Goal: Communication & Community: Answer question/provide support

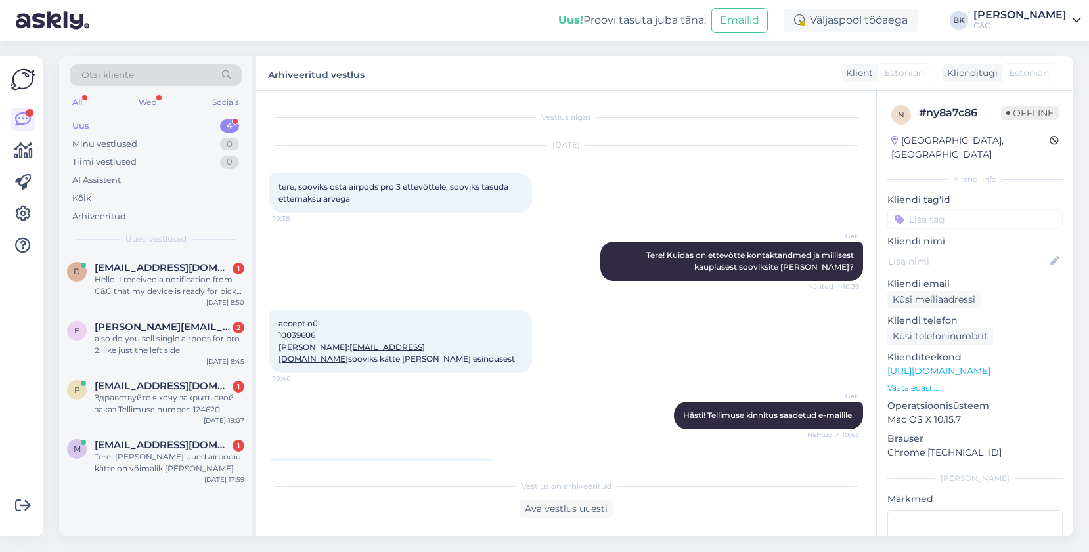
scroll to position [658, 0]
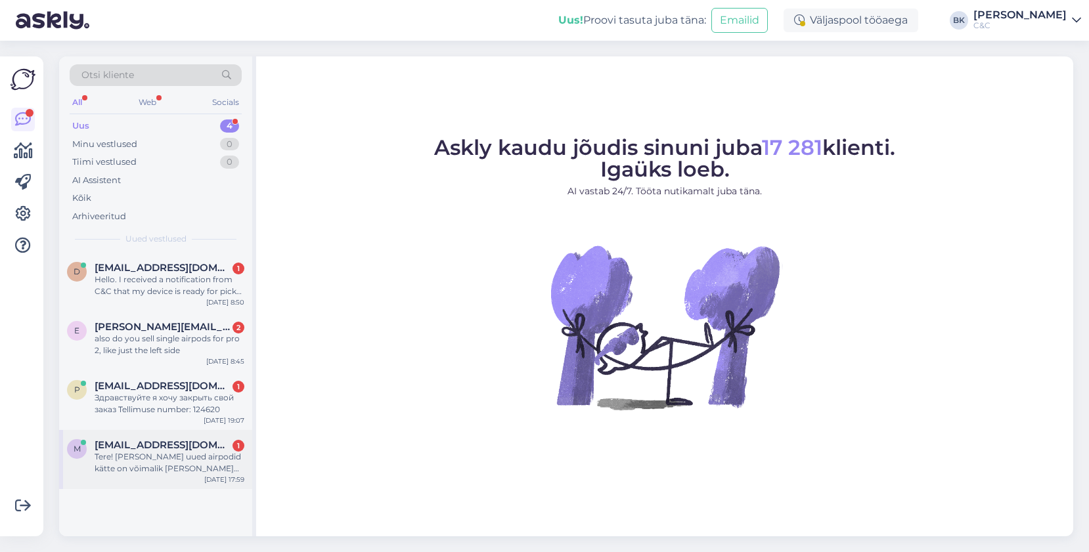
click at [226, 460] on div "Tere! [PERSON_NAME] uued airpodid kätte on võimalik [PERSON_NAME] tellimist?" at bounding box center [170, 463] width 150 height 24
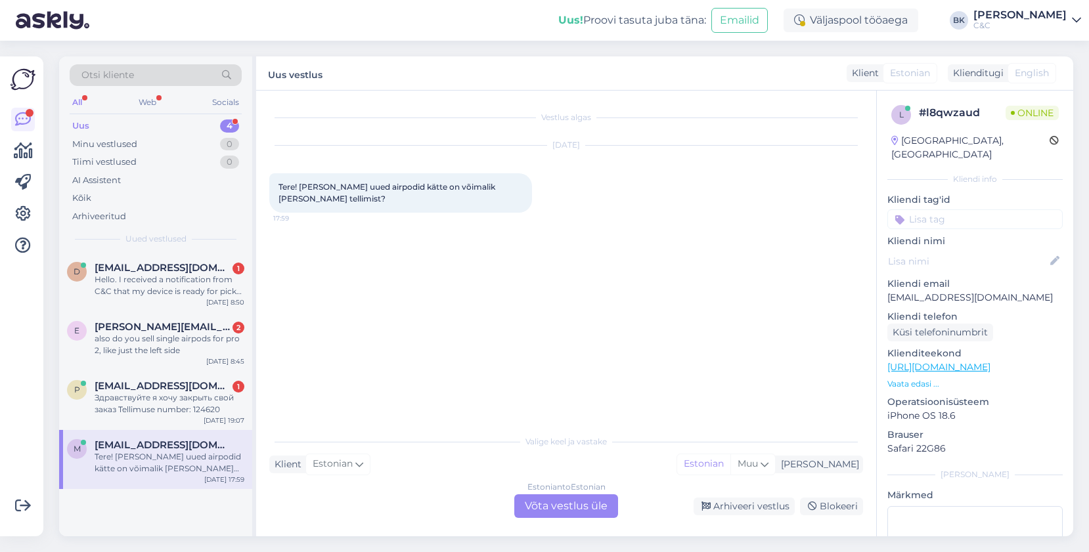
click at [549, 502] on div "Estonian to Estonian Võta vestlus üle" at bounding box center [566, 507] width 104 height 24
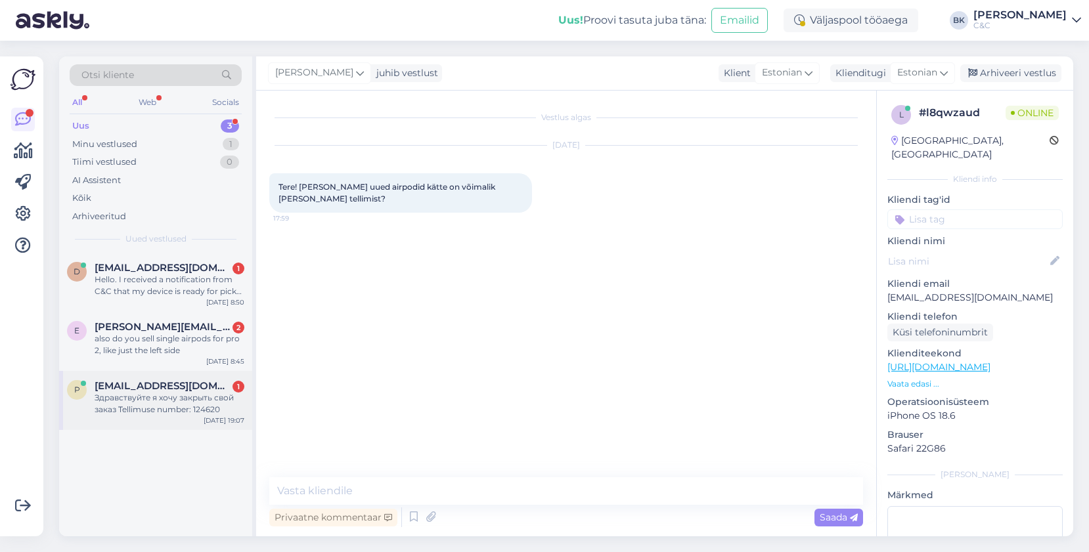
click at [167, 393] on div "Здравствуйте я хочу закрыть свой заказ Tellimuse number: 124620" at bounding box center [170, 404] width 150 height 24
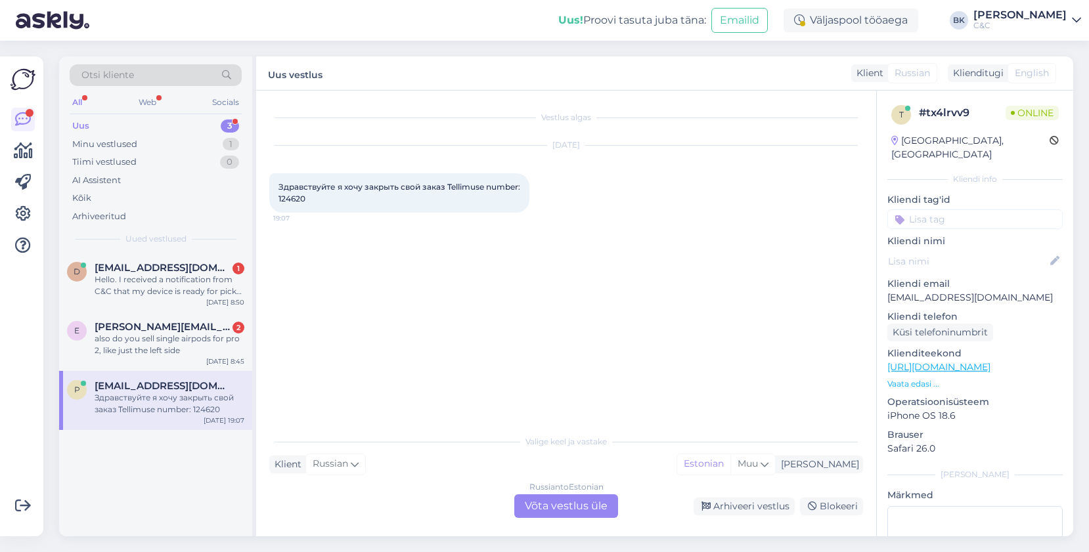
click at [531, 514] on div "Russian to Estonian Võta vestlus üle" at bounding box center [566, 507] width 104 height 24
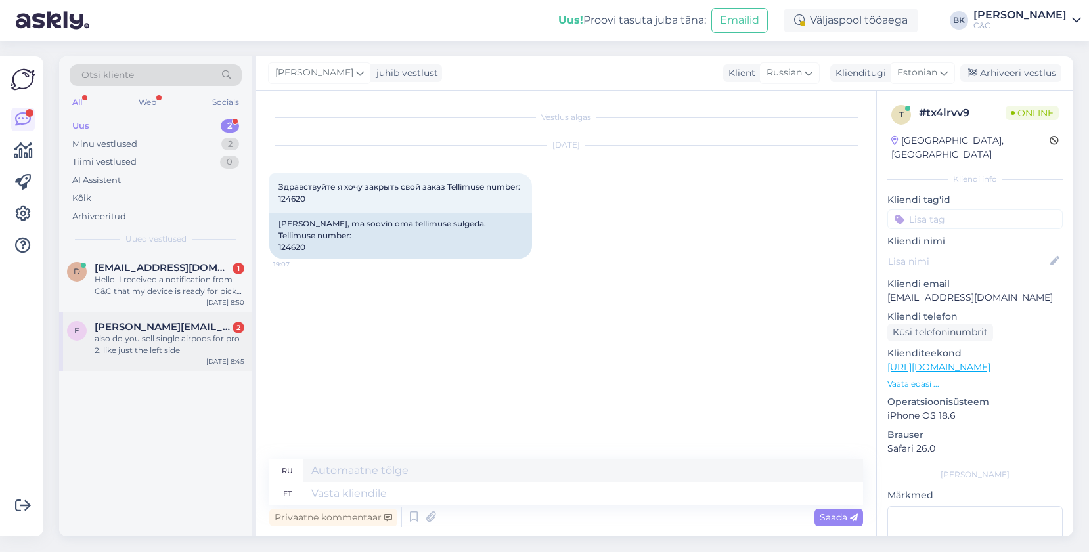
click at [200, 359] on div "e [PERSON_NAME][EMAIL_ADDRESS][DOMAIN_NAME] 2 also do you sell single airpods f…" at bounding box center [155, 341] width 193 height 59
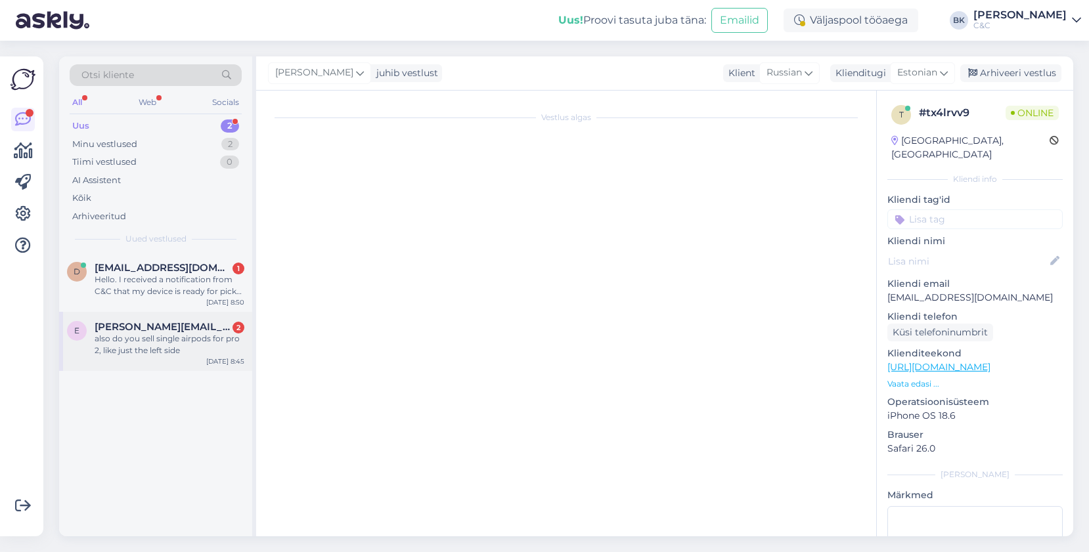
scroll to position [481, 0]
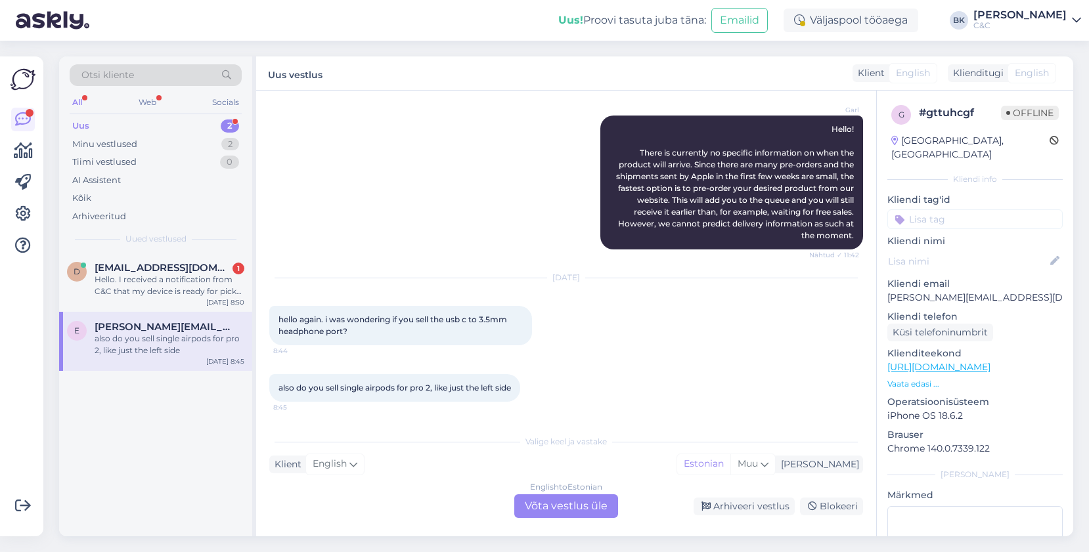
click at [548, 507] on div "English to Estonian Võta vestlus üle" at bounding box center [566, 507] width 104 height 24
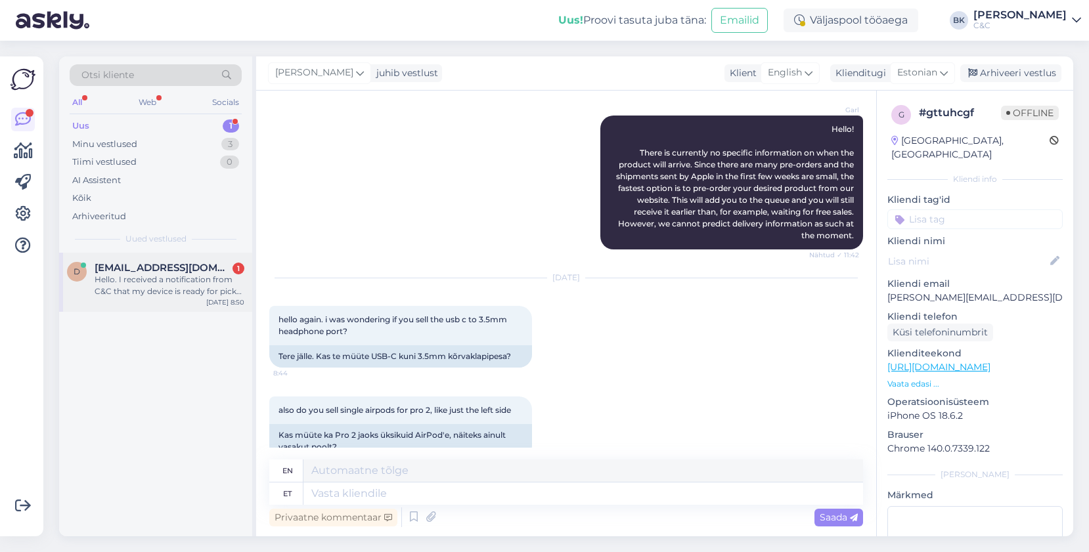
click at [194, 298] on div "d [EMAIL_ADDRESS][DOMAIN_NAME] 1 Hello. I received a notification from C&C that…" at bounding box center [155, 282] width 193 height 59
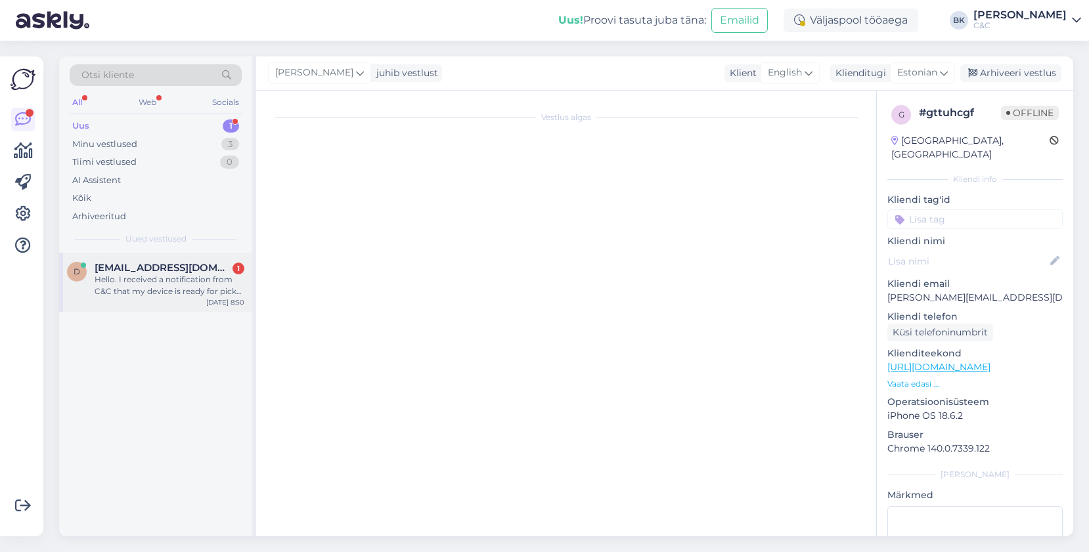
scroll to position [0, 0]
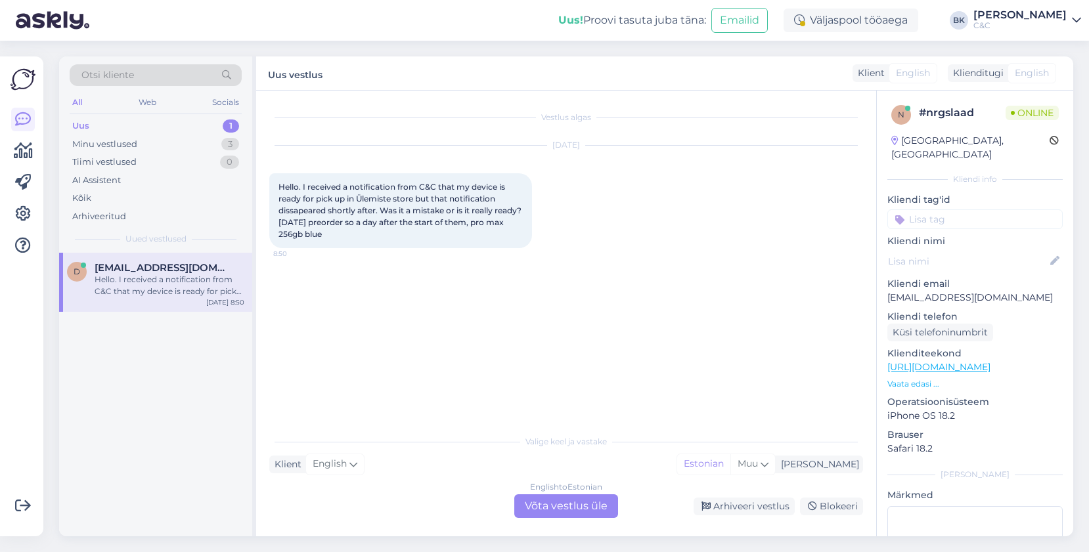
click at [588, 513] on div "English to Estonian Võta vestlus üle" at bounding box center [566, 507] width 104 height 24
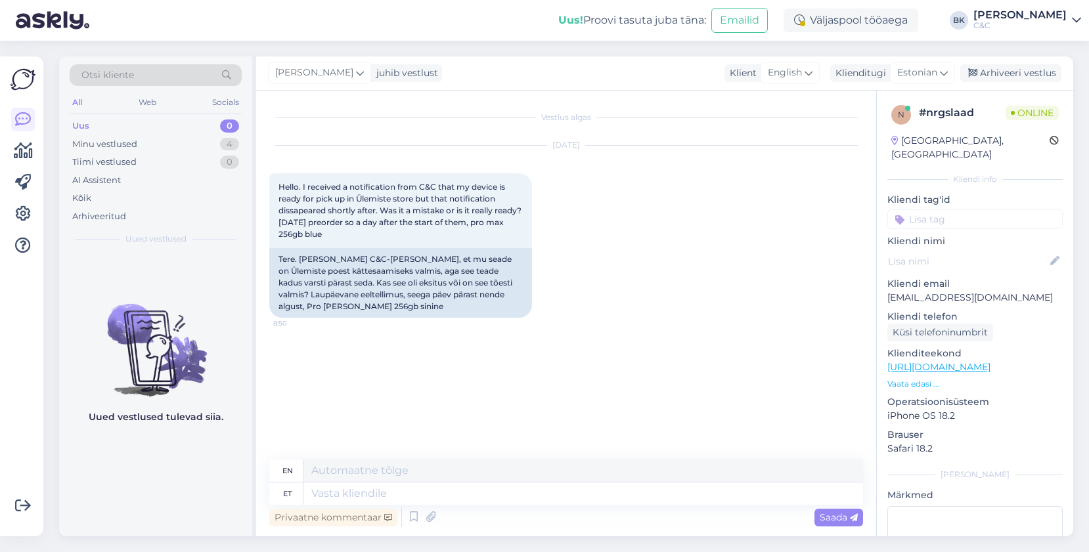
click at [581, 508] on div "Privaatne kommentaar Saada" at bounding box center [566, 517] width 594 height 25
click at [579, 500] on textarea at bounding box center [583, 494] width 560 height 22
type textarea "Tere!"
type textarea "Hello!"
type textarea "Tere! Kas"
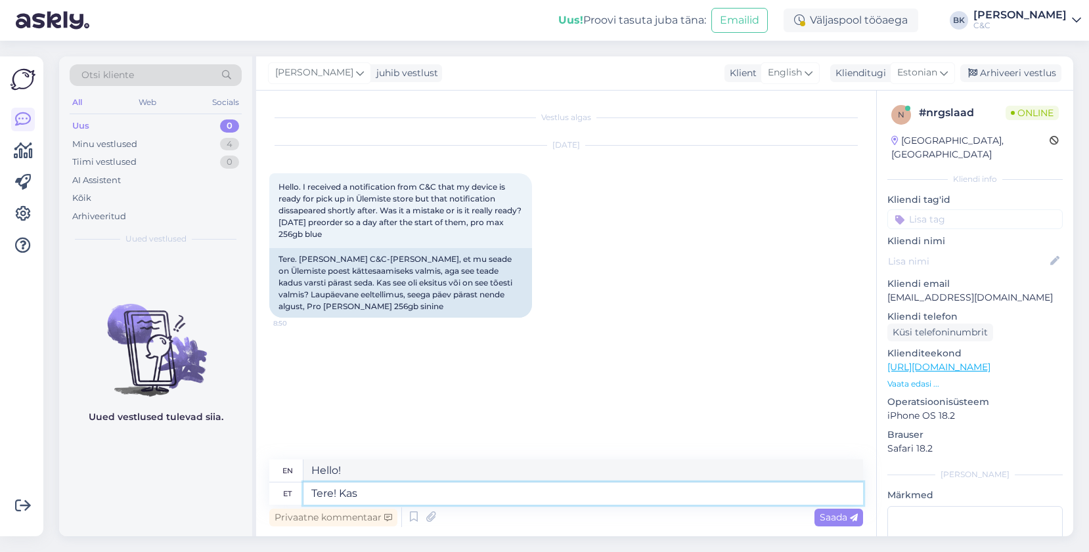
type textarea "Hello! Is"
type textarea "Tere! Kas te"
type textarea "Hello! Are you"
type textarea "Tere! Kas"
type textarea "Hello! Is"
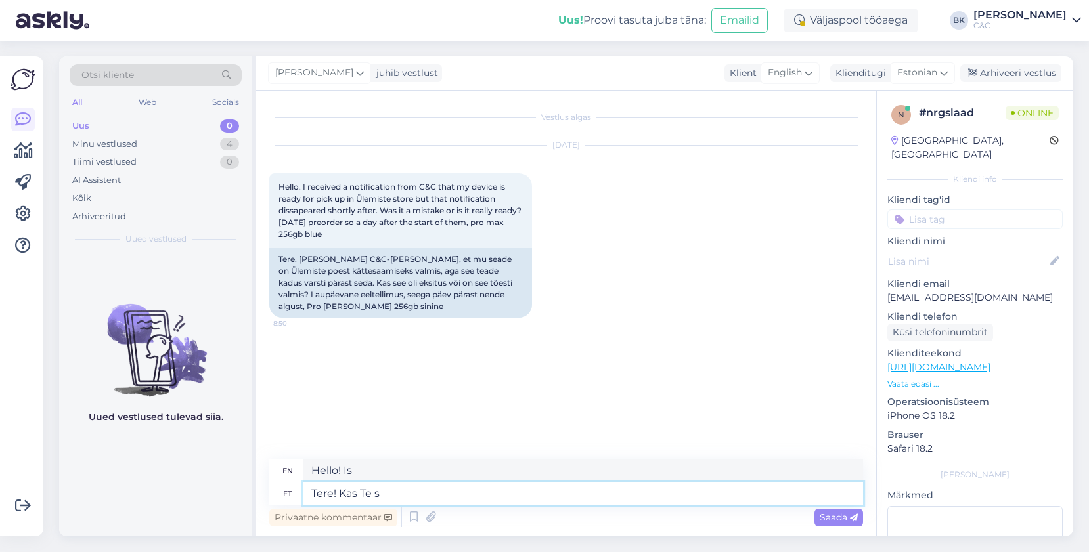
type textarea "Tere! Kas Te sa"
type textarea "Hello! Are you"
type textarea "Tere! Kas Te saaksite pa"
type textarea "Hello! Could you please"
type textarea "Tere! Kas Te saaksite palun öelda"
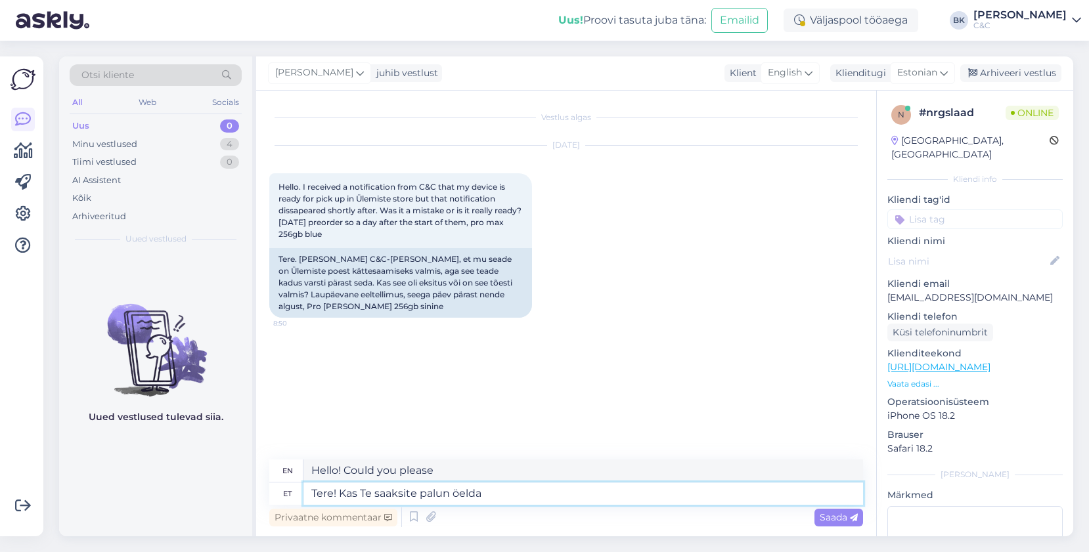
type textarea "Hello! Could you please tell me?"
type textarea "Tere! Kas Te saaksite palun öelda enda t"
type textarea "Hello! Could you please tell me your"
type textarea "Tere! Kas Te saaksite palun öelda enda tellimuse nu"
type textarea "Hello! Could you please tell me your order?"
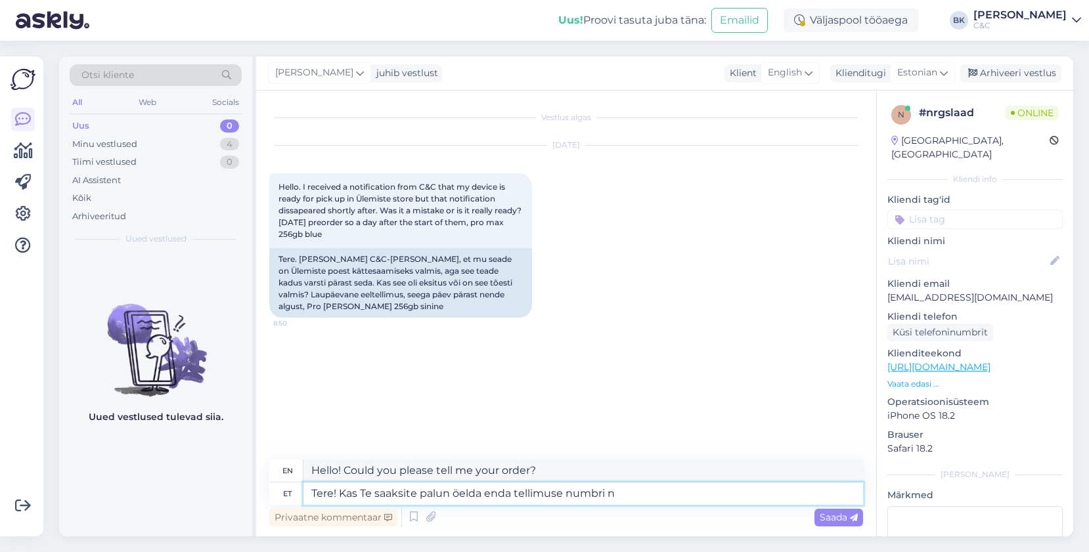
type textarea "Tere! Kas Te saaksite palun öelda enda tellimuse numbri ni"
type textarea "Hello! Could you please tell me your order number?"
type textarea "Tere! Kas Te saaksite palun öelda enda tellimuse numbri ning"
type textarea "Hello! Could you please tell me your order number and"
type textarea "Tere! Kas Te saaksite palun öelda enda tellimuse numbri ning vaataksin k"
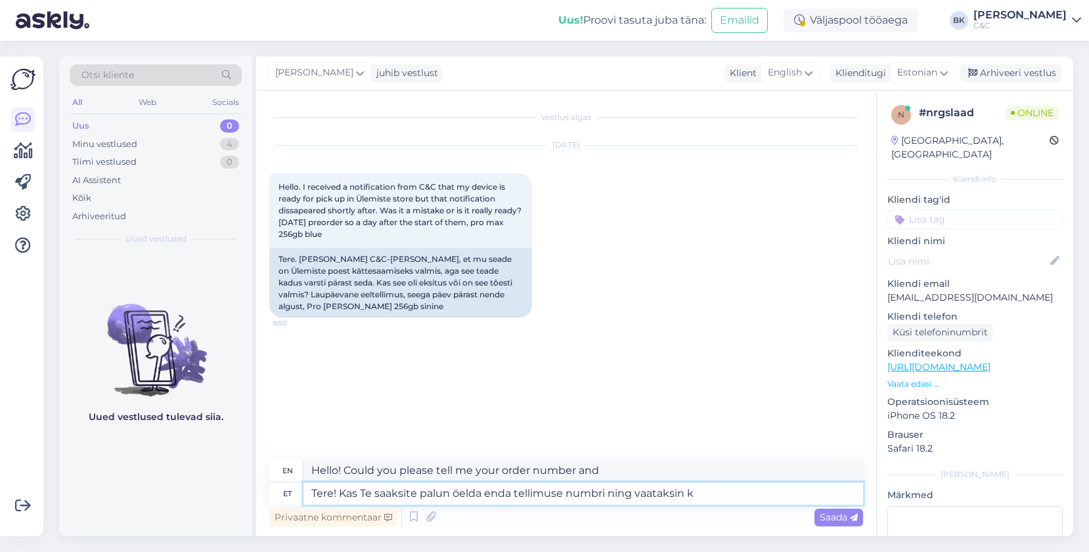
type textarea "Hello! Could you please tell me your order number and I'll look into it?"
type textarea "Tere! Kas Te saaksite palun öelda enda tellimuse numbri ning vaataksin kohe"
type textarea "Hello! Could you please tell me your order number and I will check it right awa…"
type textarea "Tere! Kas Te saaksite palun öelda enda tellimuse numbri ning vaataksin kohe üle."
type textarea "Hello! Could you please tell me your order number and I will check it right awa…"
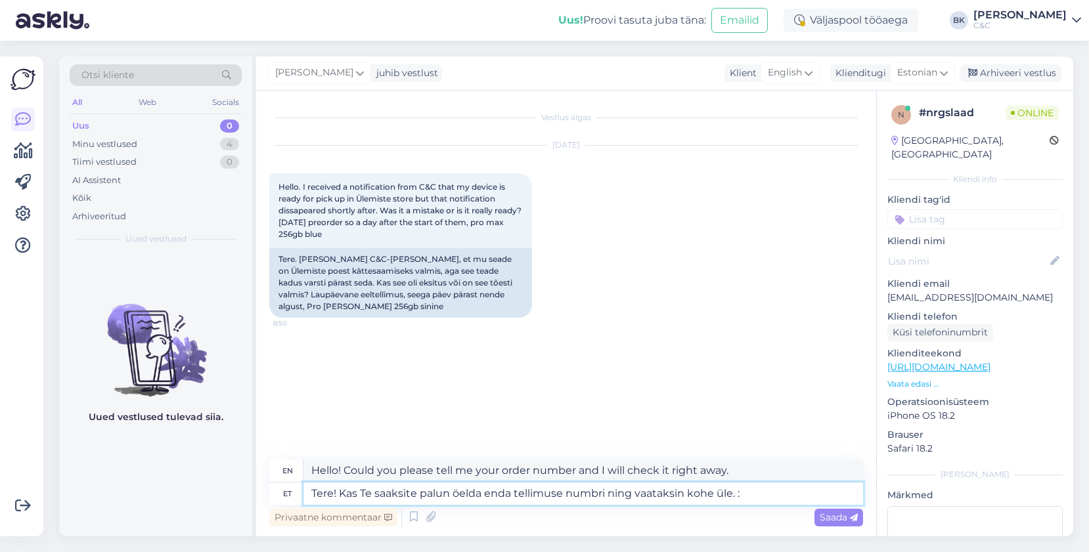
type textarea "Tere! Kas Te saaksite palun öelda enda tellimuse numbri ning vaataksin kohe üle…"
type textarea "Hello! Could you please tell me your order number and I will check it right awa…"
type textarea "Tere! Kas Te saaksite palun öelda enda tellimuse numbri ning vaataksin kohe üle…"
click at [829, 510] on div "Saada" at bounding box center [838, 518] width 49 height 18
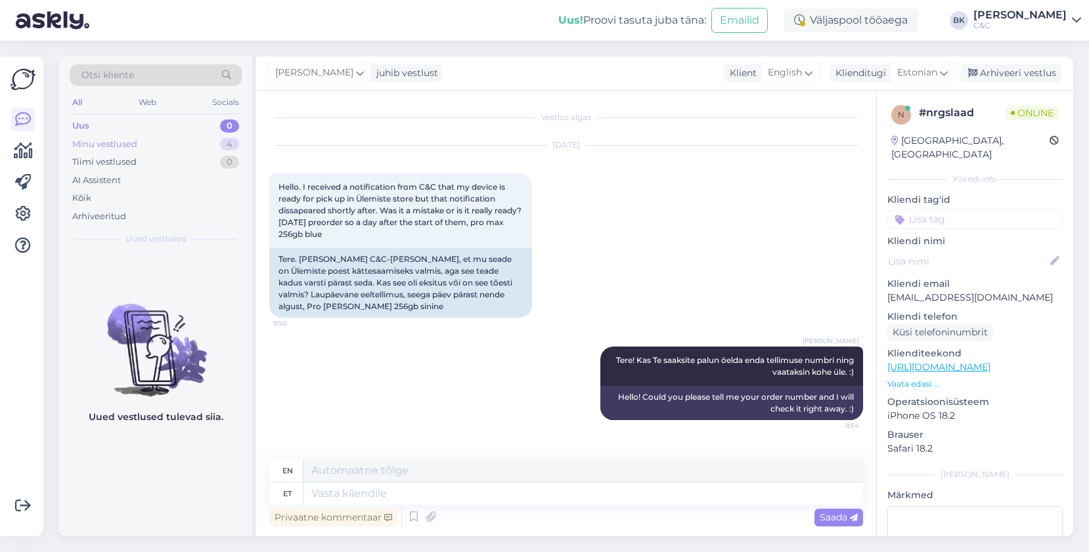
click at [179, 148] on div "Minu vestlused 4" at bounding box center [156, 144] width 172 height 18
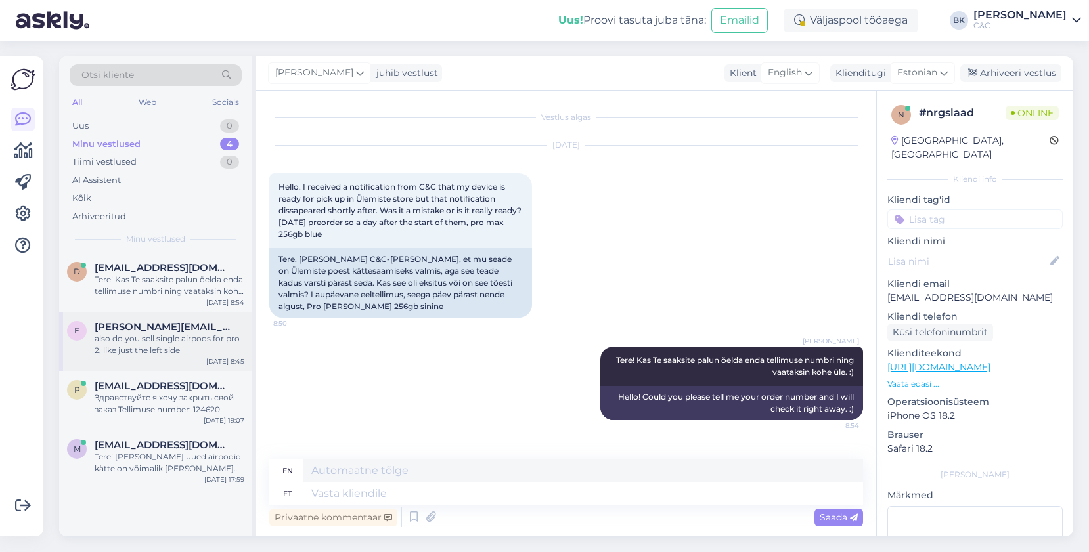
click at [167, 361] on div "e [PERSON_NAME][EMAIL_ADDRESS][DOMAIN_NAME] also do you sell single airpods for…" at bounding box center [155, 341] width 193 height 59
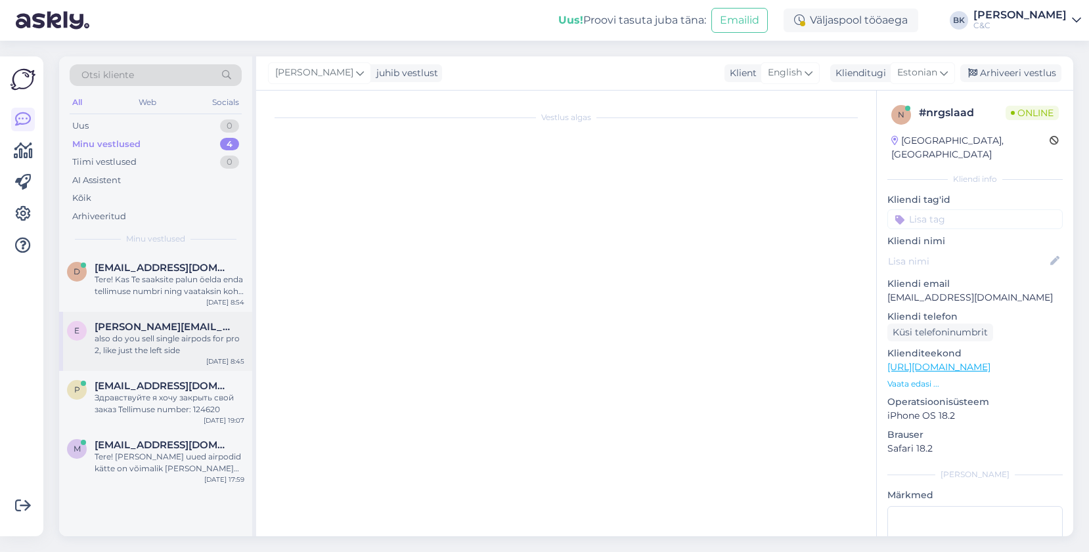
scroll to position [608, 0]
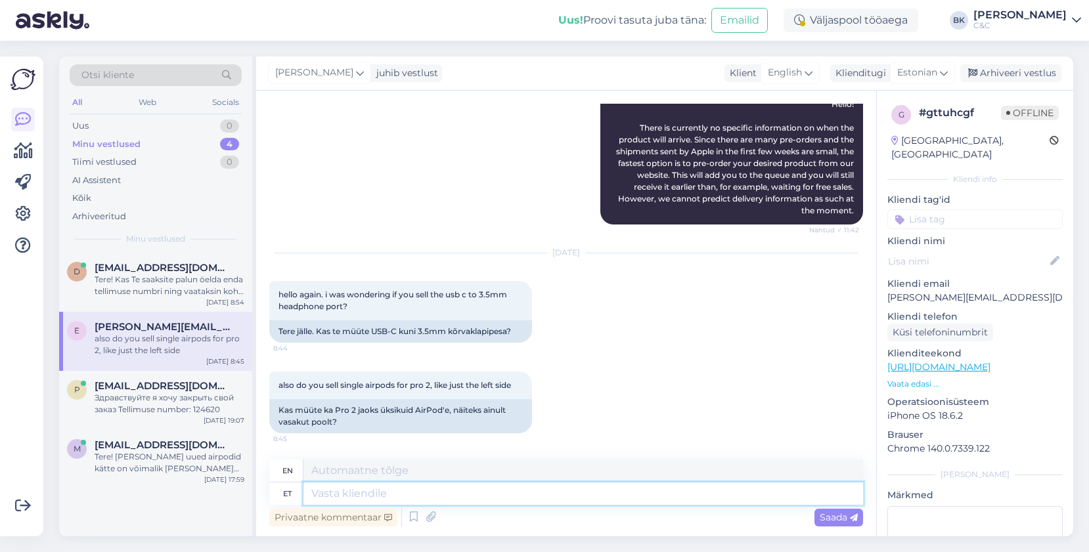
click at [324, 501] on textarea at bounding box center [583, 494] width 560 height 22
type textarea "Tere!"
type textarea "Hello!"
type textarea "Tere! Meie t"
type textarea "Hello! We"
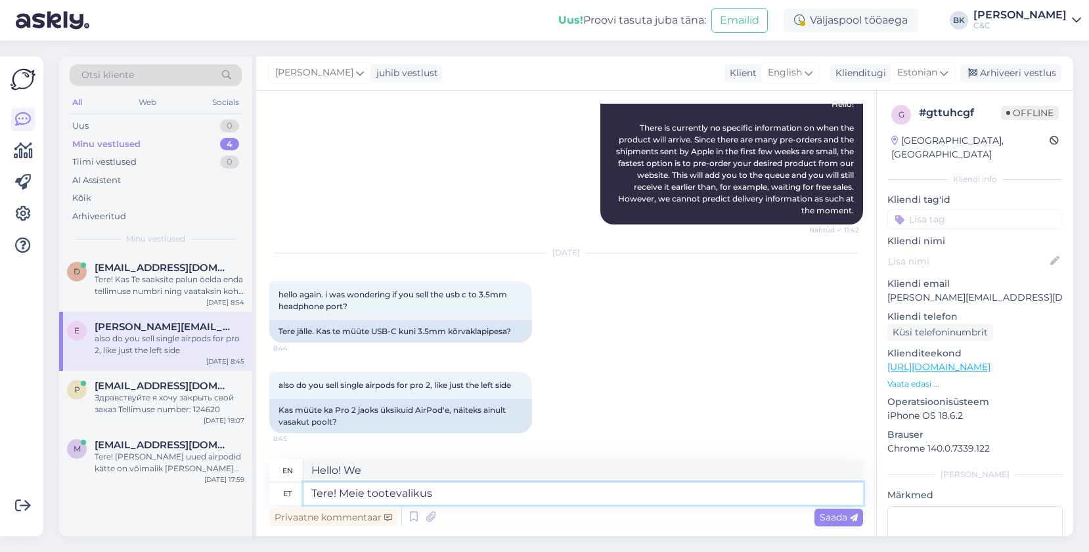
type textarea "Tere! Meie tootevalikus"
type textarea "Hello! In our product range"
type textarea "Tere! Meie tootevalikus pole k"
type textarea "Hello! Our product range does not include"
type textarea "Tere! Meie tootevalikus pole kahjuks"
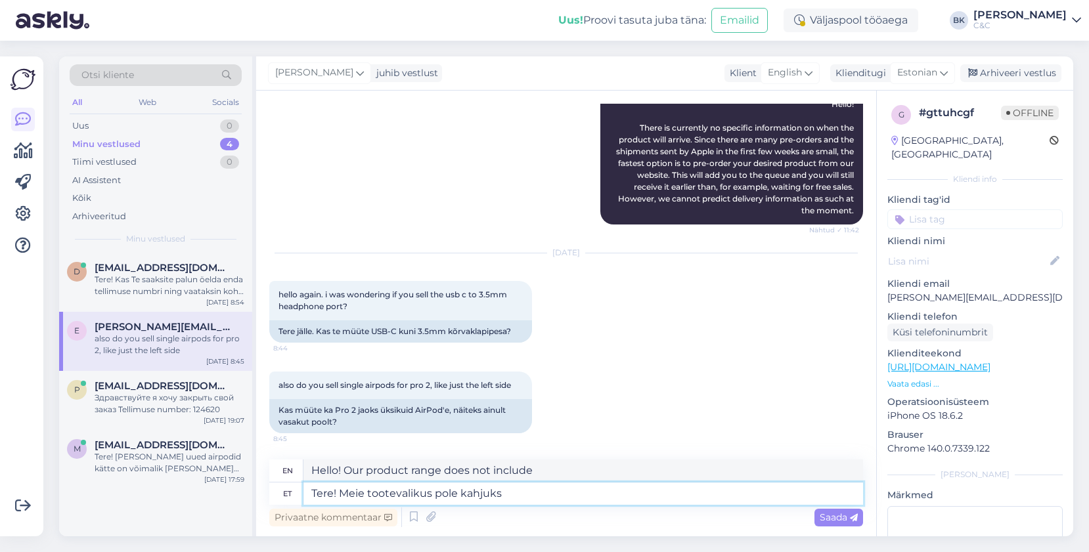
type textarea "Hello! Unfortunately, our product range does not include"
type textarea "Tere! Meie tootevalikus pol"
type textarea "Hello! Our product range does not include"
type textarea "Tere! Meie tootevalikus"
type textarea "Hello! In our product range"
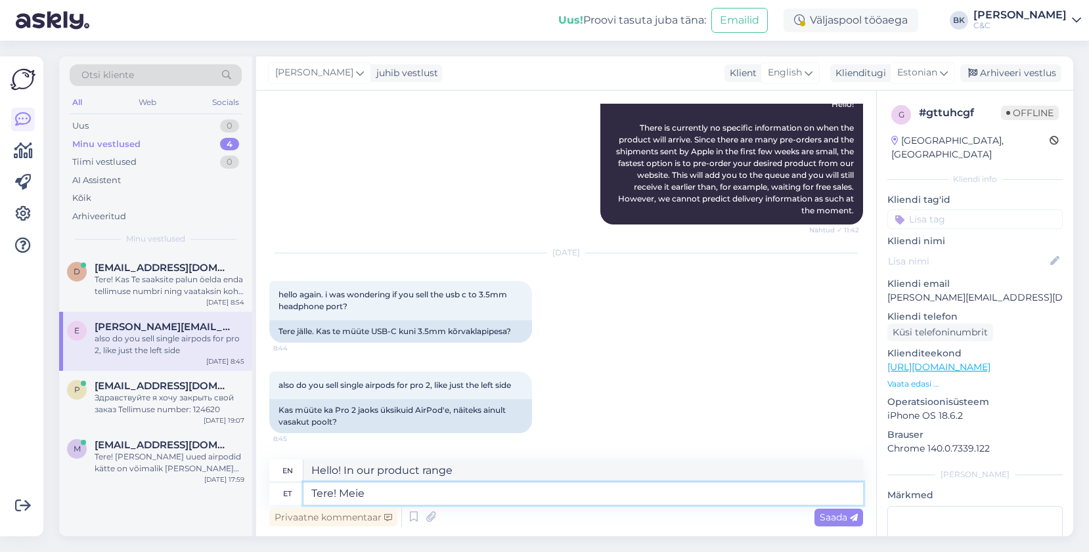
type textarea "Tere! Meie"
type textarea "Hello! We"
type textarea "Tere!"
type textarea "Hello!"
type textarea "Tere! [GEOGRAPHIC_DATA],"
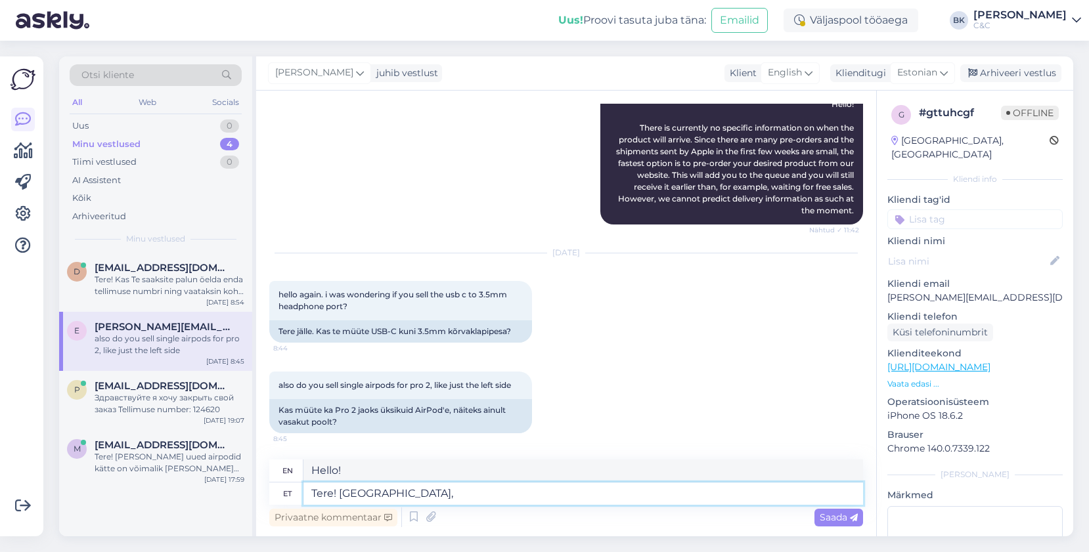
type textarea "Hello! Yes,"
type textarea "Tere! Jah, me m"
type textarea "Hello! Yes, we do."
type textarea "Tere! Jah, me müüme"
type textarea "Hello! Yes, we sell"
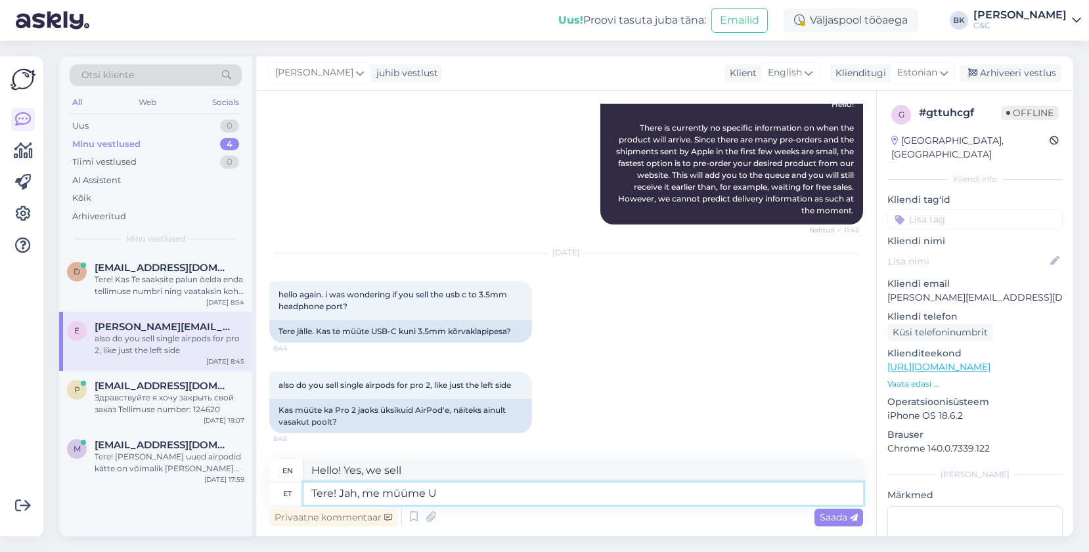
type textarea "Tere! Jah, me müüme UB"
type textarea "Hello! Yes, we sell UB"
type textarea "Tere! Jah, me müüme USB-C"
type textarea "Hello! Yes, we sell USB-C"
type textarea "Tere! Jah, me müüme USB-C to"
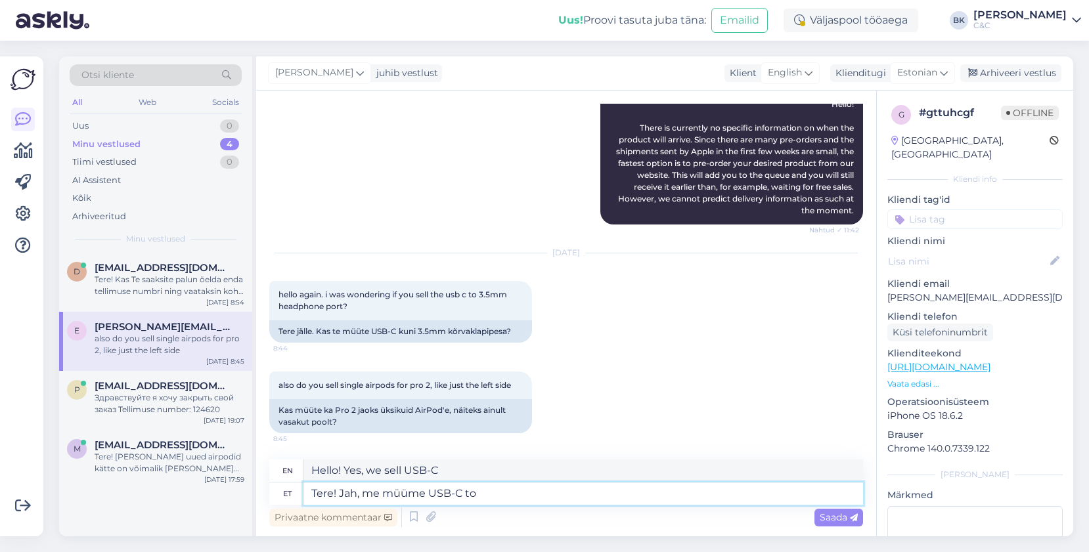
type textarea "Hello! Yes, we sell USB-C to"
type textarea "Tere! Jah, me müüme USB-C to 3.5mm"
type textarea "Hello! Yes, we sell USB-C to 3.5mm"
type textarea "Tere! Jah, me müüme USB-C to 3.5mm headphone po"
type textarea "Hello! Yes, we sell USB-C to 3.5mm headphone jack"
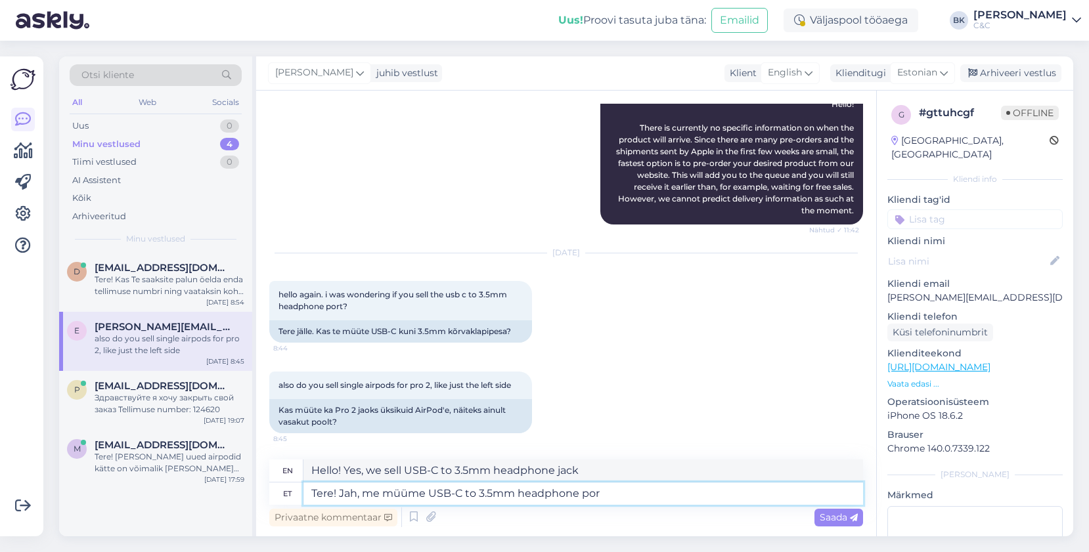
type textarea "Tere! Jah, me müüme USB-C to 3.5mm headphone port"
type textarea "Hello! Yes, we sell USB-C to 3.5mm headphone port"
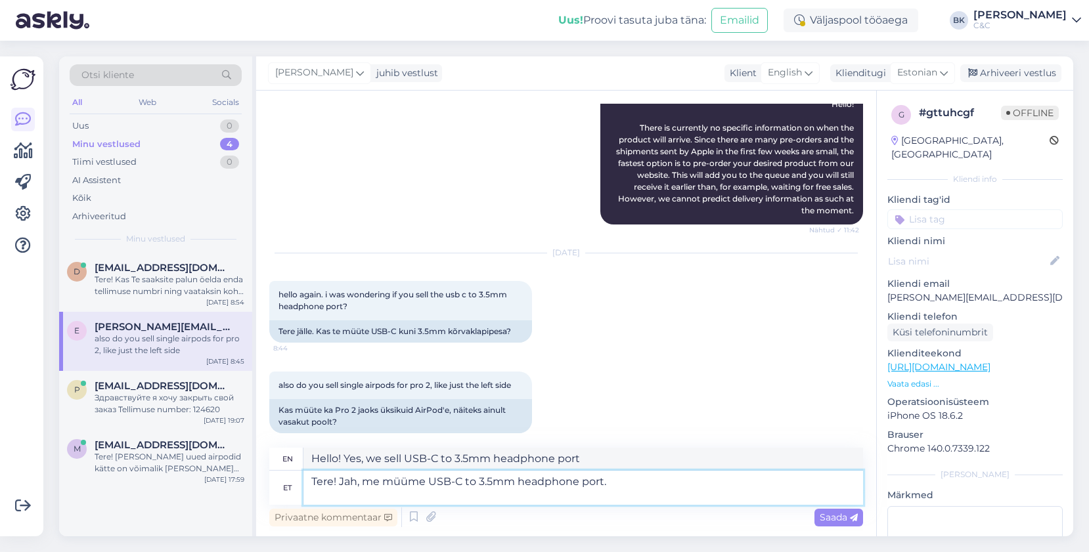
type textarea "Tere! Jah, me müüme USB-C to 3.5mm headphone port. l"
type textarea "Hello! Yes, we sell USB-C to 3.5mm headphone port."
type textarea "Tere! Jah, me müüme USB-C to 3.5mm headphone port. Toote l"
type textarea "Hello! Yes, we sell USB-C to 3.5mm headphone port. Products"
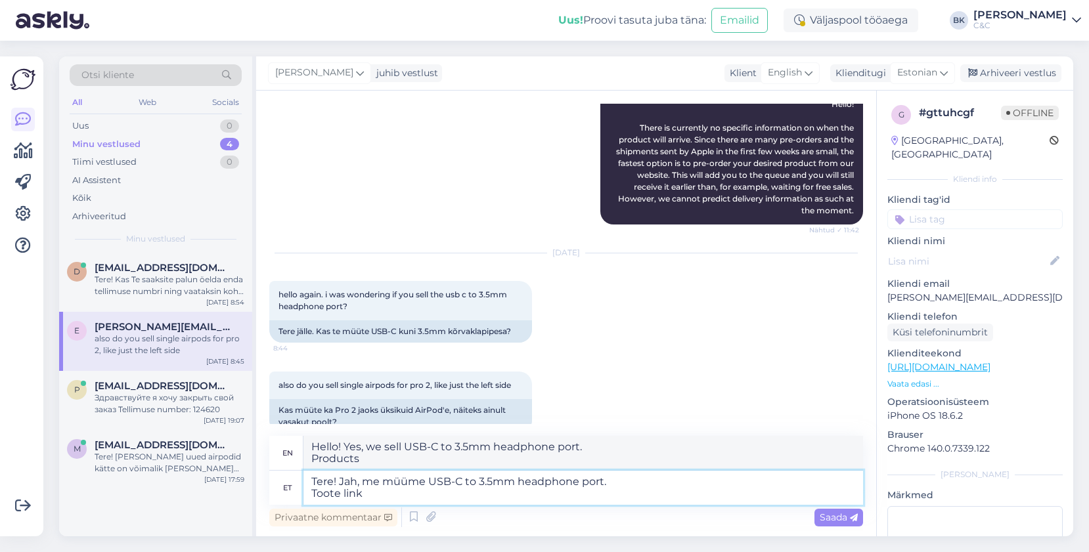
type textarea "Tere! Jah, me müüme USB-C to 3.5mm headphone port. Toote link -"
type textarea "Hello! Yes, we sell USB-C to 3.5mm headphone port. Product link"
paste textarea "[URL][DOMAIN_NAME]"
type textarea "Tere! Jah, me müüme USB-C to 3.5mm headphone port. Toote link - [URL][DOMAIN_NA…"
type textarea "Hello! Yes, we sell USB-C to 3.5mm headphone port. Product link - [URL][DOMAIN_…"
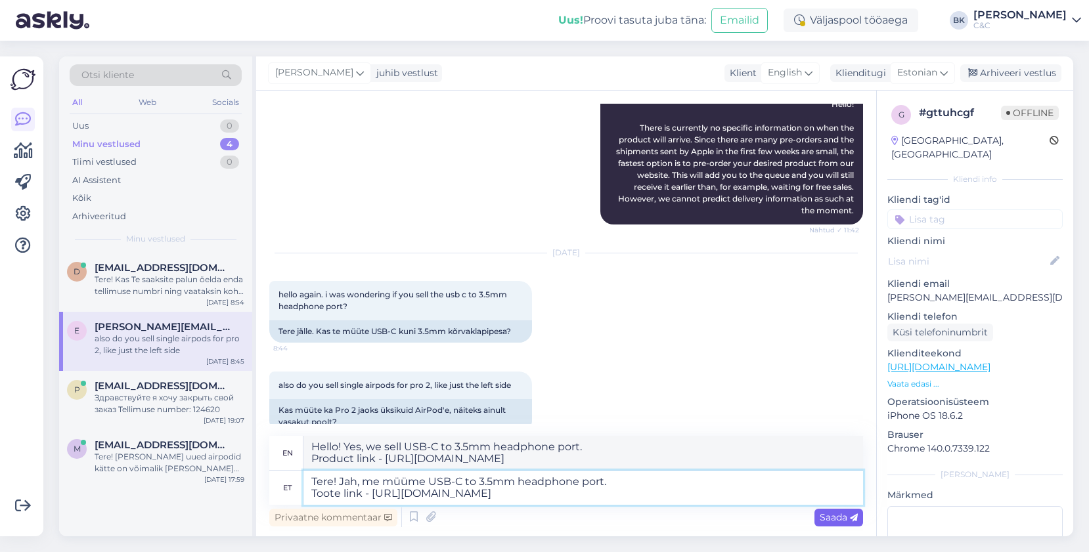
type textarea "Tere! Jah, me müüme USB-C to 3.5mm headphone port. Toote link - [URL][DOMAIN_NA…"
click at [847, 514] on span "Saada" at bounding box center [839, 518] width 38 height 12
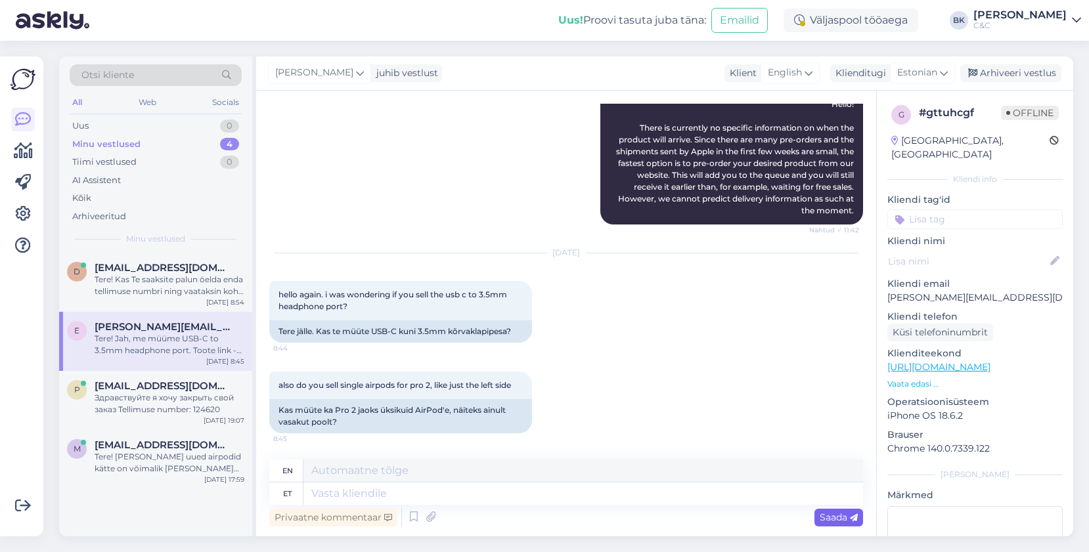
scroll to position [734, 0]
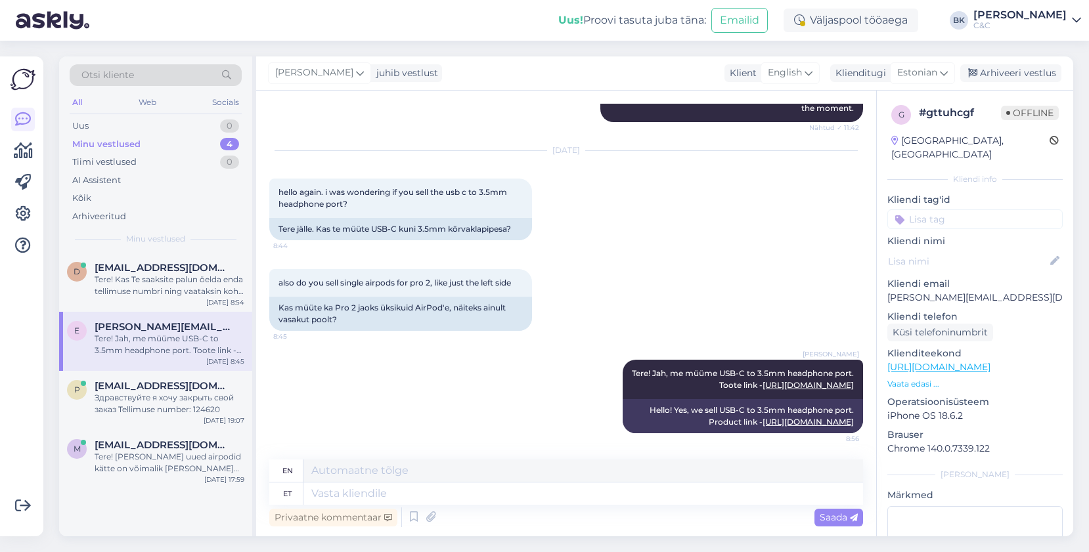
click at [482, 505] on div "Privaatne kommentaar Saada" at bounding box center [566, 517] width 594 height 25
click at [482, 503] on textarea at bounding box center [583, 494] width 560 height 22
type textarea "Ning"
type textarea "And"
type textarea "Ning me"
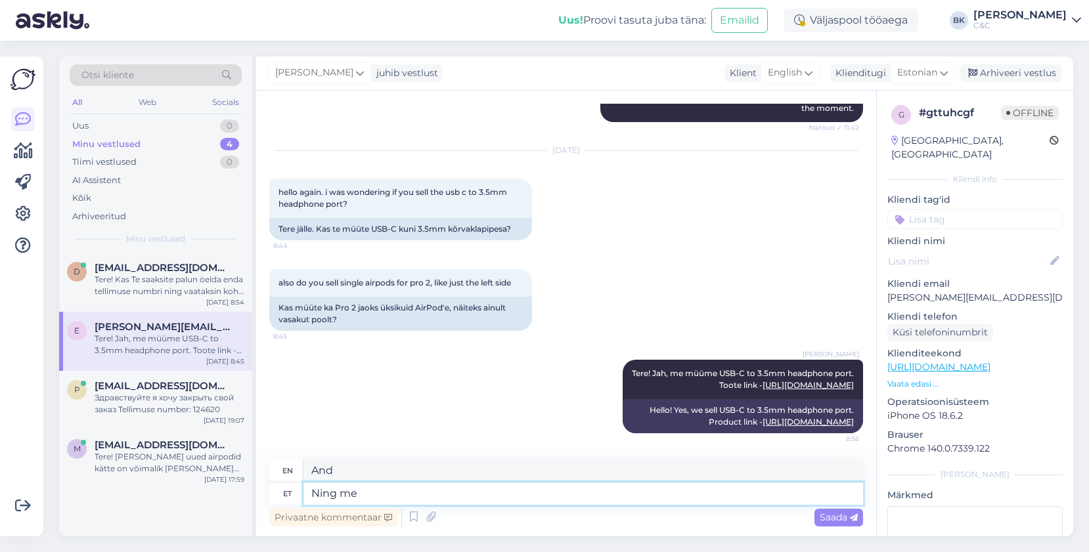
type textarea "And we"
type textarea "Ning me tõesti"
type textarea "And we really"
type textarea "Ning me tõesti müüme"
type textarea "And we really sell"
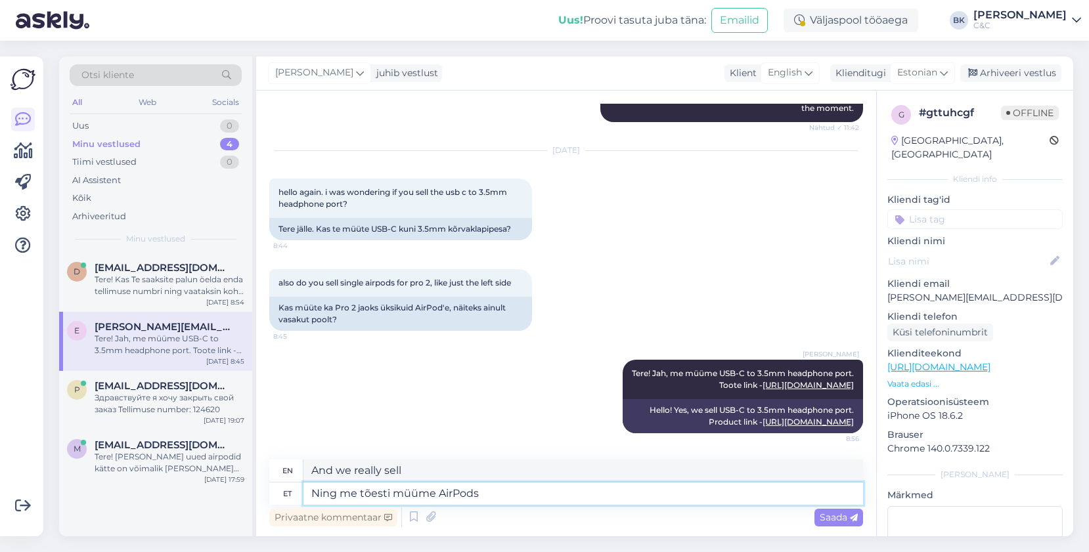
type textarea "Ning me tõesti müüme AirPods"
type textarea "And we really do sell AirPods"
type textarea "Ning me tõesti müüme AirPods Pro"
type textarea "And we really do sell AirPods Pro"
type textarea "Ning me tõesti müüme AirPods Pro 2"
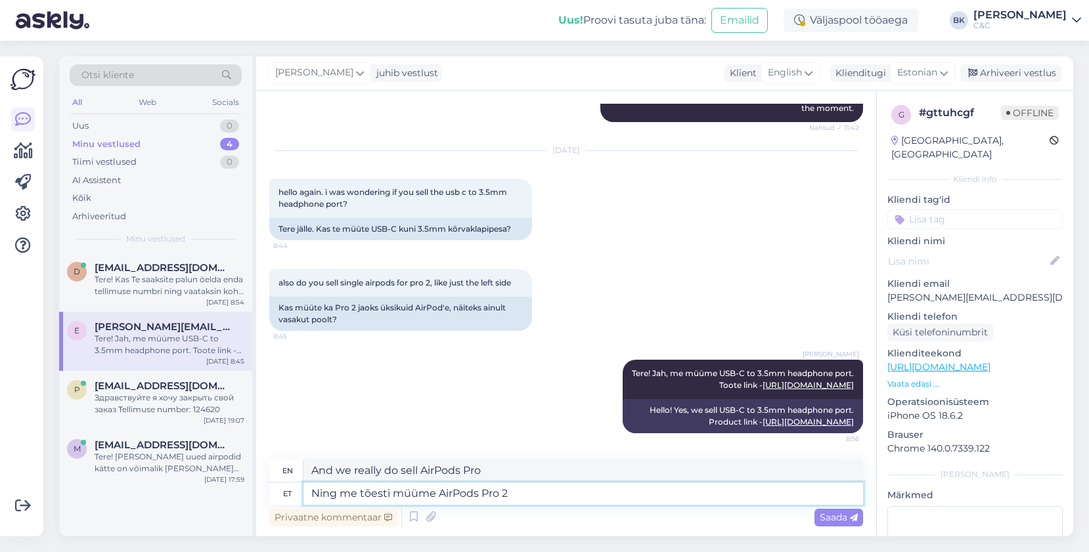
type textarea "And we really do sell AirPods Pro 2"
type textarea "Ning me tõesti müüme AirPods Pro 2 varuosi,"
type textarea "And we really do sell AirPods Pro 2 spare parts,"
type textarea "Ning me tõesti müüme AirPods Pro 2 varuosi, neid"
type textarea "And we really do sell AirPods Pro 2 spare parts, these"
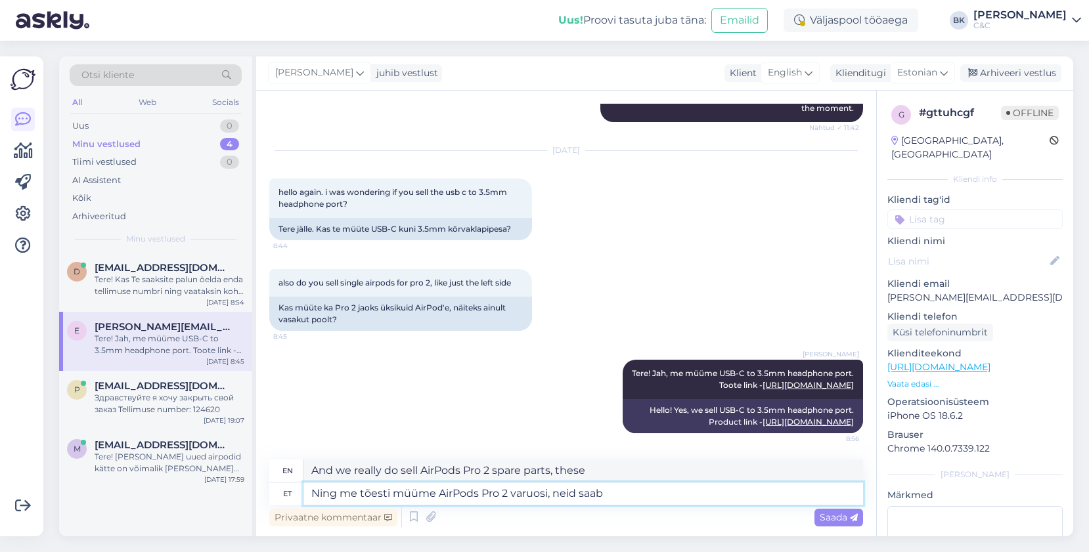
type textarea "Ning me tõesti müüme AirPods Pro 2 varuosi, neid saab o"
type textarea "And we really do sell AirPods Pro 2 spare parts, you can get them"
type textarea "Ning me tõesti müüme AirPods Pro 2 varuosi, neid saab osta l"
type textarea "And we really do sell AirPods Pro 2 spare parts, you can buy them"
type textarea "Ning me tõesti müüme AirPods Pro 2 varuosi, neid saab osta läbi"
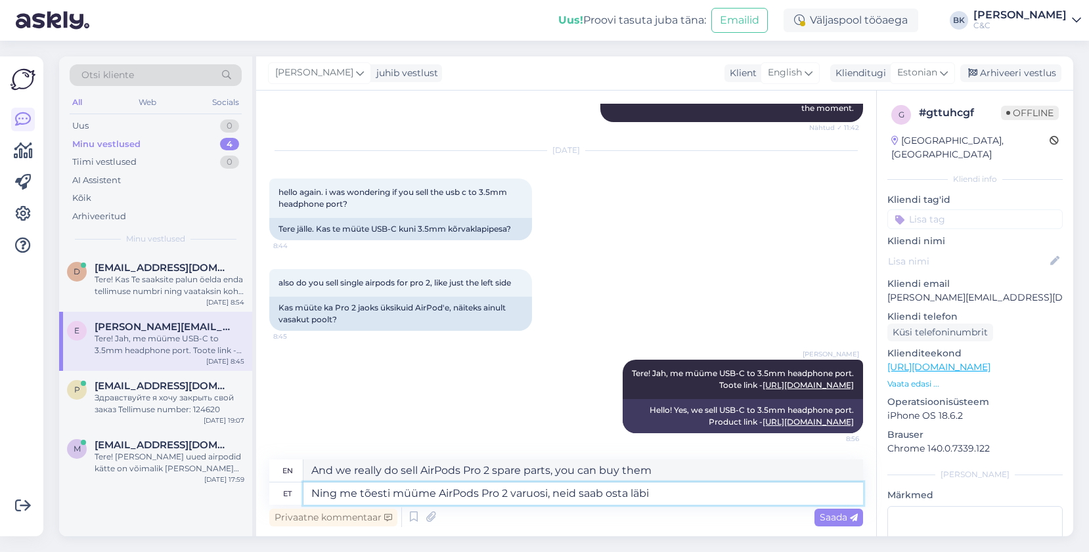
type textarea "And we do sell AirPods Pro 2 spare parts, you can buy them through"
type textarea "Ning me tõesti müüme AirPods Pro 2 varuosi, neid saab osta läbi meie"
type textarea "And we do sell AirPods Pro 2 spare parts, you can buy them through us"
type textarea "Ning me tõesti müüme AirPods Pro 2 varuosi, neid saab osta läbi meie hoold"
type textarea "And we do sell AirPods Pro 2 spare parts, they can be purchased through our ser…"
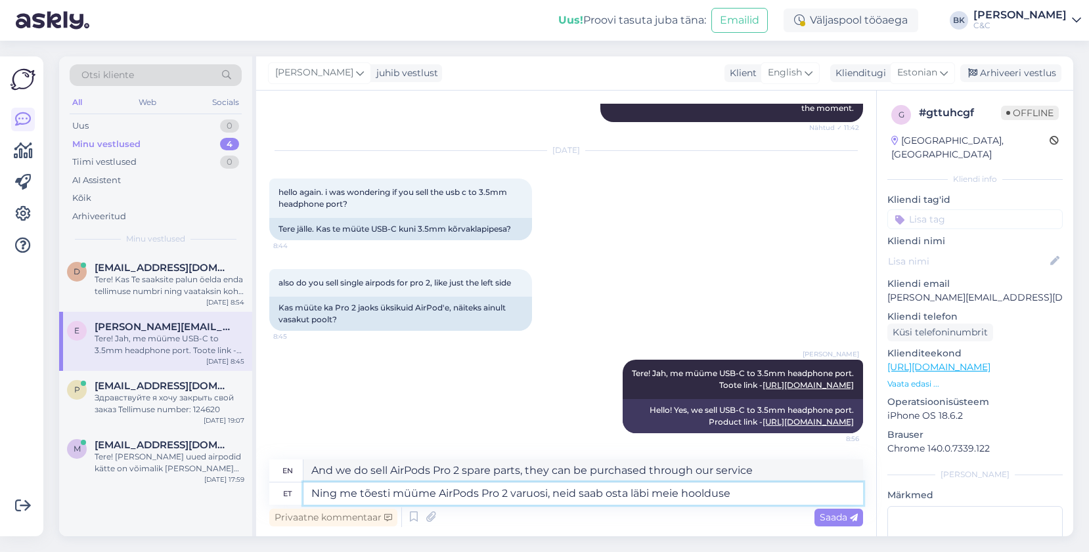
type textarea "Ning me tõesti müüme AirPods Pro 2 varuosi, neid saab osta läbi meie hoolduse."
type textarea "And we do sell AirPods Pro 2 spare parts, they can be purchased through our ser…"
type textarea "Ning me tõesti müüme AirPods Pro 2 varuosi, neid saab osta läbi meie hoolduse."
click at [406, 519] on icon at bounding box center [414, 518] width 16 height 20
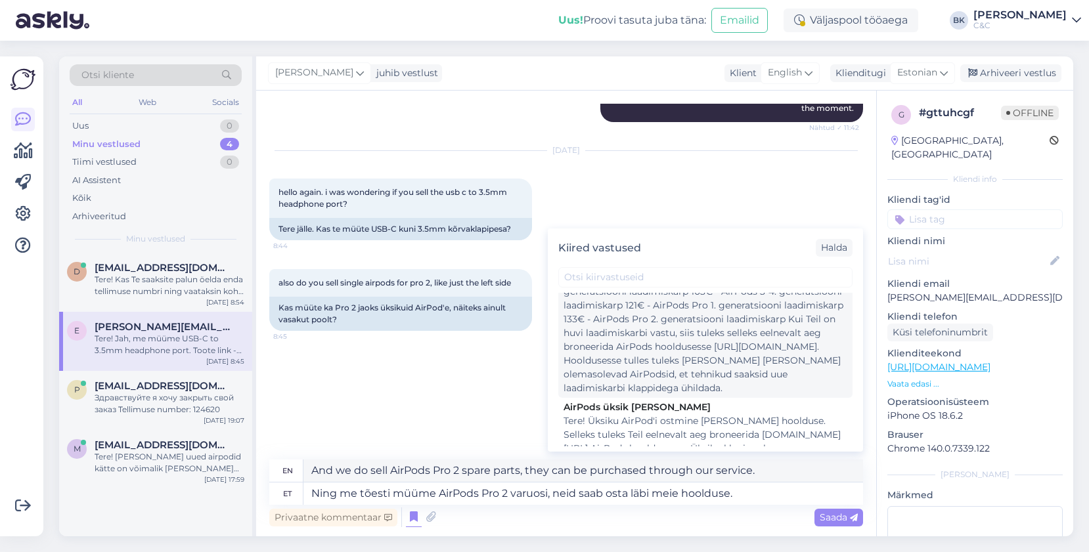
scroll to position [1822, 0]
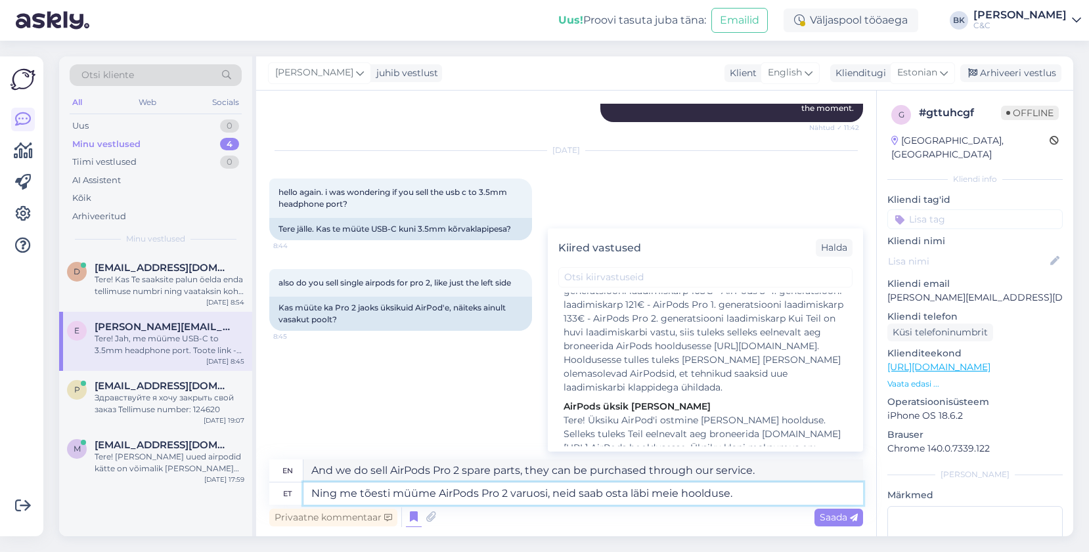
click at [651, 493] on textarea "Ning me tõesti müüme AirPods Pro 2 varuosi, neid saab osta läbi meie hoolduse." at bounding box center [583, 494] width 560 height 22
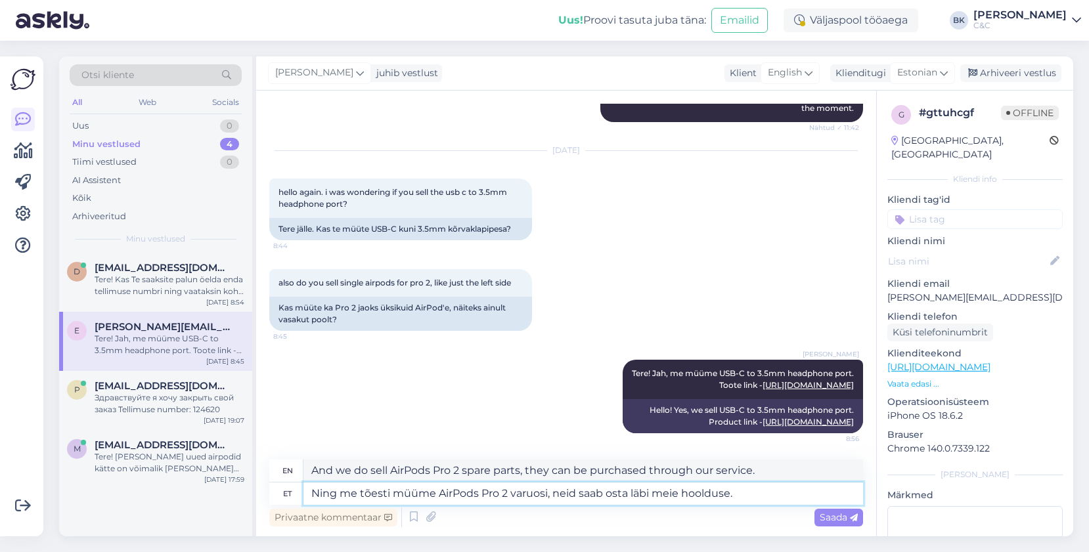
click at [651, 493] on textarea "Ning me tõesti müüme AirPods Pro 2 varuosi, neid saab osta läbi meie hoolduse." at bounding box center [583, 494] width 560 height 22
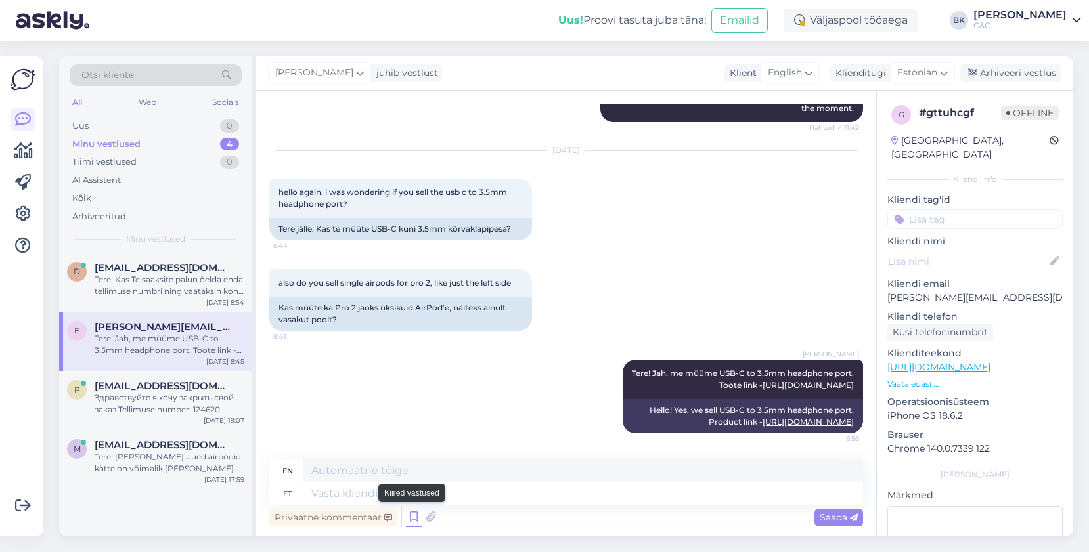
click at [412, 512] on icon at bounding box center [414, 518] width 16 height 20
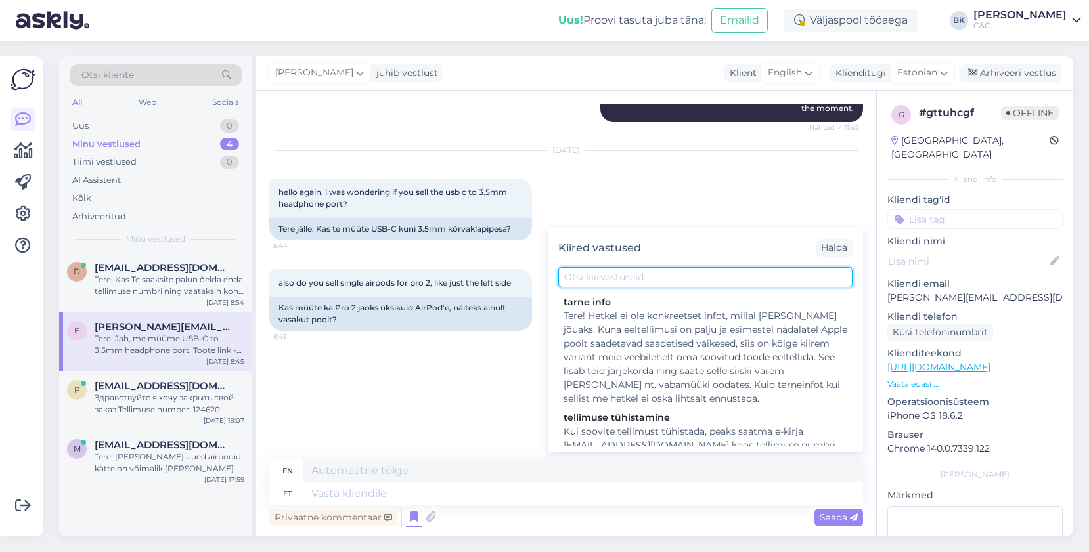
click at [616, 273] on input "text" at bounding box center [705, 277] width 294 height 20
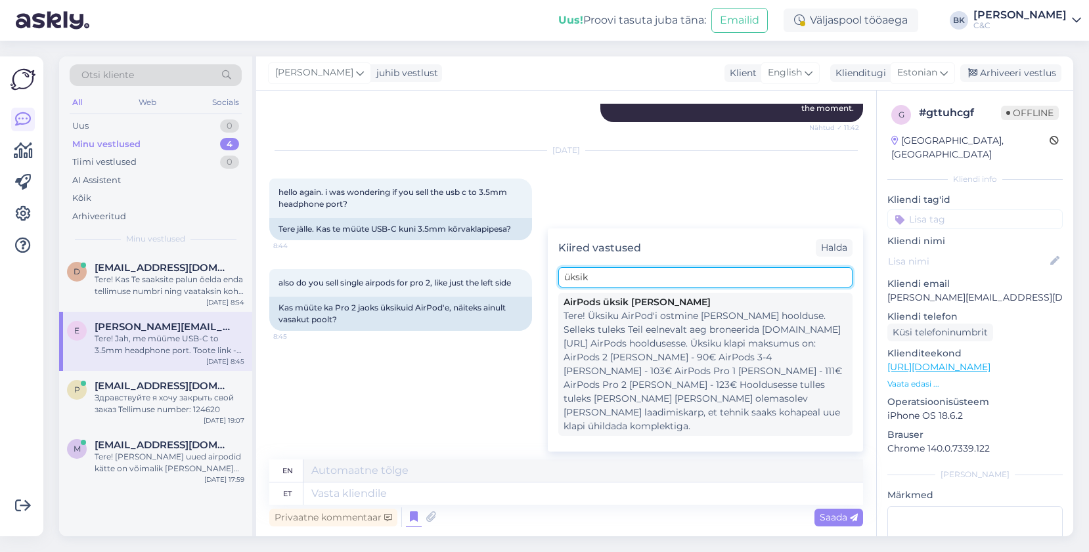
type input "üksik"
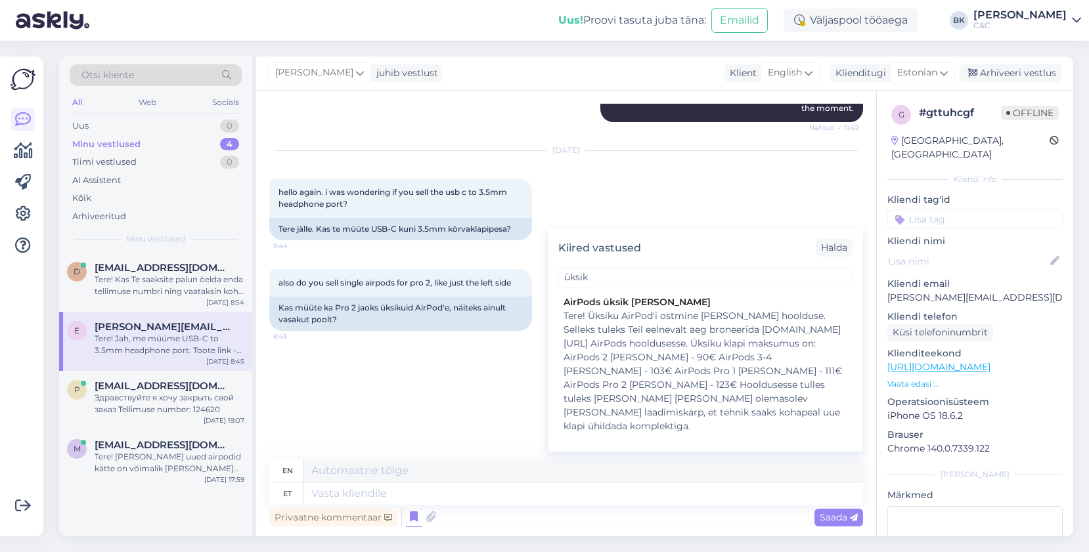
click at [653, 330] on div "Tere! Üksiku AirPod'i ostmine [PERSON_NAME] hoolduse. Selleks tuleks Teil eelne…" at bounding box center [705, 371] width 284 height 124
type textarea "Buying a single AirPods goes through maintenance. To do this, you should book a…"
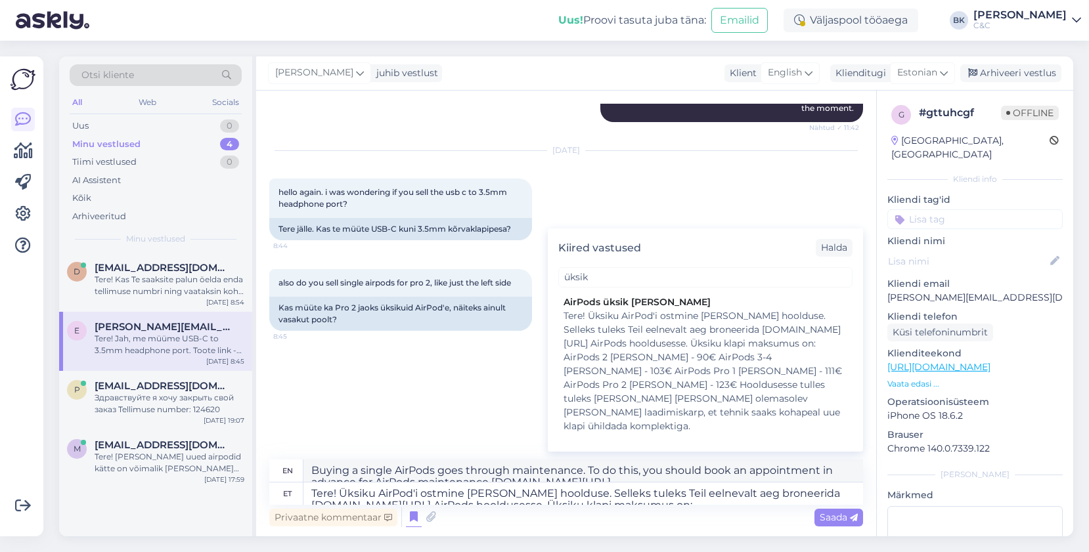
scroll to position [758, 0]
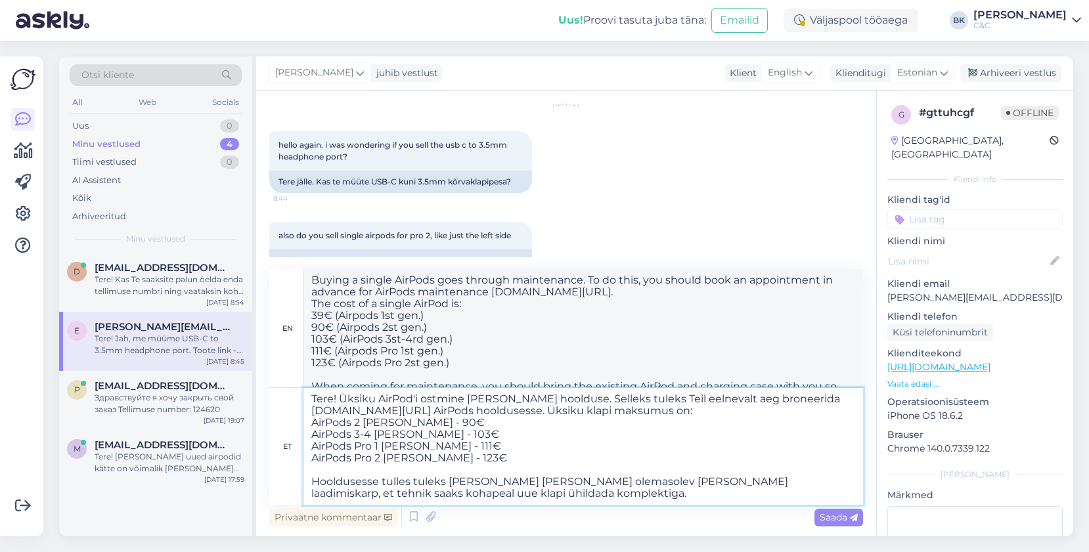
click at [340, 400] on textarea "Tere! Üksiku AirPod'i ostmine [PERSON_NAME] hoolduse. Selleks tuleks Teil eelne…" at bounding box center [583, 446] width 560 height 117
type textarea "TereÜksiku AirPod'i ostmine [PERSON_NAME] hoolduse. Selleks tuleks Teil eelneva…"
type textarea "Hello! Purchasing a single AirPod requires maintenance. To do this, you should …"
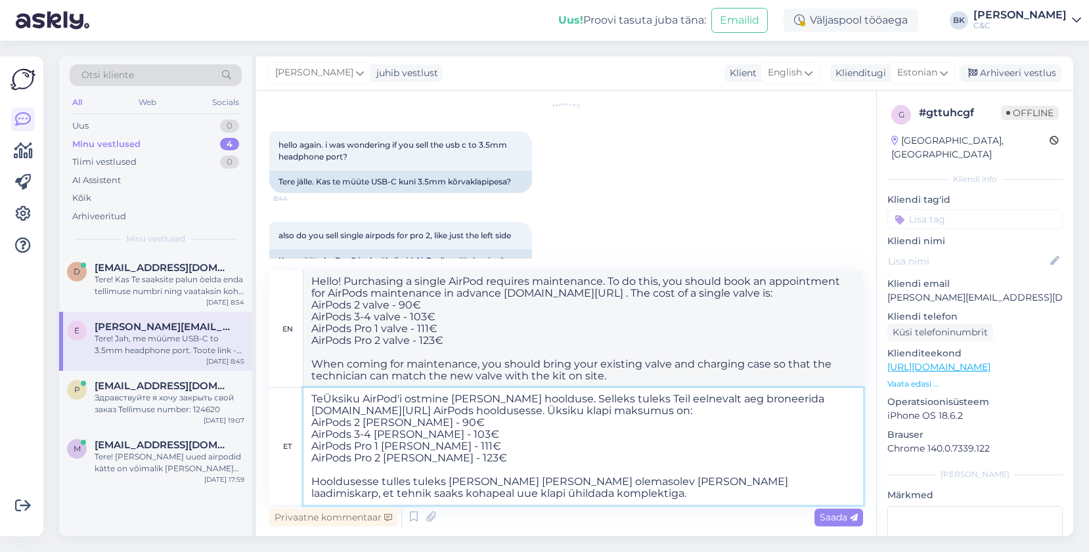
type textarea "TÜksiku AirPod'i ostmine [PERSON_NAME] hoolduse. Selleks tuleks Teil eelnevalt …"
type textarea "Buying a single AirPod requires maintenance. To do this, you should book an app…"
type textarea "Üksiku AirPod'i ostmine [PERSON_NAME] hoolduse. Selleks tuleks Teil eelnevalt a…"
click at [832, 512] on span "Saada" at bounding box center [839, 518] width 38 height 12
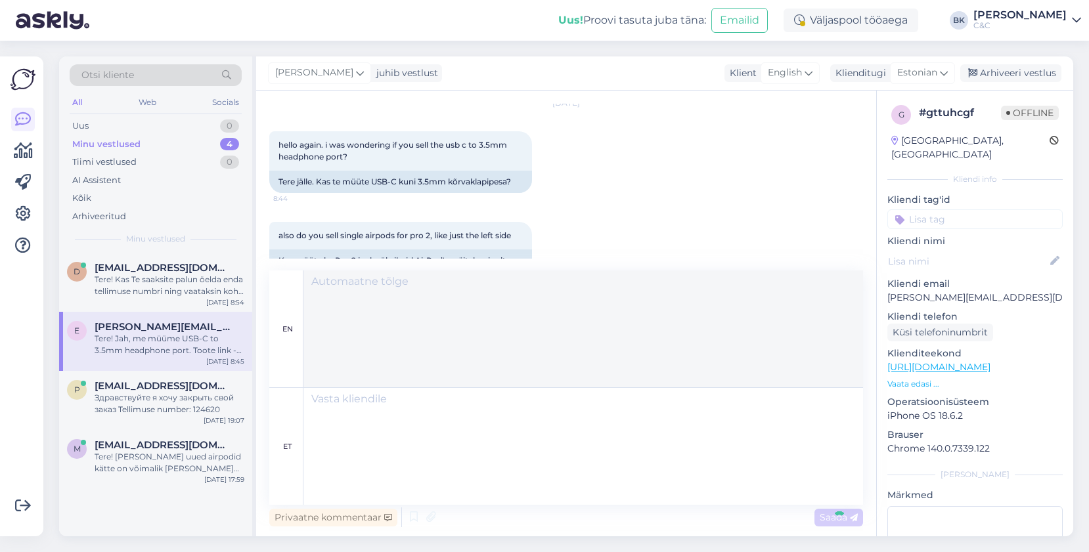
scroll to position [1049, 0]
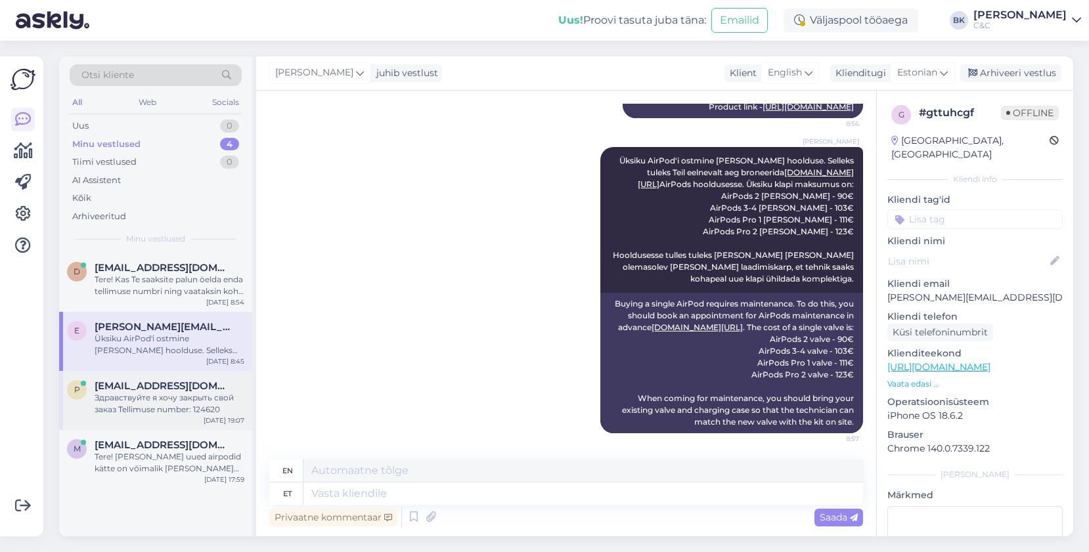
click at [208, 390] on div "[EMAIL_ADDRESS][DOMAIN_NAME]" at bounding box center [170, 386] width 150 height 12
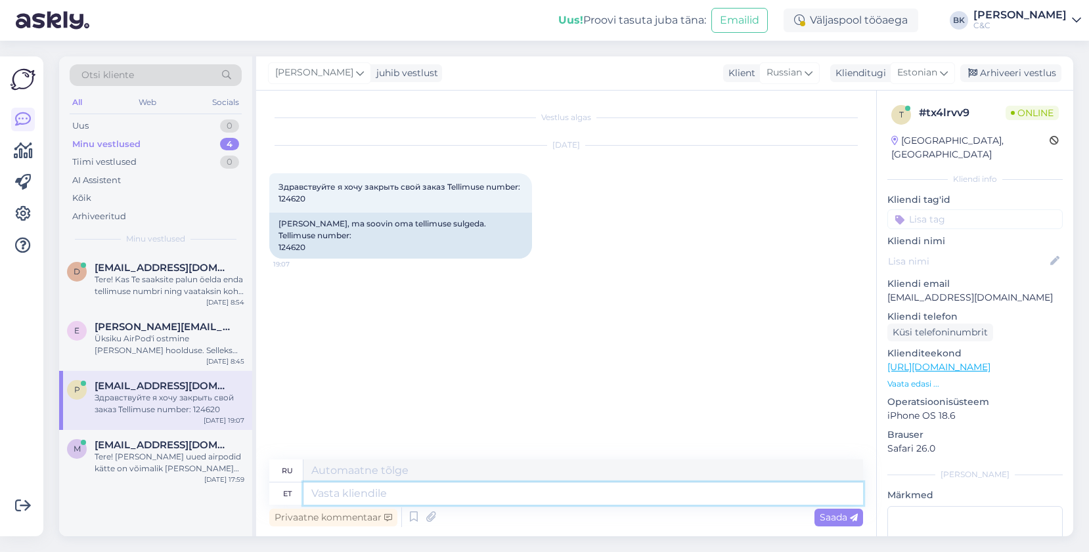
click at [382, 489] on textarea at bounding box center [583, 494] width 560 height 22
type textarea "Tere! S"
type textarea "Привет!"
type textarea "Tere! Selge, v"
type textarea "Привет! Хорошо,"
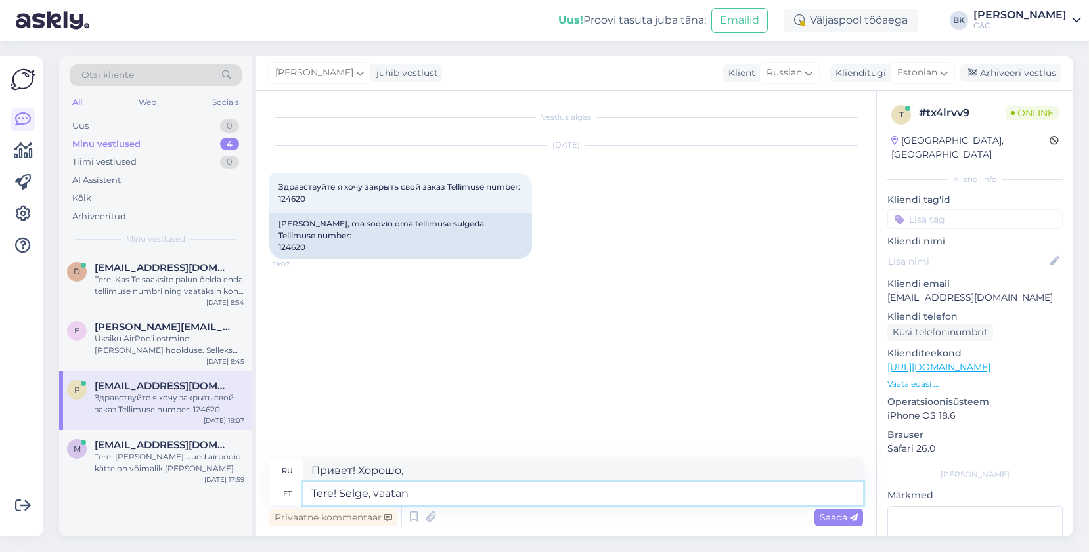
type textarea "Tere! Selge, vaatan"
type textarea "Привет! Ладно, смотри."
type textarea "Tere! Selge, vaatan ko"
type textarea "Привет! Хорошо, я проверю."
type textarea "Tere! Selge, vaatan kohe ü"
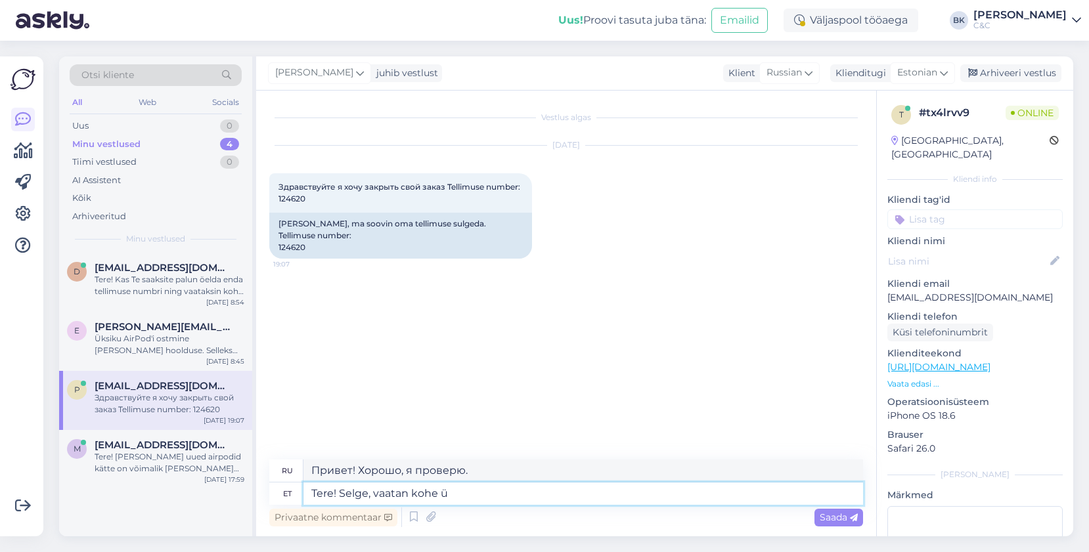
type textarea "Привет! Хорошо, сейчас проверю."
type textarea "Tere! Selge, vaatan kohe üle."
type textarea "Привет! Хорошо, я сейчас проверю."
type textarea "Tere! Selge, vaatan kohe üle."
click at [823, 517] on span "Saada" at bounding box center [839, 518] width 38 height 12
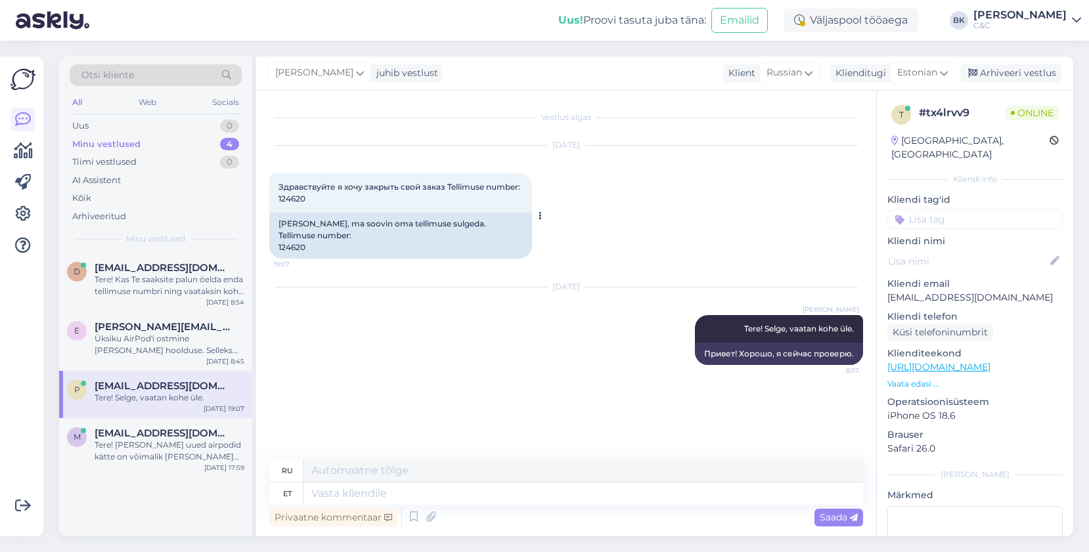
click at [290, 239] on div "[PERSON_NAME], ma soovin oma tellimuse sulgeda. Tellimuse number: 124620" at bounding box center [400, 236] width 263 height 46
copy div "124620"
click at [456, 496] on textarea at bounding box center [583, 494] width 560 height 22
type textarea "Ma"
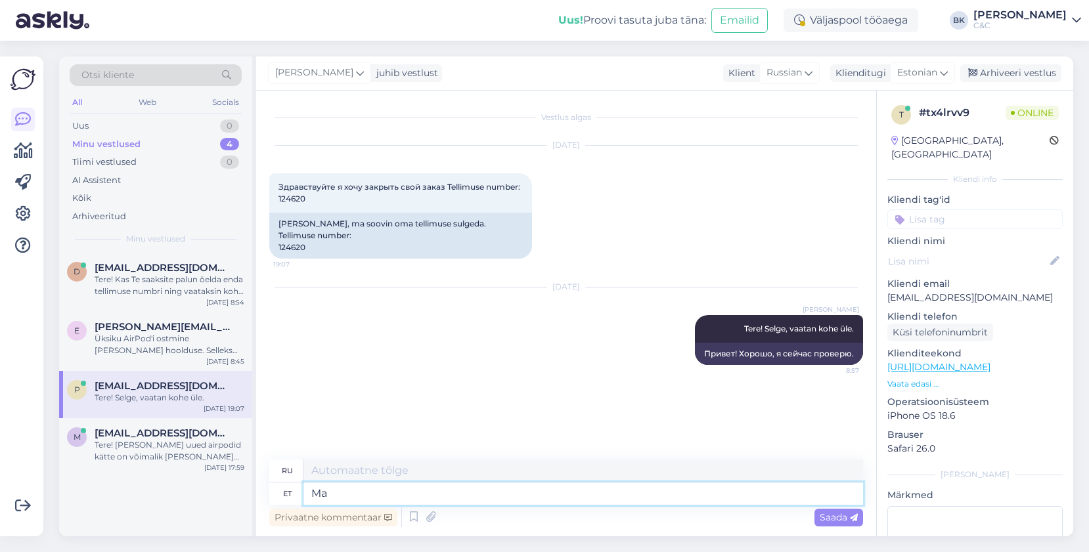
type textarea "я"
type textarea "Ma kahjuks ei"
type textarea "К сожалению, я"
type textarea "Ma kahjuks [PERSON_NAME]"
type textarea "К сожалению, я не"
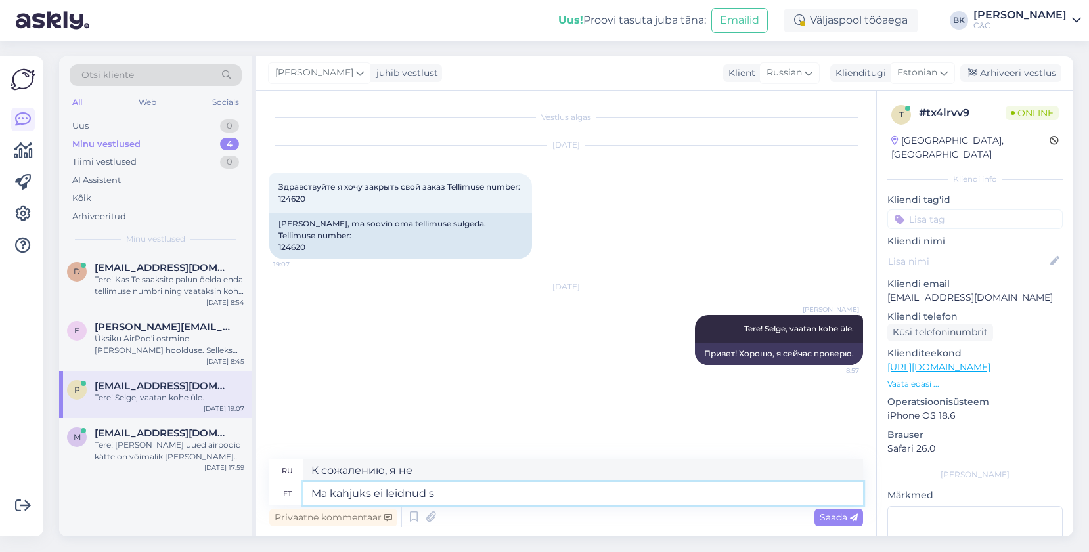
type textarea "Ma kahjuks ei leidnud se"
type textarea "К сожалению, я не смог найти"
type textarea "Ma kahjuks ei leidnud sellist"
type textarea "К сожалению, я не нашёл такого"
type textarea "Ma kahjuks ei leidnud sellist tellimust"
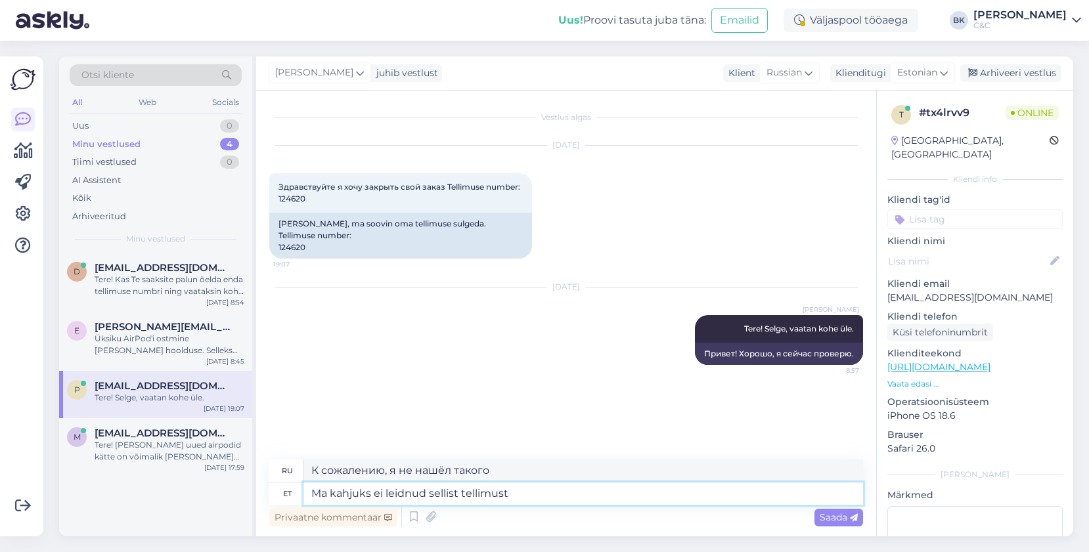
type textarea "К сожалению, мне не удалось найти такой заказ."
type textarea "Ma kahjuks ei leidnud sellist tellimust. [GEOGRAPHIC_DATA]"
type textarea "К сожалению, я не нашёл такого заказа. Возможно."
type textarea "Ma kahjuks ei leidnud sellist tellimust."
type textarea "К сожалению, мне не удалось найти такой заказ."
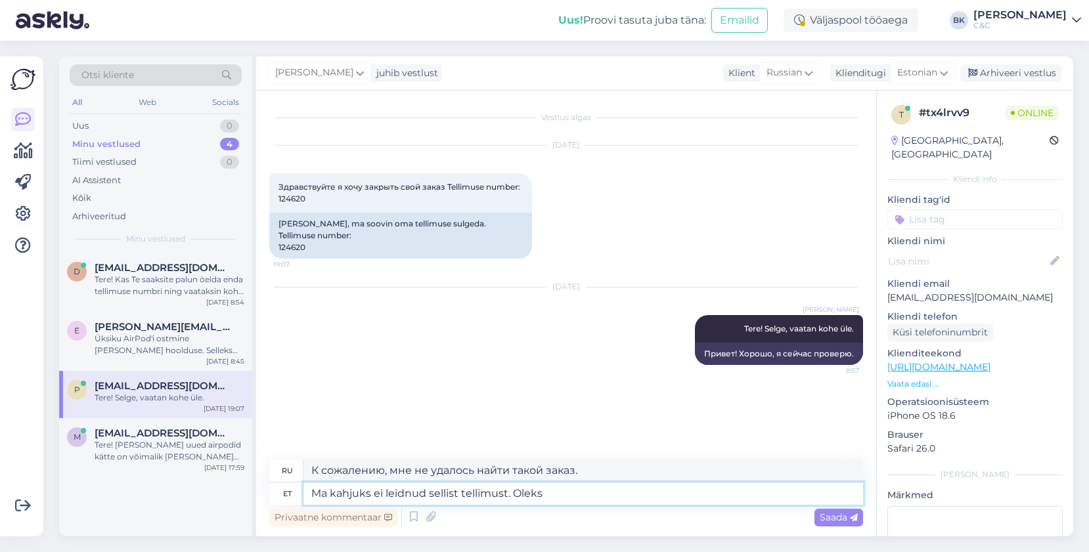
type textarea "Ma kahjuks ei leidnud sellist tellimust. Oleks"
type textarea "К сожалению, я не смог найти такой заказ. Это было бы..."
type textarea "Ma kahjuks ei leidnud sellist tellimust. Oleks Teil"
type textarea "К сожалению, я не смог найти такой заказ. Не могли бы вы"
type textarea "Ma kahjuks ei leidnud sellist tellimust. Oleks Teil anxa"
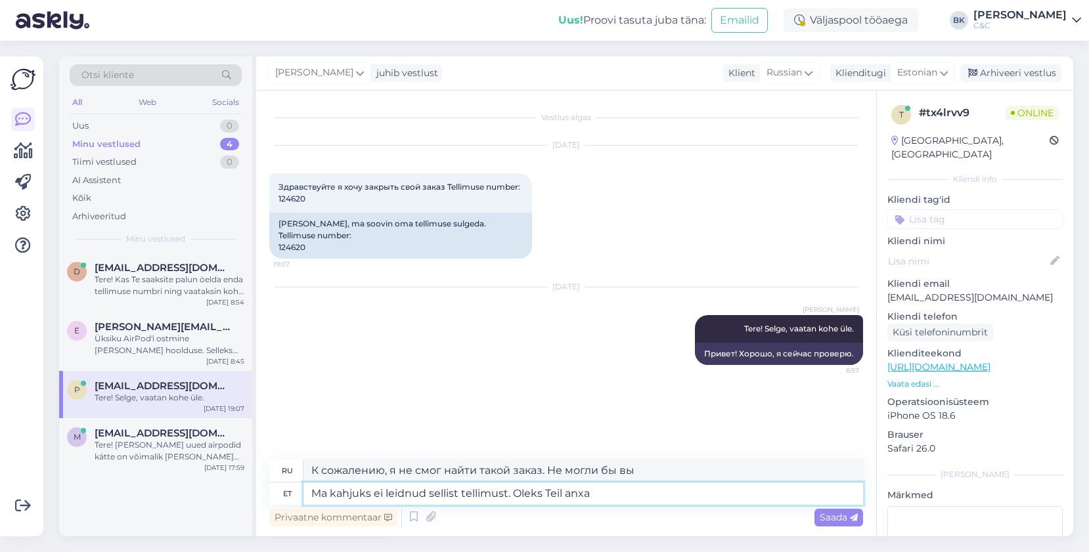
type textarea "К сожалению, я не смог найти такой заказ. Хотите получить анкса?"
type textarea "Ma kahjuks ei leidnud sellist tellimust. [GEOGRAPHIC_DATA] Teil anda"
type textarea "К сожалению, я не смог найти такой заказ. Не могли бы вы мне его предоставить?"
type textarea "Ma kahjuks ei leidnud sellist tellimust. Oleks Teil anda veebipoe te"
type textarea "К сожалению, я не нашёл такой заказ. Не могли бы вы подсказать адрес интернет-м…"
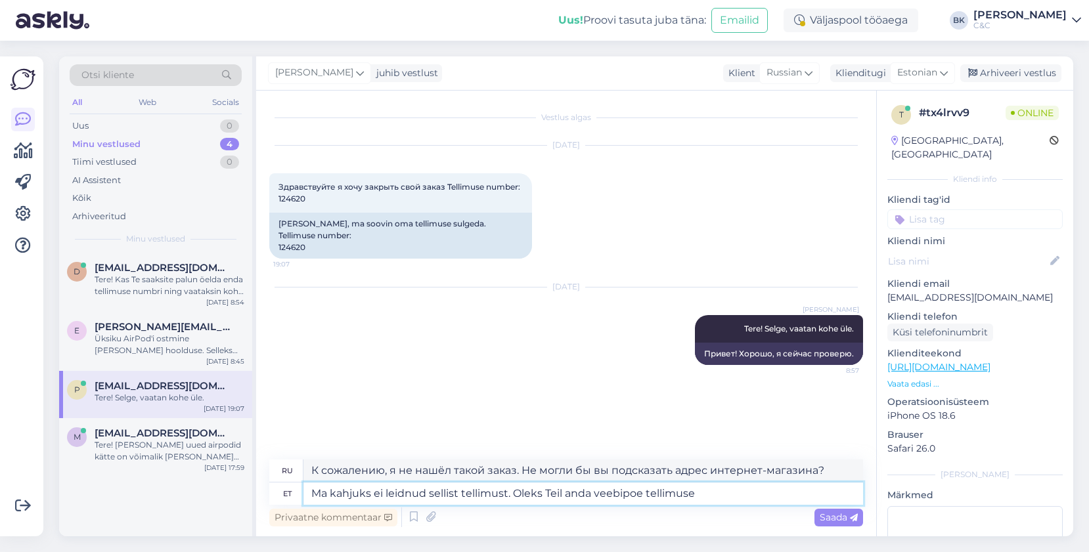
type textarea "Ma kahjuks ei leidnud sellist tellimust. Oleks Teil anda veebipoe tellimuse n"
type textarea "К сожалению, я не нашёл такой заказ. Можно ли оформить заказ в интернет-магазин…"
type textarea "Ma kahjuks ei leidnud sellist tellimust. Oleks Teil anda veebipoe tellimuse num…"
type textarea "К сожалению, я не нашёл такого заказа. Не могли бы вы предоставить номер заказа…"
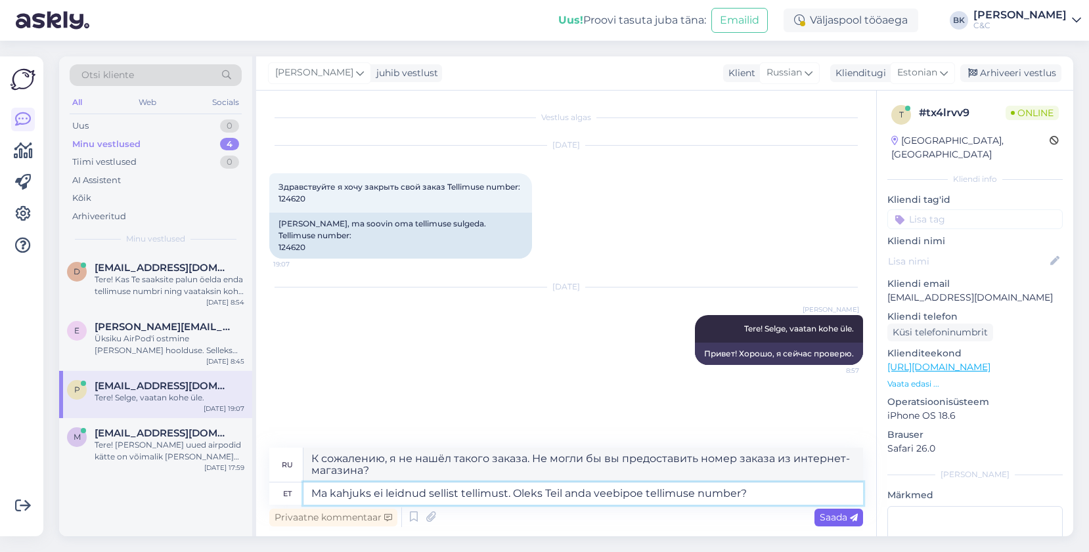
type textarea "Ma kahjuks ei leidnud sellist tellimust. Oleks Teil anda veebipoe tellimuse num…"
click at [830, 519] on span "Saada" at bounding box center [839, 518] width 38 height 12
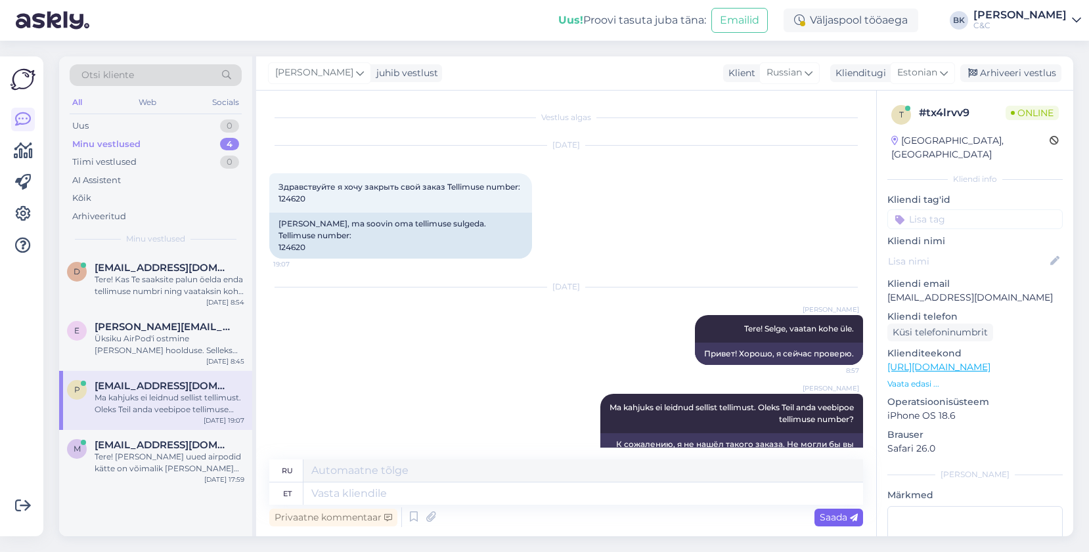
scroll to position [22, 0]
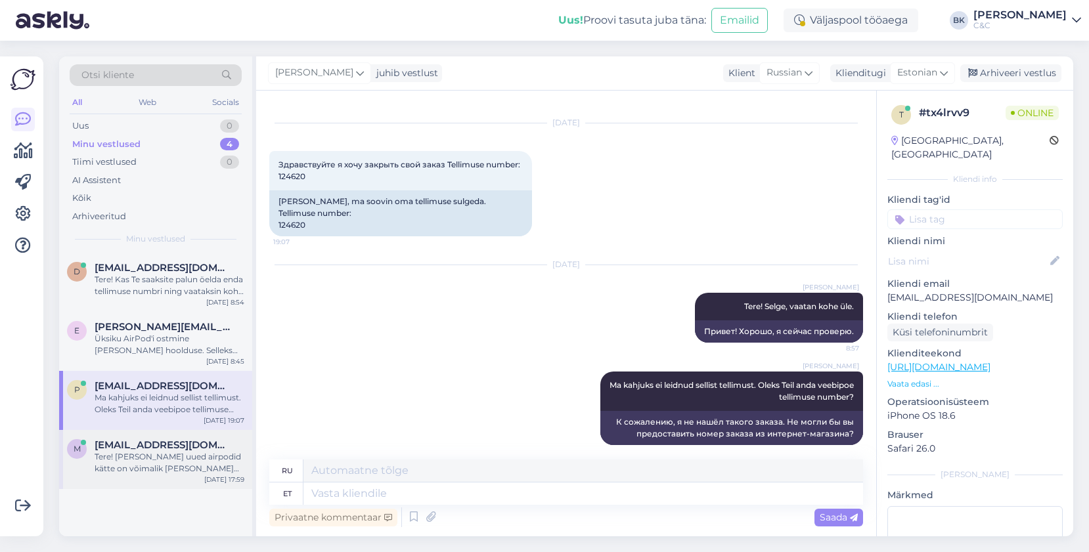
click at [196, 456] on div "Tere! [PERSON_NAME] uued airpodid kätte on võimalik [PERSON_NAME] tellimist?" at bounding box center [170, 463] width 150 height 24
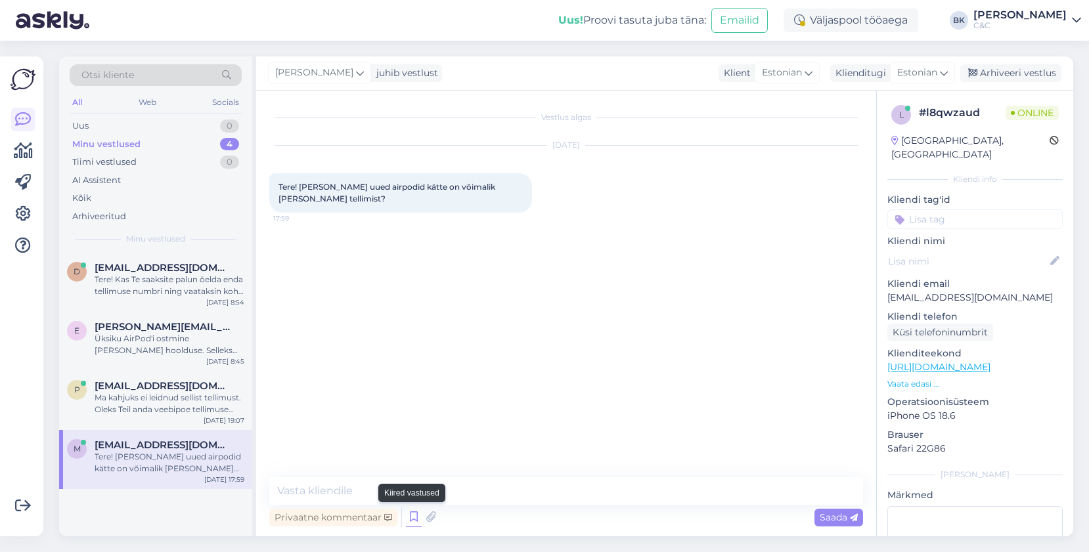
click at [410, 518] on icon at bounding box center [414, 518] width 16 height 20
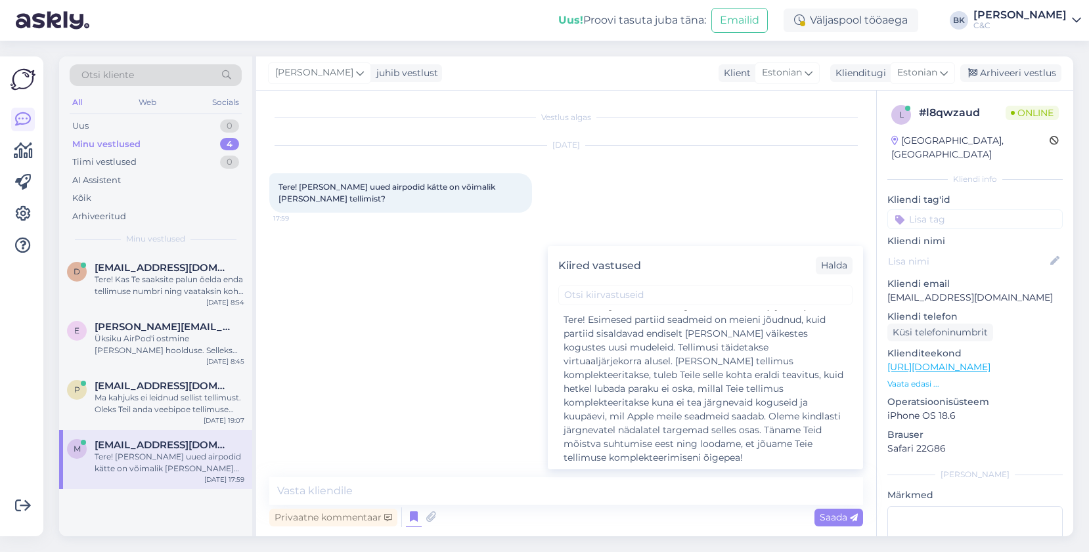
scroll to position [307, 0]
click at [610, 423] on div "Tere! Esimesed partiid seadmeid on meieni jõudnud, kuid partiid sisaldavad endi…" at bounding box center [705, 387] width 284 height 152
type textarea "Tere! Esimesed partiid seadmeid on meieni jõudnud, kuid partiid sisaldavad endi…"
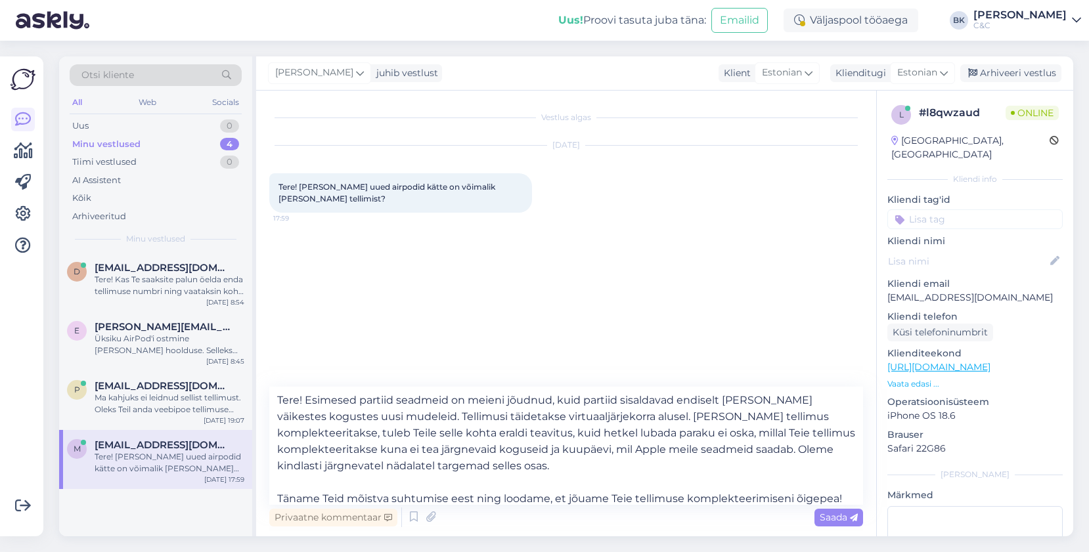
scroll to position [7, 0]
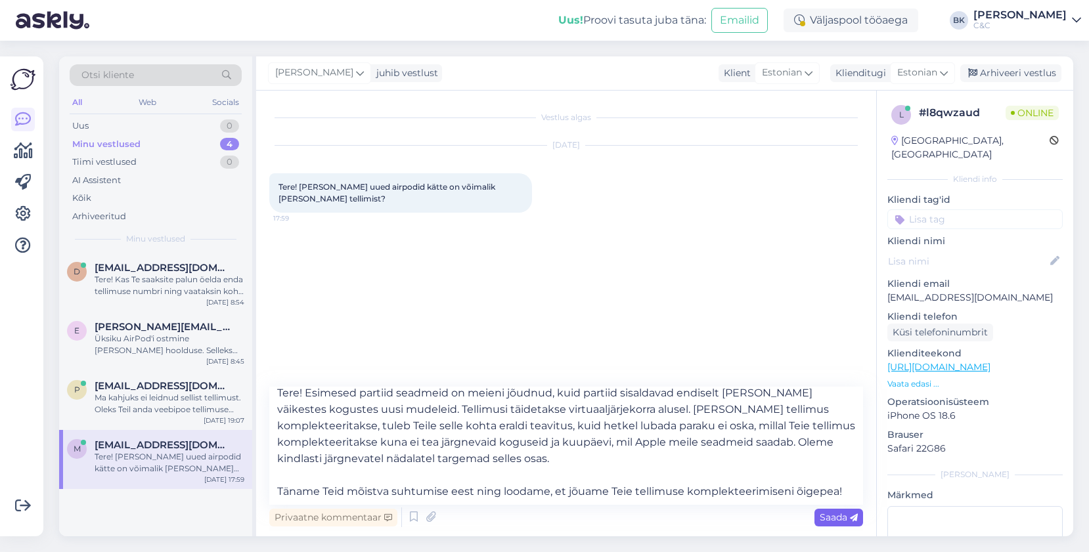
click at [834, 521] on span "Saada" at bounding box center [839, 518] width 38 height 12
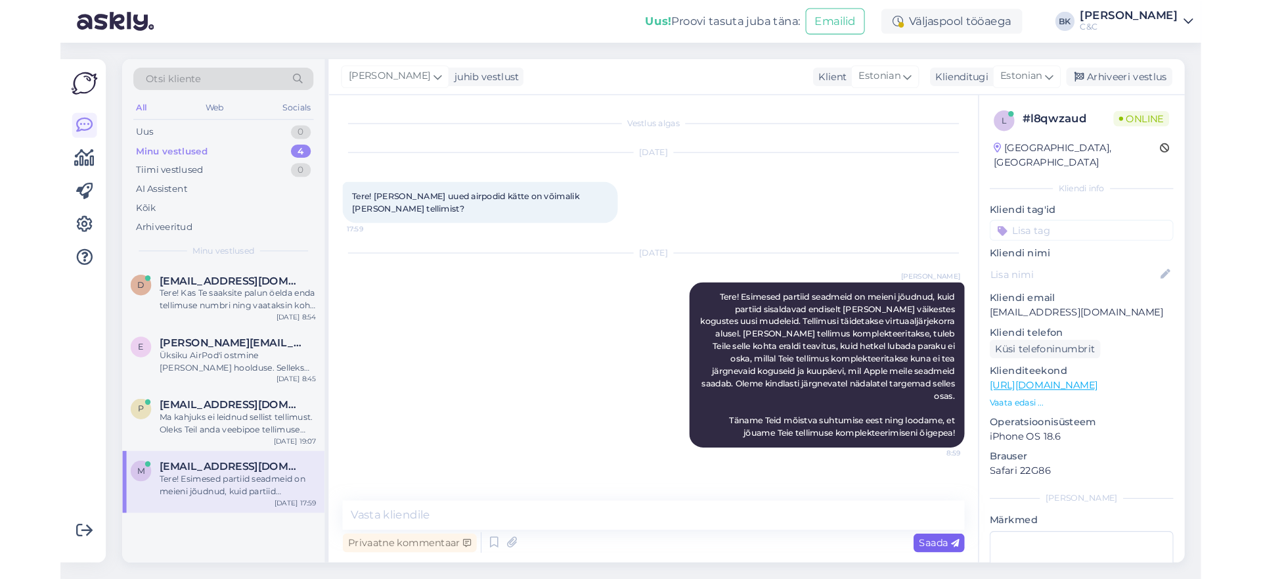
scroll to position [0, 0]
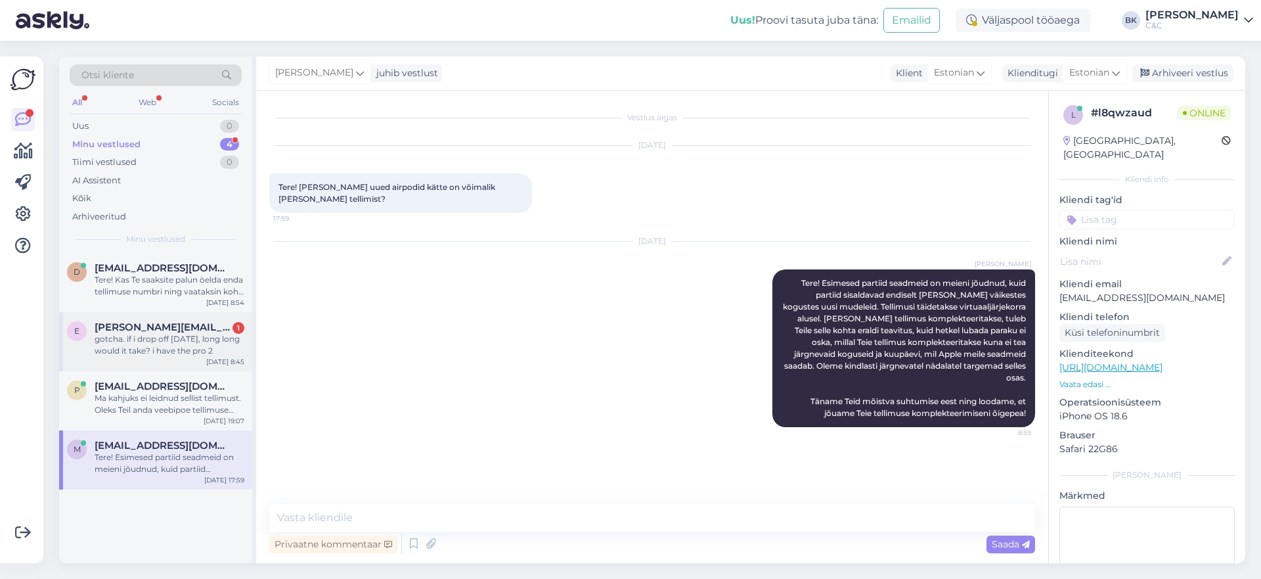
click at [91, 339] on div "e [PERSON_NAME][EMAIL_ADDRESS][DOMAIN_NAME] 1 gotcha. if i drop off [DATE], lon…" at bounding box center [155, 338] width 177 height 35
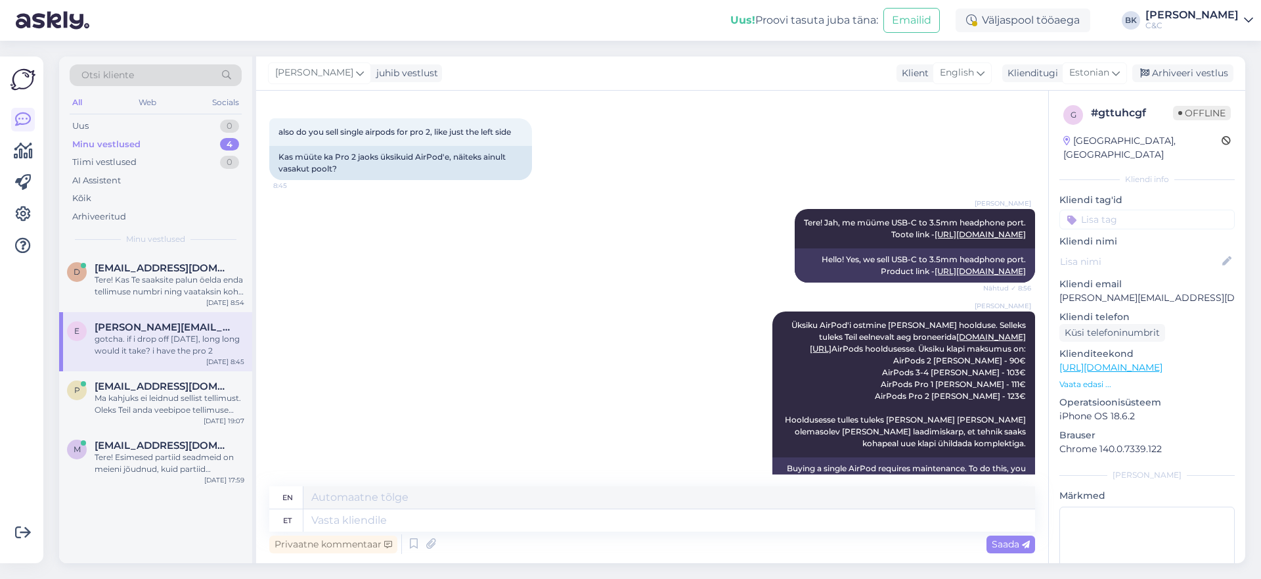
scroll to position [1126, 0]
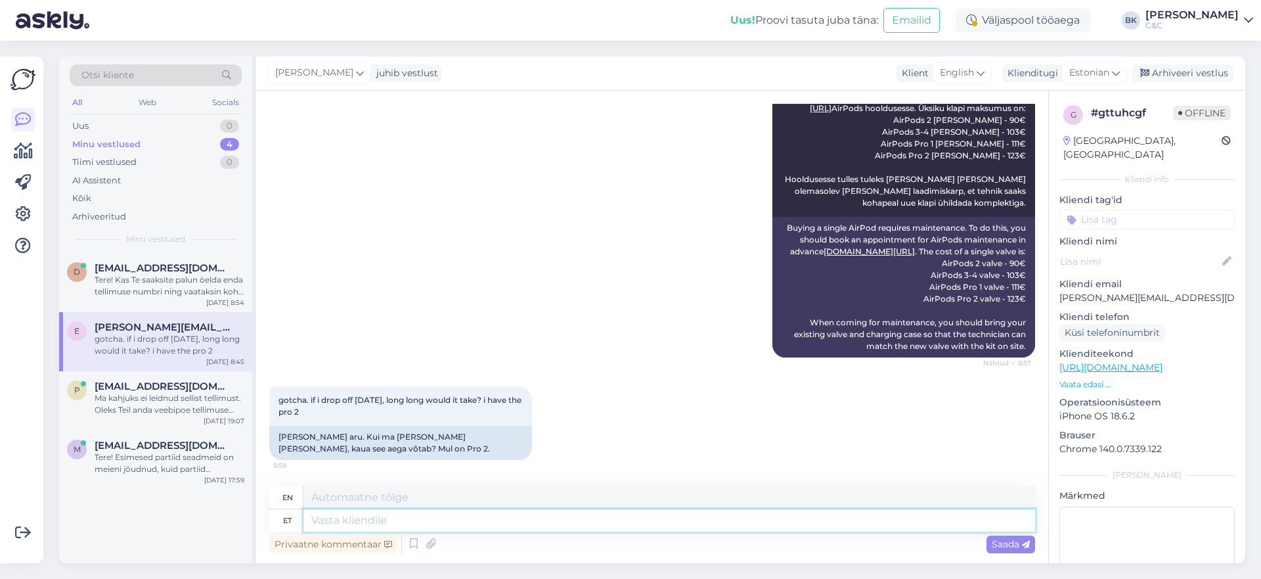
click at [378, 517] on textarea at bounding box center [669, 520] width 732 height 22
type textarea "[PERSON_NAME]"
type textarea "If"
type textarea "Kui Teil on"
type textarea "If you"
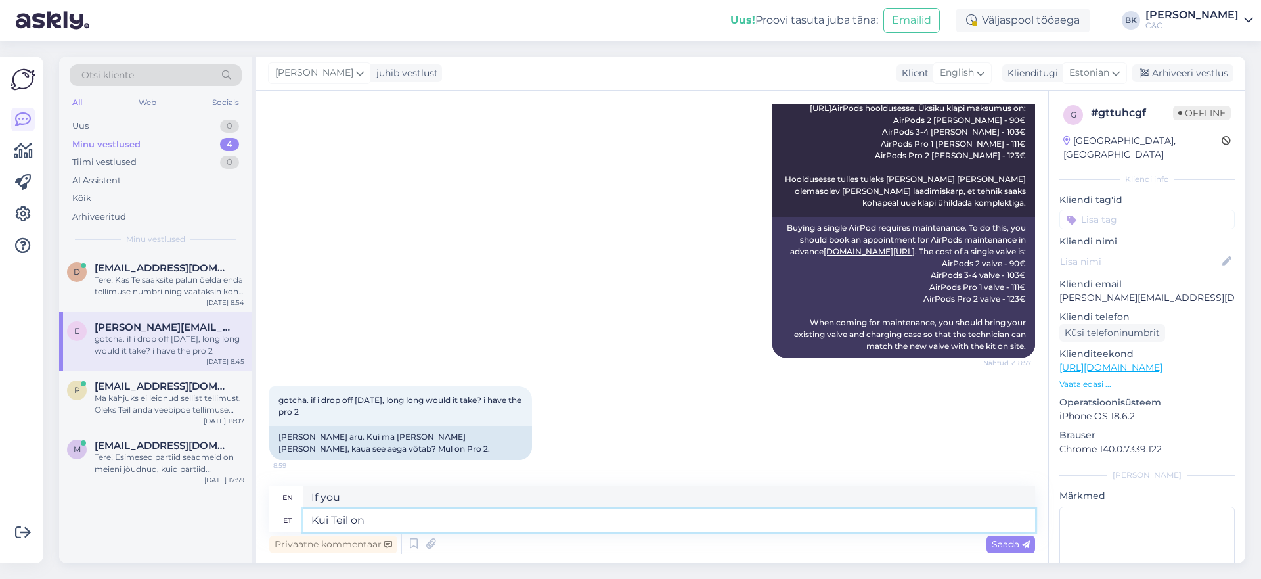
type textarea "Kui Teil on"
type textarea "If you have"
type textarea "Kui Teil on aeg b"
type textarea "If you have time"
type textarea "Kui Teil on aeg broneeritud"
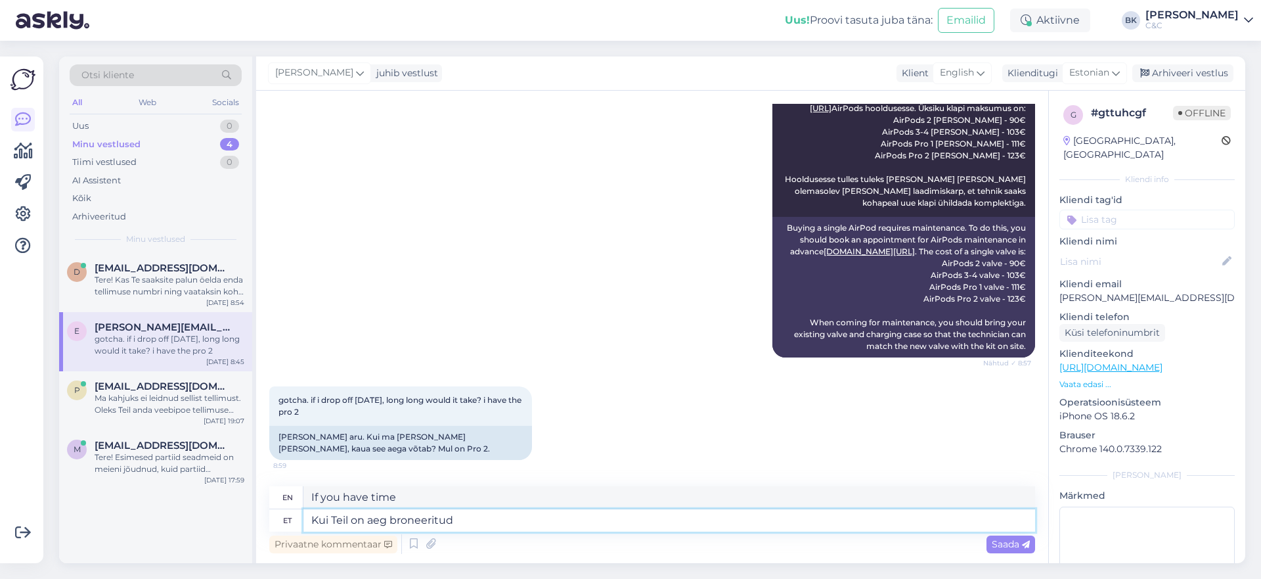
type textarea "If you have an appointment booked"
type textarea "Kui Teil on aeg broneeritud siis mak"
type textarea "If you have an appointment booked then"
type textarea "Kui Teil on aeg broneeritud siis maksimaalselt"
type textarea "If you have a booked time, then a maximum of"
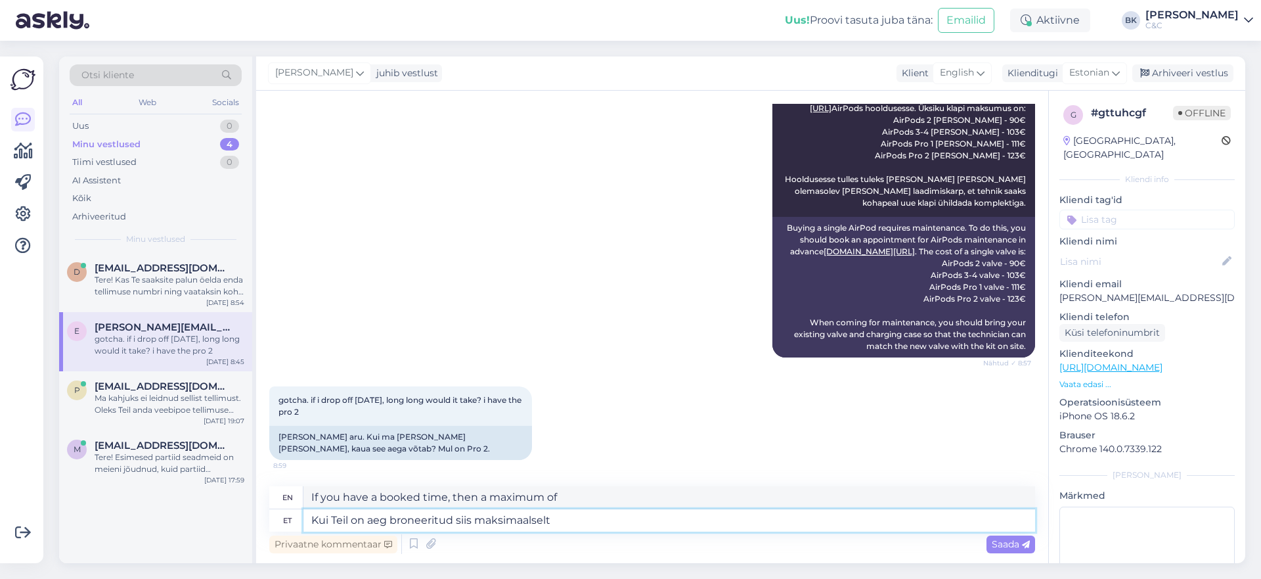
type textarea "Kui Teil on aeg broneeritud siis maksimaalselt 1"
type textarea "If you have a booked appointment, then a maximum of 1"
type textarea "Kui Teil on aeg broneeritud siis maksimaalselt 1h"
type textarea "If you have a booked appointment, a maximum of 1 hour"
type textarea "Kui Teil on aeg broneeritud siis maksimaalselt 1h."
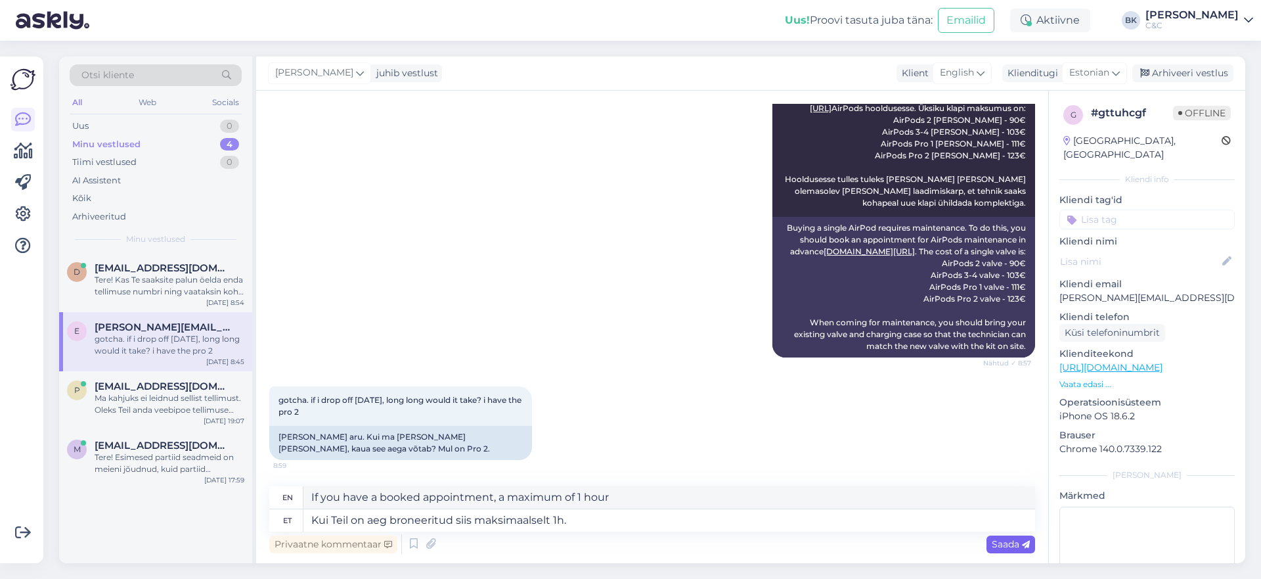
type textarea "If you have a booked appointment, then a maximum of 1 hour."
click at [1022, 541] on icon at bounding box center [1026, 545] width 8 height 8
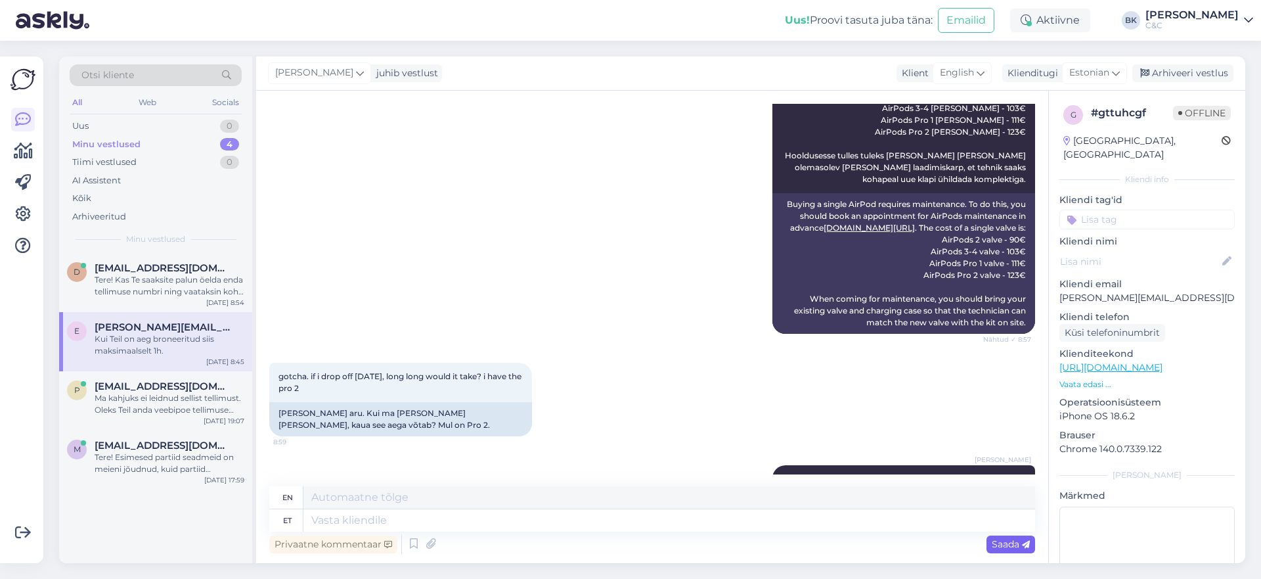
scroll to position [1216, 0]
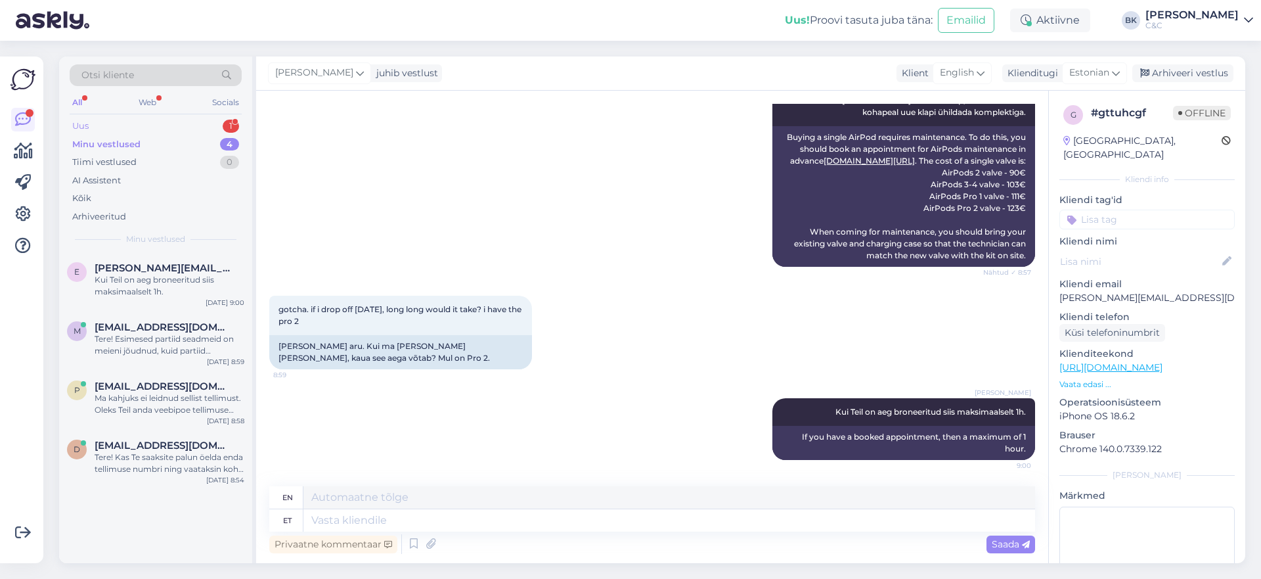
click at [118, 125] on div "Uus 1" at bounding box center [156, 126] width 172 height 18
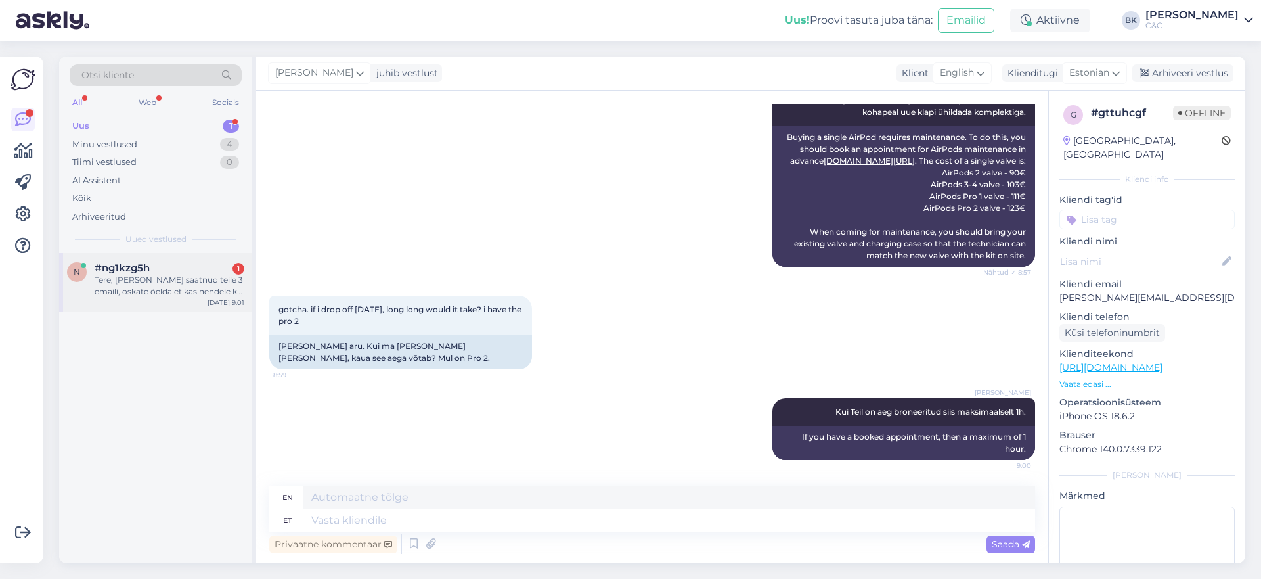
click at [169, 270] on div "#ng1kzg5h 1" at bounding box center [170, 268] width 150 height 12
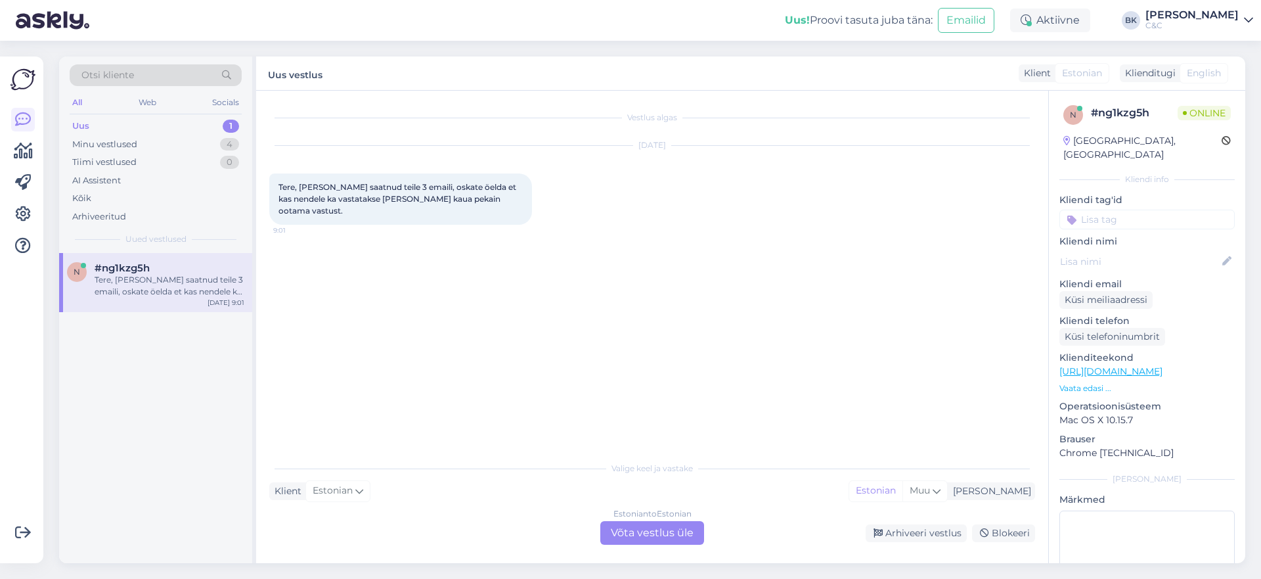
click at [623, 531] on div "Estonian to Estonian Võta vestlus üle" at bounding box center [652, 533] width 104 height 24
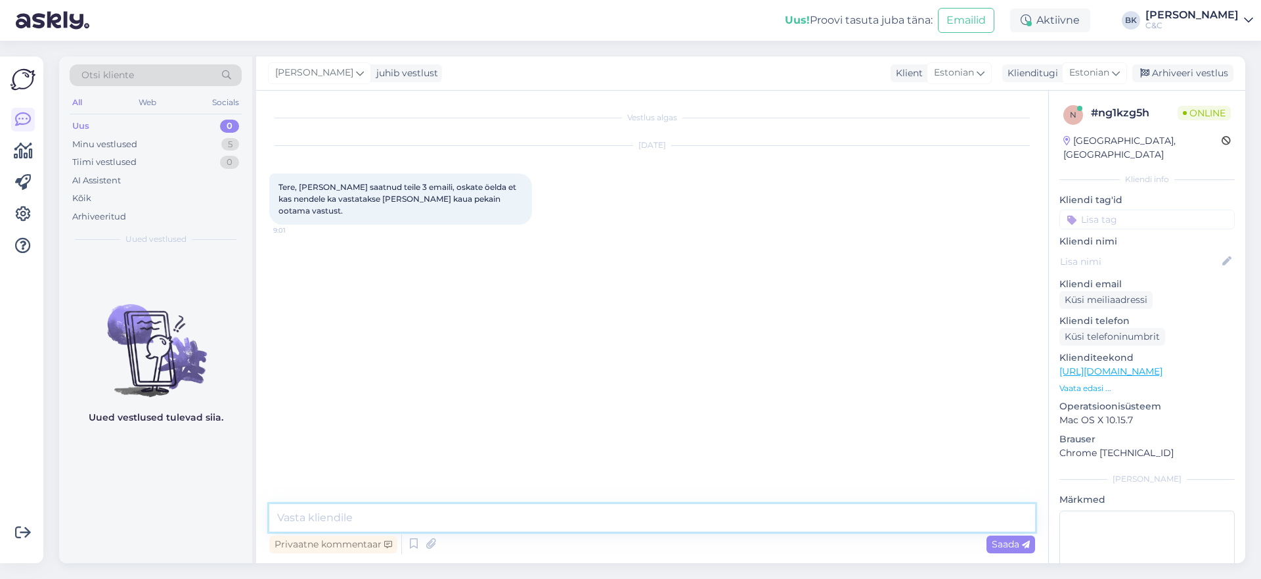
click at [524, 522] on textarea at bounding box center [652, 518] width 766 height 28
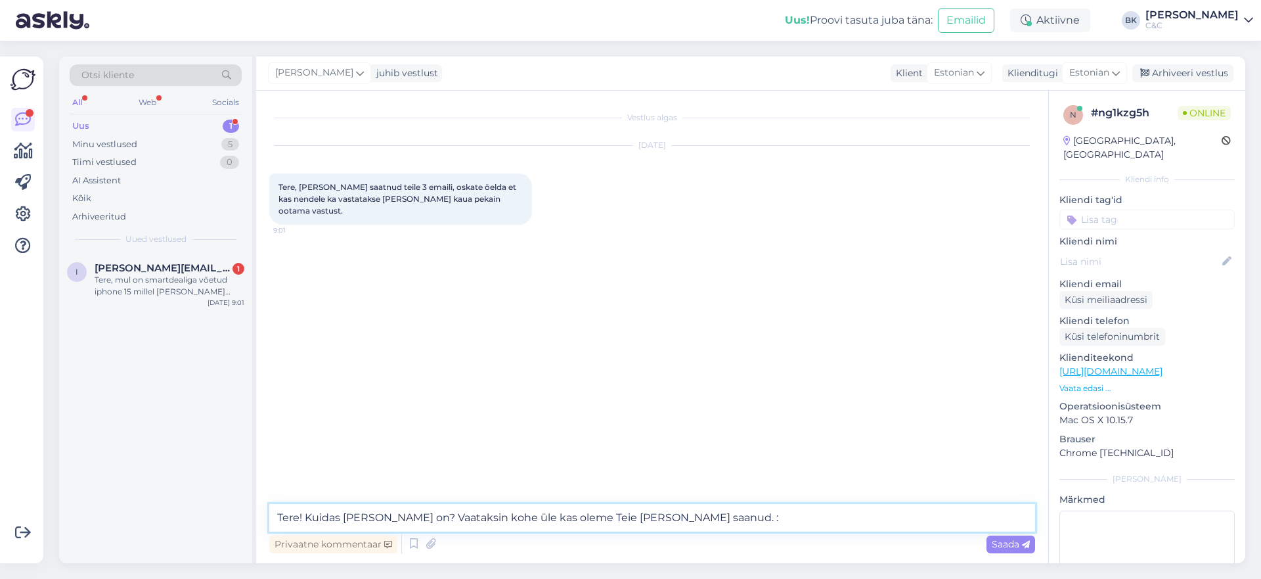
type textarea "Tere! Kuidas [PERSON_NAME] on? Vaataksin kohe üle kas oleme Teie [PERSON_NAME] …"
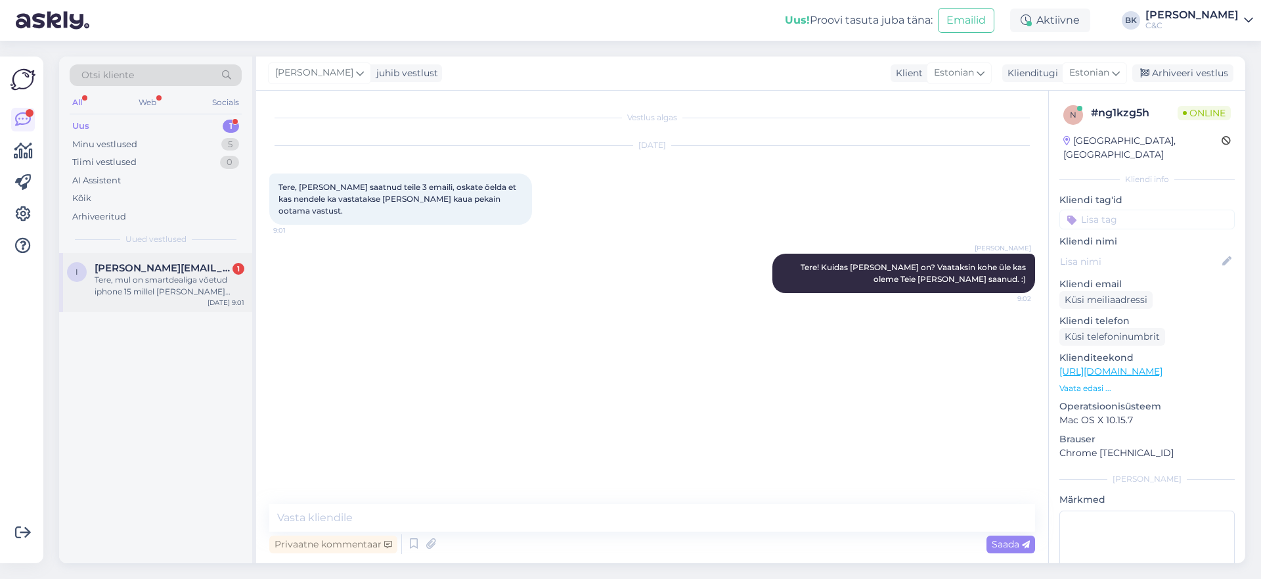
click at [139, 273] on span "[PERSON_NAME][EMAIL_ADDRESS][PERSON_NAME][DOMAIN_NAME]" at bounding box center [163, 268] width 137 height 12
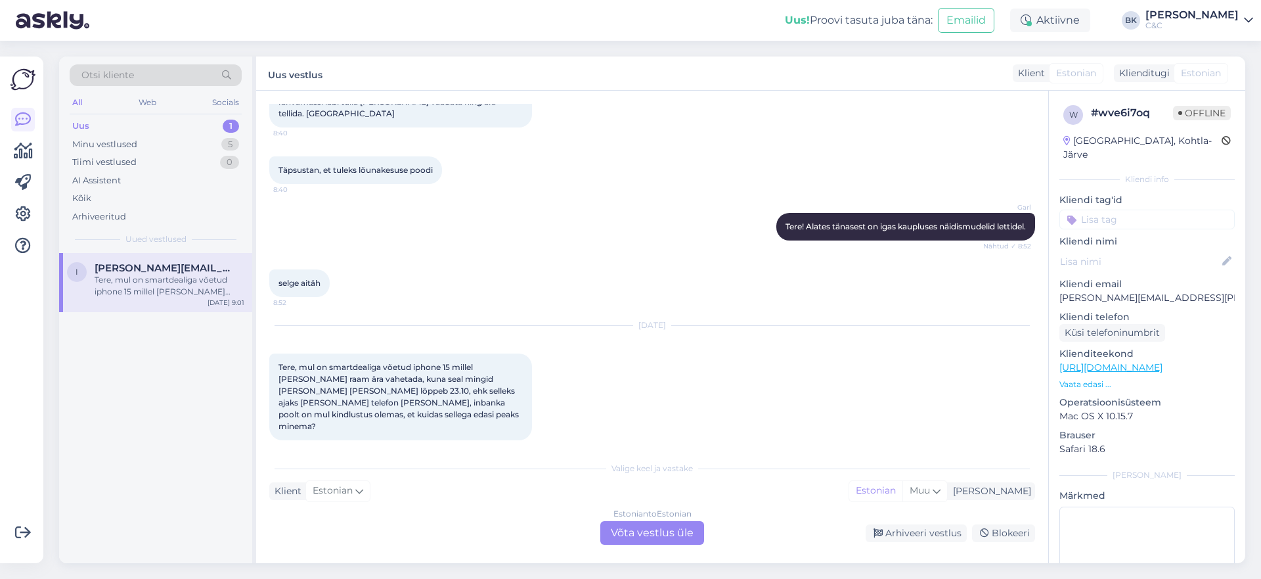
click at [675, 533] on div "Estonian to Estonian Võta vestlus üle" at bounding box center [652, 533] width 104 height 24
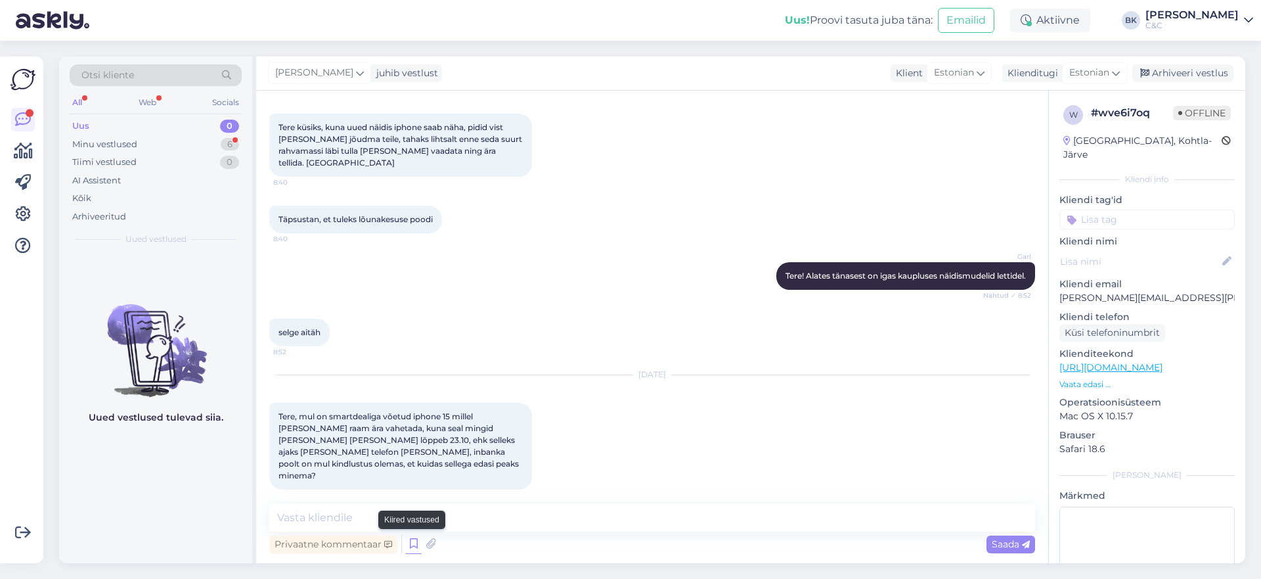
click at [409, 539] on icon at bounding box center [414, 544] width 16 height 20
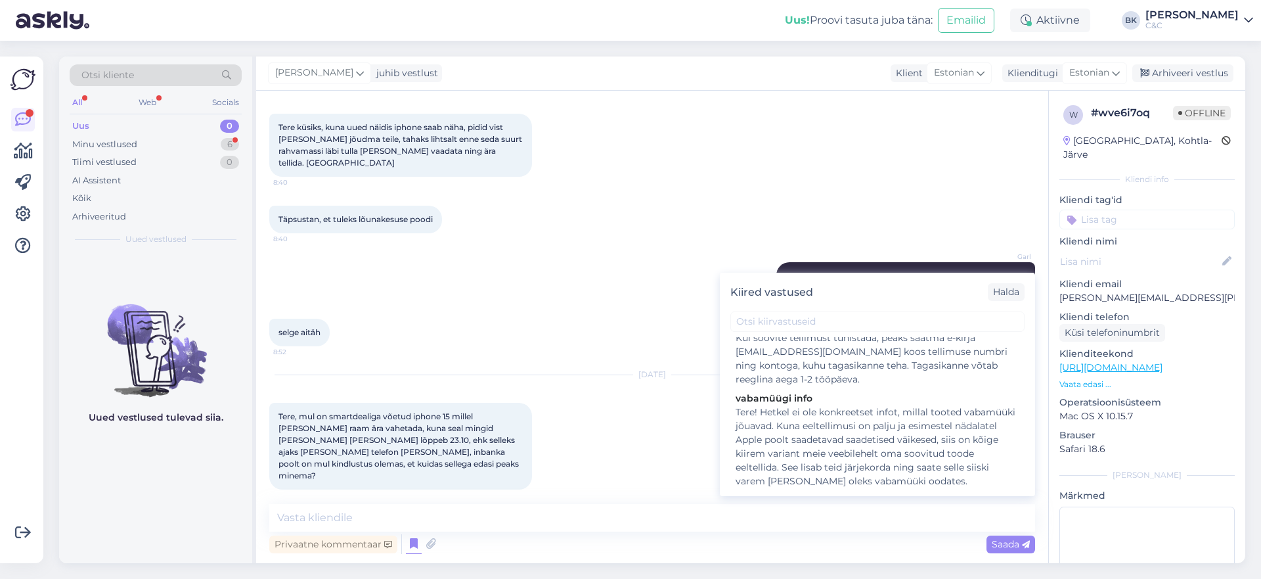
scroll to position [0, 0]
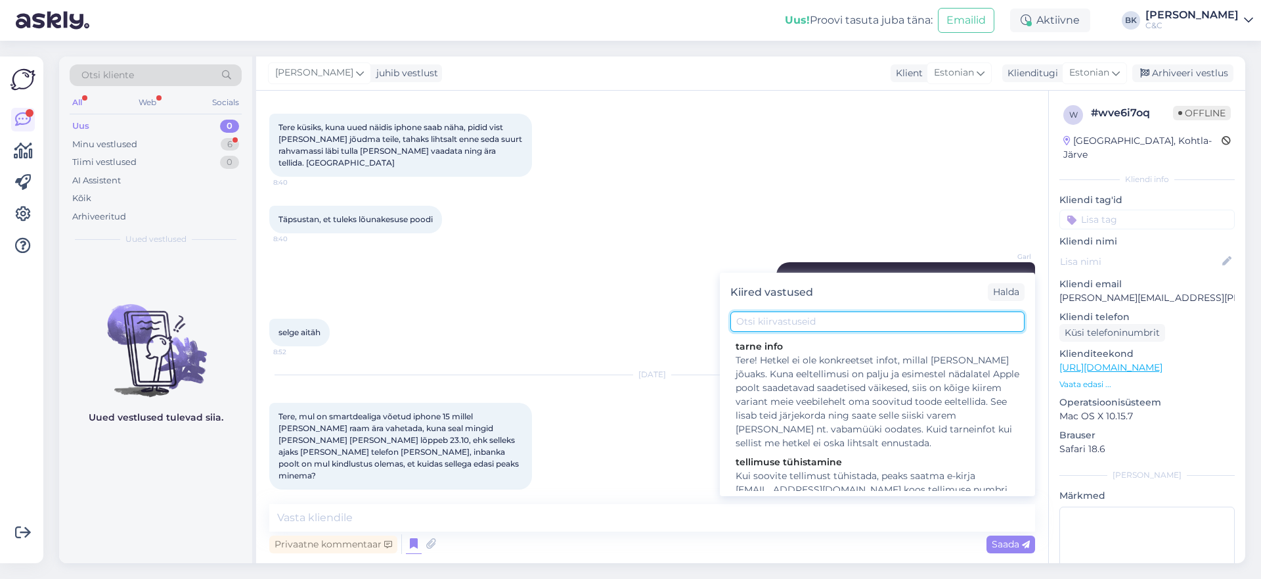
click at [789, 321] on input "text" at bounding box center [877, 321] width 294 height 20
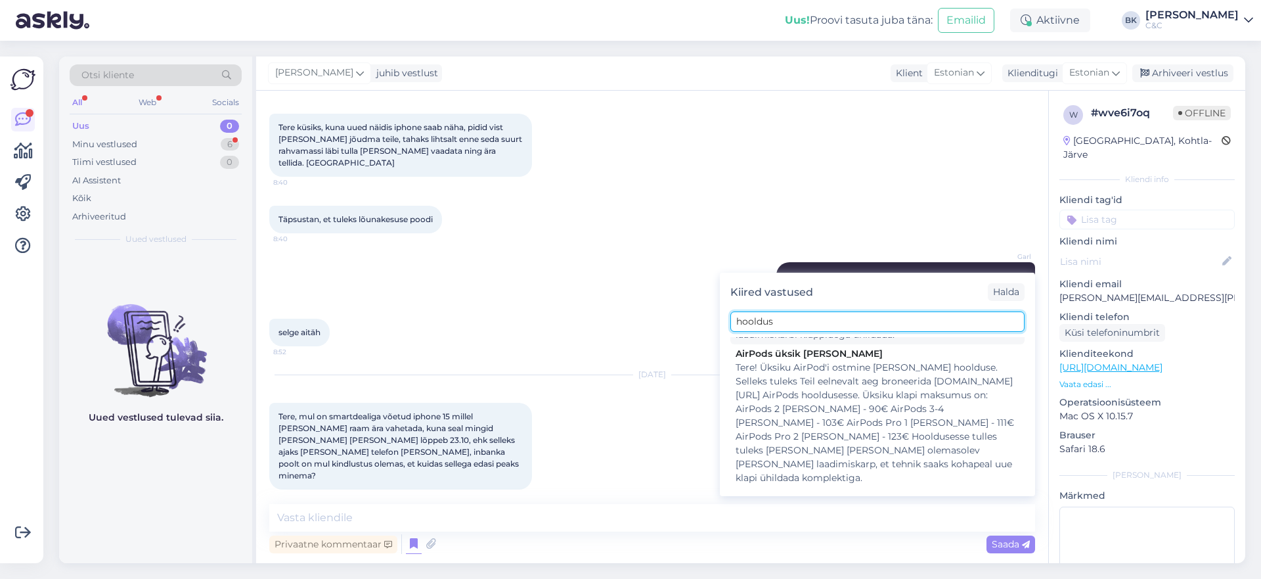
scroll to position [207, 0]
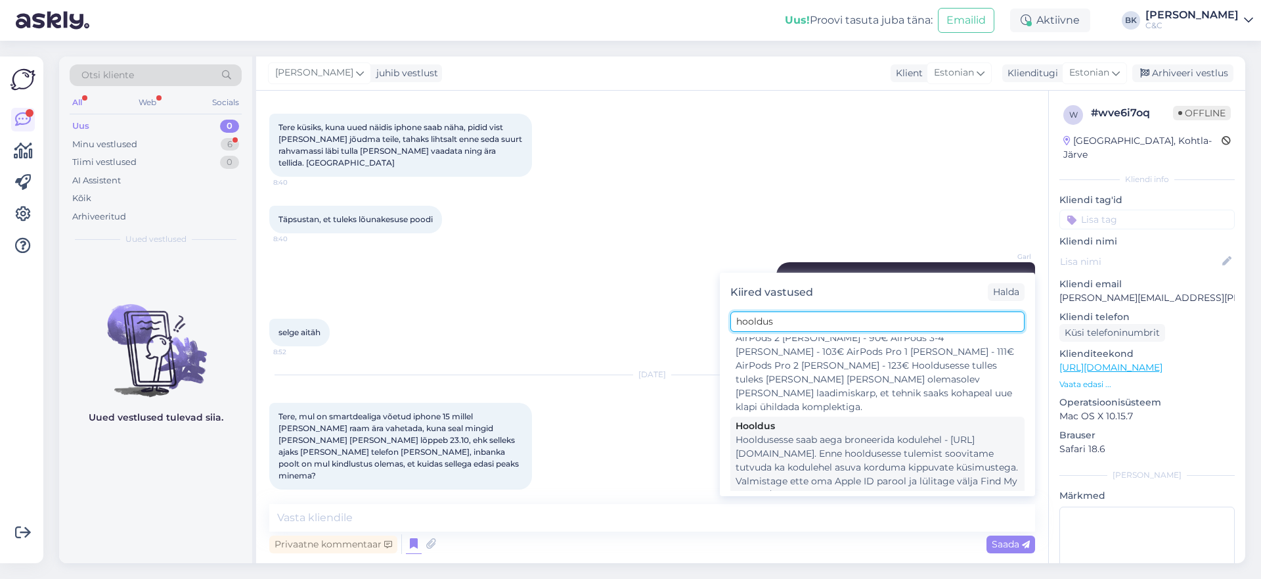
type input "hooldus"
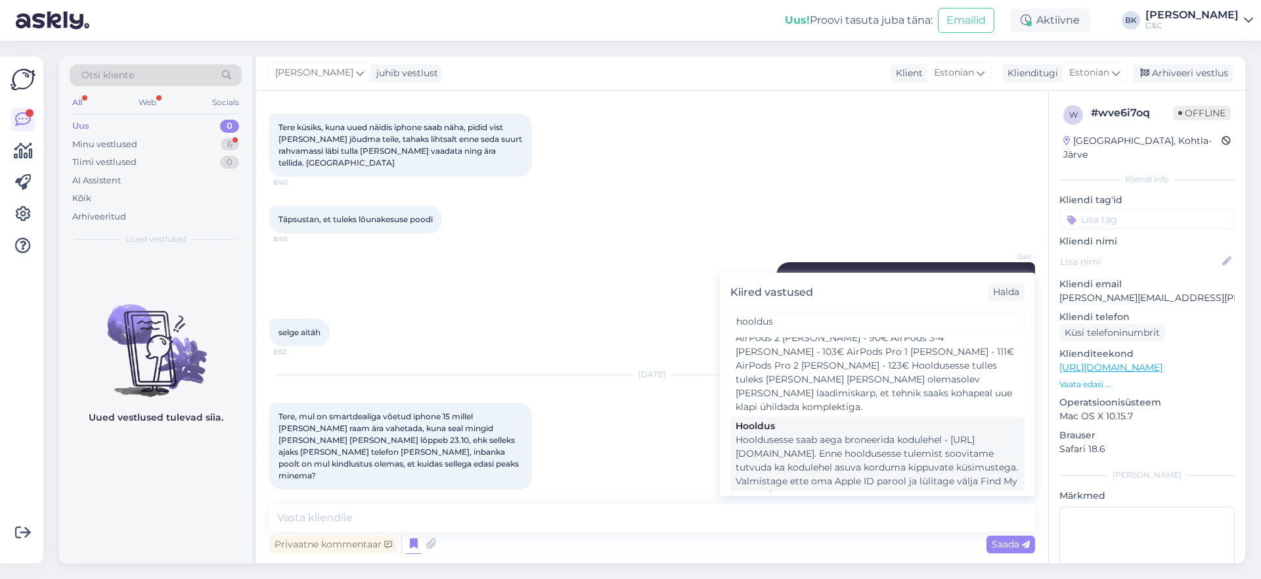
click at [826, 439] on div "Hooldusesse saab aega broneerida kodulehel - [URL][DOMAIN_NAME]. Enne hoolduses…" at bounding box center [878, 474] width 284 height 83
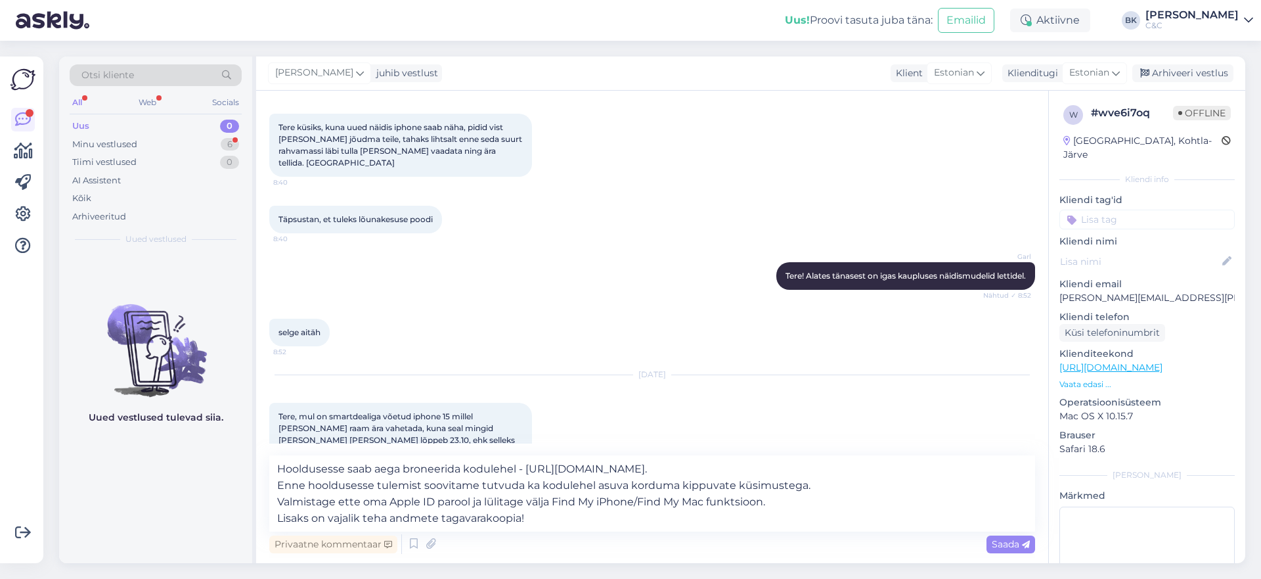
scroll to position [351, 0]
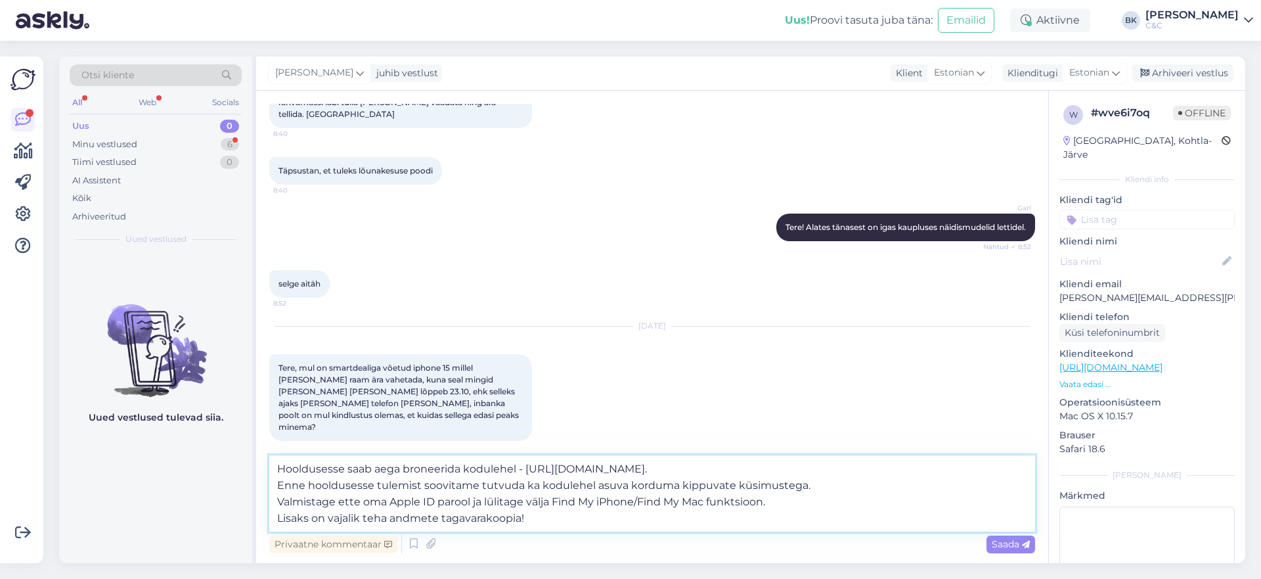
click at [657, 468] on textarea "Hooldusesse saab aega broneerida kodulehel - [URL][DOMAIN_NAME]. Enne hoolduses…" at bounding box center [652, 493] width 766 height 76
click at [274, 468] on textarea "Hooldusesse saab aega broneerida kodulehel - [URL][DOMAIN_NAME]. Enne hoolduses…" at bounding box center [652, 493] width 766 height 76
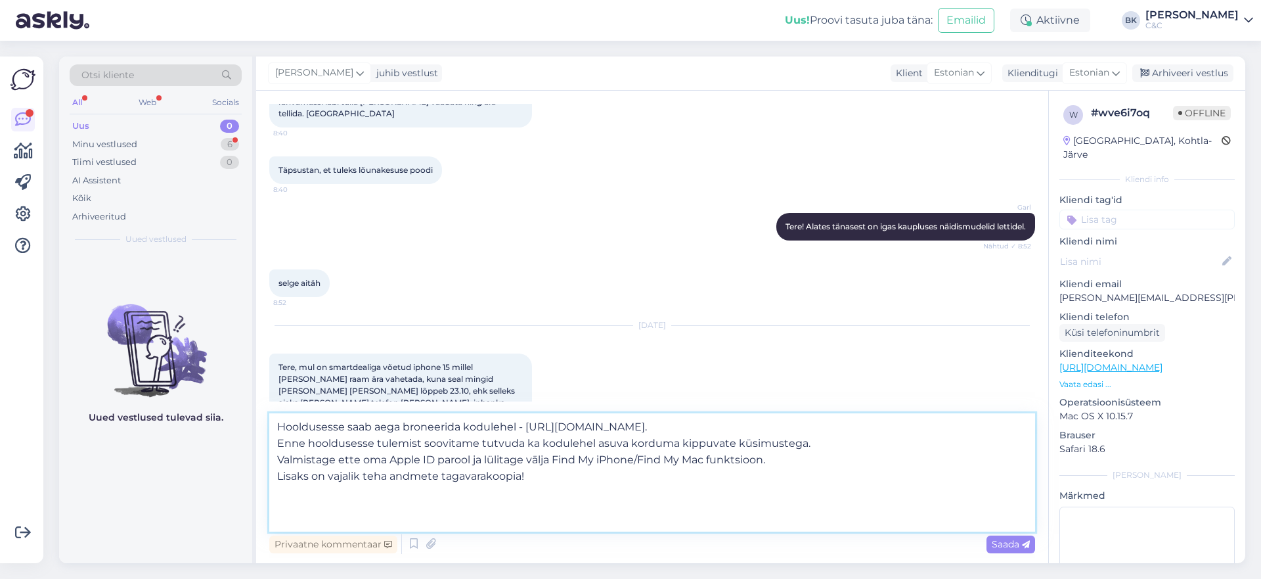
click at [338, 417] on textarea "Hooldusesse saab aega broneerida kodulehel - [URL][DOMAIN_NAME]. Enne hoolduses…" at bounding box center [652, 472] width 766 height 118
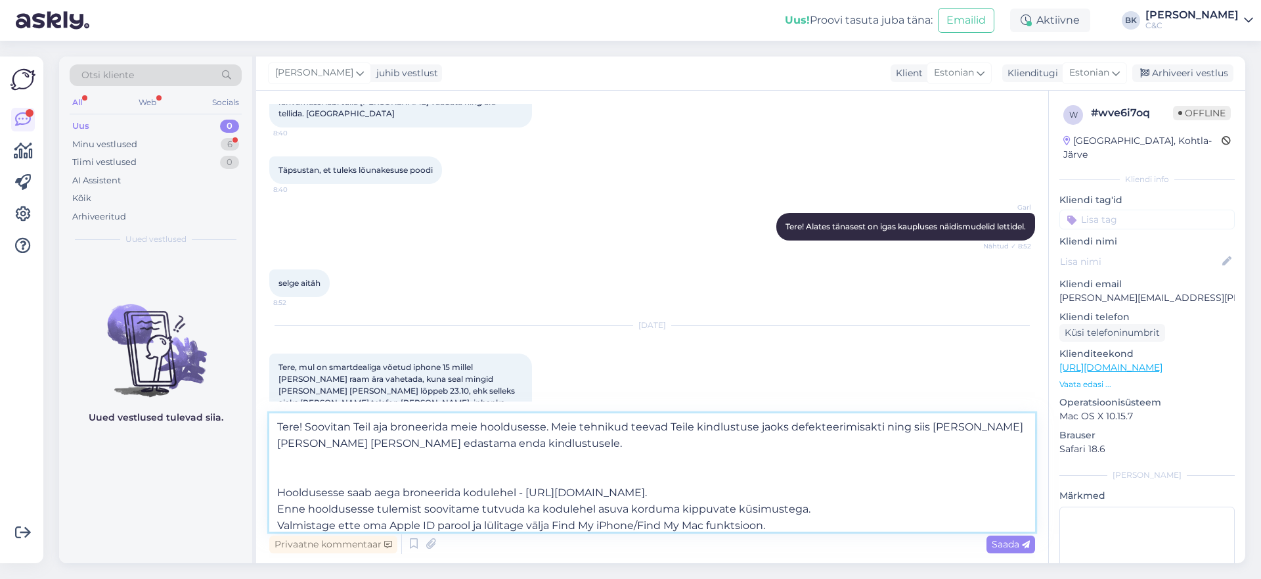
click at [278, 492] on textarea "Tere! Soovitan Teil aja broneerida meie hooldusesse. Meie tehnikud teevad Teile…" at bounding box center [652, 472] width 766 height 118
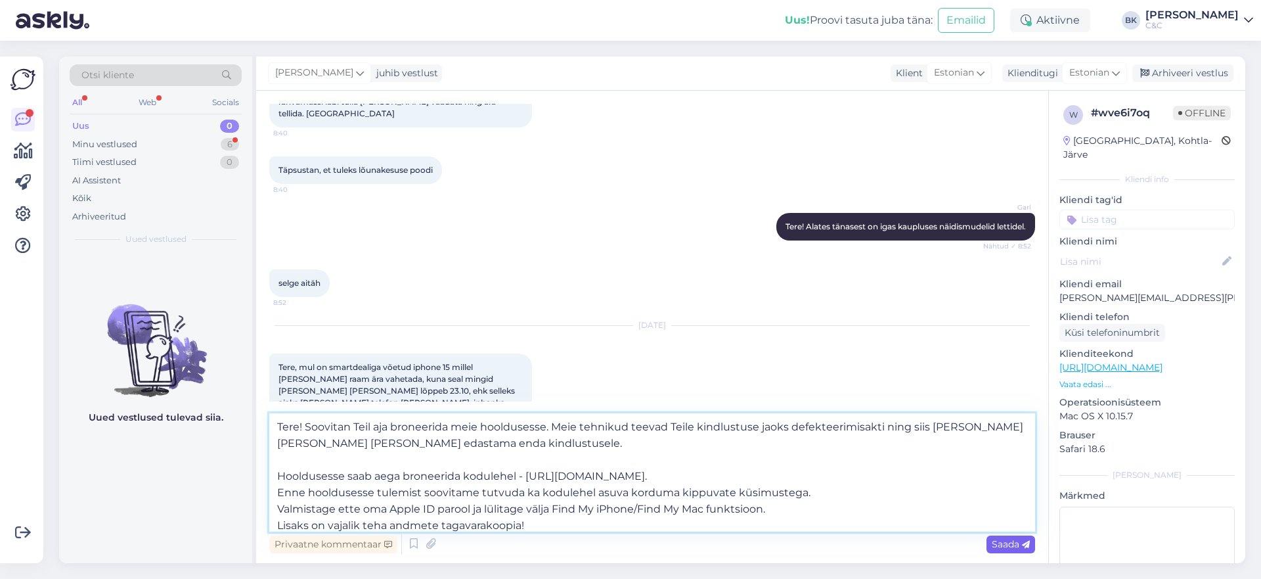
type textarea "Tere! Soovitan Teil aja broneerida meie hooldusesse. Meie tehnikud teevad Teile…"
click at [1017, 541] on span "Saada" at bounding box center [1011, 544] width 38 height 12
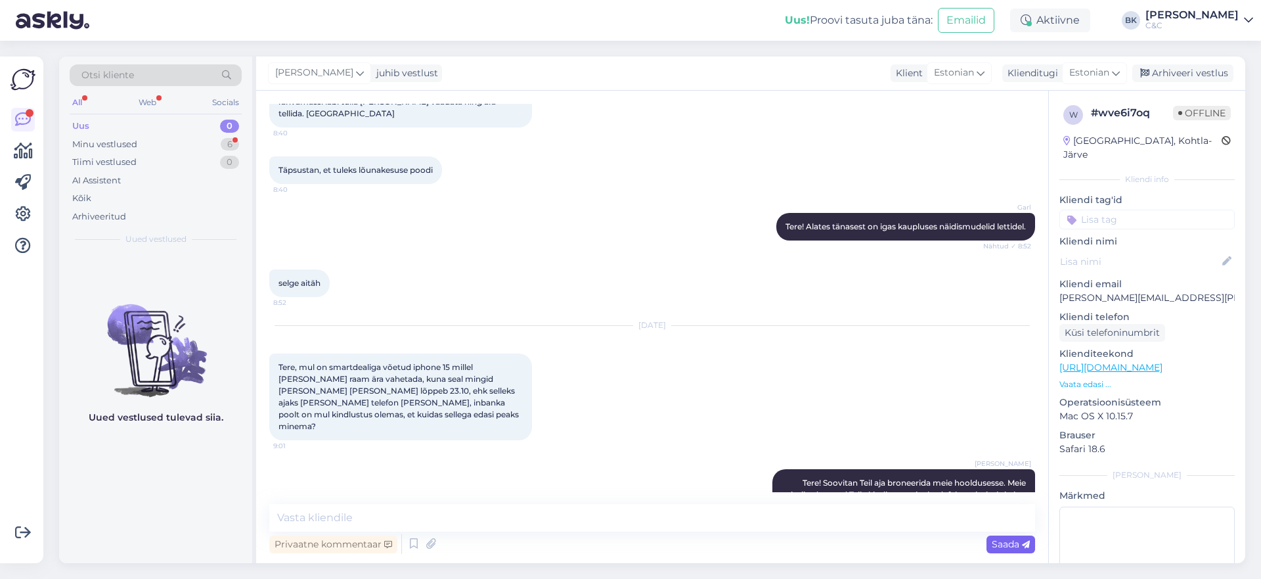
scroll to position [477, 0]
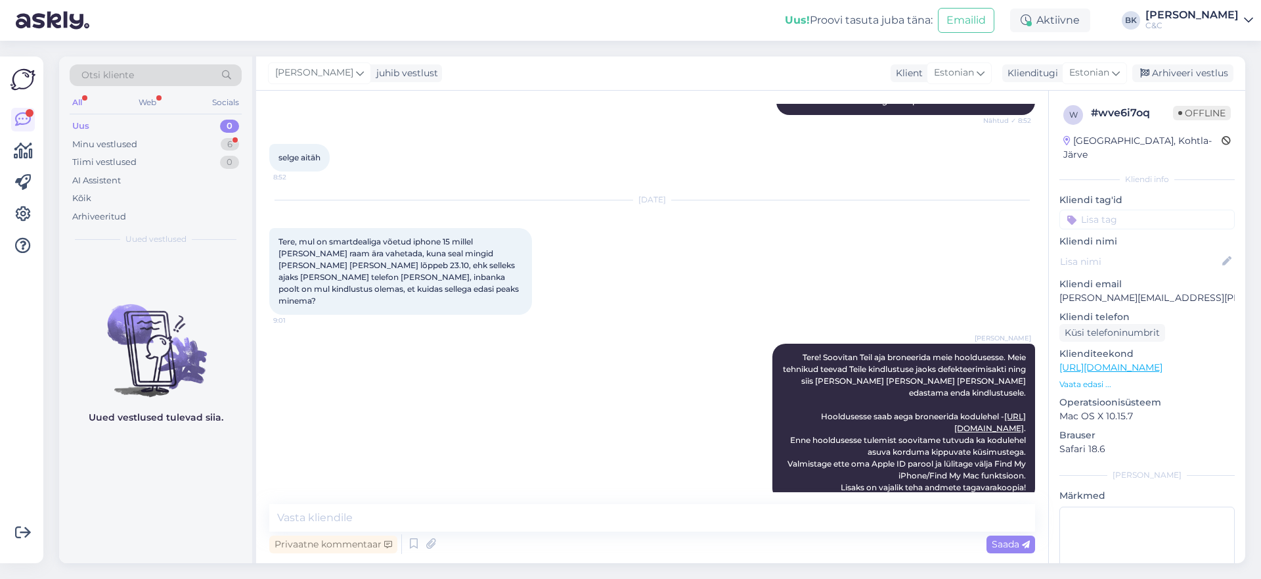
click at [745, 405] on div "[PERSON_NAME] Tere! Soovitan Teil aja broneerida meie hooldusesse. Meie tehniku…" at bounding box center [652, 422] width 766 height 187
click at [749, 418] on icon at bounding box center [751, 422] width 8 height 8
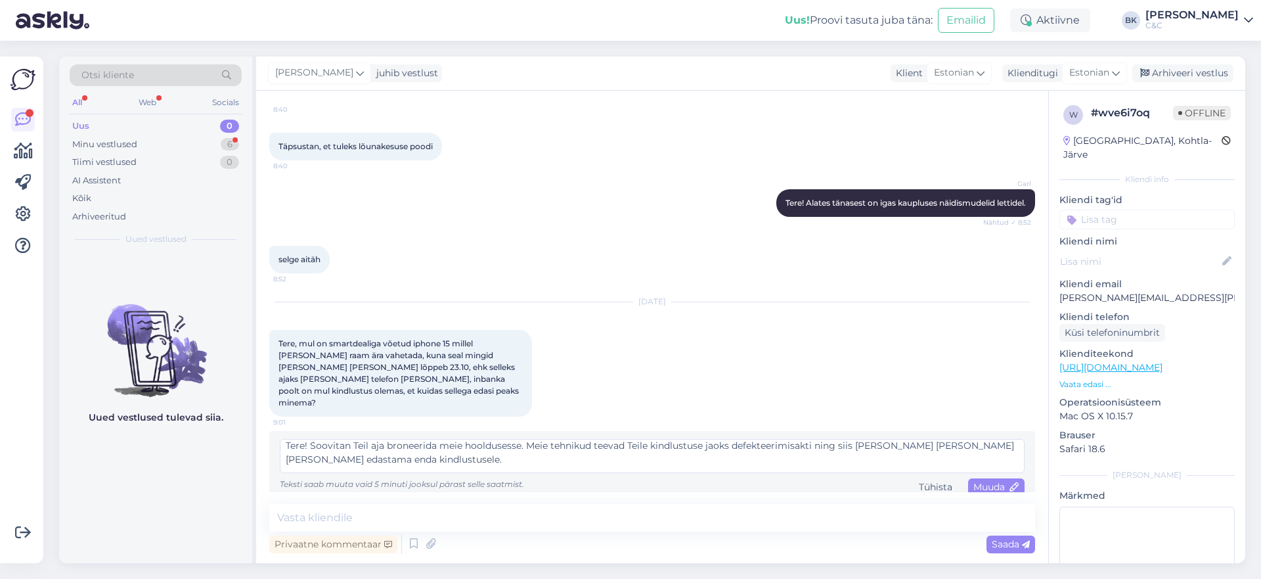
scroll to position [0, 0]
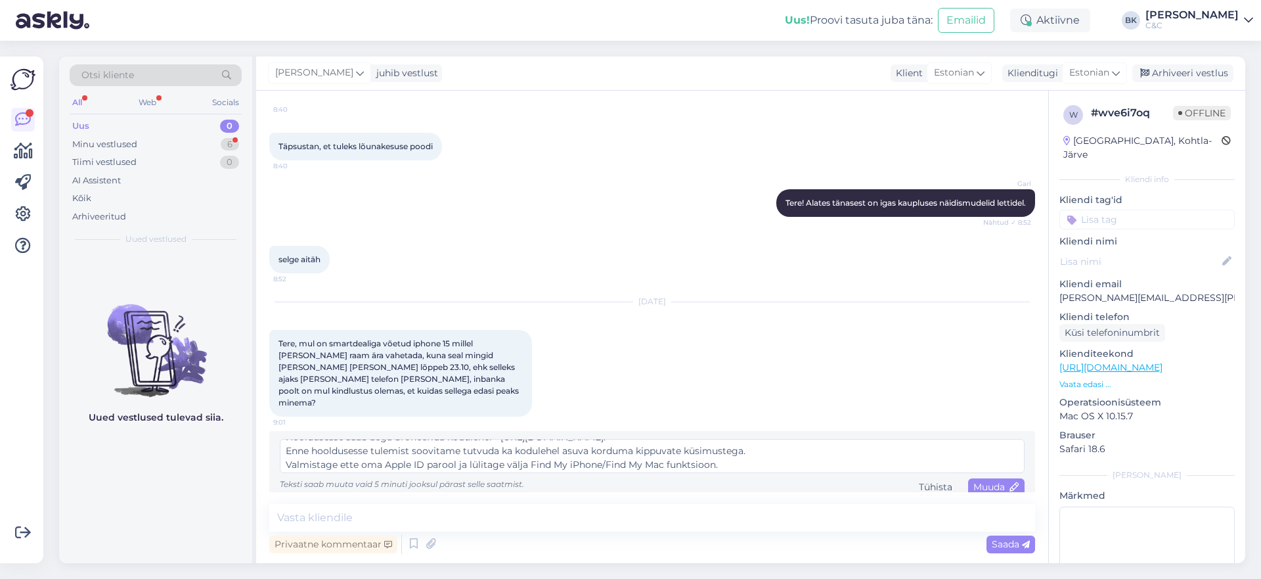
drag, startPoint x: 753, startPoint y: 446, endPoint x: 284, endPoint y: 440, distance: 468.3
click at [285, 439] on textarea "Tere! Soovitan Teil aja broneerida meie hooldusesse. Meie tehnikud teevad Teile…" at bounding box center [652, 456] width 745 height 34
type textarea "Tere! Soovitan Teil aja broneerida meie hooldusesse. Meie tehnikud teevad Teile…"
click at [1005, 481] on span "Muuda" at bounding box center [996, 487] width 46 height 12
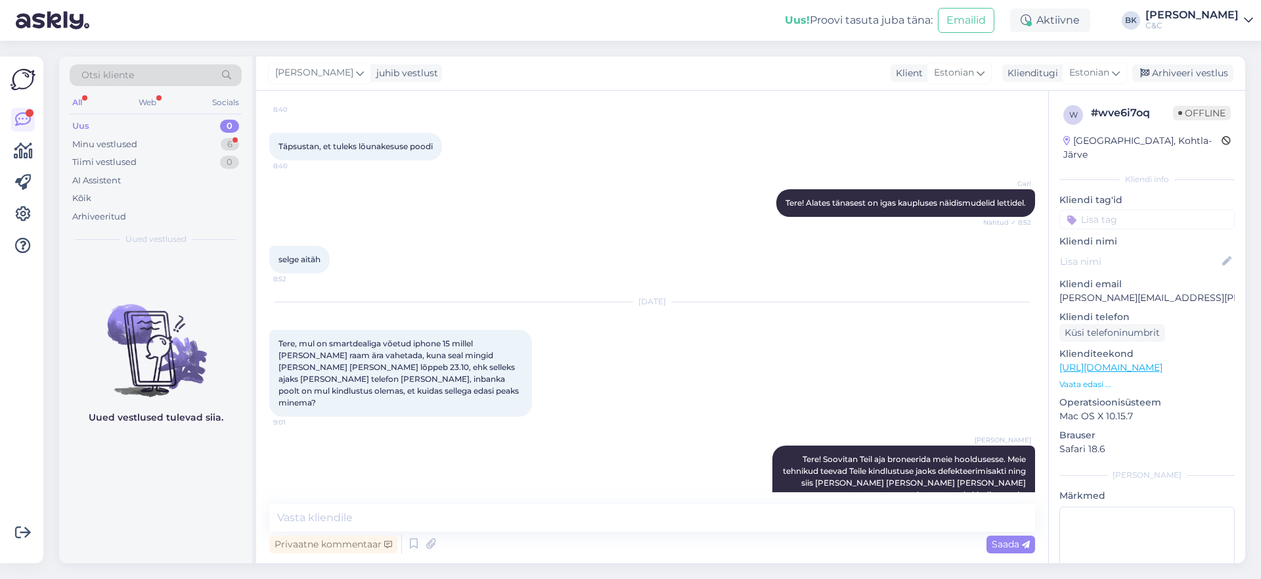
scroll to position [454, 0]
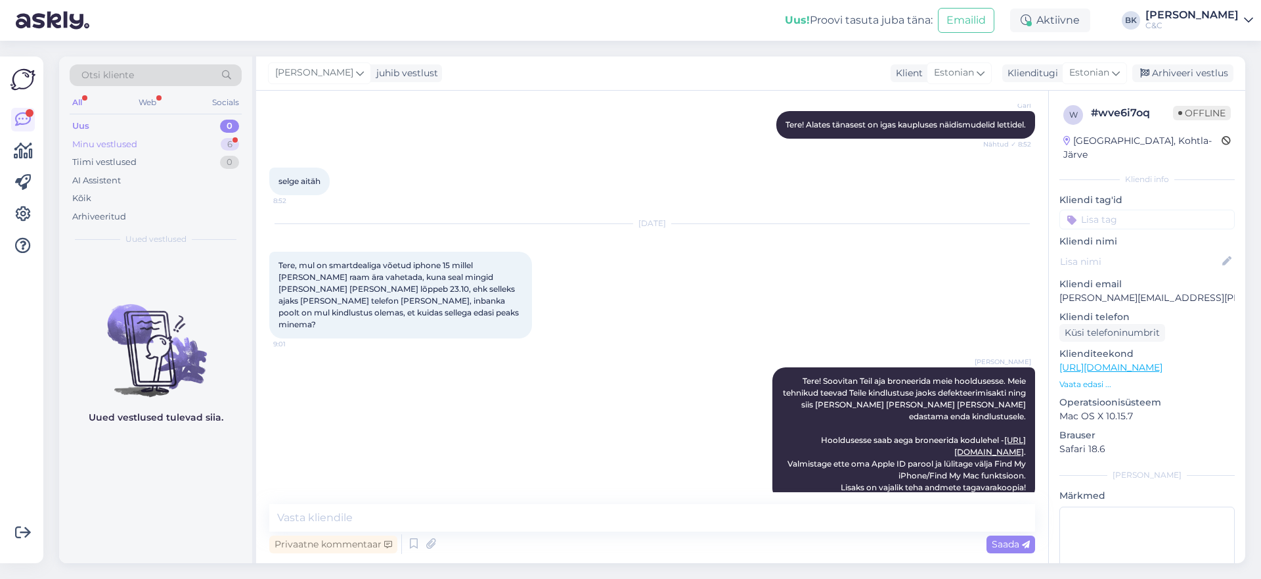
click at [159, 145] on div "Minu vestlused 6" at bounding box center [156, 144] width 172 height 18
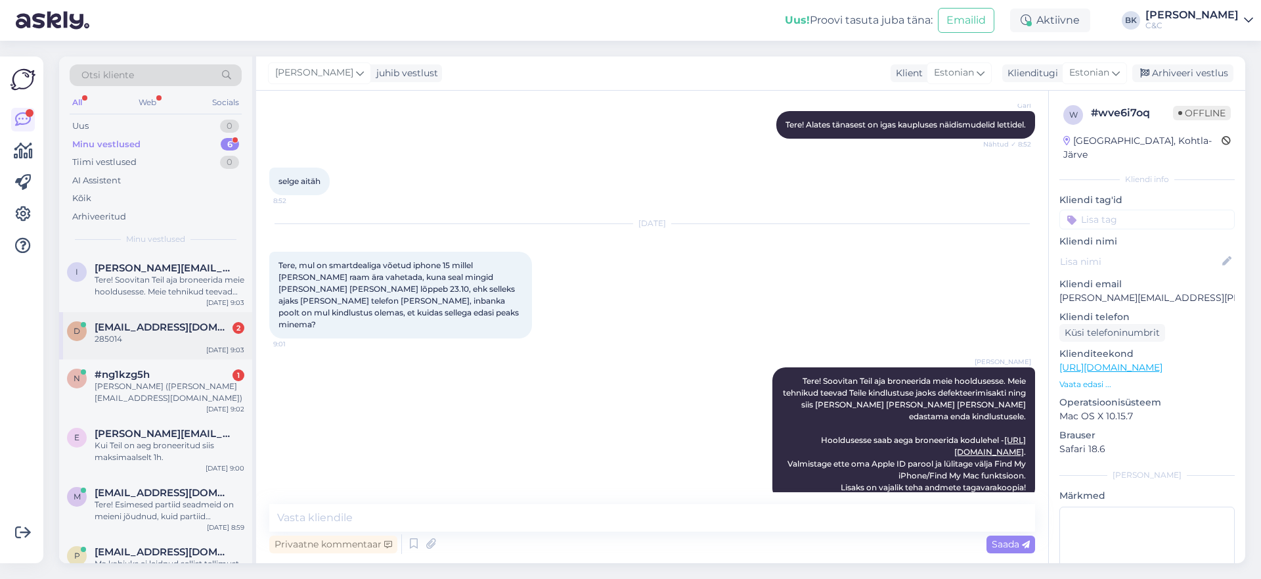
click at [158, 347] on div "d [EMAIL_ADDRESS][DOMAIN_NAME] 2 285014 [DATE] 9:03" at bounding box center [155, 335] width 193 height 47
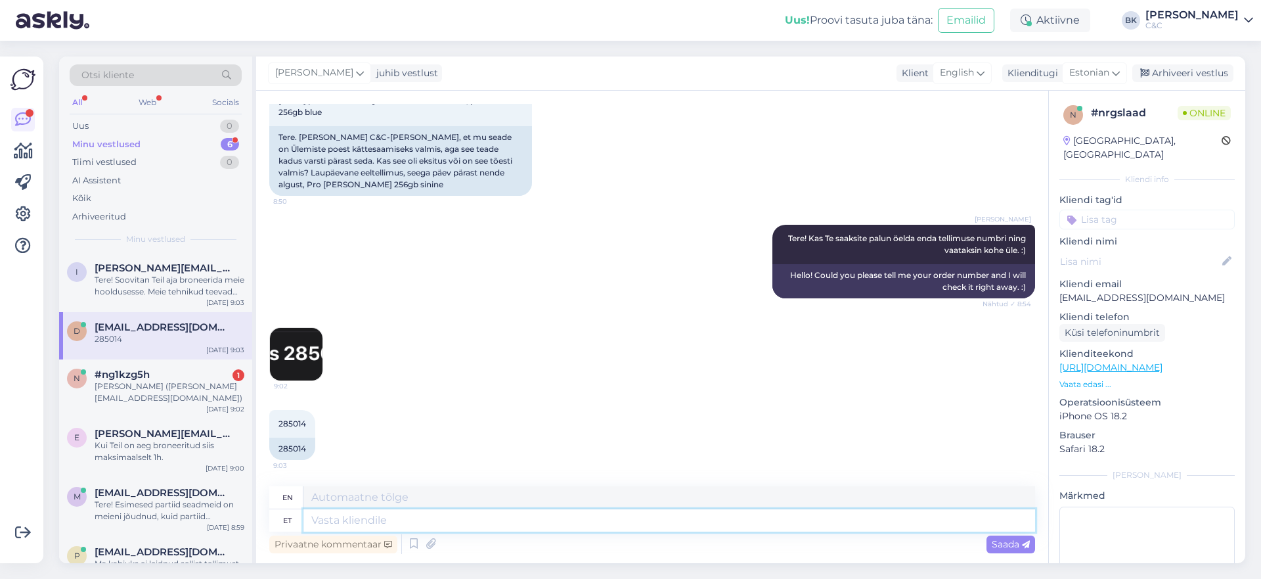
click at [355, 529] on textarea at bounding box center [669, 520] width 732 height 22
type textarea "Üks"
click at [998, 550] on div "Saada" at bounding box center [1010, 544] width 49 height 18
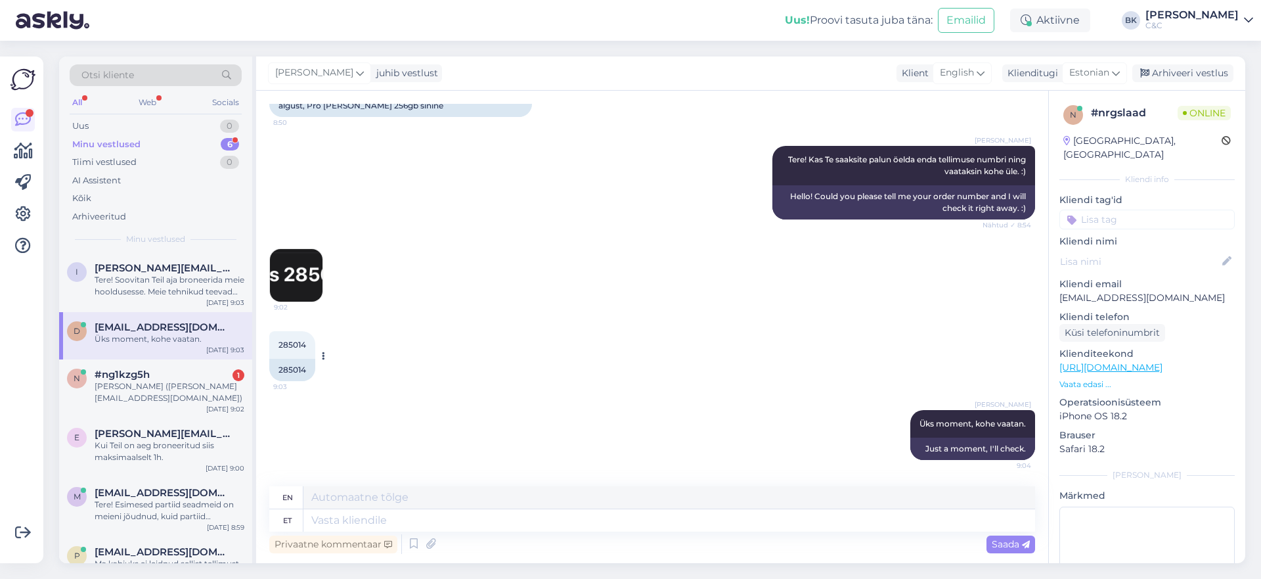
click at [290, 372] on div "285014" at bounding box center [292, 370] width 46 height 22
copy div "285014"
click at [165, 380] on div "[PERSON_NAME] ([PERSON_NAME][EMAIL_ADDRESS][DOMAIN_NAME])" at bounding box center [170, 392] width 150 height 24
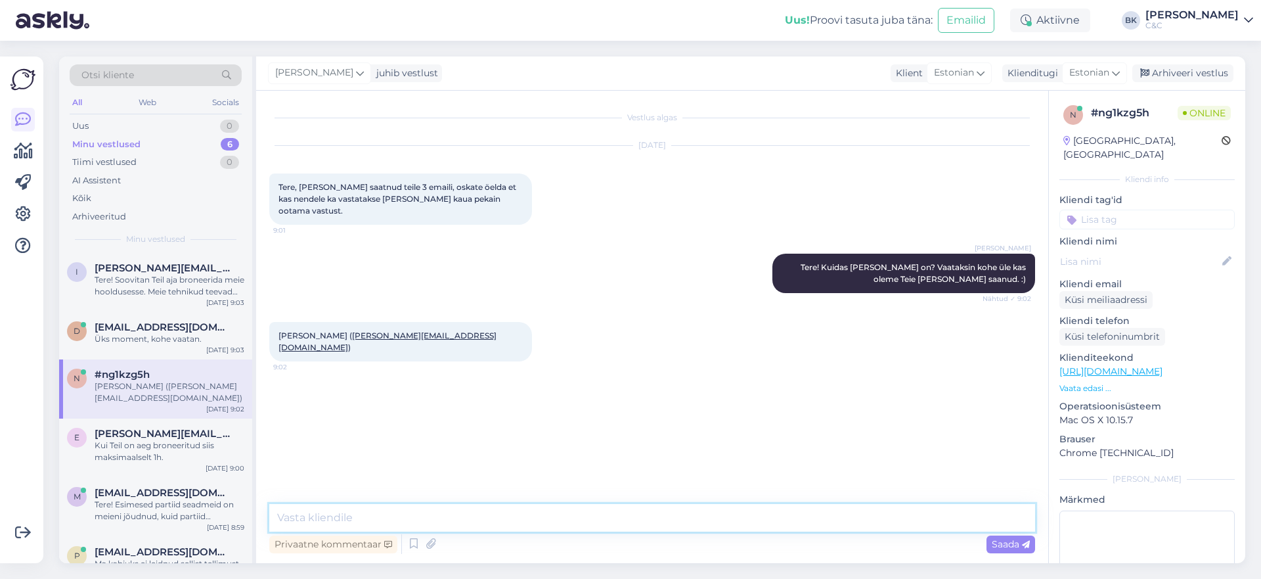
click at [372, 512] on textarea at bounding box center [652, 518] width 766 height 28
click at [1021, 538] on span "Saada" at bounding box center [1011, 544] width 38 height 12
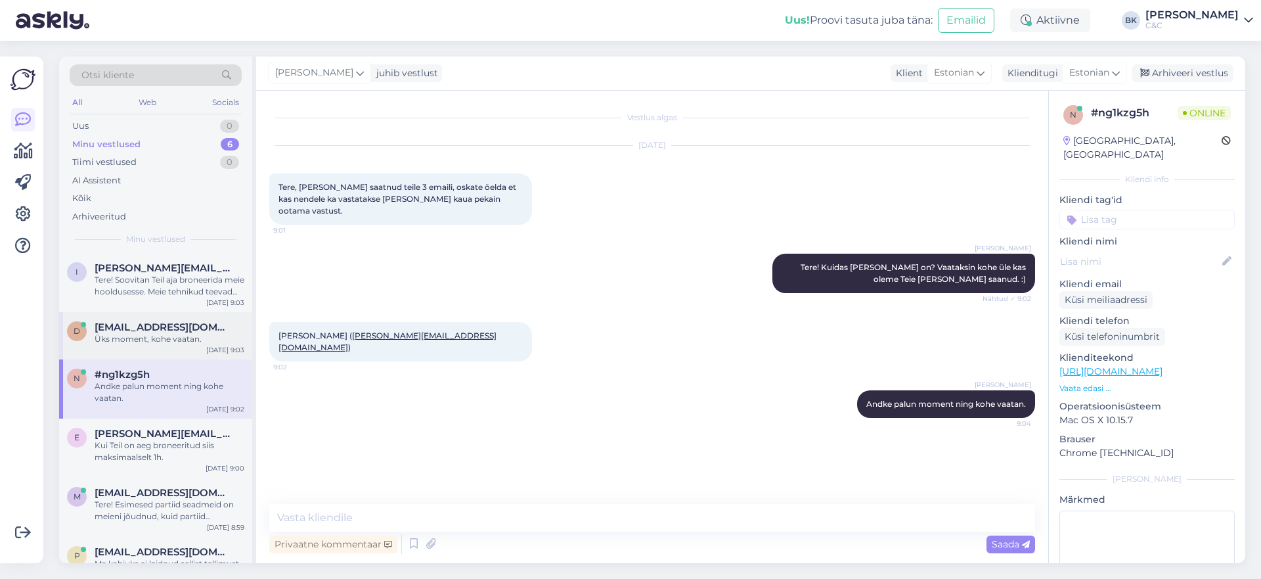
click at [159, 324] on span "[EMAIL_ADDRESS][DOMAIN_NAME]" at bounding box center [163, 327] width 137 height 12
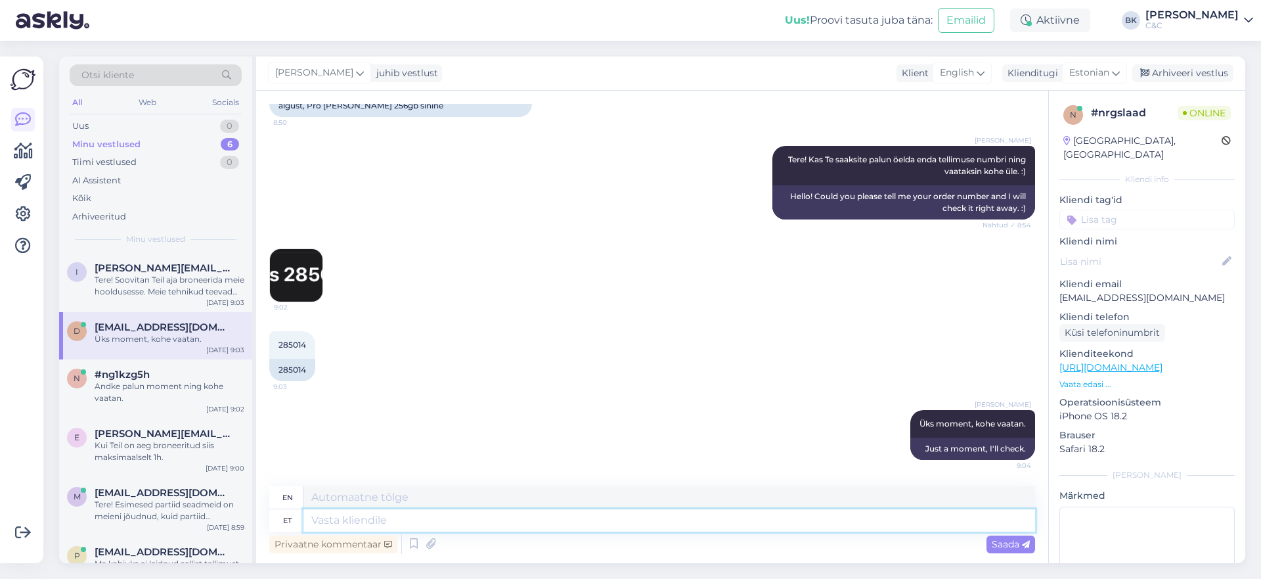
click at [408, 523] on textarea at bounding box center [669, 520] width 732 height 22
click at [1020, 550] on div "Saada" at bounding box center [1010, 544] width 49 height 18
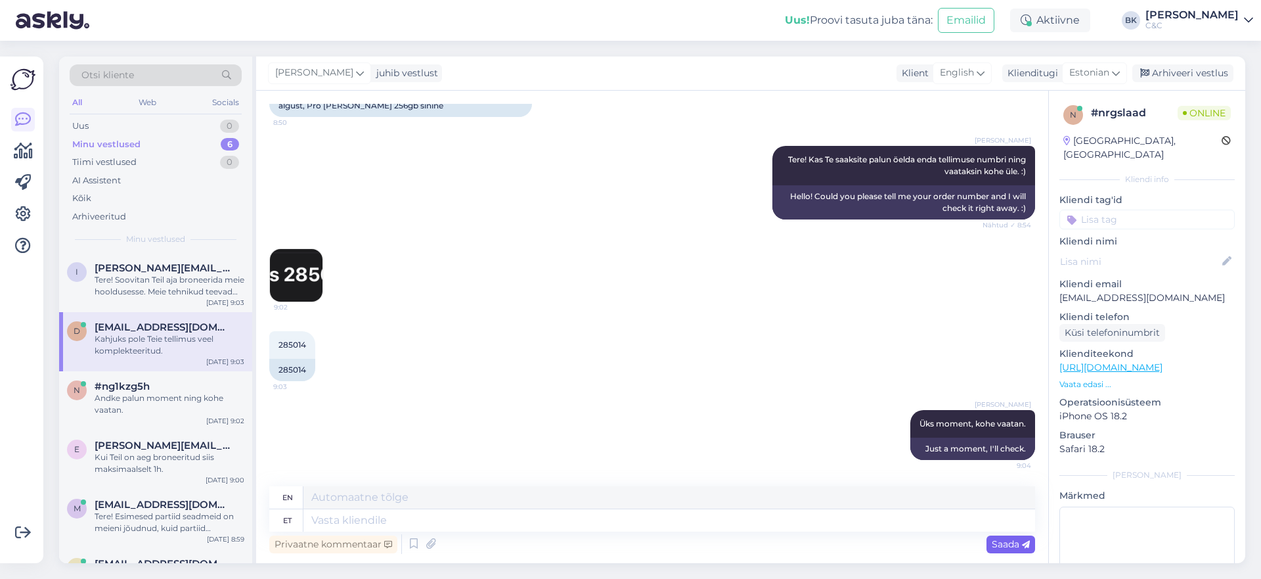
scroll to position [280, 0]
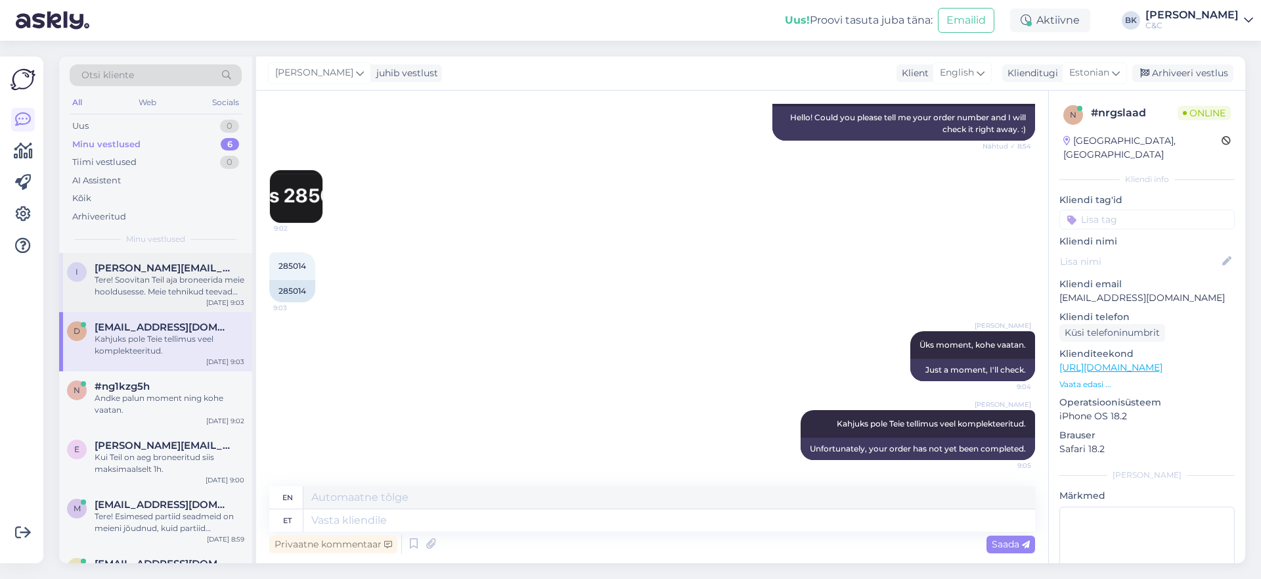
click at [166, 269] on span "[PERSON_NAME][EMAIL_ADDRESS][PERSON_NAME][DOMAIN_NAME]" at bounding box center [163, 268] width 137 height 12
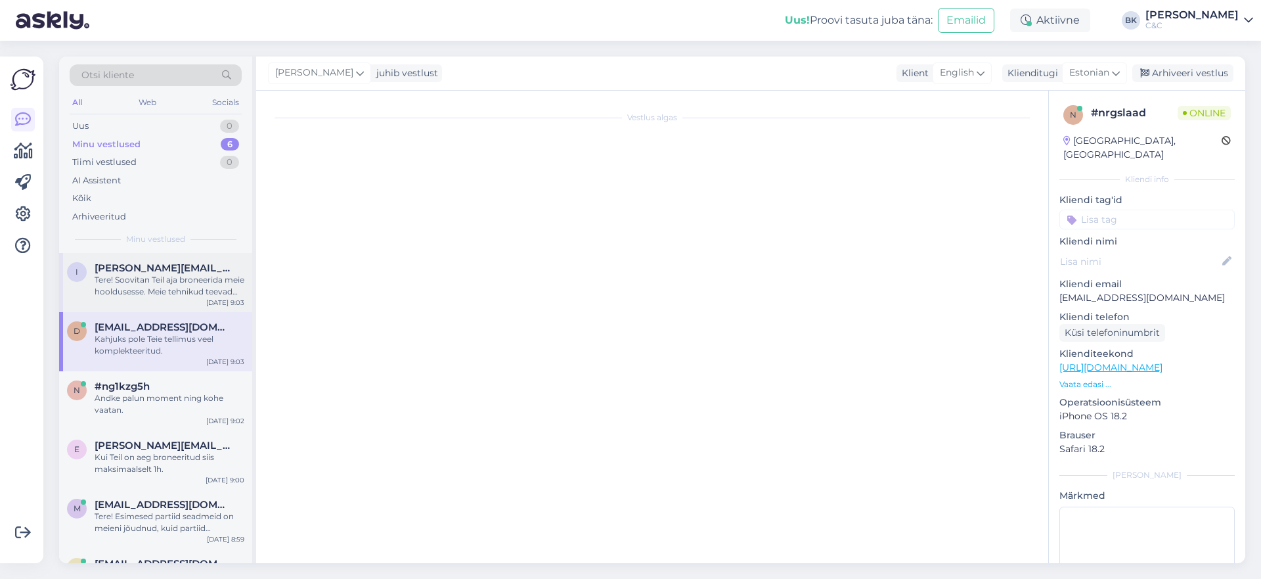
scroll to position [454, 0]
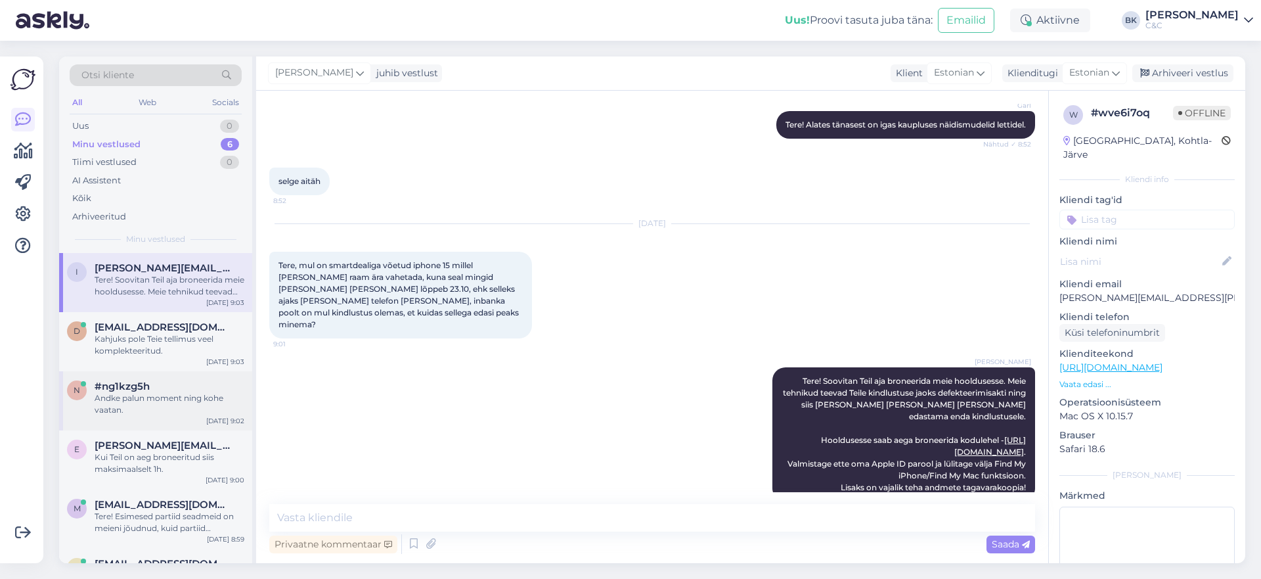
click at [159, 411] on div "Andke palun moment ning kohe vaatan." at bounding box center [170, 404] width 150 height 24
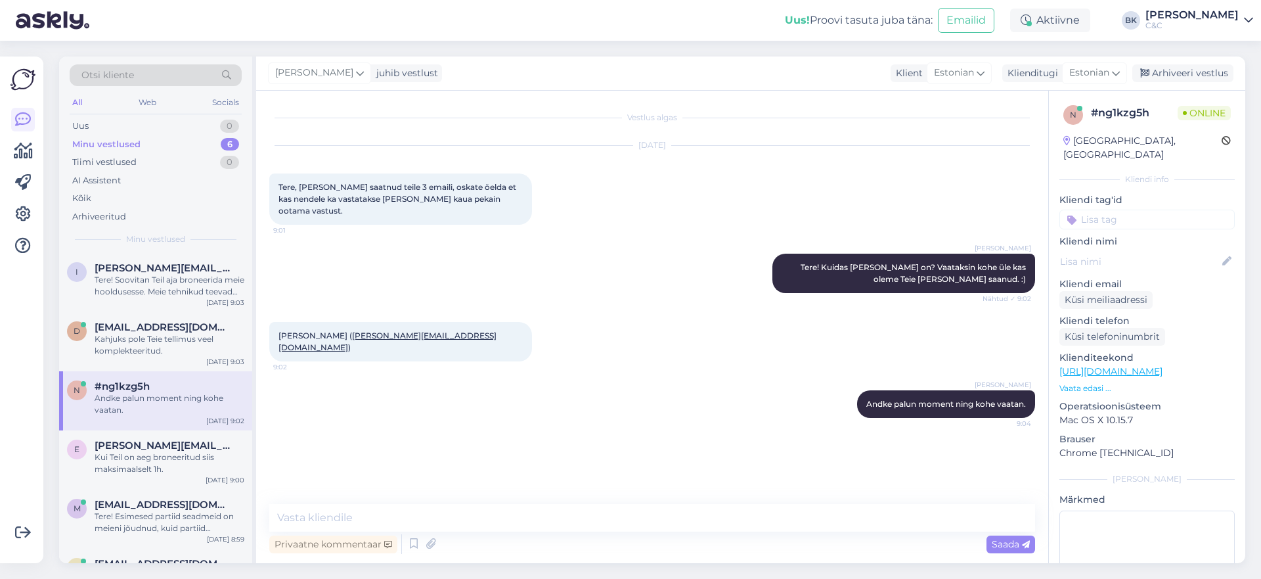
click at [313, 330] on span "[PERSON_NAME] ( [PERSON_NAME][EMAIL_ADDRESS][DOMAIN_NAME] )" at bounding box center [387, 341] width 218 height 22
click at [312, 376] on div "[PERSON_NAME] Andke palun moment ning kohe vaatan. 9:04" at bounding box center [652, 404] width 766 height 56
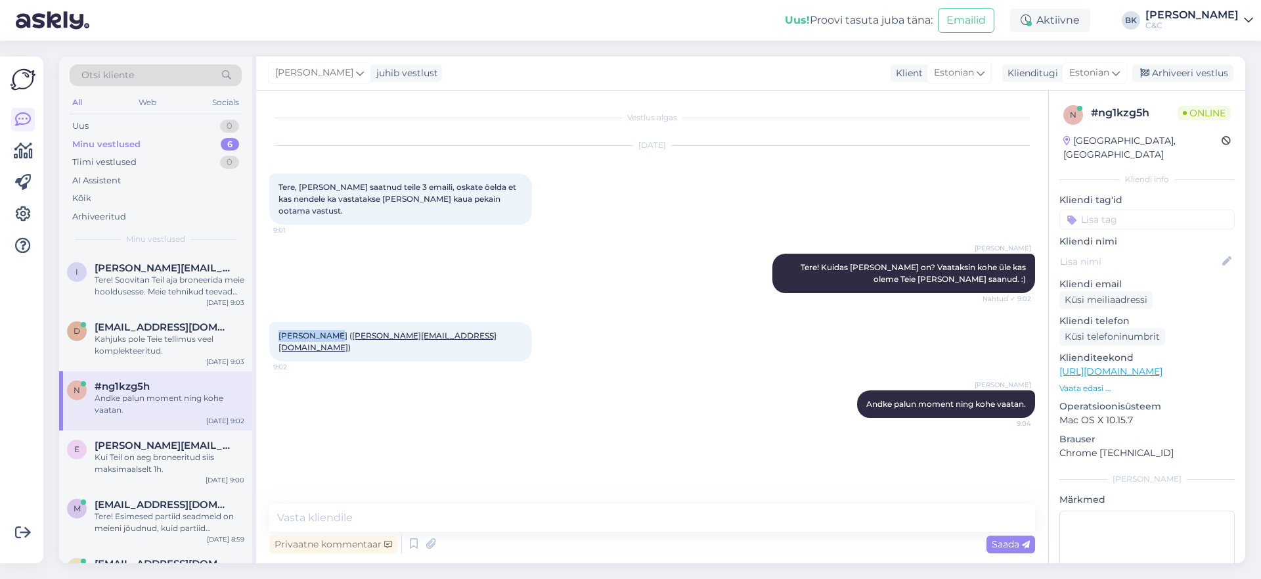
drag, startPoint x: 278, startPoint y: 323, endPoint x: 339, endPoint y: 321, distance: 60.5
click at [339, 330] on span "[PERSON_NAME] ( [PERSON_NAME][EMAIL_ADDRESS][DOMAIN_NAME] )" at bounding box center [387, 341] width 218 height 22
copy span "[PERSON_NAME]"
click at [355, 407] on div "[PERSON_NAME] Andke palun moment ning kohe vaatan. 9:04" at bounding box center [652, 404] width 766 height 56
click at [372, 519] on textarea at bounding box center [652, 518] width 766 height 28
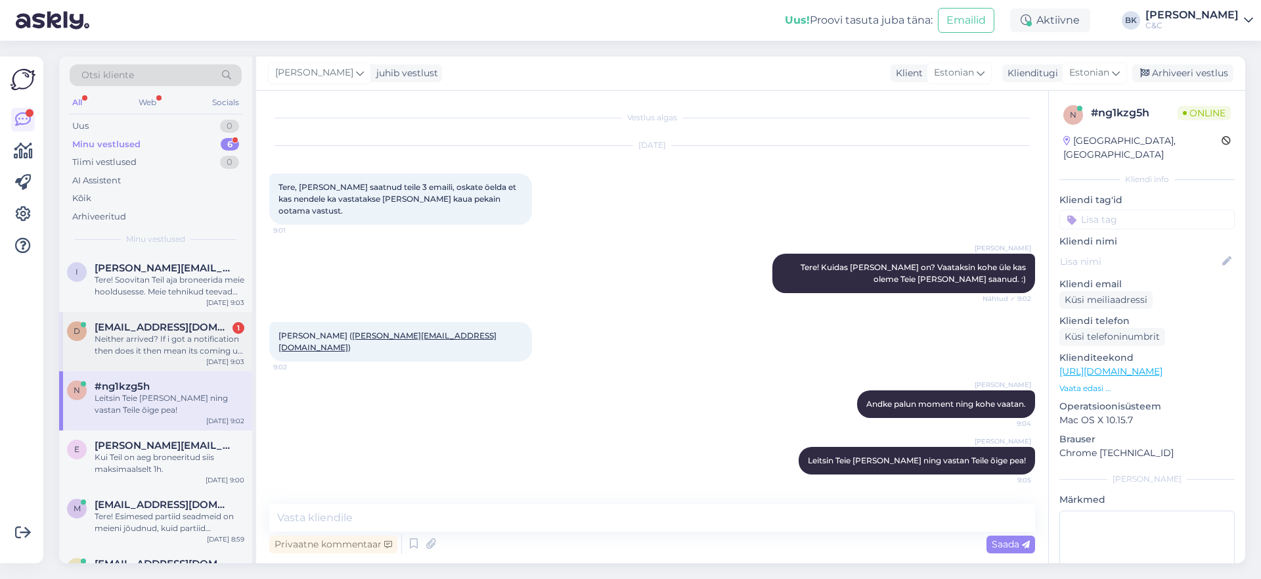
click at [190, 348] on div "Neither arrived? If i got a notification then does it then mean its coming up s…" at bounding box center [170, 345] width 150 height 24
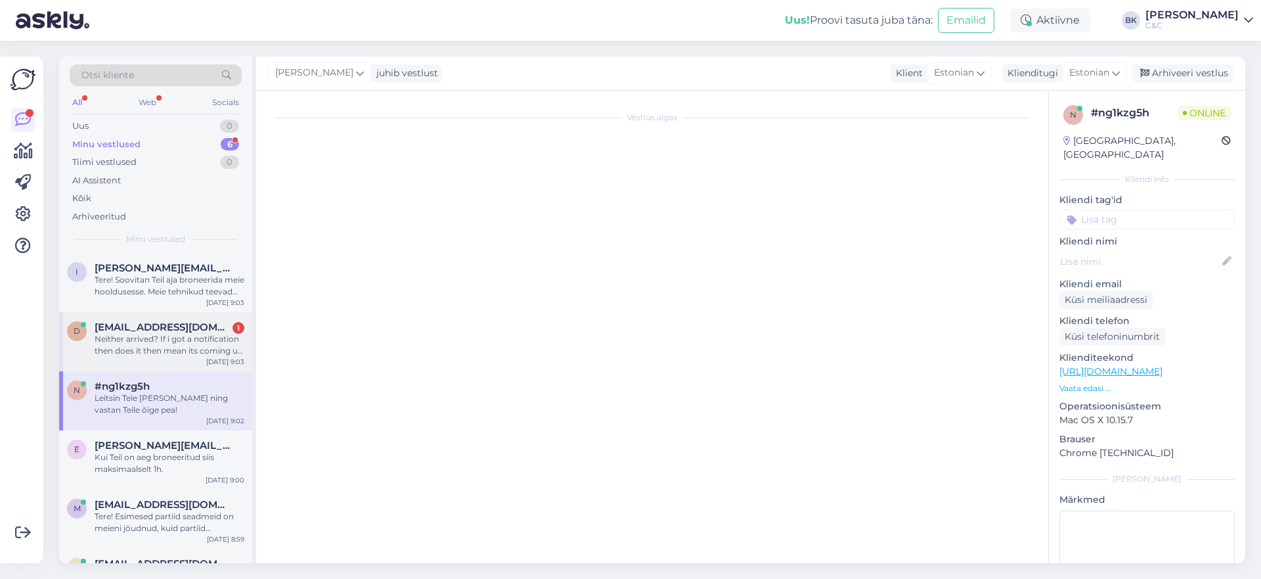
scroll to position [382, 0]
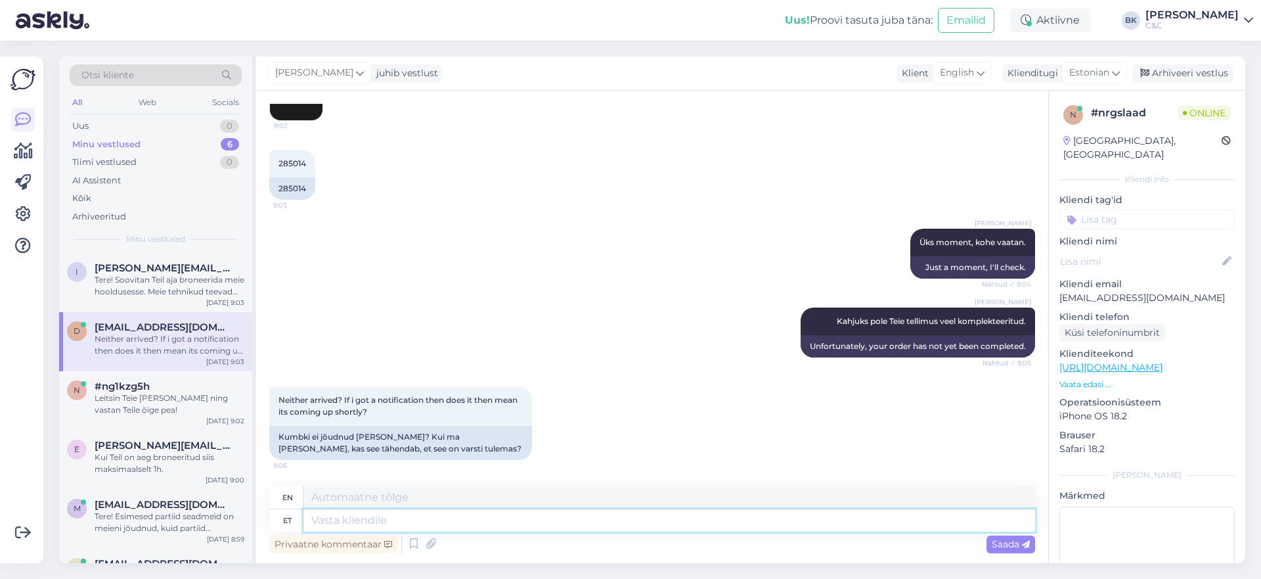
click at [380, 525] on textarea at bounding box center [669, 520] width 732 height 22
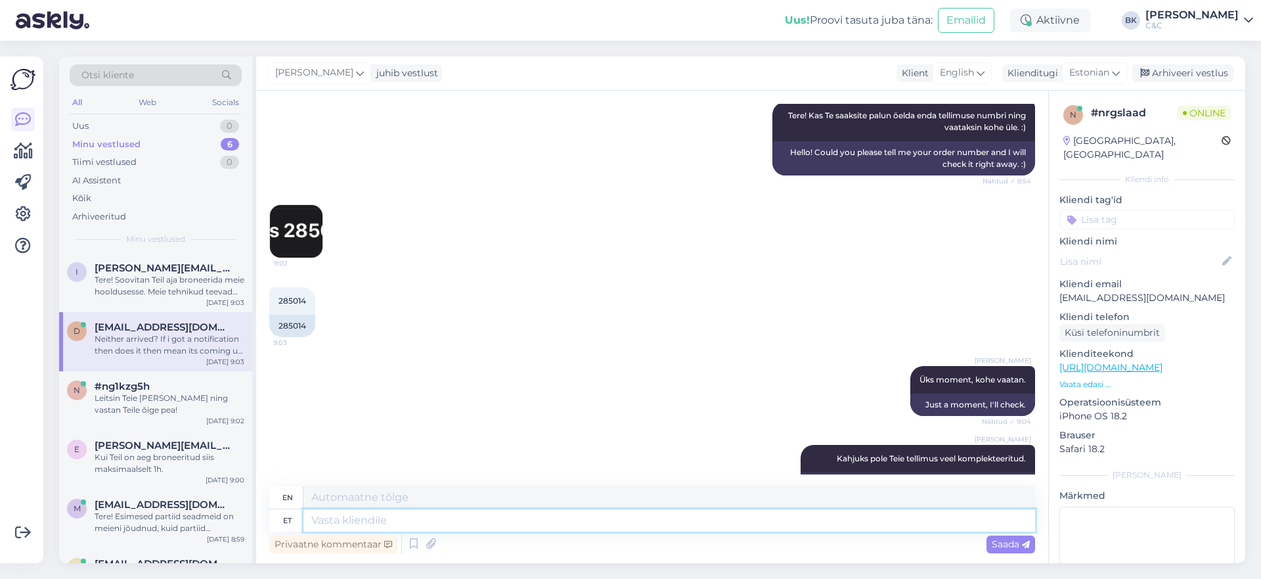
scroll to position [246, 0]
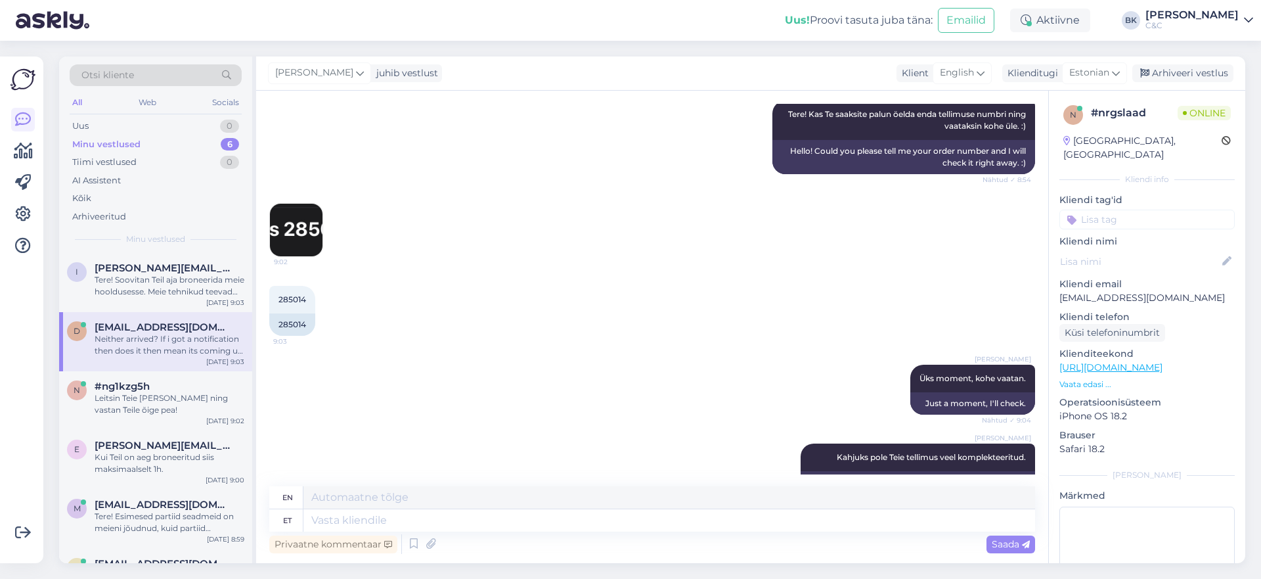
click at [303, 236] on img at bounding box center [296, 230] width 53 height 53
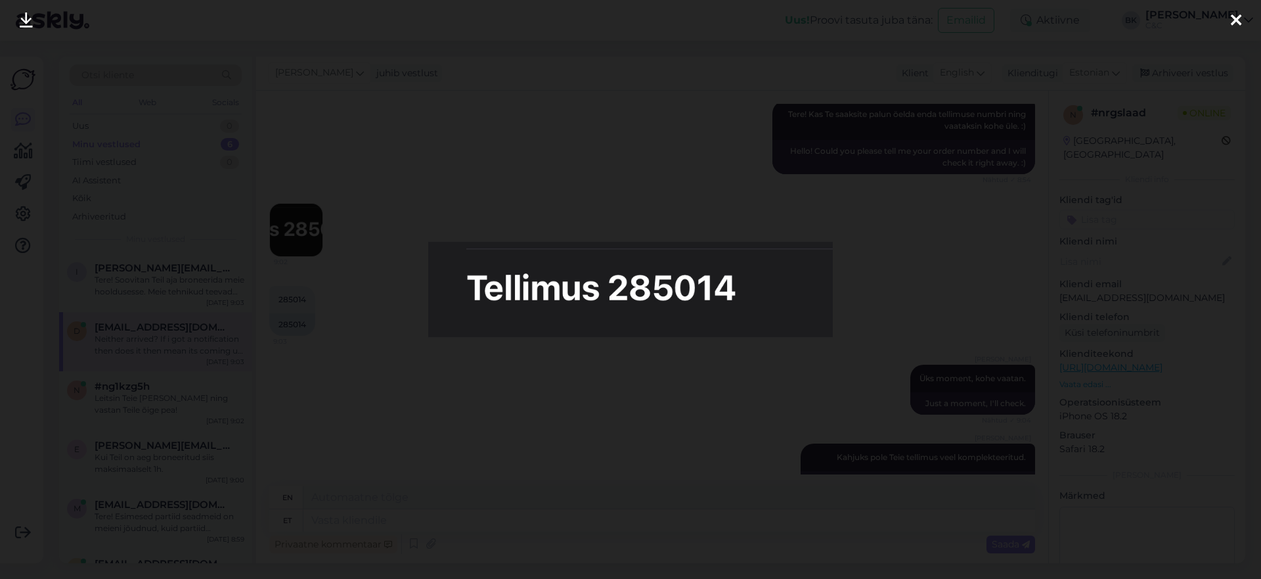
click at [303, 236] on div at bounding box center [630, 289] width 1261 height 579
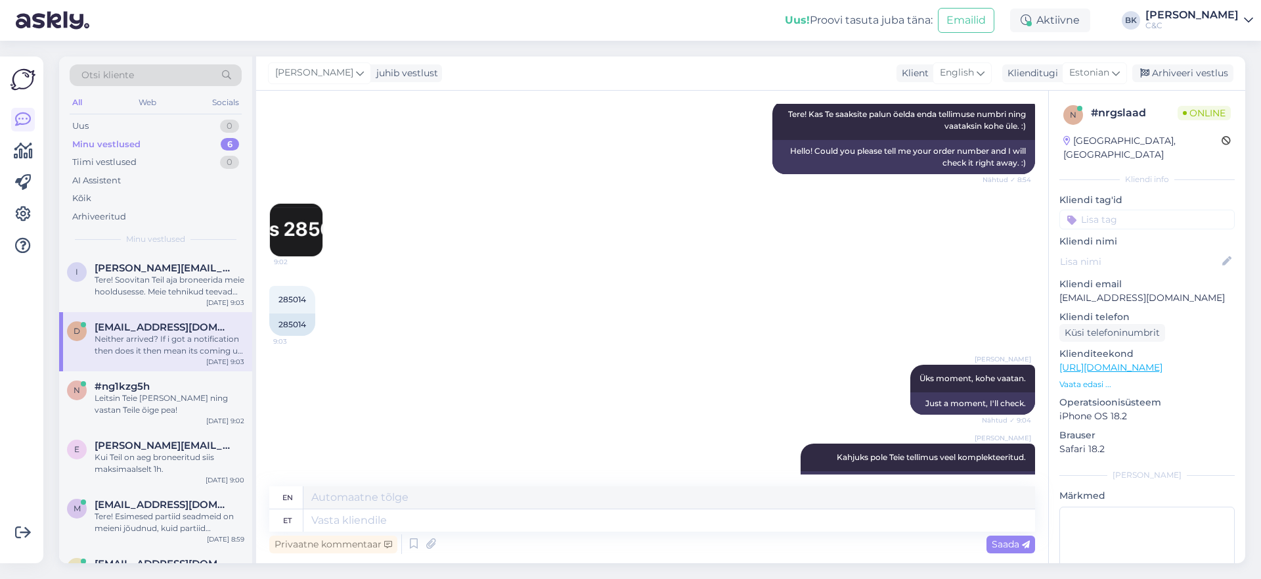
scroll to position [382, 0]
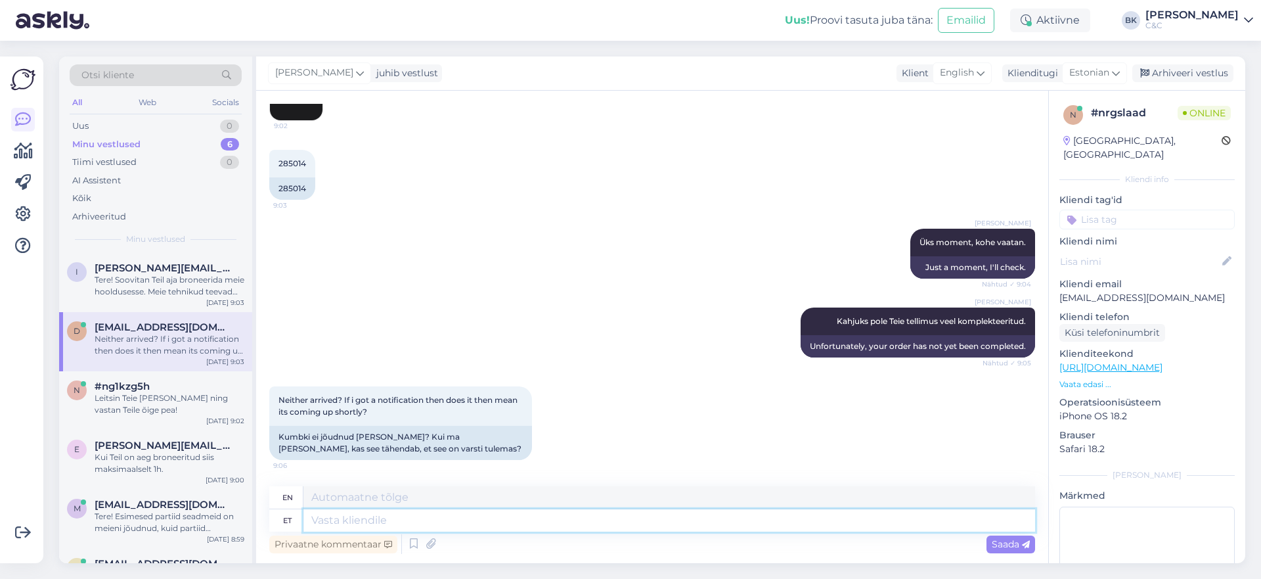
click at [384, 521] on textarea at bounding box center [669, 520] width 732 height 22
click at [1025, 546] on icon at bounding box center [1026, 545] width 8 height 8
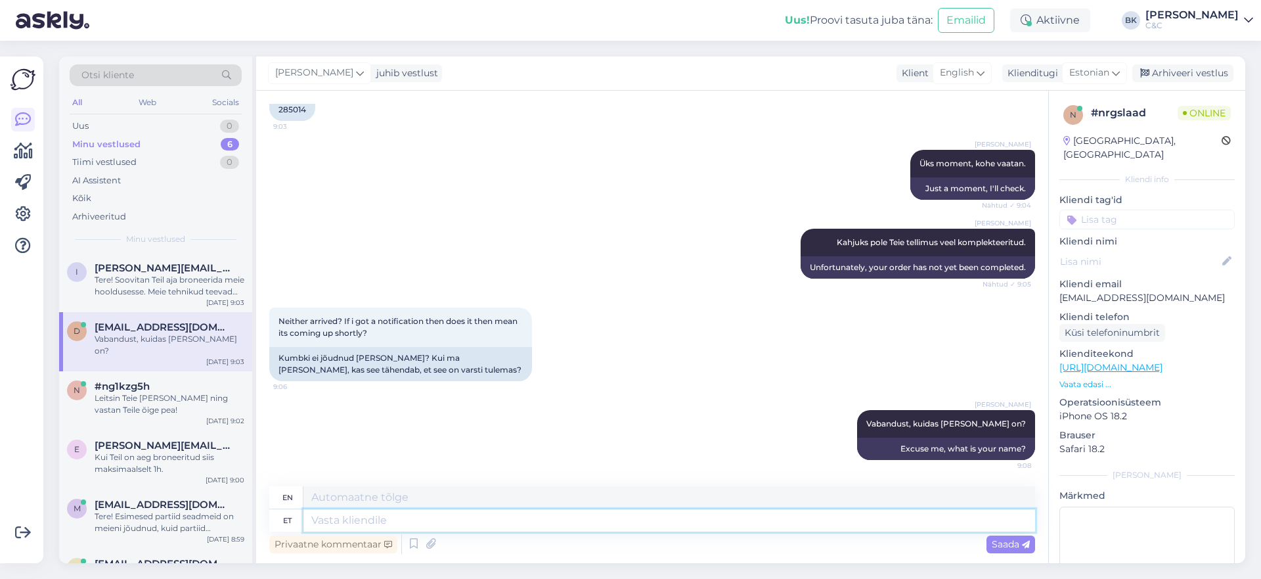
click at [668, 516] on textarea at bounding box center [669, 520] width 732 height 22
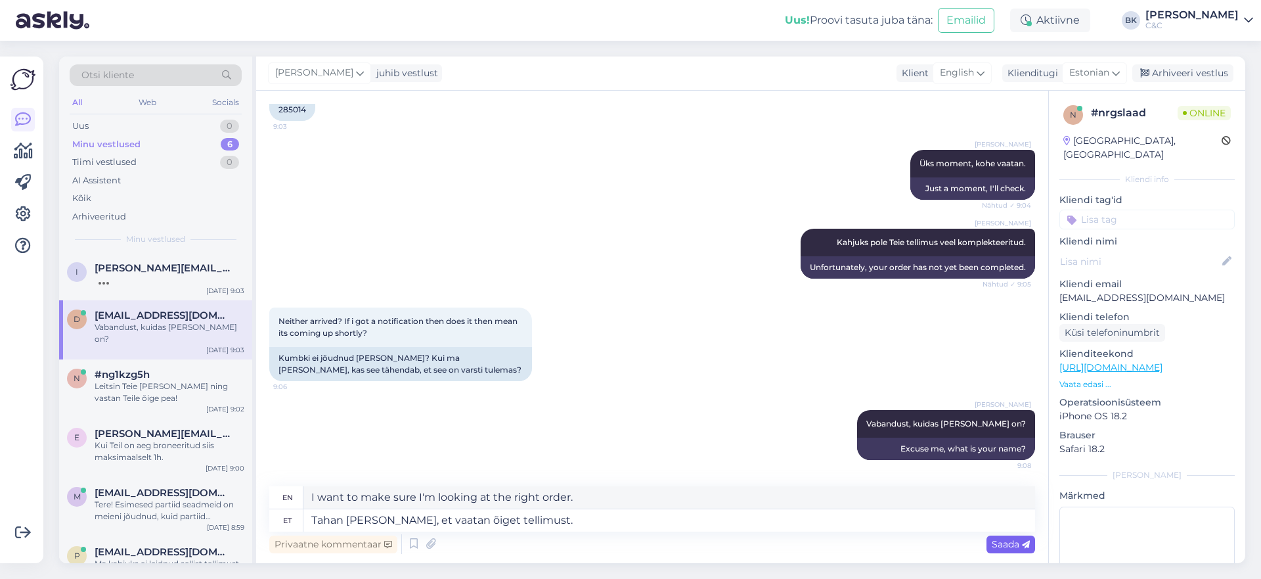
click at [1019, 546] on span "Saada" at bounding box center [1011, 544] width 38 height 12
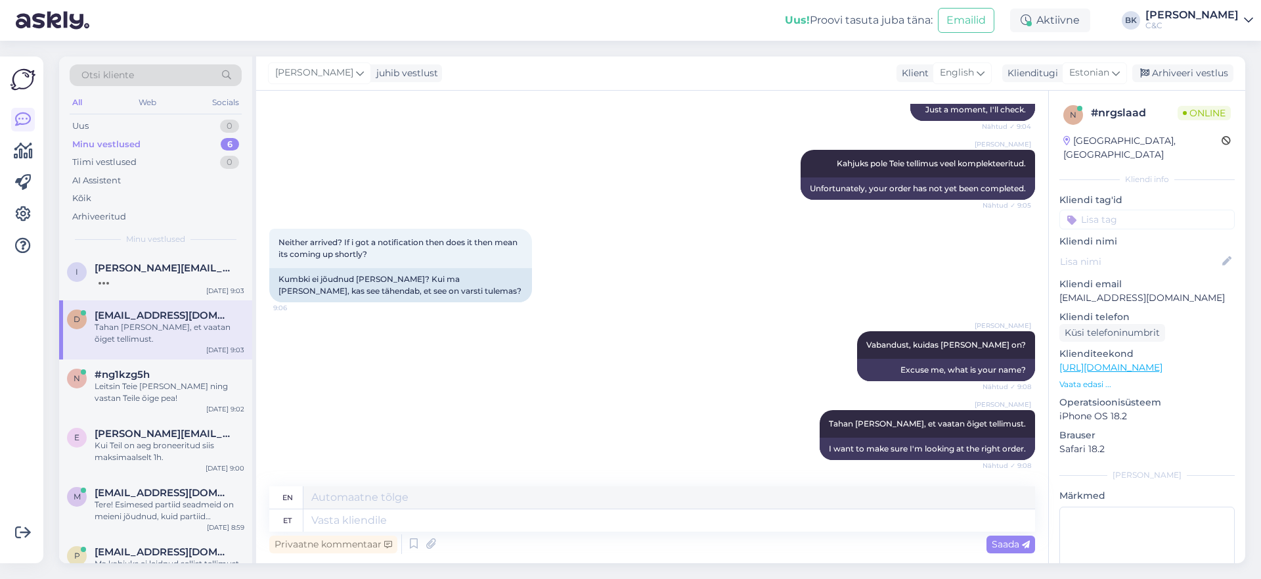
scroll to position [619, 0]
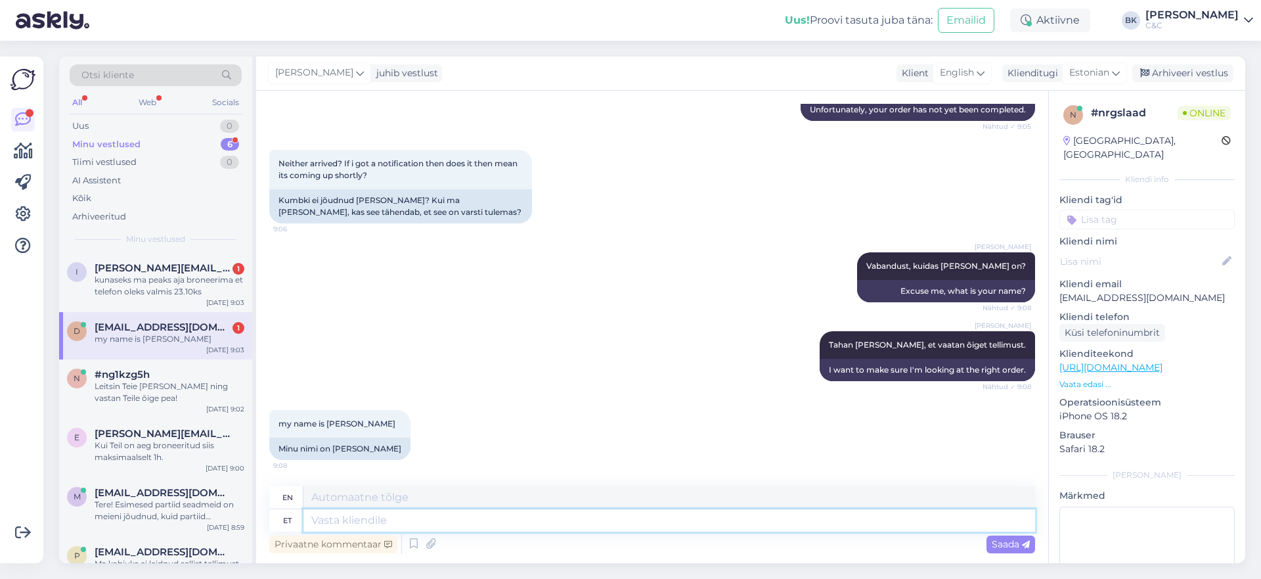
click at [446, 525] on textarea at bounding box center [669, 520] width 732 height 22
click at [485, 519] on textarea "Jah" at bounding box center [669, 520] width 732 height 22
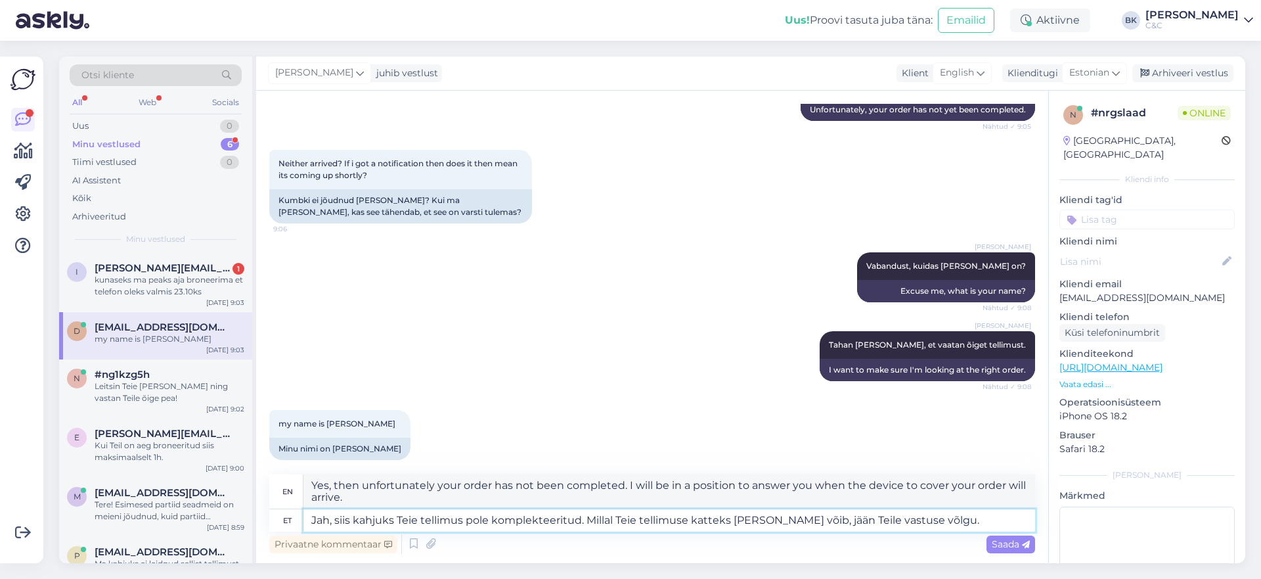
drag, startPoint x: 583, startPoint y: 520, endPoint x: 849, endPoint y: 514, distance: 266.0
click at [849, 514] on textarea "Jah, siis kahjuks Teie tellimus pole komplekteeritud. Millal Teie tellimuse kat…" at bounding box center [669, 520] width 732 height 22
drag, startPoint x: 957, startPoint y: 516, endPoint x: 651, endPoint y: 519, distance: 306.1
click at [651, 519] on textarea "Jah, siis kahjuks Teie tellimus pole komplekteeritud. Millal Teie tellimuse kat…" at bounding box center [669, 520] width 732 height 22
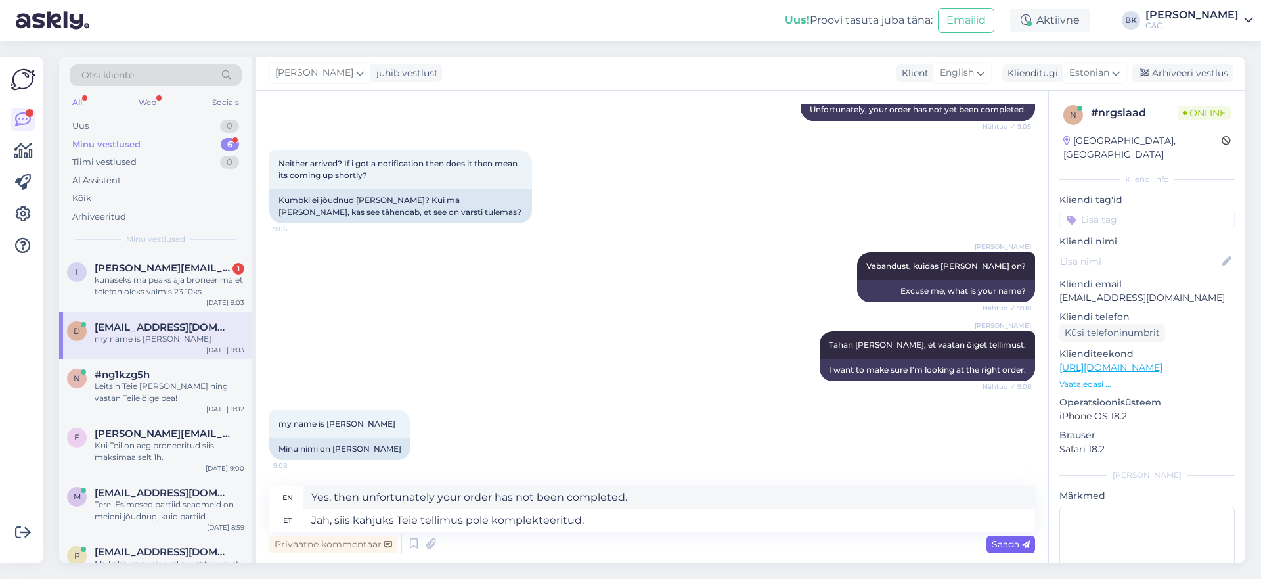
click at [1000, 539] on span "Saada" at bounding box center [1011, 544] width 38 height 12
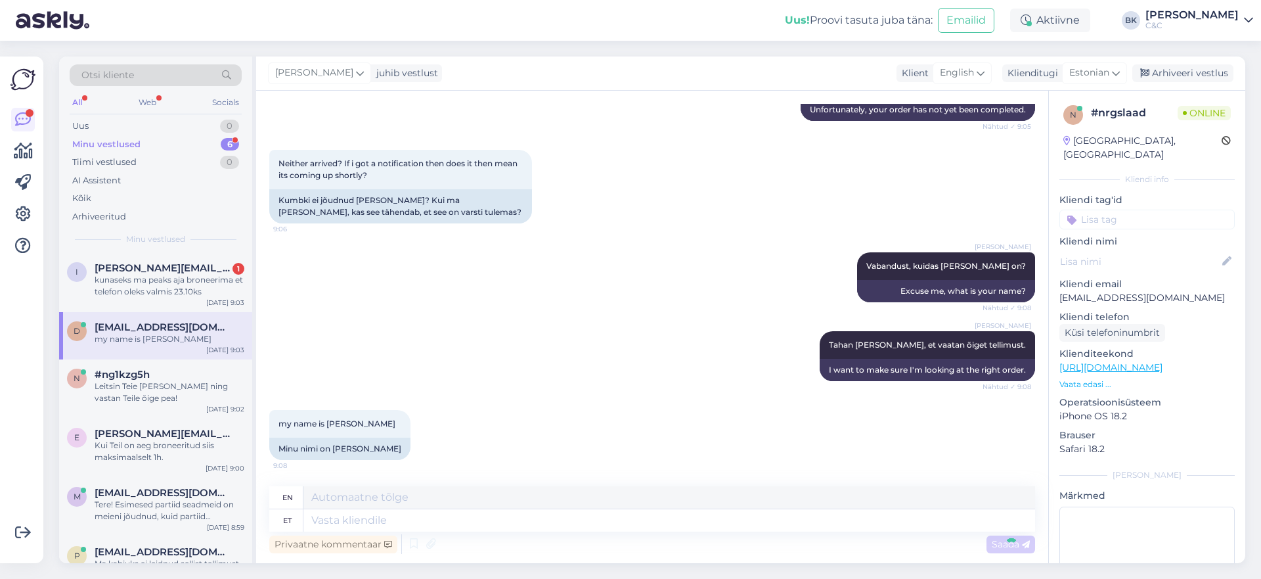
scroll to position [697, 0]
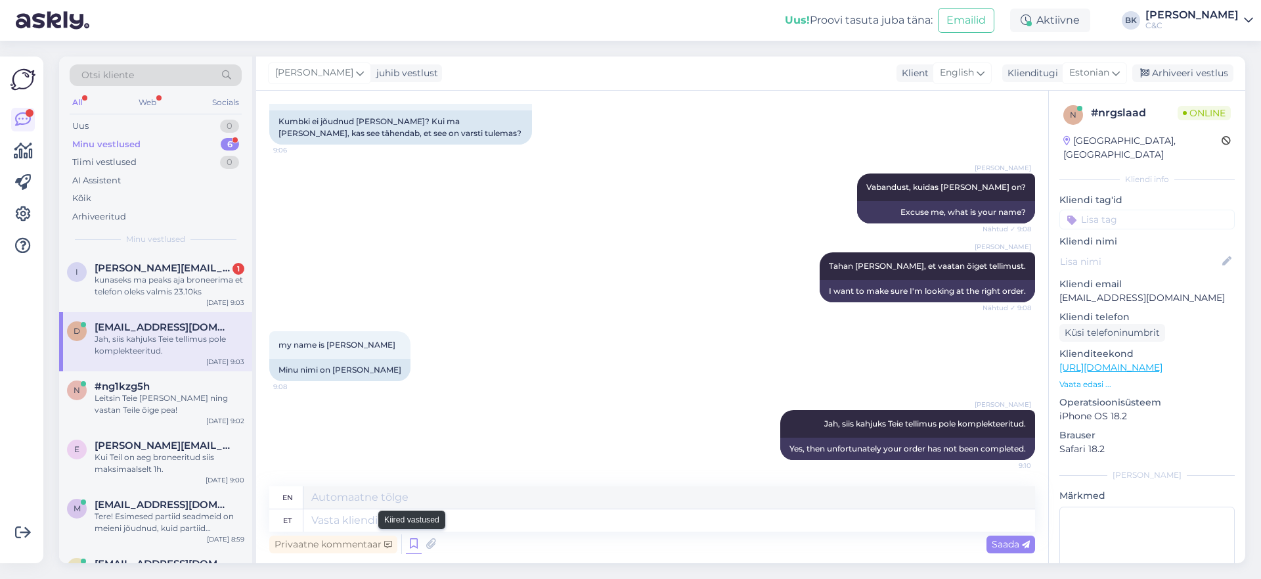
click at [414, 545] on icon at bounding box center [414, 544] width 16 height 20
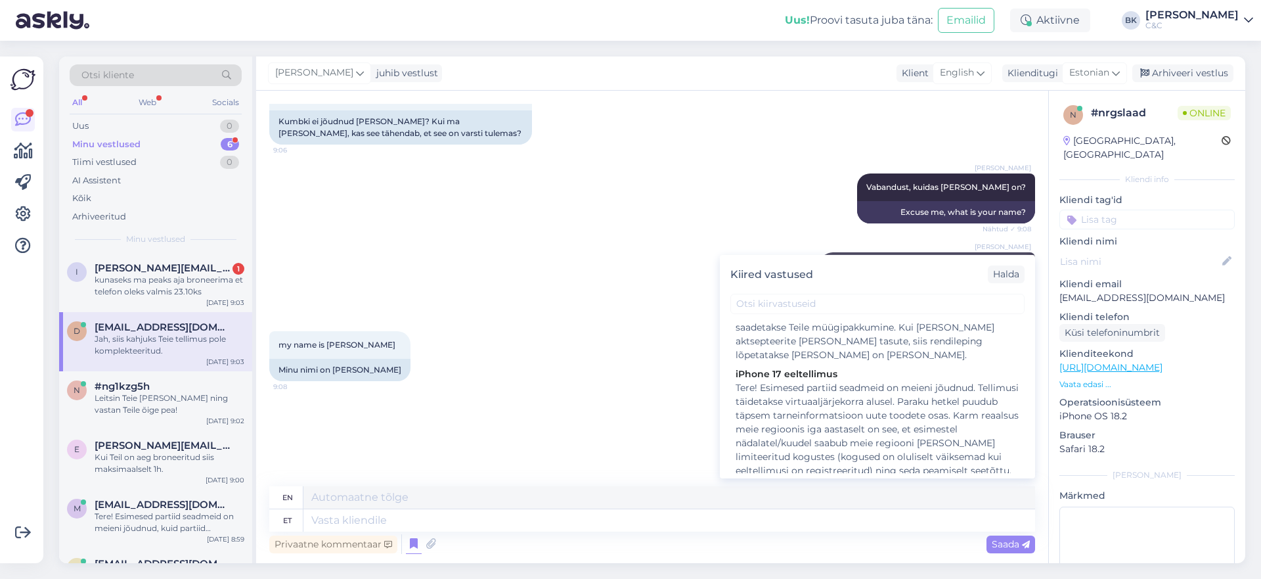
scroll to position [1019, 0]
click at [831, 384] on div "Tere! Esimesed partiid seadmeid on meieni jõudnud. Tellimusi täidetakse virtuaa…" at bounding box center [878, 494] width 284 height 221
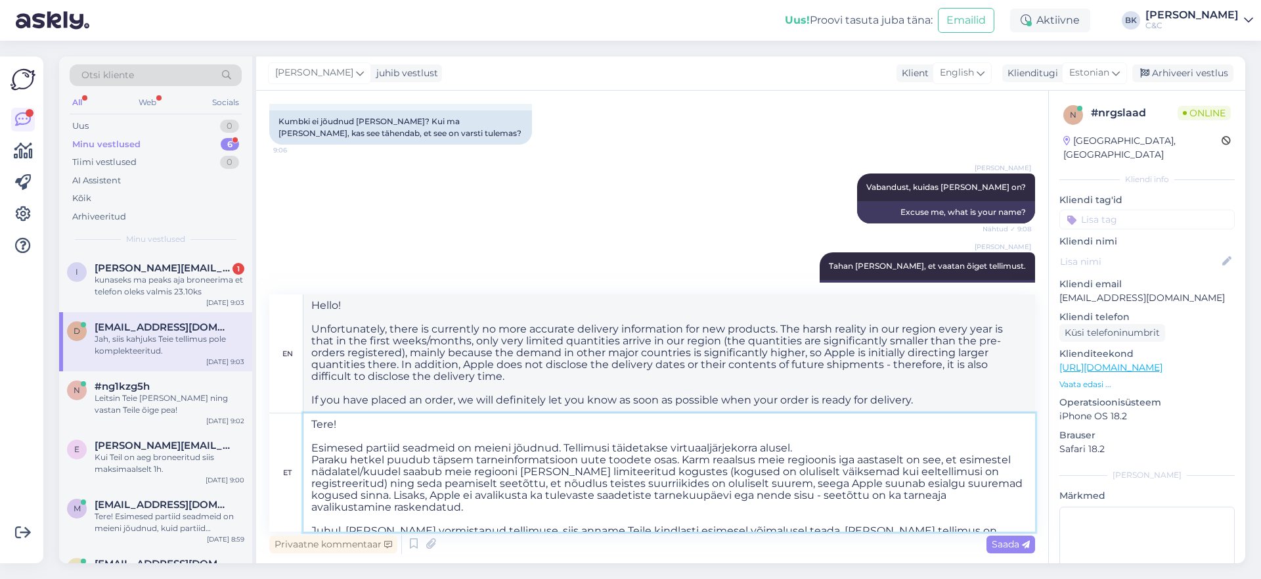
click at [351, 427] on textarea "Tere! Esimesed partiid seadmeid on meieni jõudnud. Tellimusi täidetakse virtuaa…" at bounding box center [669, 472] width 732 height 118
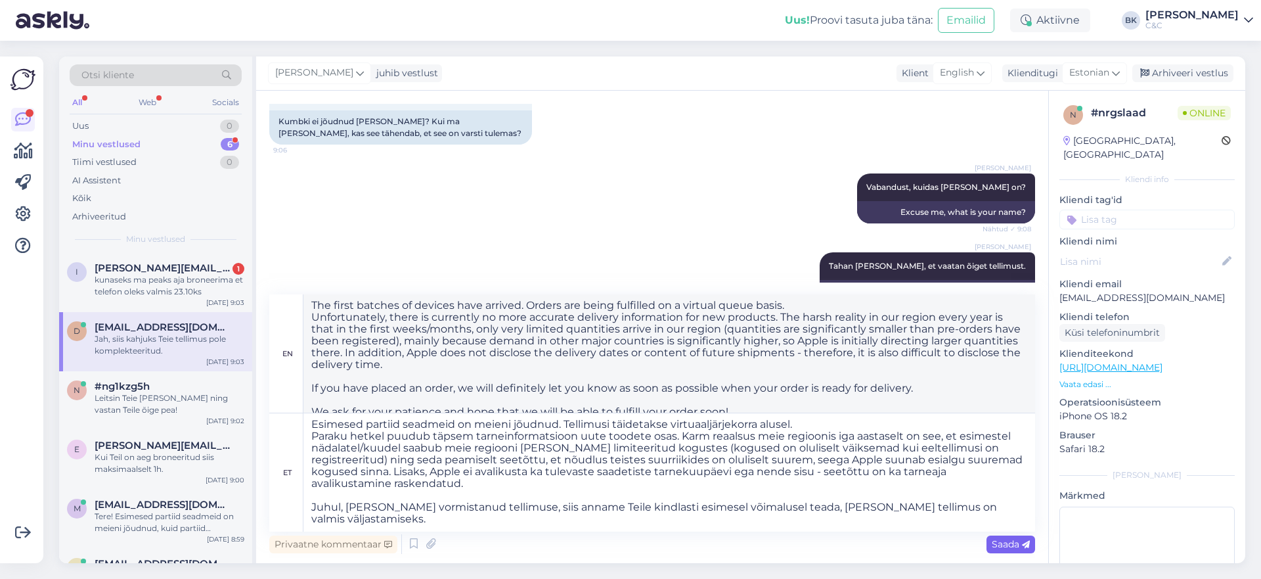
click at [1015, 546] on span "Saada" at bounding box center [1011, 544] width 38 height 12
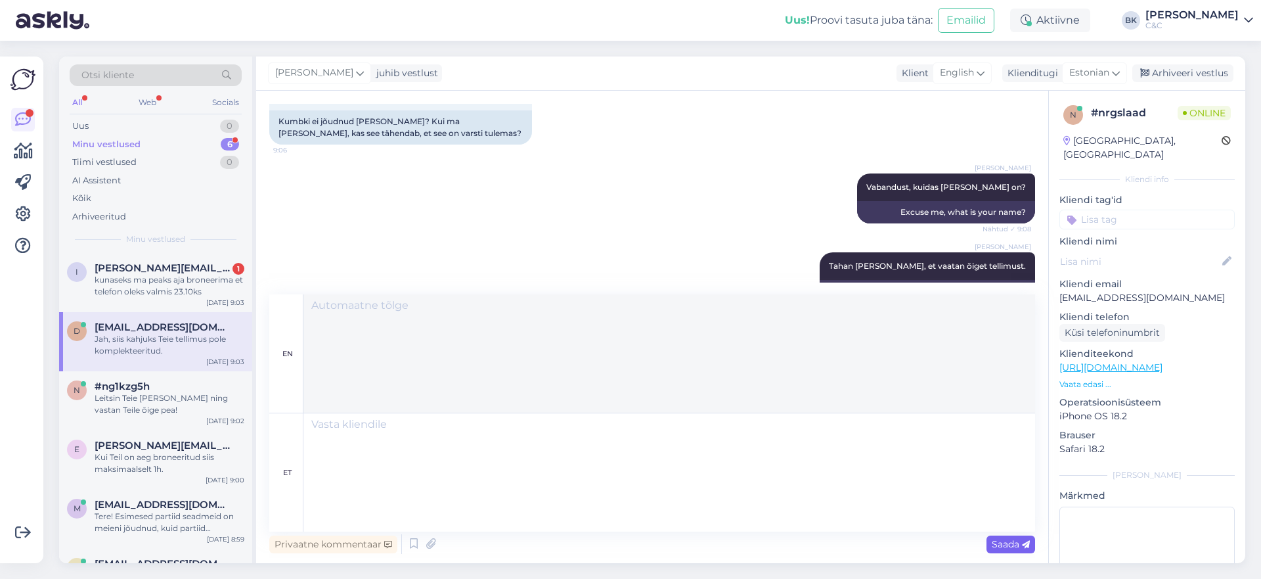
scroll to position [1190, 0]
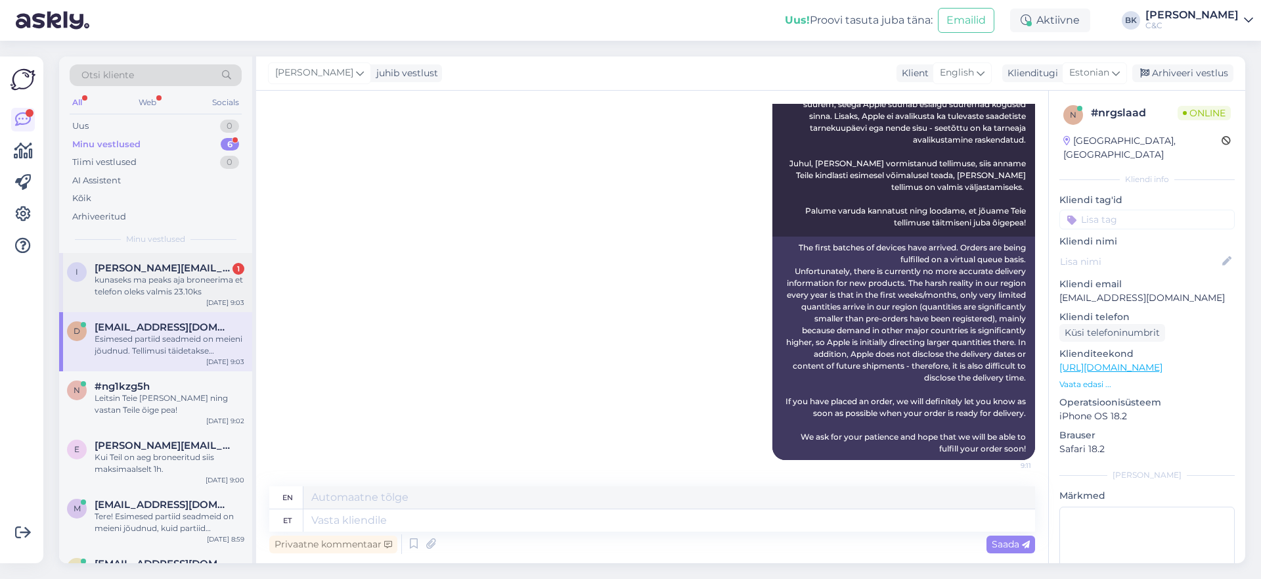
click at [220, 278] on div "kunaseks ma peaks aja broneerima et telefon oleks valmis 23.10ks" at bounding box center [170, 286] width 150 height 24
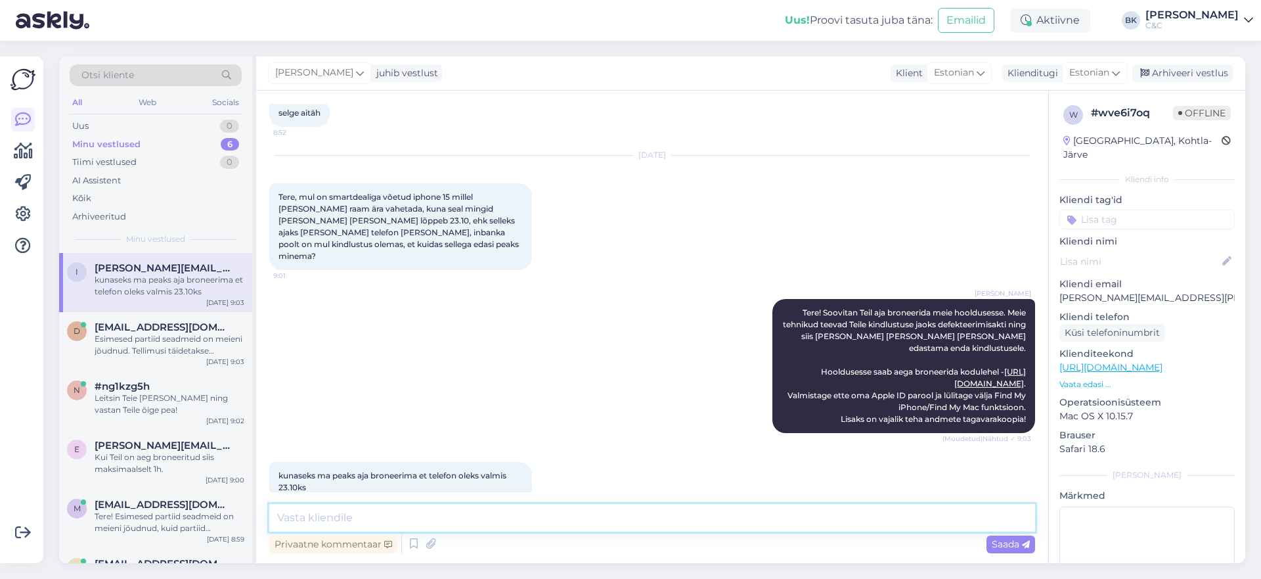
click at [359, 522] on textarea at bounding box center [652, 518] width 766 height 28
click at [1003, 544] on span "Saada" at bounding box center [1011, 544] width 38 height 12
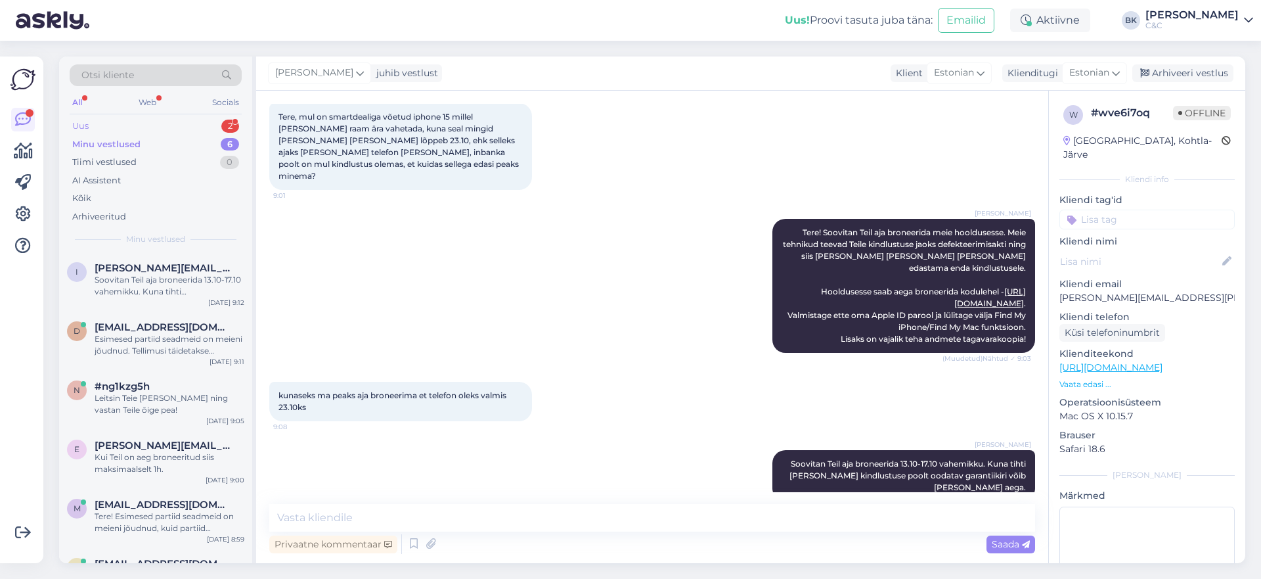
click at [124, 123] on div "Uus 2" at bounding box center [156, 126] width 172 height 18
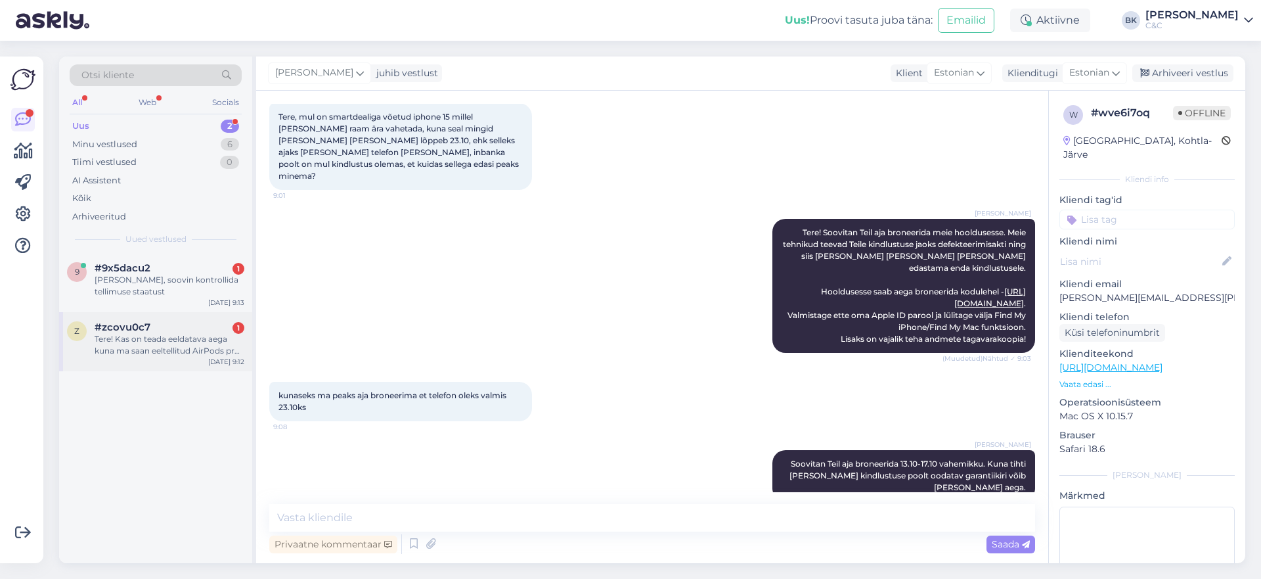
click at [169, 357] on div "z #zcovu0c7 1 Tere! Kas on teada eeldatava aega kuna ma saan eeltellitud AirPod…" at bounding box center [155, 341] width 193 height 59
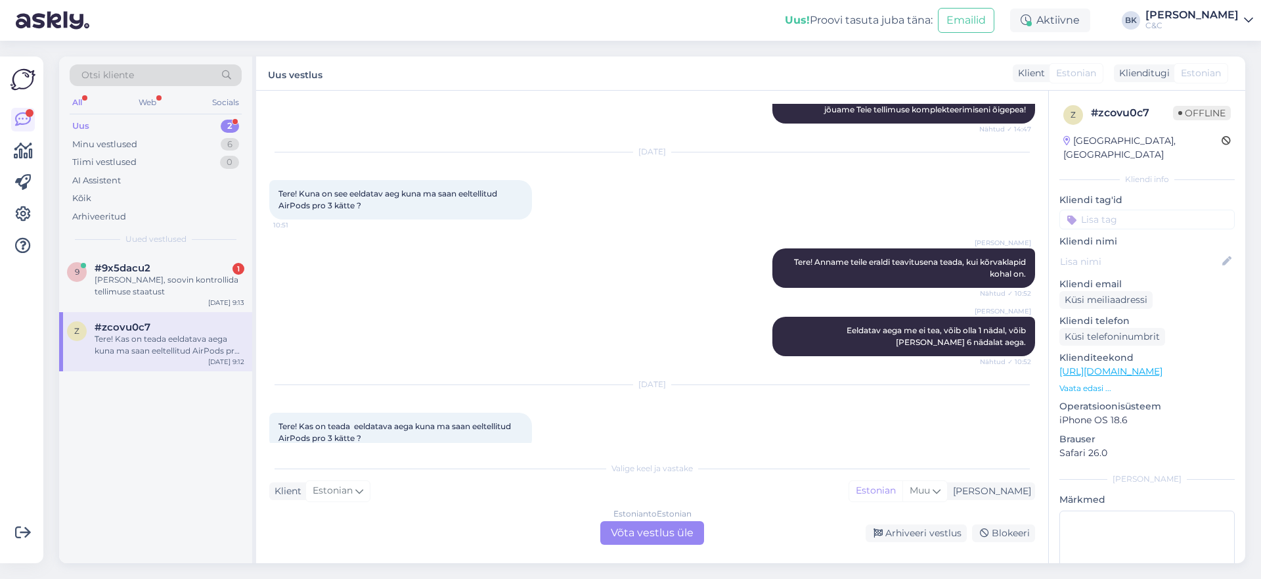
click at [630, 533] on div "Estonian to Estonian Võta vestlus üle" at bounding box center [652, 533] width 104 height 24
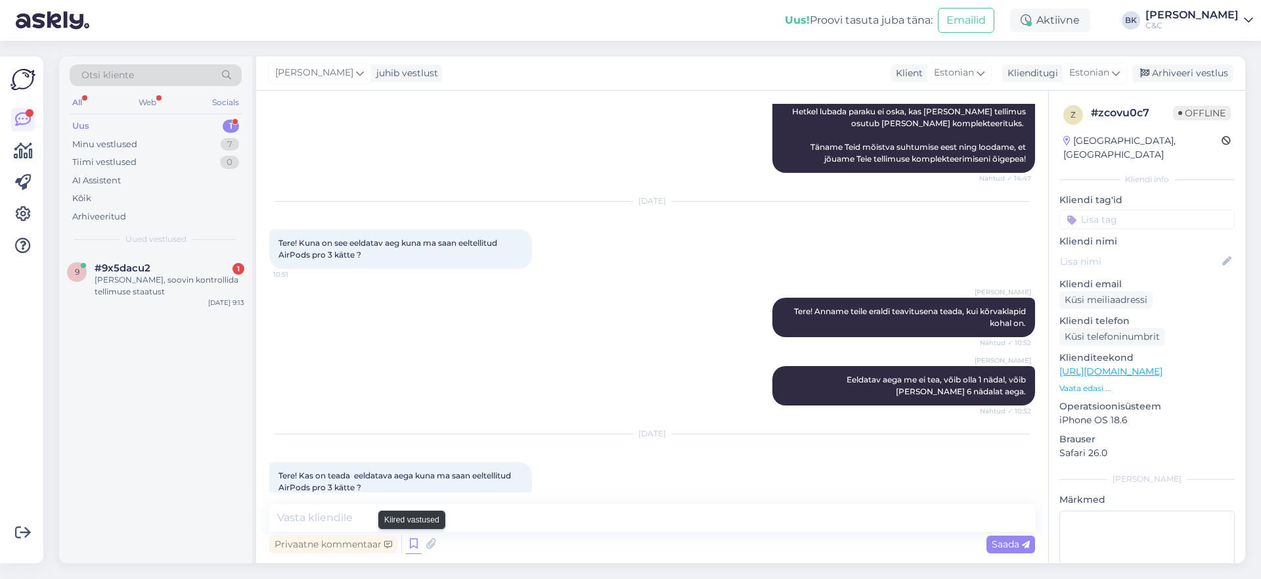
click at [412, 545] on icon at bounding box center [414, 544] width 16 height 20
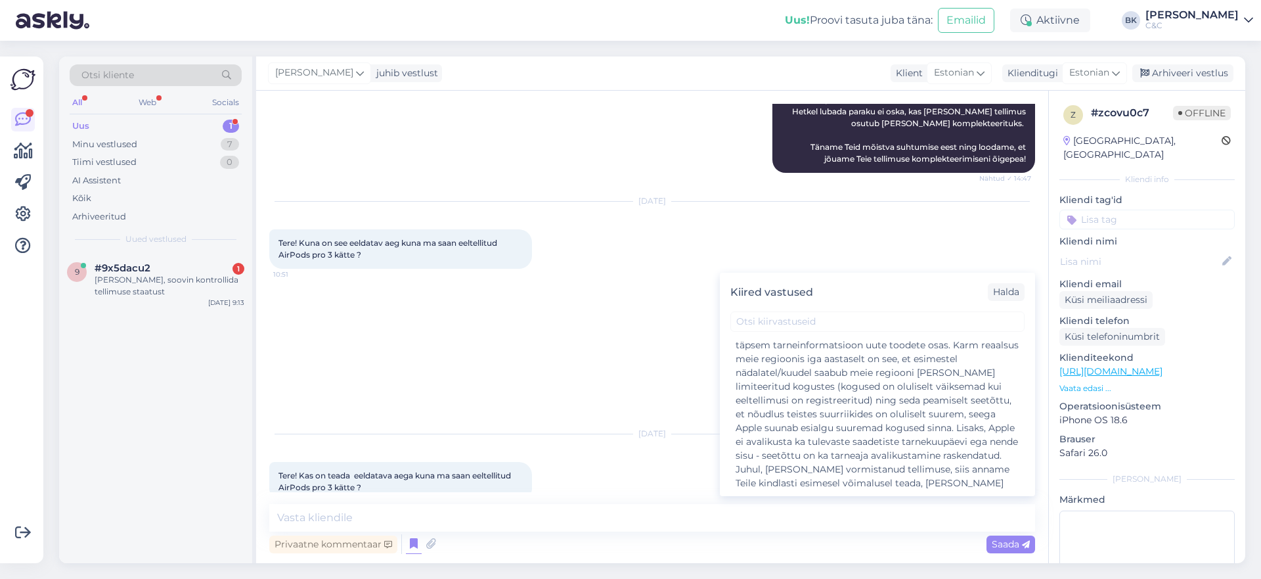
scroll to position [1112, 0]
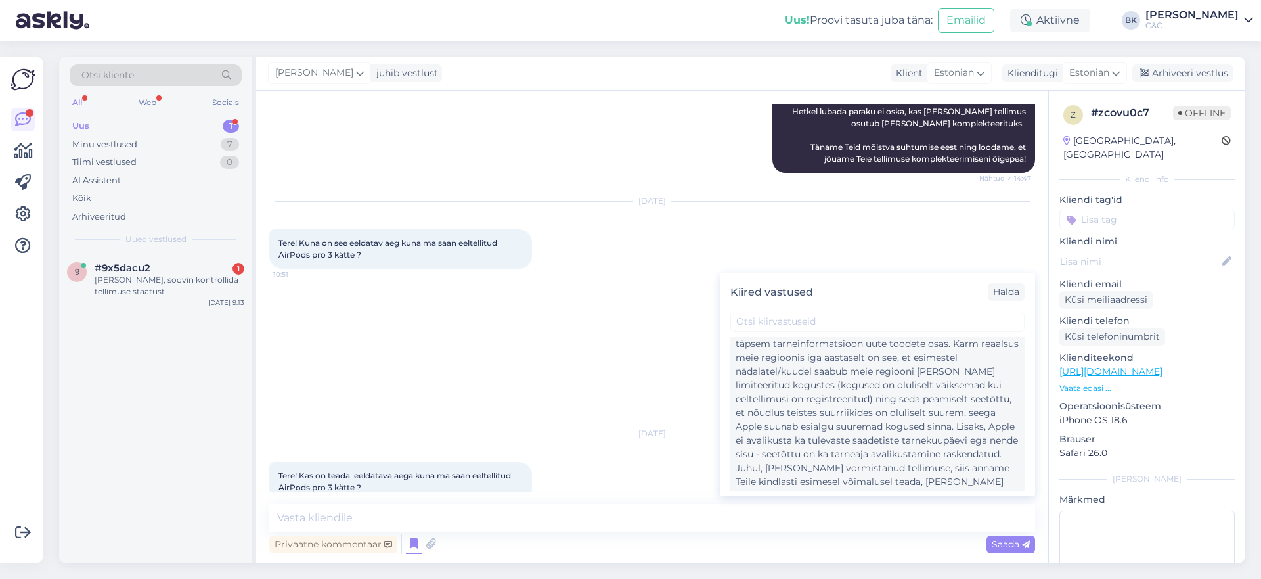
click at [883, 430] on div "Tere! Esimesed partiid seadmeid on meieni jõudnud. Tellimusi täidetakse virtuaa…" at bounding box center [878, 419] width 284 height 221
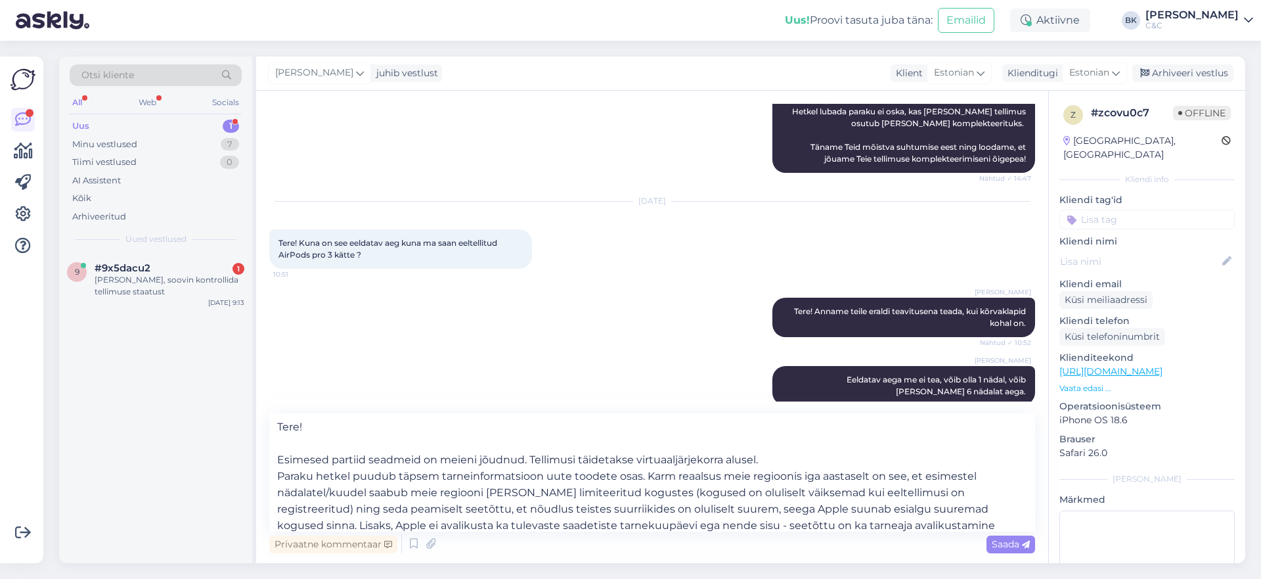
scroll to position [436, 0]
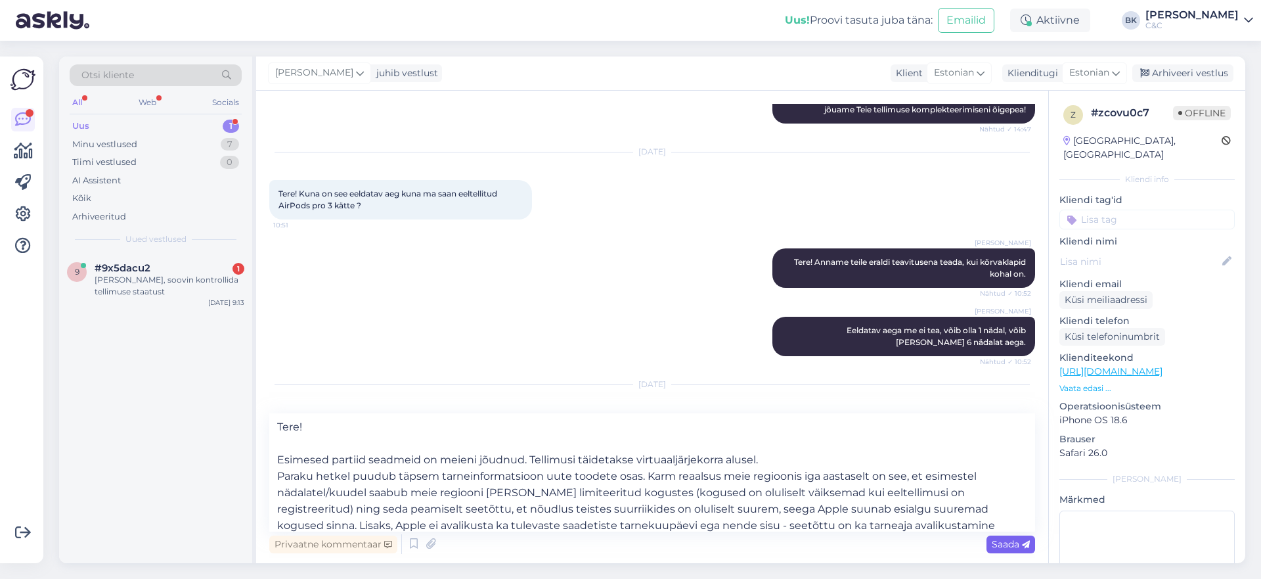
click at [1023, 547] on icon at bounding box center [1026, 545] width 8 height 8
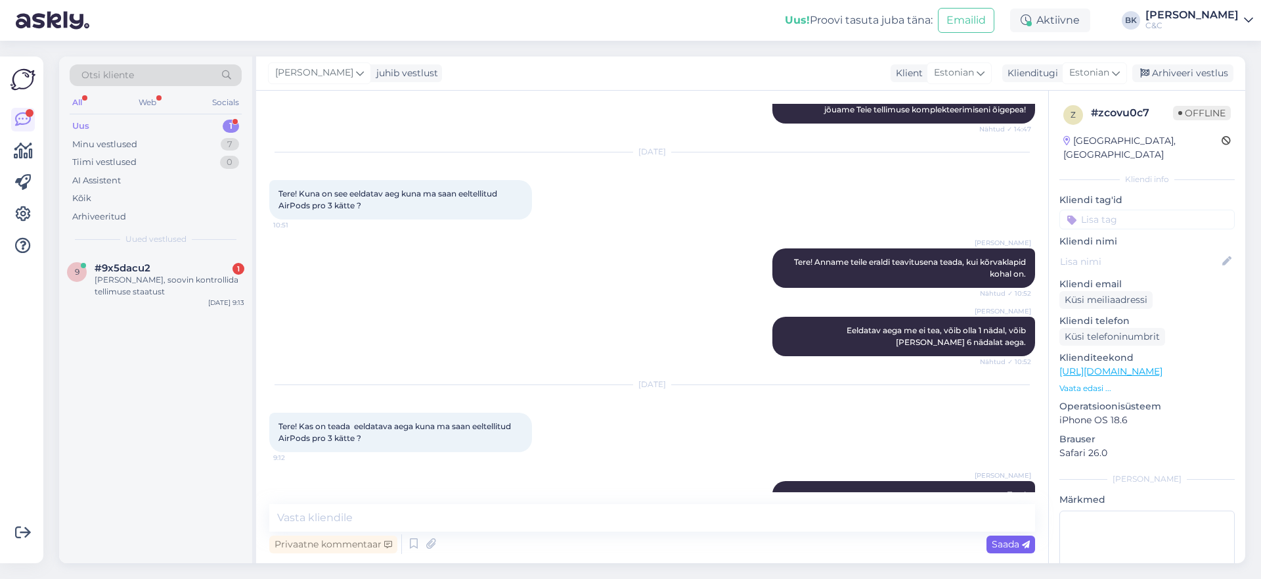
scroll to position [680, 0]
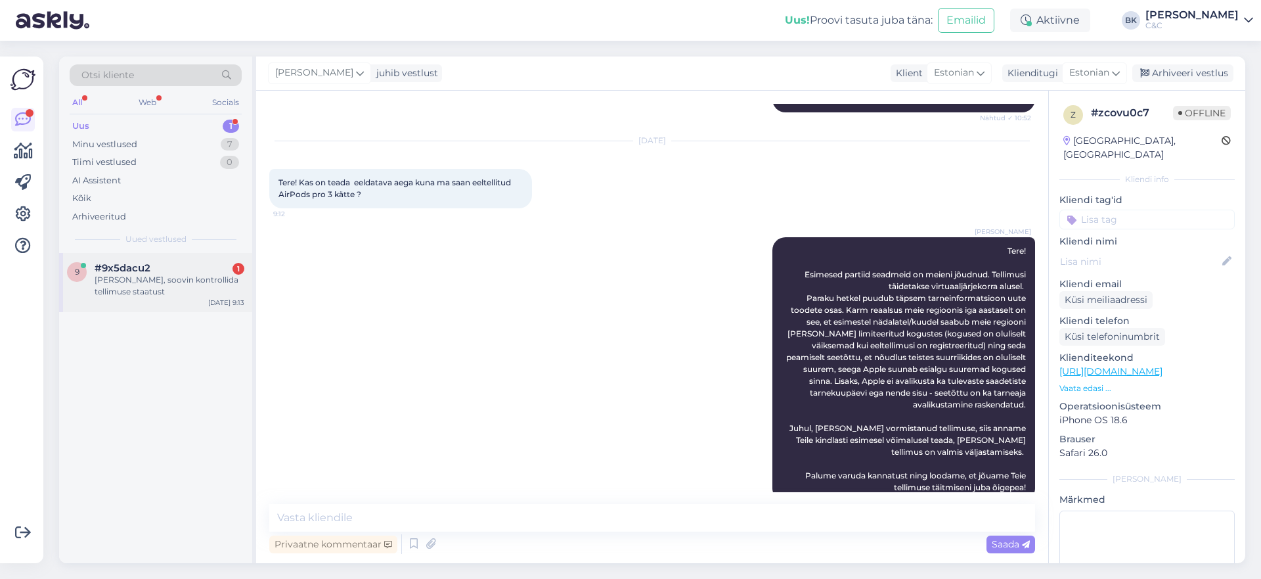
click at [148, 286] on div "[PERSON_NAME], soovin kontrollida tellimuse staatust" at bounding box center [170, 286] width 150 height 24
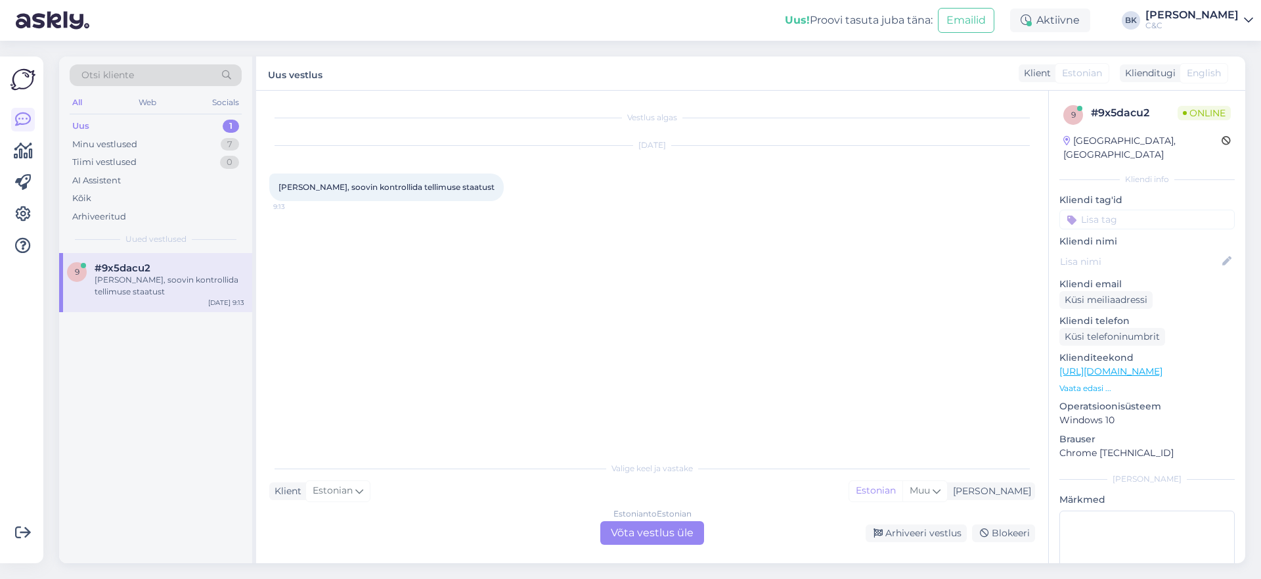
click at [666, 538] on div "Estonian to Estonian Võta vestlus üle" at bounding box center [652, 533] width 104 height 24
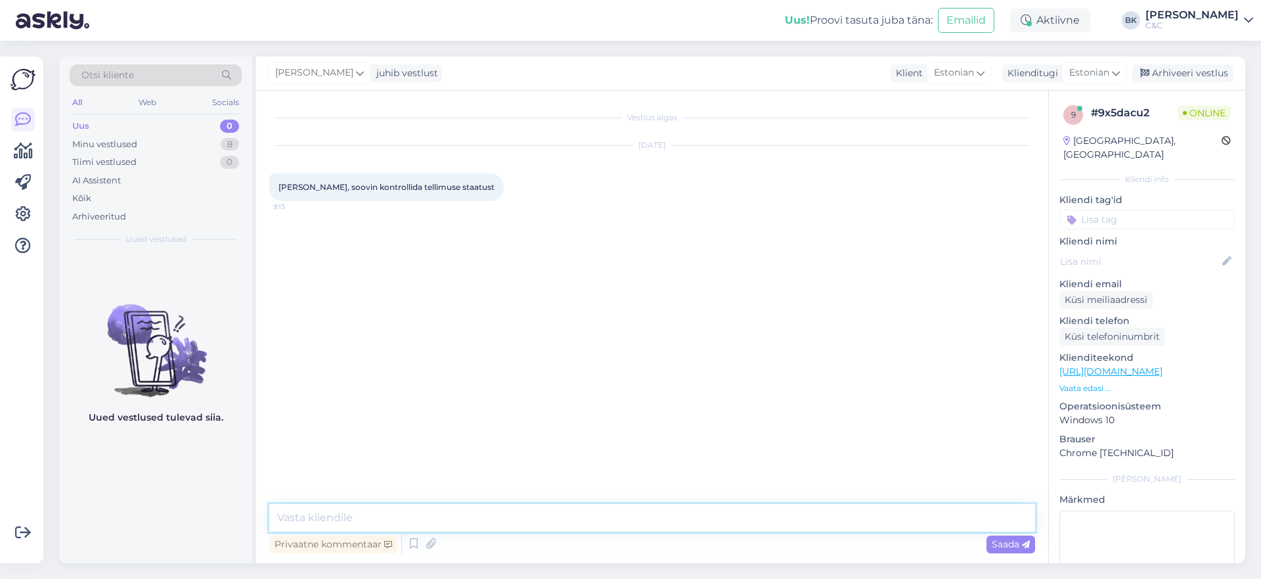
click at [620, 525] on textarea at bounding box center [652, 518] width 766 height 28
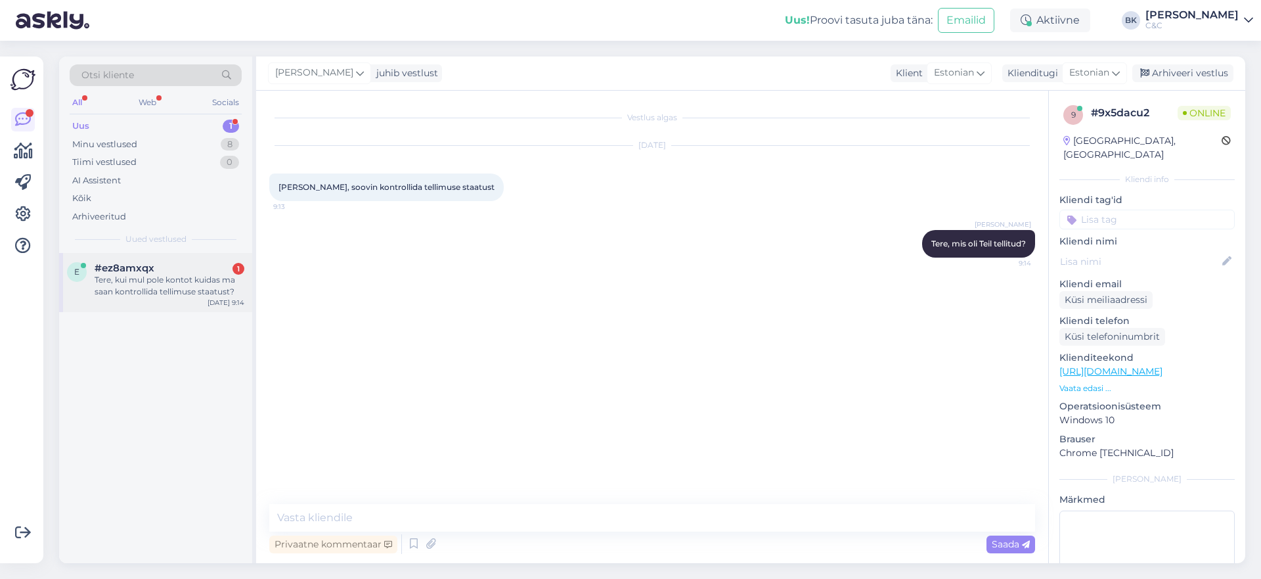
click at [106, 278] on div "Tere, kui mul pole kontot kuidas ma saan kontrollida tellimuse staatust?" at bounding box center [170, 286] width 150 height 24
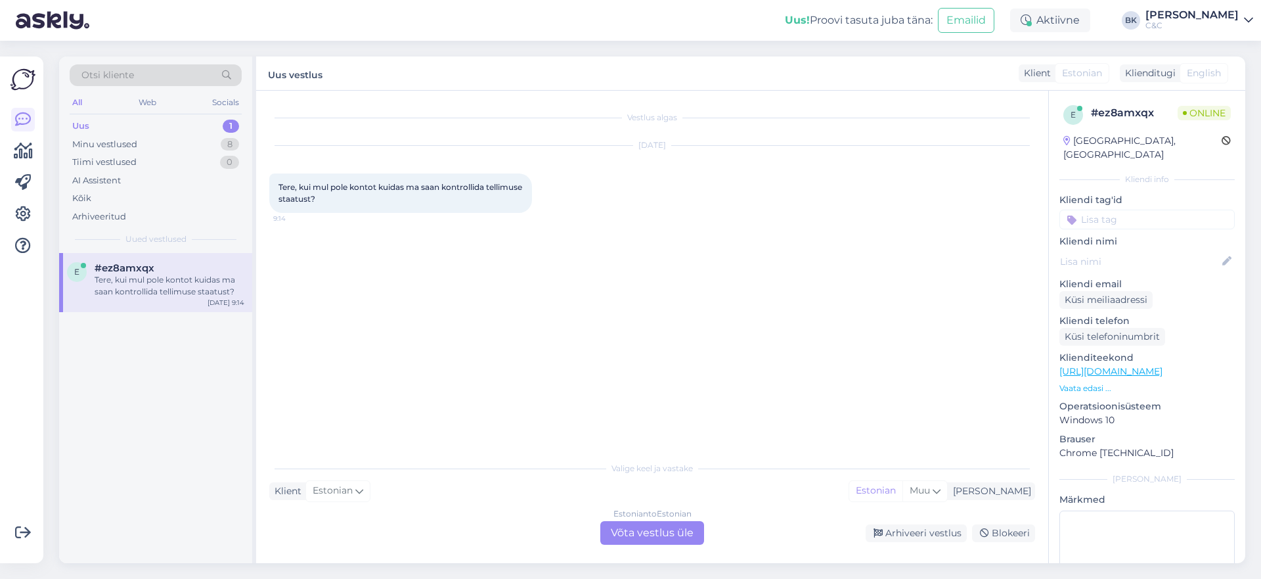
click at [675, 523] on div "Estonian to Estonian Võta vestlus üle" at bounding box center [652, 533] width 104 height 24
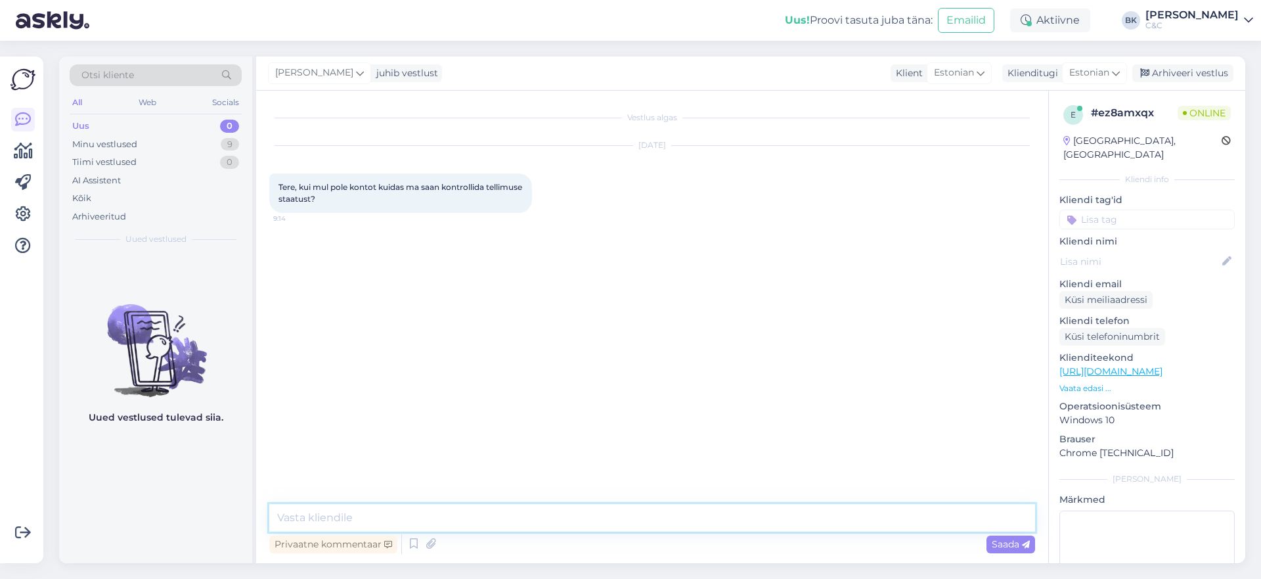
click at [636, 523] on textarea at bounding box center [652, 518] width 766 height 28
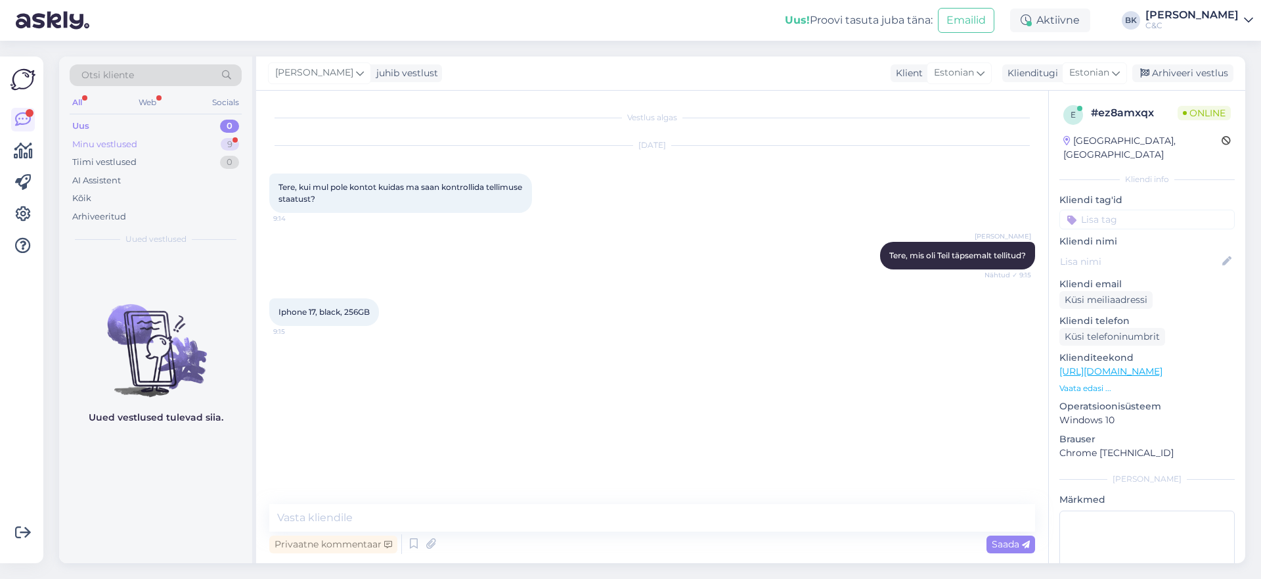
click at [119, 148] on div "Minu vestlused" at bounding box center [104, 144] width 65 height 13
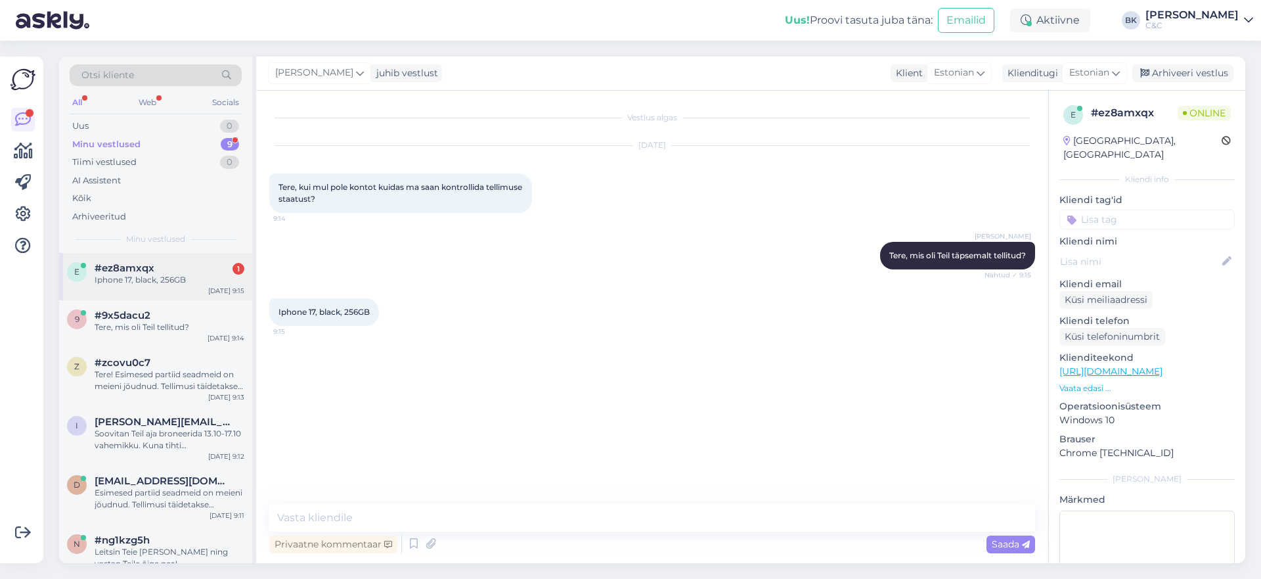
click at [142, 279] on div "Iphone 17, black, 256GB" at bounding box center [170, 280] width 150 height 12
click at [408, 547] on icon at bounding box center [414, 544] width 16 height 20
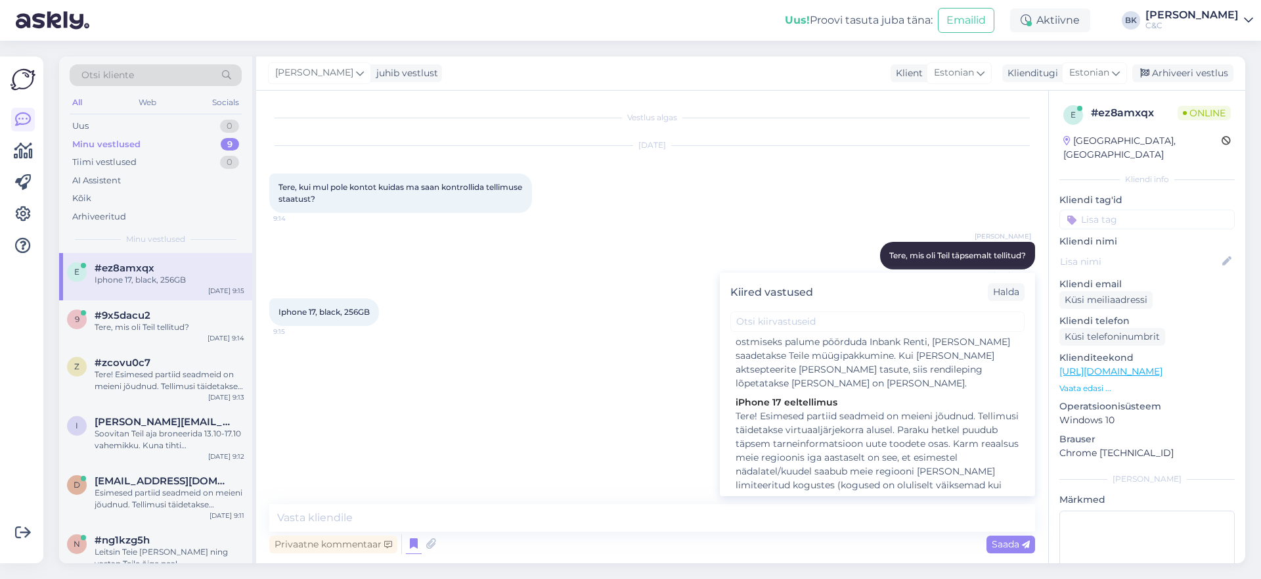
scroll to position [1013, 0]
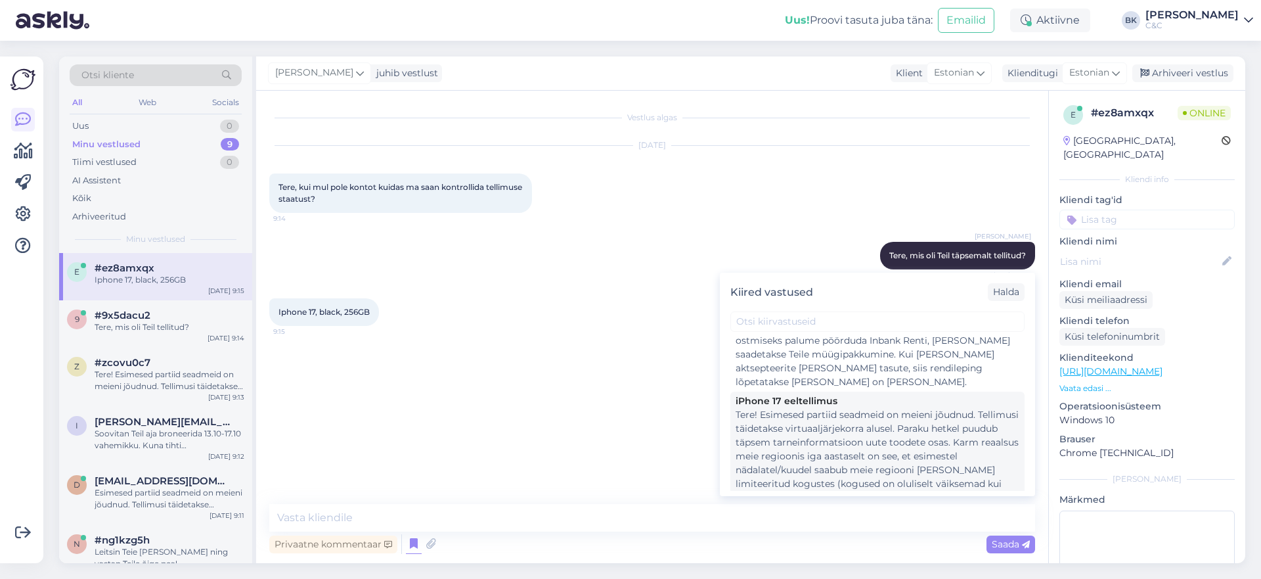
click at [841, 421] on div "Tere! Esimesed partiid seadmeid on meieni jõudnud. Tellimusi täidetakse virtuaa…" at bounding box center [878, 518] width 284 height 221
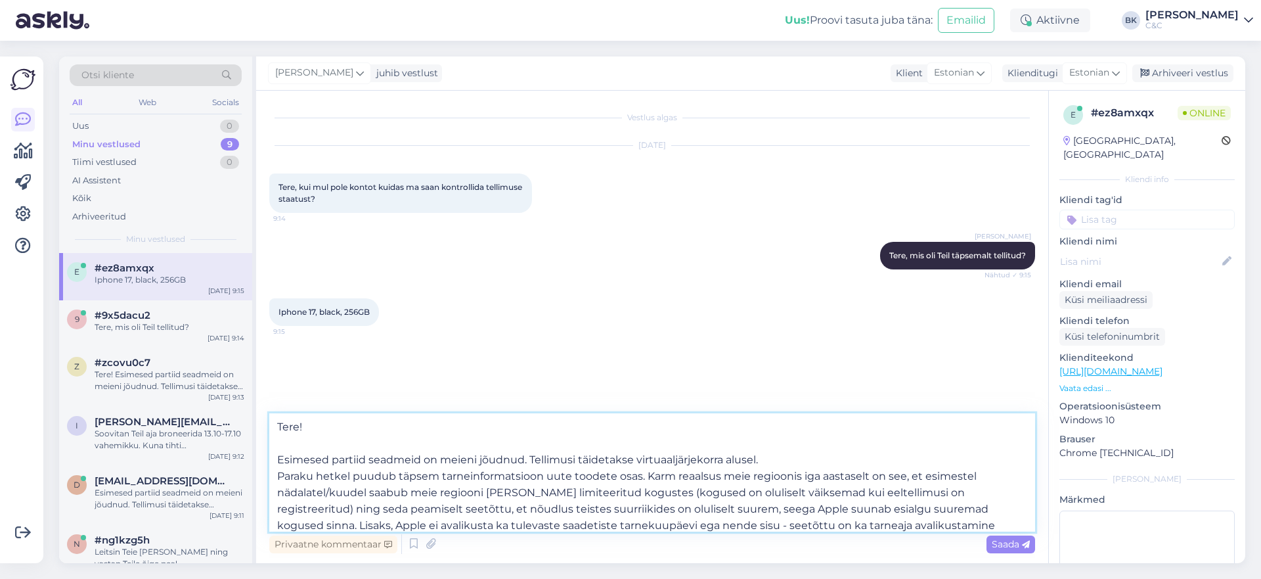
click at [275, 460] on textarea "Tere! Esimesed partiid seadmeid on meieni jõudnud. Tellimusi täidetakse virtuaa…" at bounding box center [652, 472] width 766 height 118
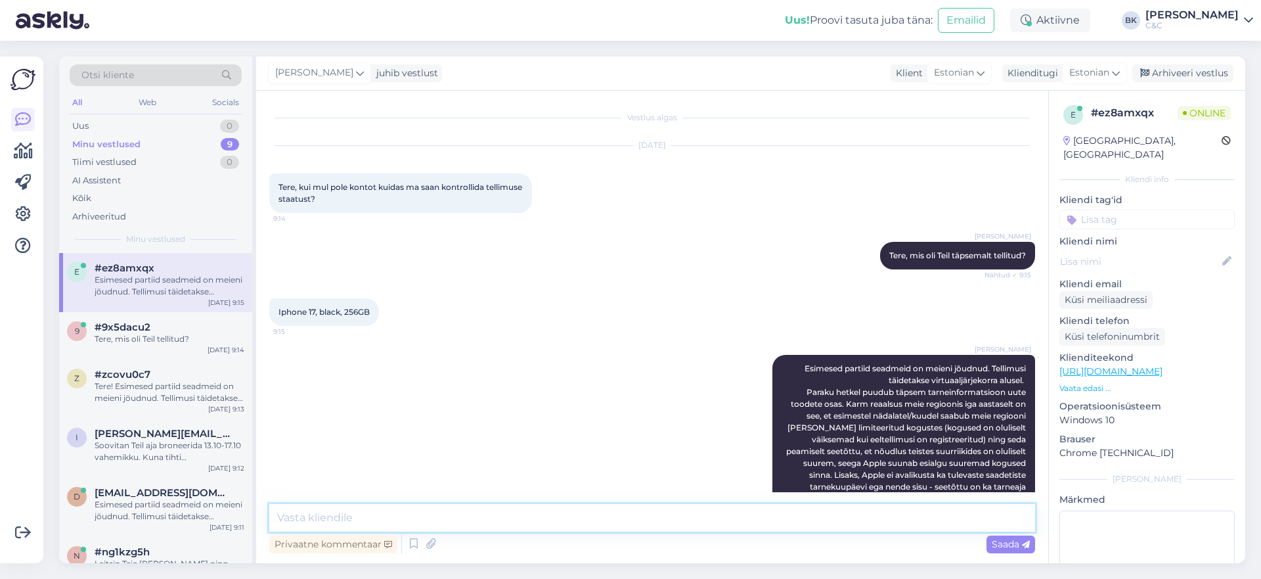
scroll to position [0, 0]
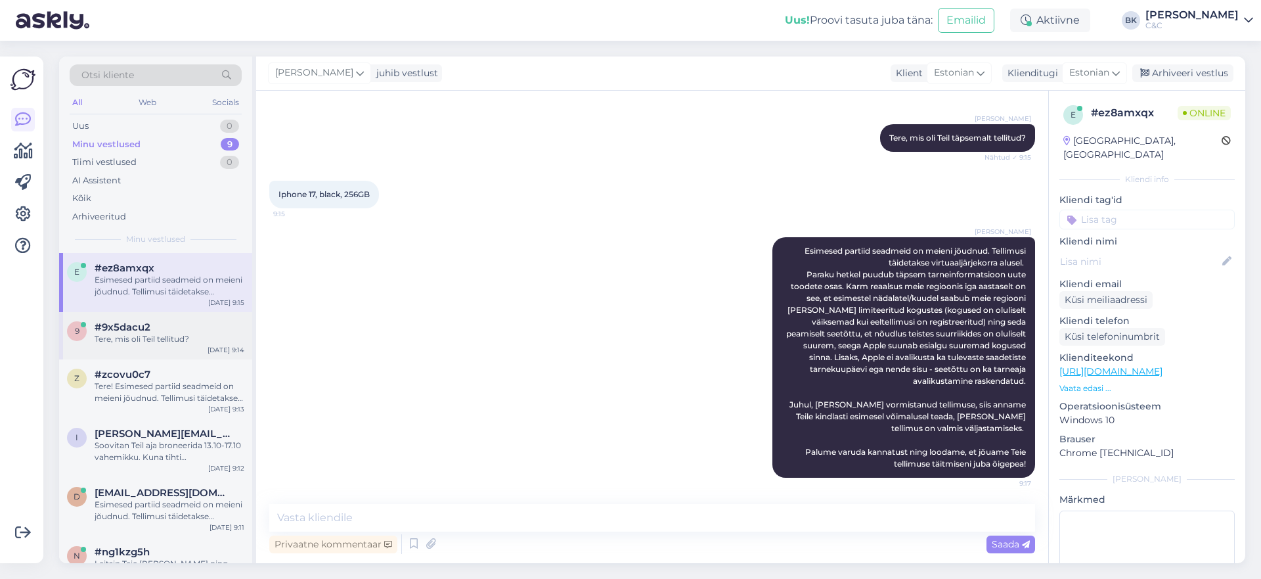
click at [188, 323] on div "#9x5dacu2" at bounding box center [170, 327] width 150 height 12
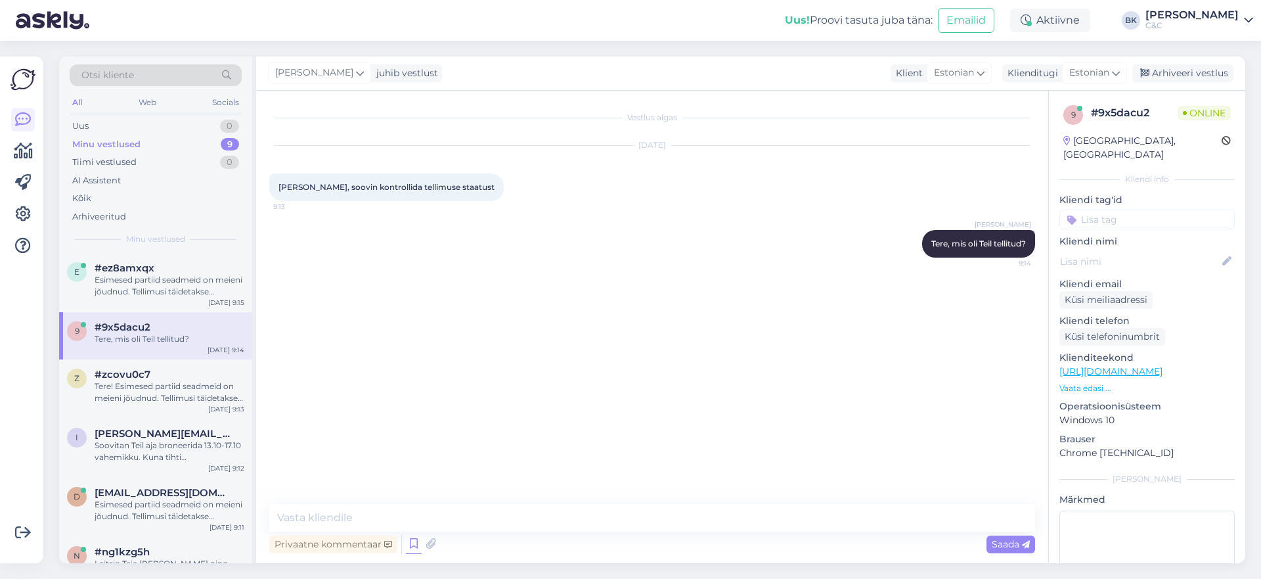
click at [415, 543] on icon at bounding box center [414, 544] width 16 height 20
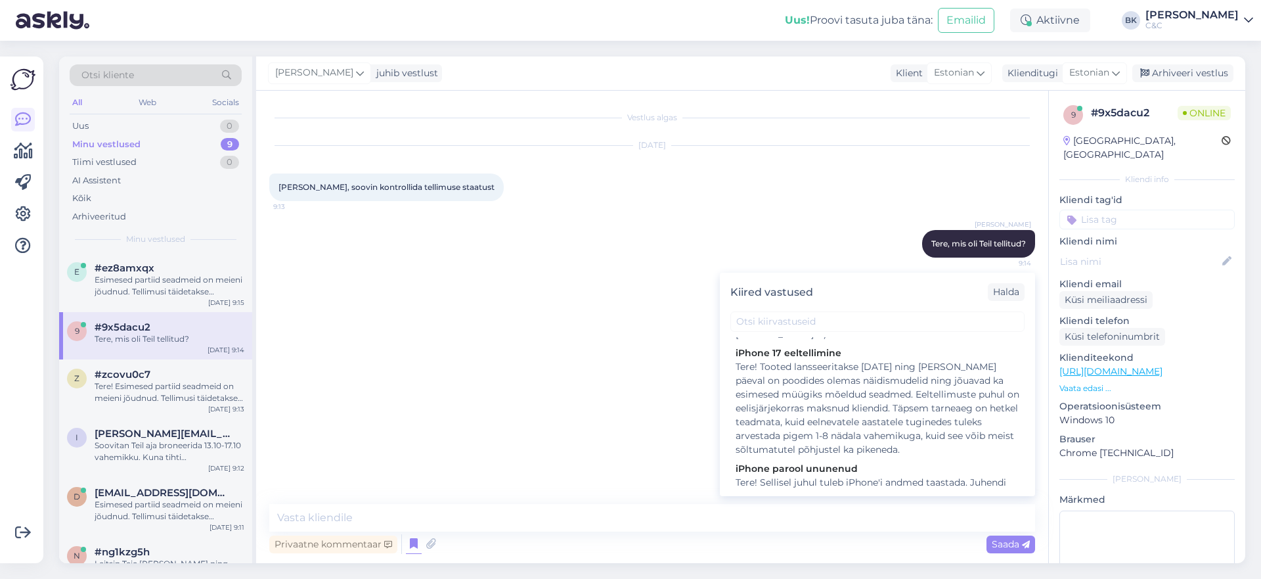
scroll to position [605, 0]
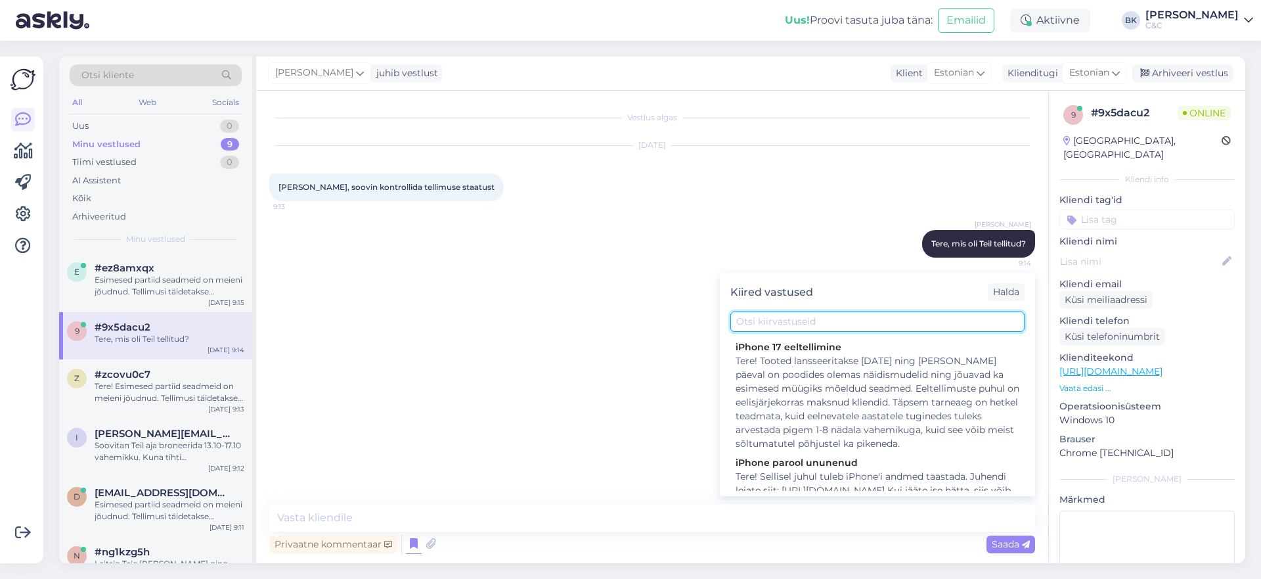
click at [790, 318] on input "text" at bounding box center [877, 321] width 294 height 20
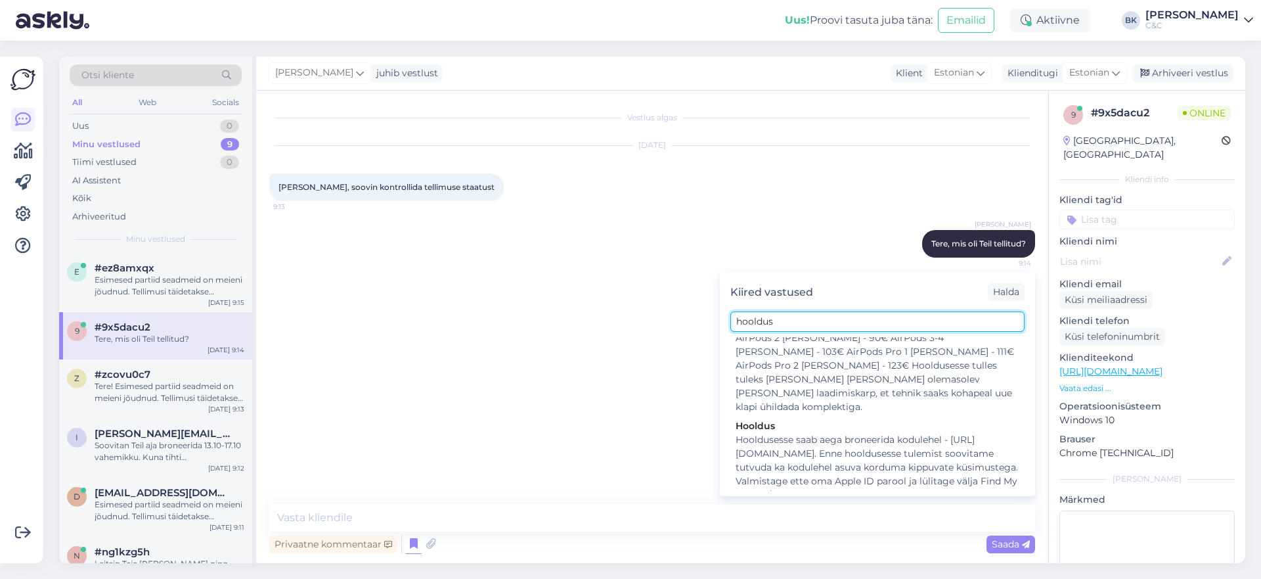
scroll to position [206, 0]
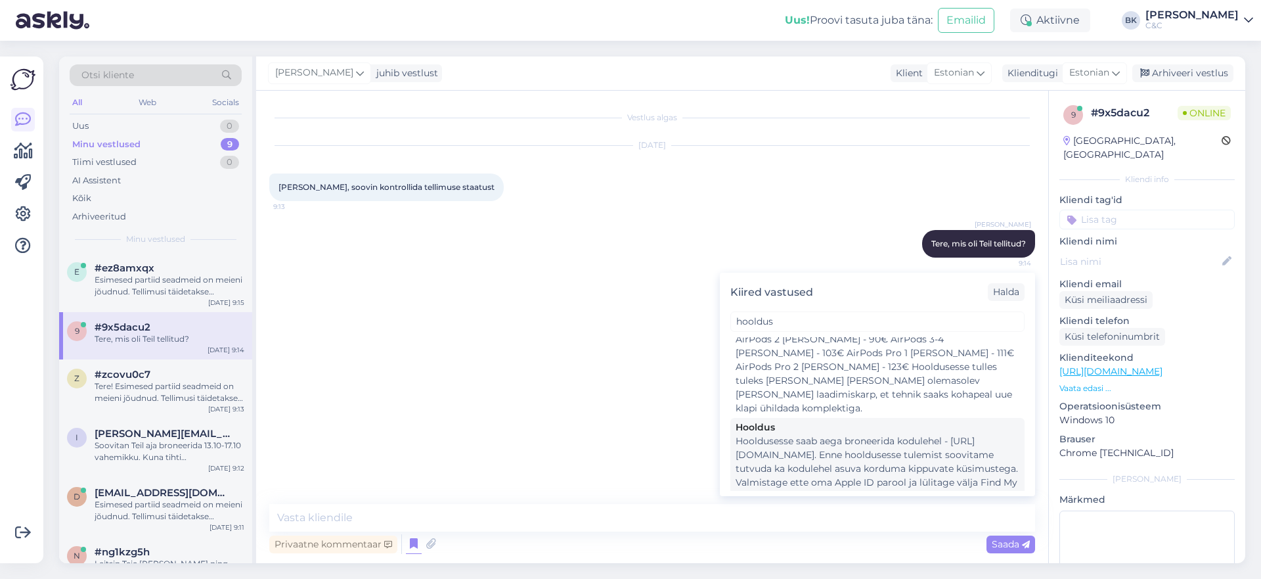
click at [814, 434] on div "Hooldusesse saab aega broneerida kodulehel - [URL][DOMAIN_NAME]. Enne hoolduses…" at bounding box center [878, 475] width 284 height 83
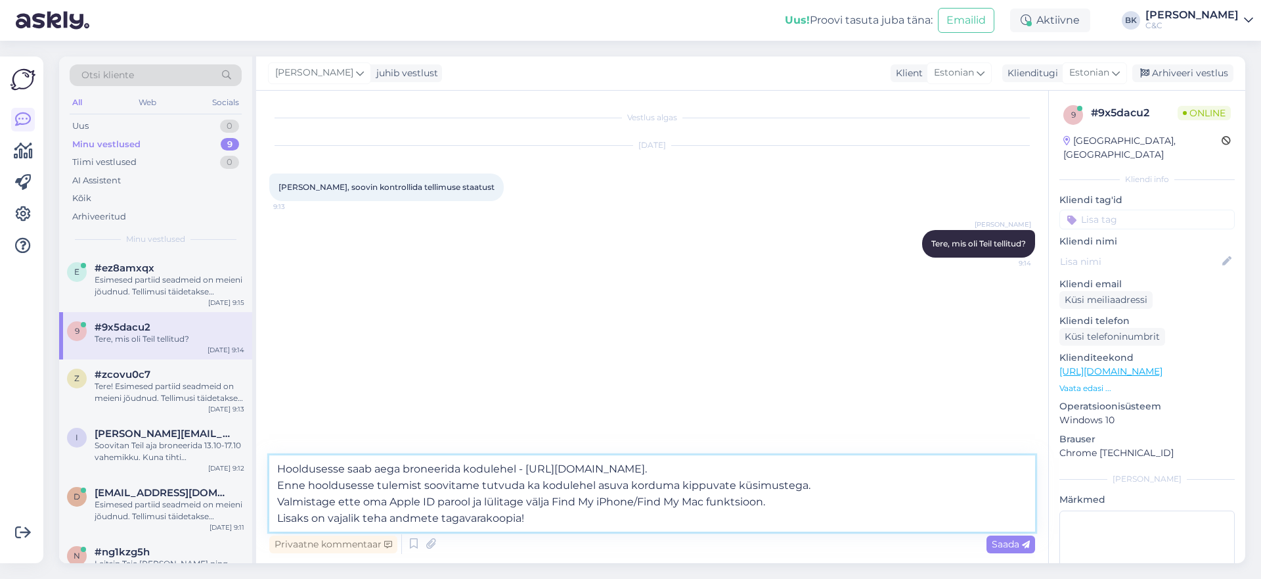
drag, startPoint x: 280, startPoint y: 469, endPoint x: 640, endPoint y: 470, distance: 359.9
click at [640, 470] on textarea "Hooldusesse saab aega broneerida kodulehel - [URL][DOMAIN_NAME]. Enne hoolduses…" at bounding box center [652, 493] width 766 height 76
click at [398, 514] on textarea "Hooldusesse saab aega broneerida kodulehel - [URL][DOMAIN_NAME]. Enne hoolduses…" at bounding box center [652, 493] width 766 height 76
drag, startPoint x: 273, startPoint y: 499, endPoint x: 782, endPoint y: 505, distance: 509.0
click at [782, 505] on textarea "Hooldusesse saab aega broneerida kodulehel - [URL][DOMAIN_NAME]. Enne hoolduses…" at bounding box center [652, 493] width 766 height 76
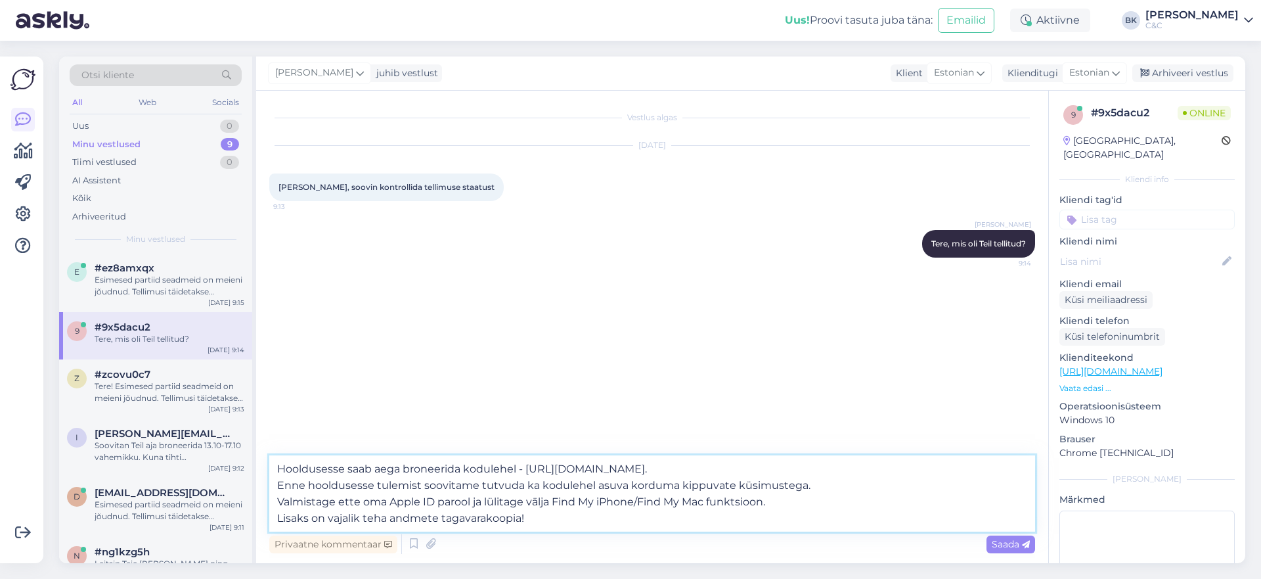
click at [422, 484] on textarea "Hooldusesse saab aega broneerida kodulehel - [URL][DOMAIN_NAME]. Enne hoolduses…" at bounding box center [652, 493] width 766 height 76
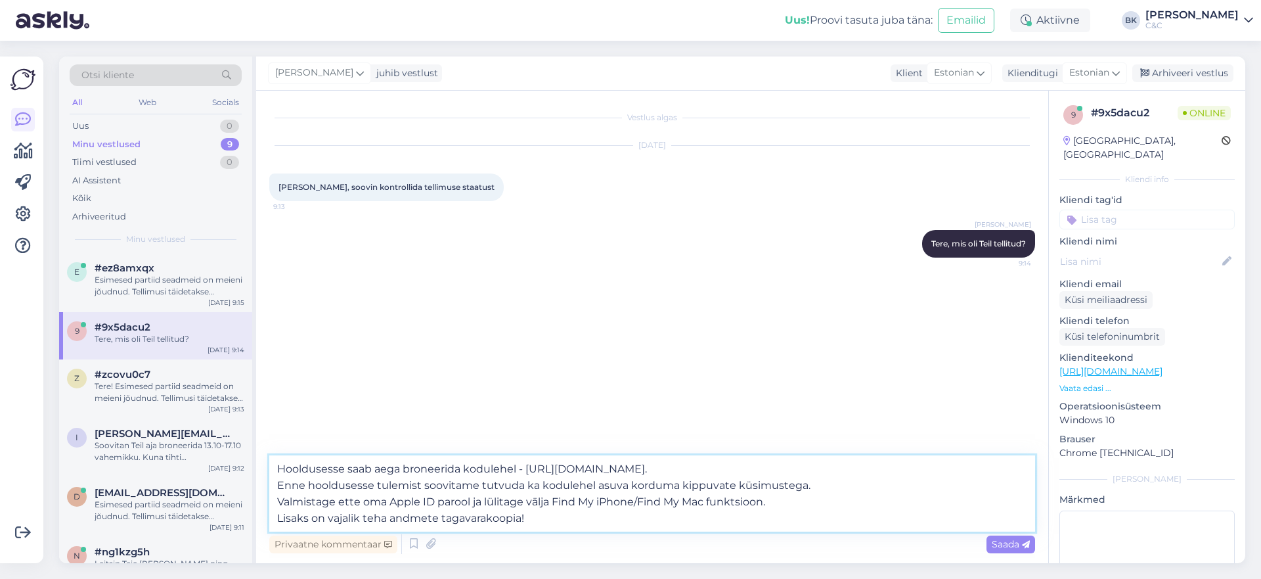
drag, startPoint x: 276, startPoint y: 464, endPoint x: 615, endPoint y: 534, distance: 346.0
click at [615, 534] on div "Hooldusesse saab aega broneerida kodulehel - [URL][DOMAIN_NAME]. Enne hoolduses…" at bounding box center [652, 505] width 766 height 101
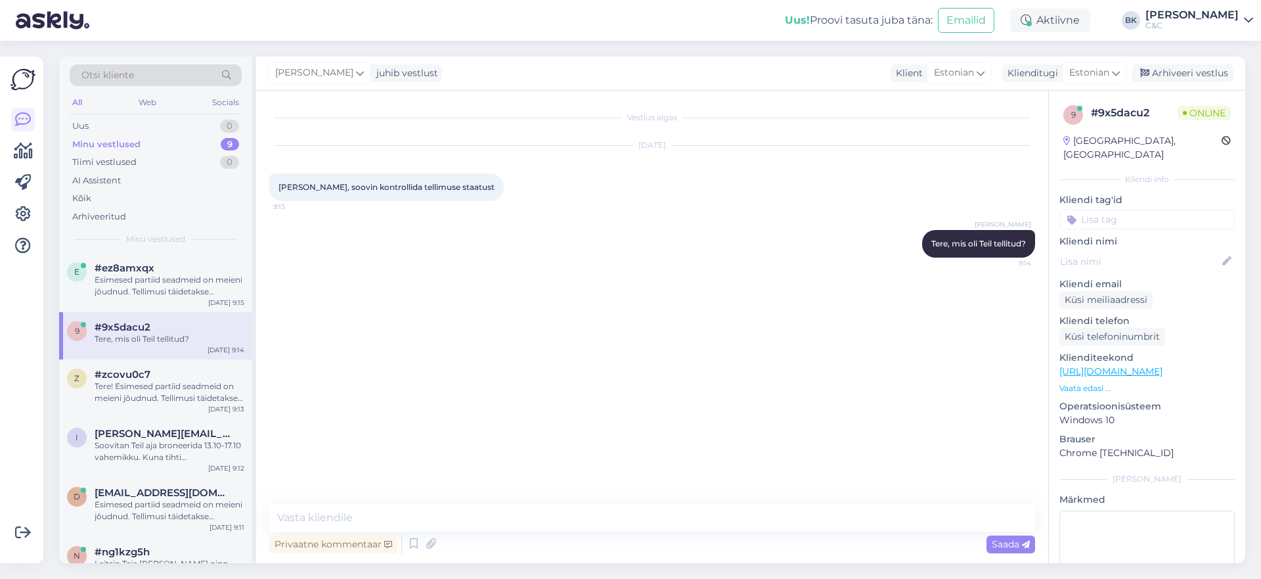
scroll to position [210, 0]
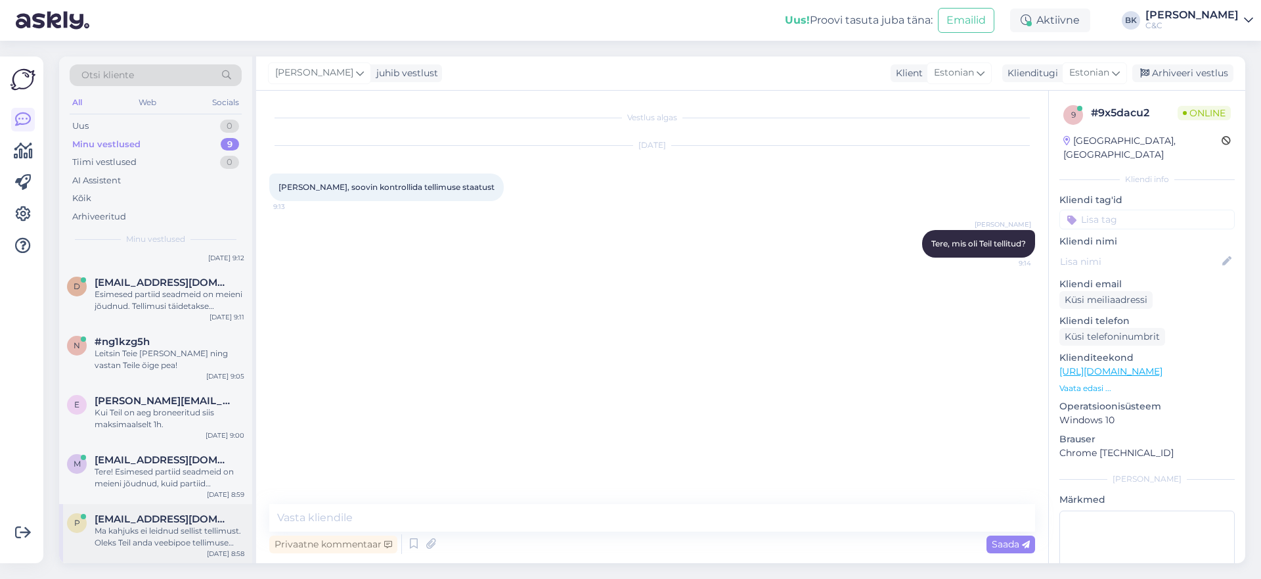
click at [171, 542] on div "Ma kahjuks ei leidnud sellist tellimust. Oleks Teil anda veebipoe tellimuse num…" at bounding box center [170, 537] width 150 height 24
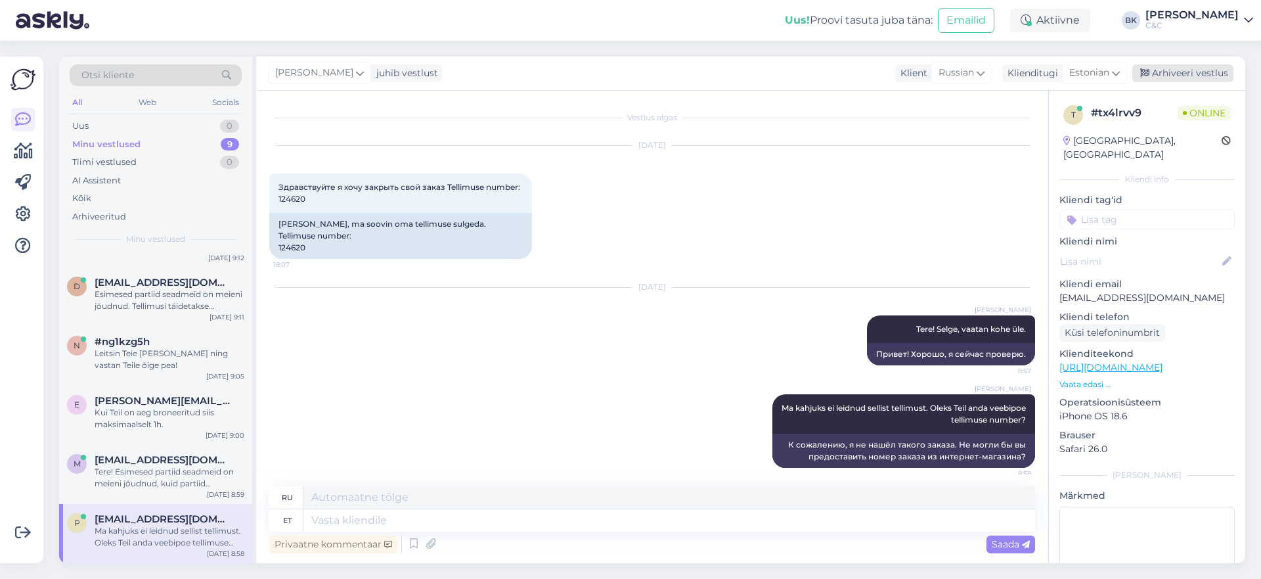
click at [1088, 74] on div "Arhiveeri vestlus" at bounding box center [1182, 73] width 101 height 18
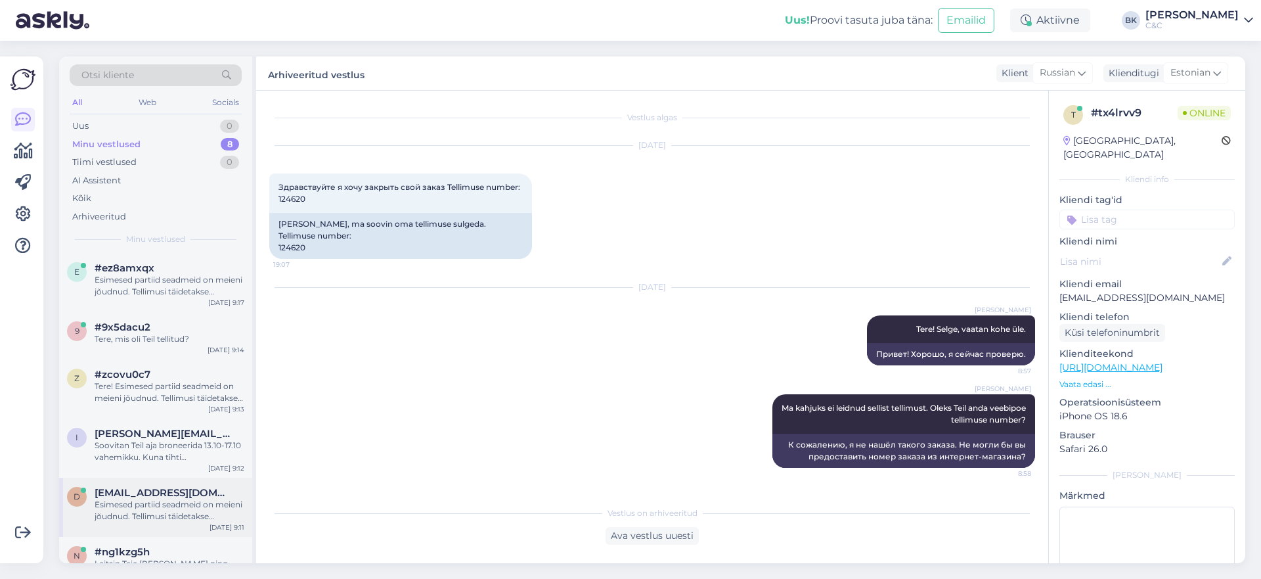
scroll to position [151, 0]
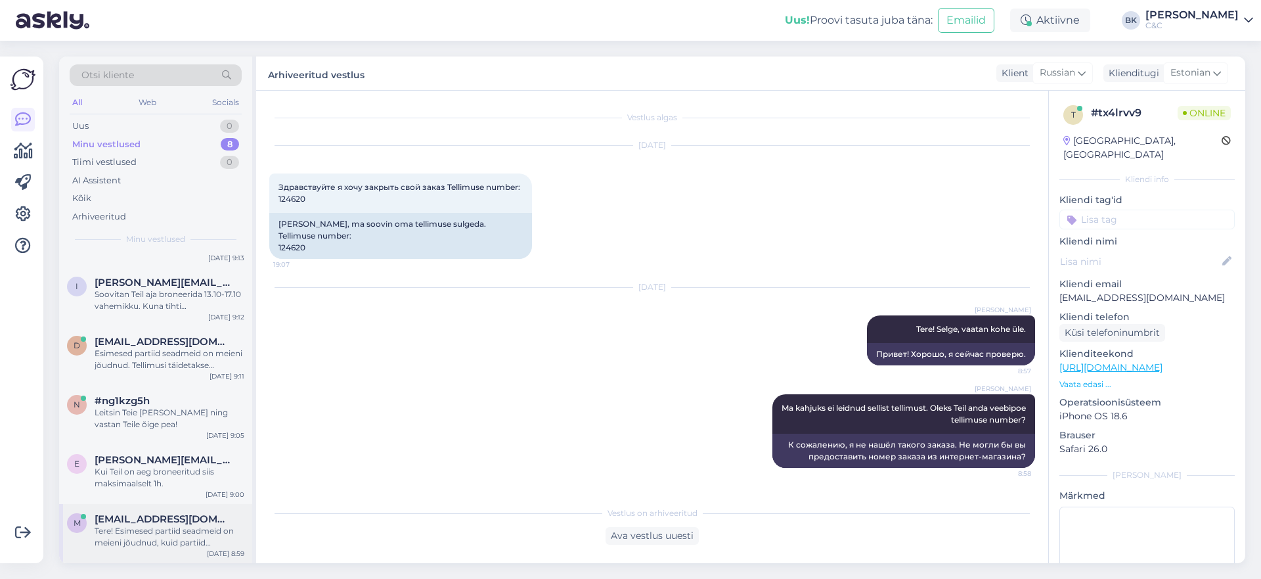
click at [180, 541] on div "Tere! Esimesed partiid seadmeid on meieni jõudnud, kuid partiid sisaldavad endi…" at bounding box center [170, 537] width 150 height 24
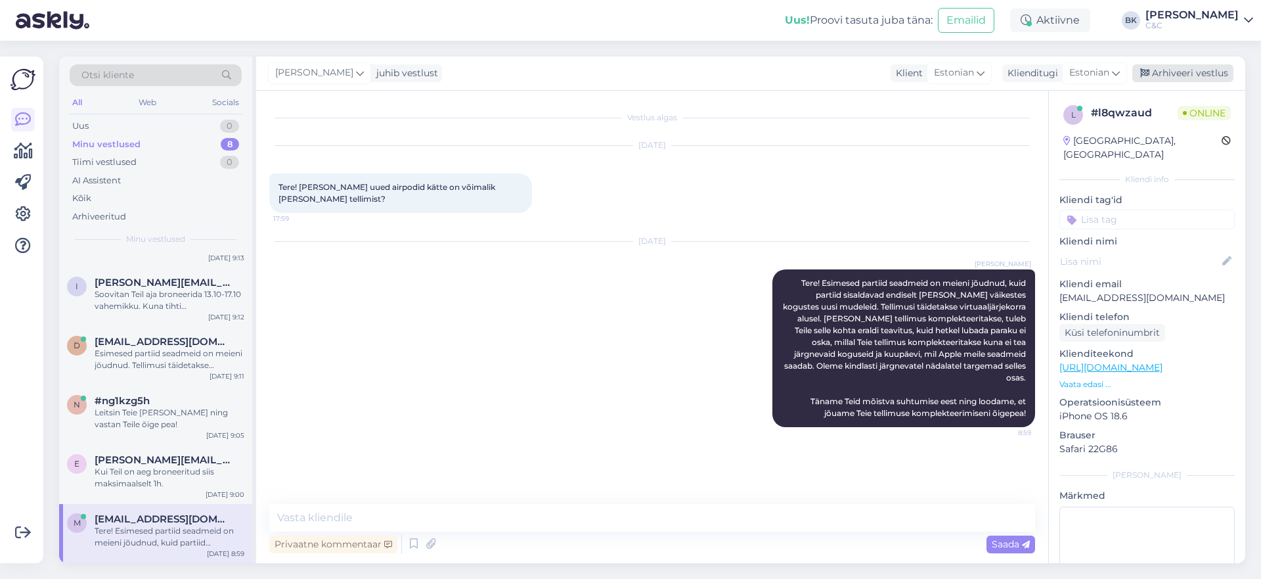
click at [1088, 68] on div "Arhiveeri vestlus" at bounding box center [1182, 73] width 101 height 18
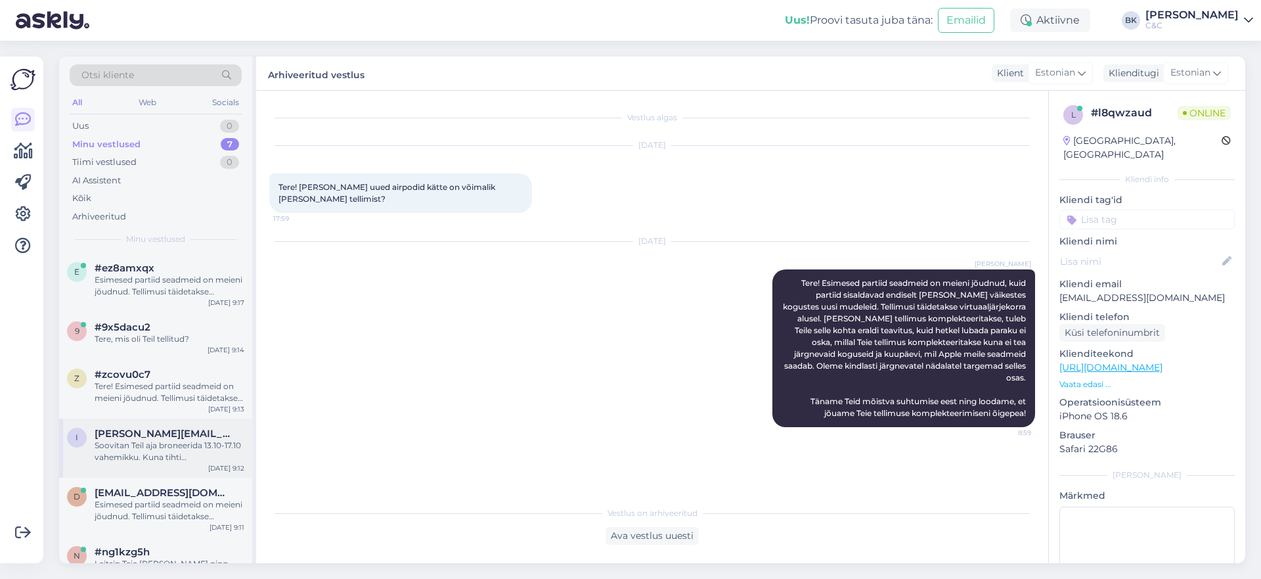
scroll to position [92, 0]
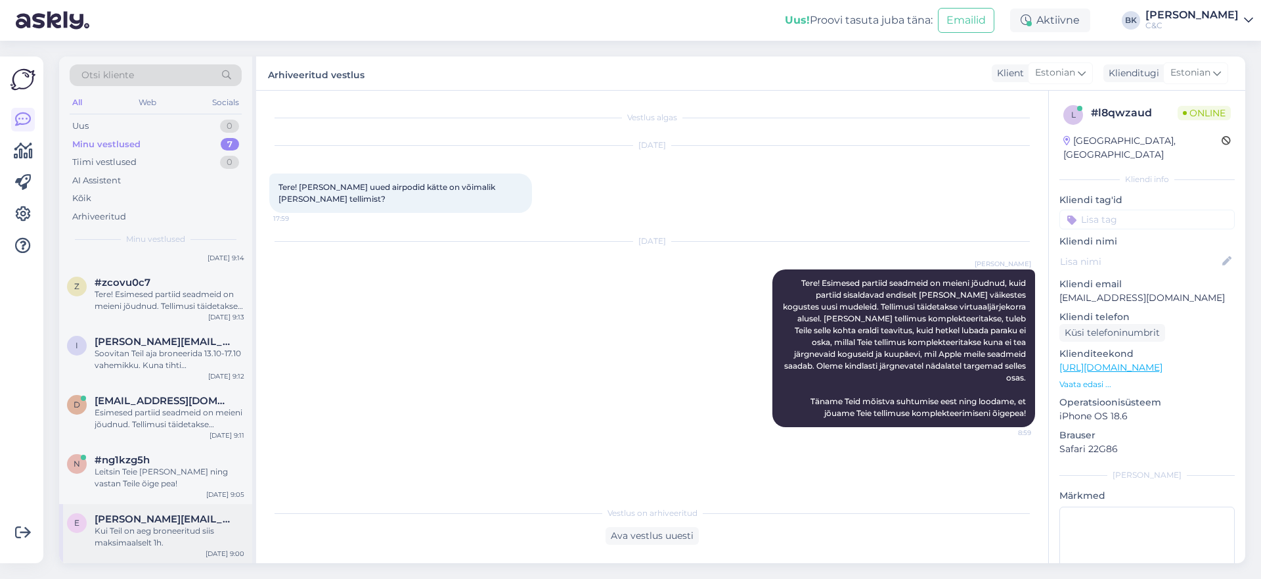
click at [164, 539] on div "Kui Teil on aeg broneeritud siis maksimaalselt 1h." at bounding box center [170, 537] width 150 height 24
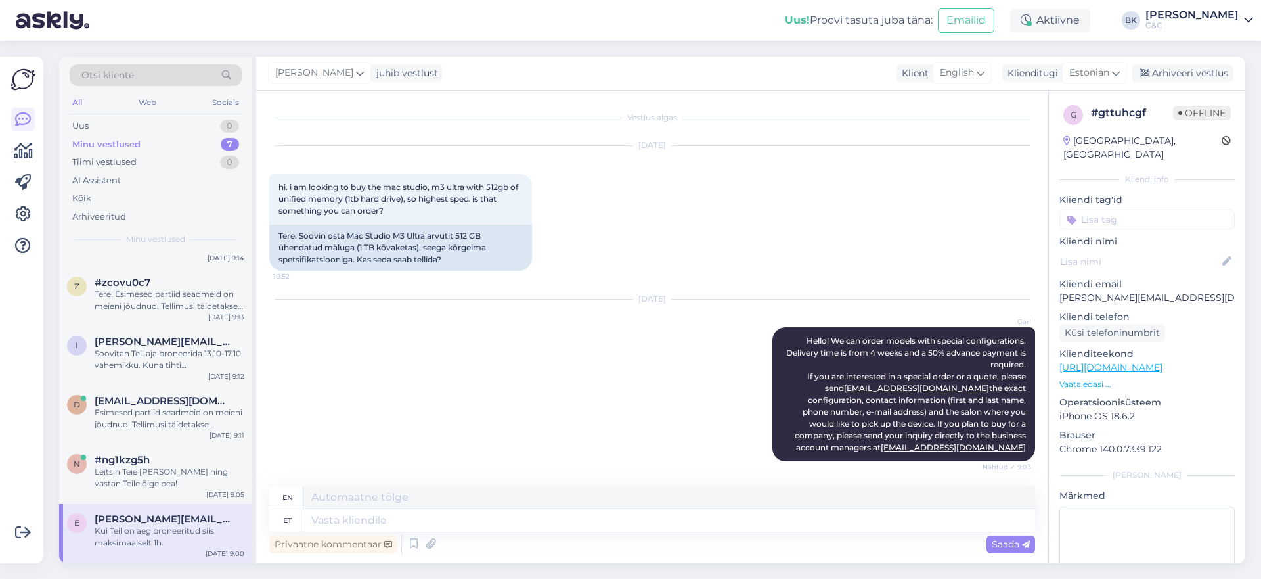
scroll to position [1216, 0]
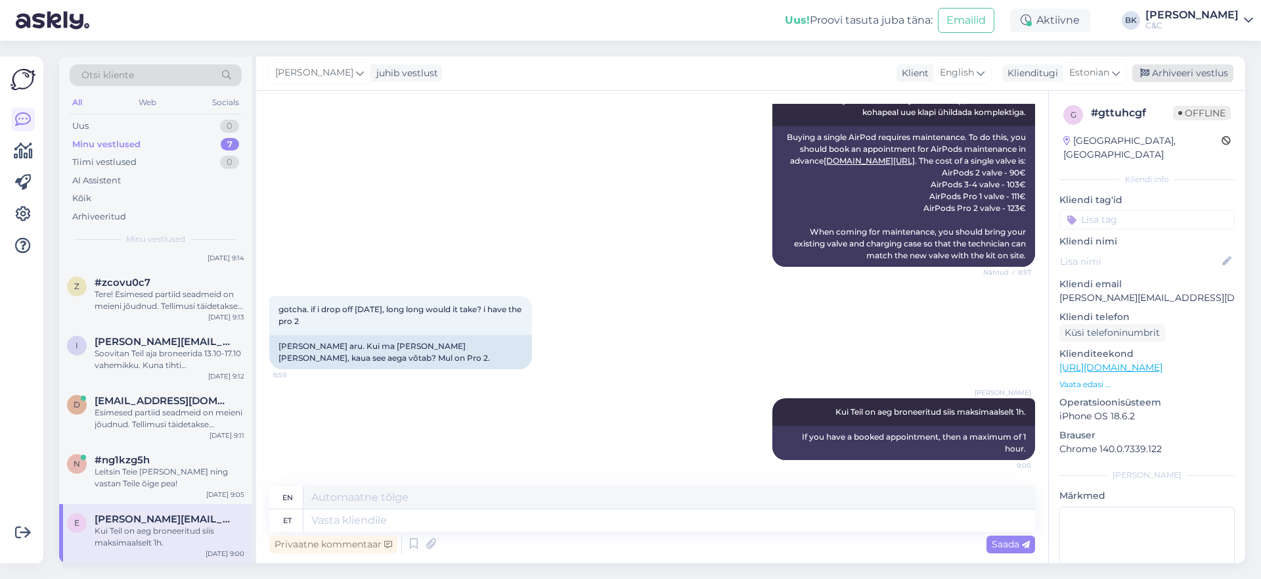
click at [1088, 70] on div "Arhiveeri vestlus" at bounding box center [1182, 73] width 101 height 18
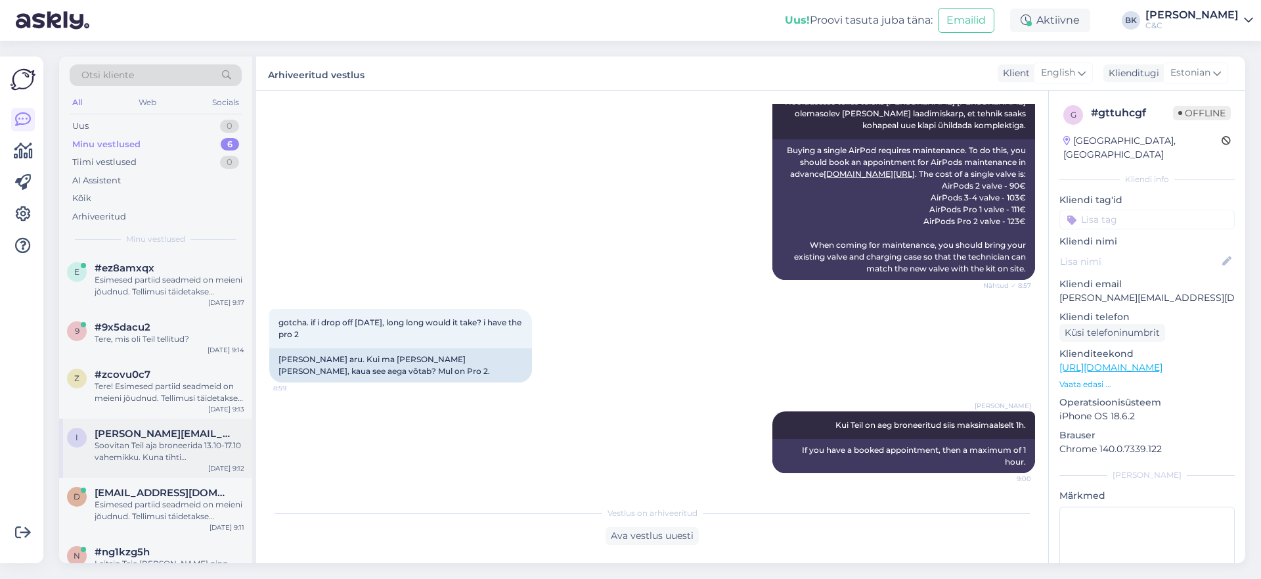
scroll to position [33, 0]
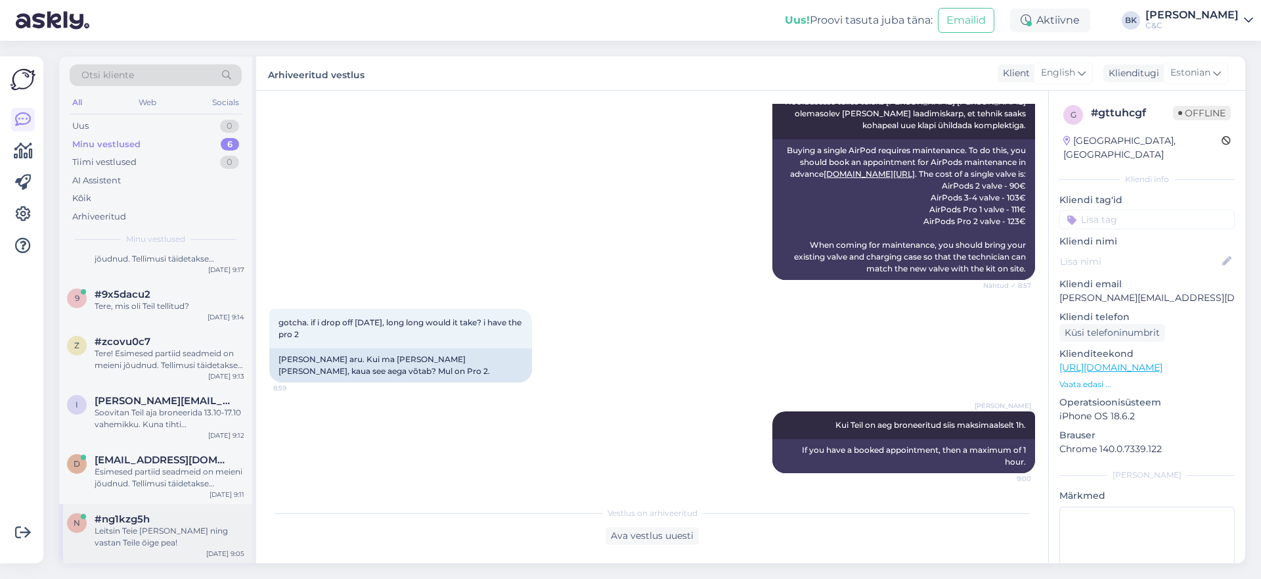
click at [178, 527] on div "Leitsin Teie [PERSON_NAME] ning vastan Teile õige pea!" at bounding box center [170, 537] width 150 height 24
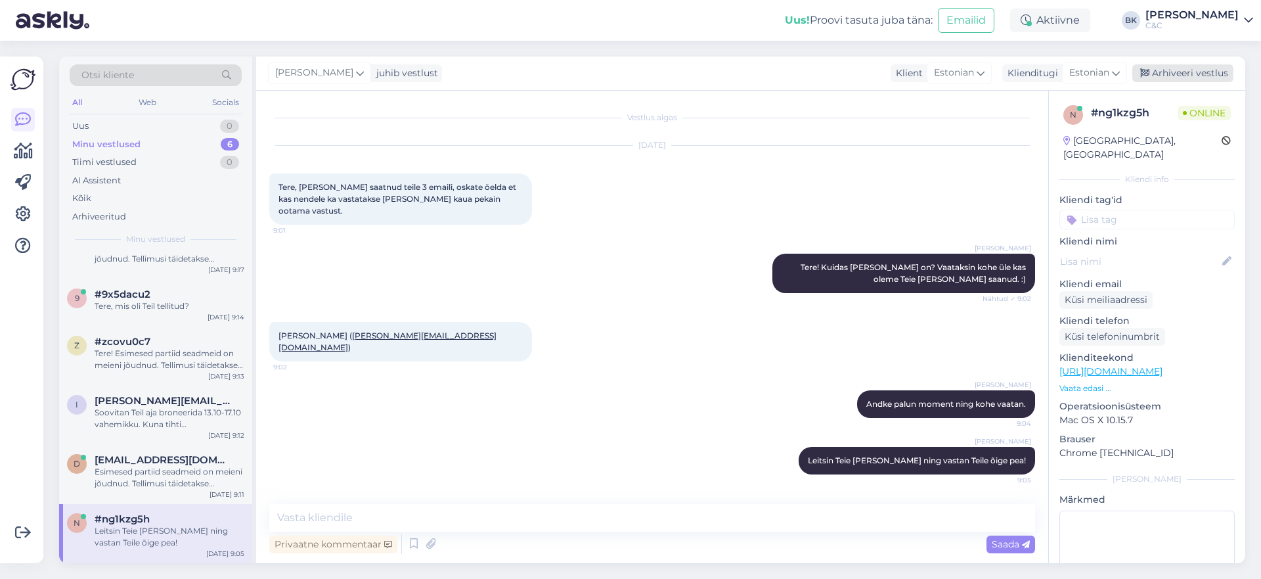
click at [1088, 74] on div "Arhiveeri vestlus" at bounding box center [1182, 73] width 101 height 18
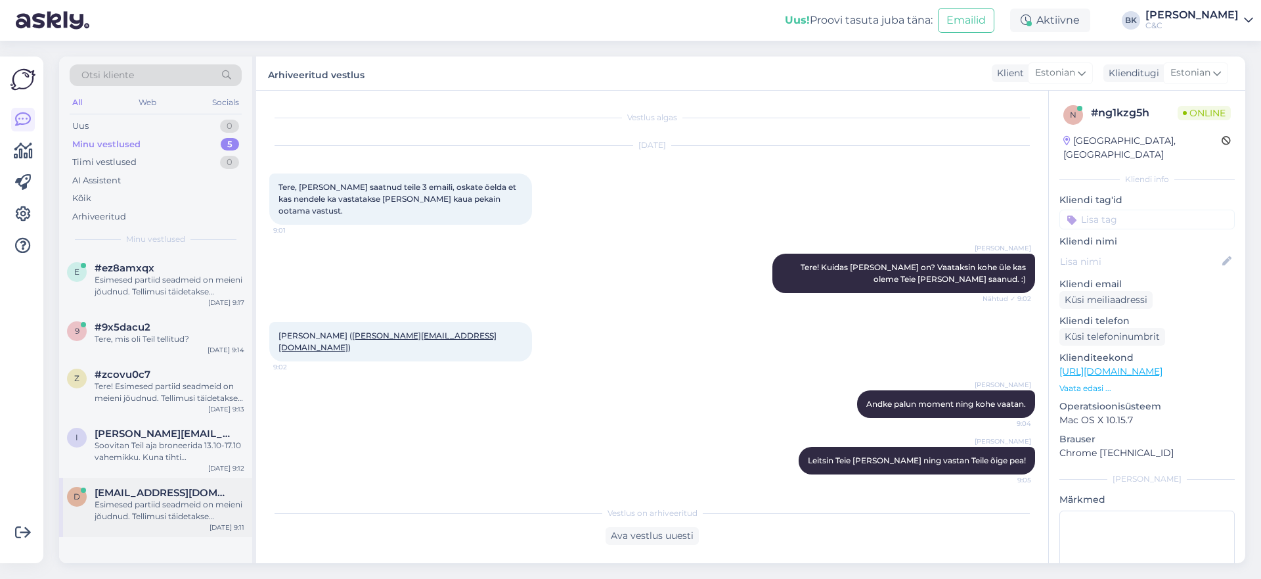
click at [204, 503] on div "Esimesed partiid seadmeid on meieni jõudnud. Tellimusi täidetakse virtuaaljärje…" at bounding box center [170, 510] width 150 height 24
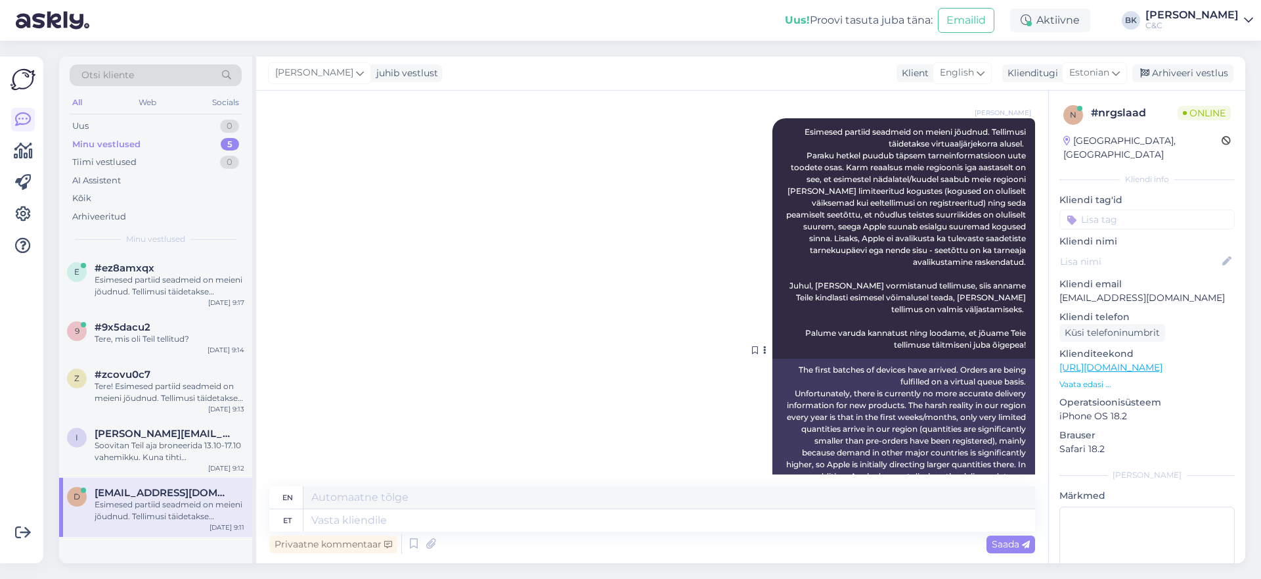
scroll to position [1190, 0]
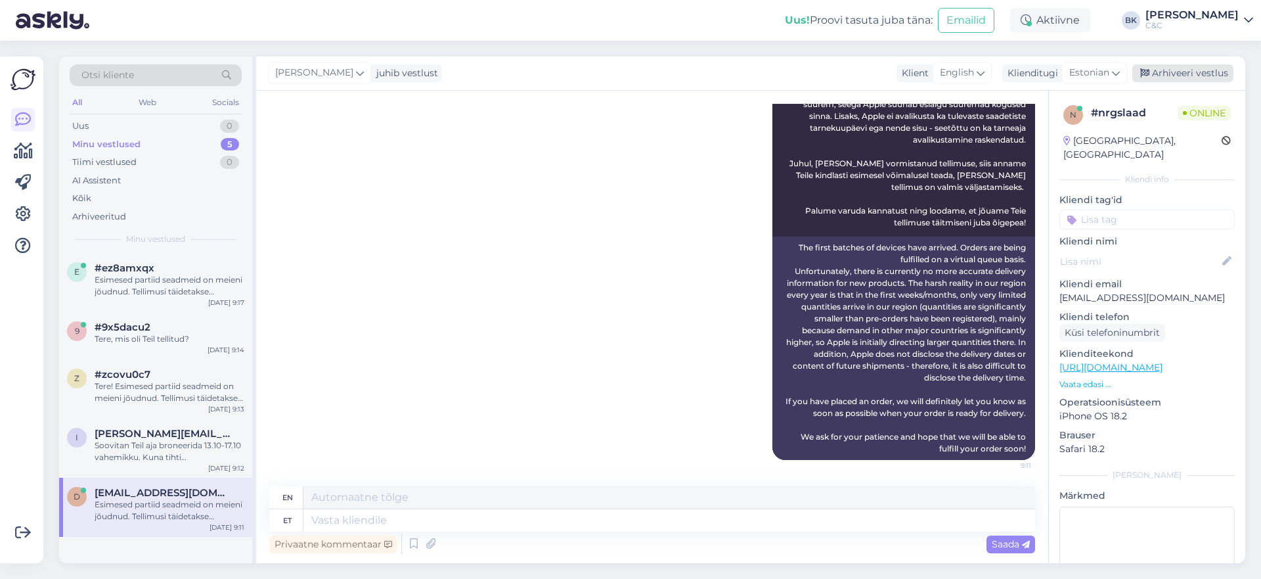
click at [1088, 71] on div "Arhiveeri vestlus" at bounding box center [1182, 73] width 101 height 18
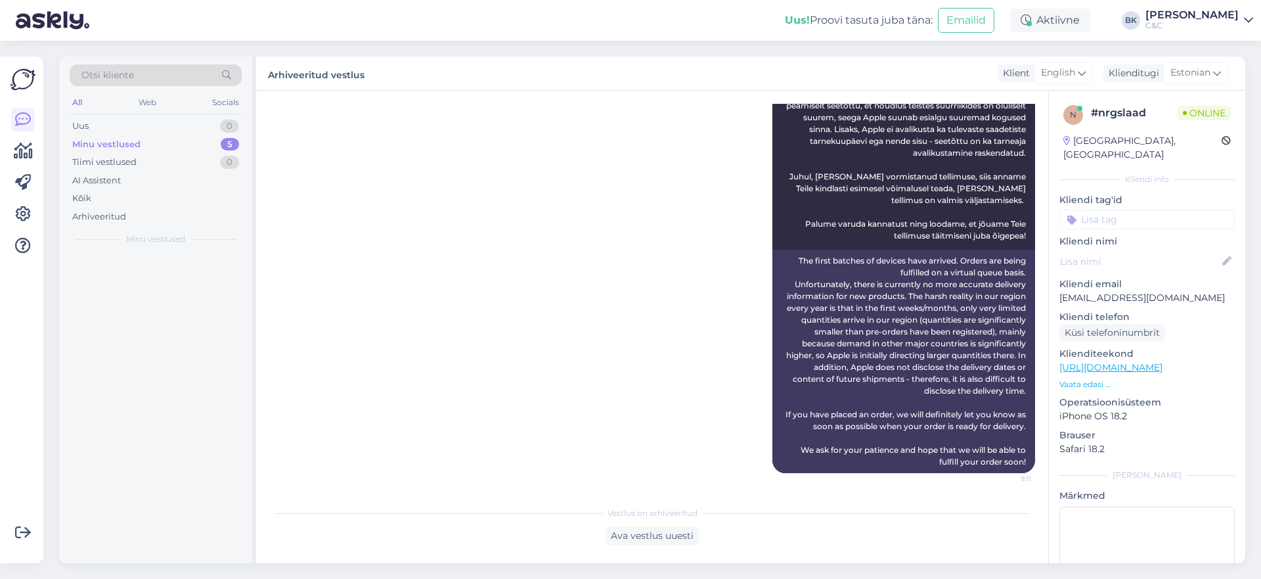
scroll to position [1177, 0]
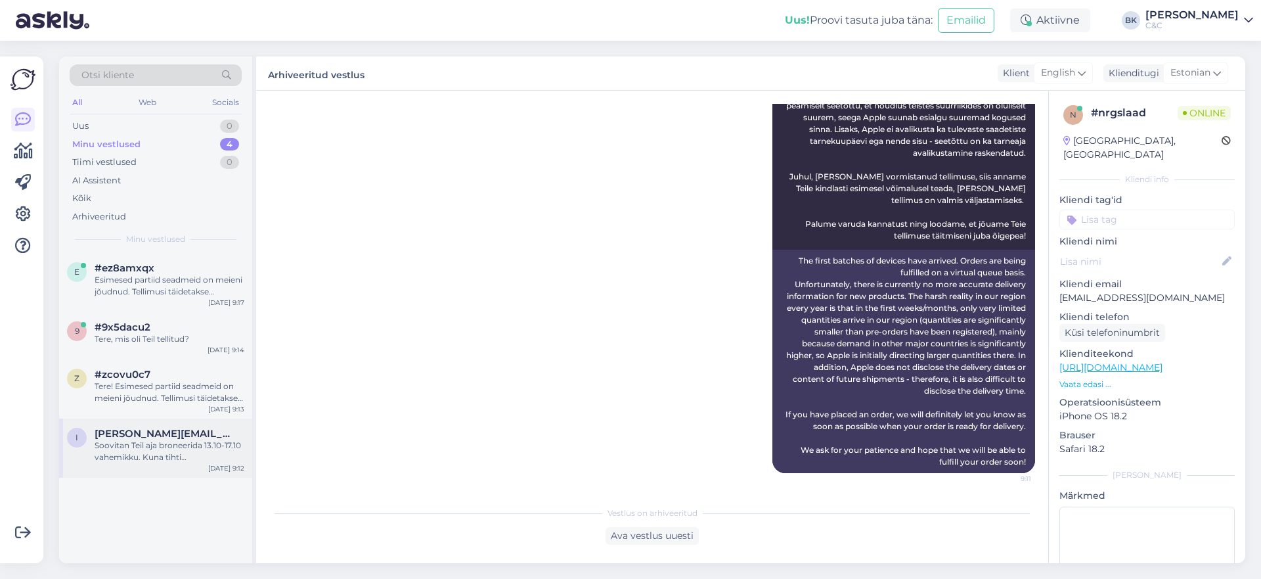
click at [181, 451] on div "Soovitan Teil aja broneerida 13.10-17.10 vahemikku. Kuna tihti [PERSON_NAME] ki…" at bounding box center [170, 451] width 150 height 24
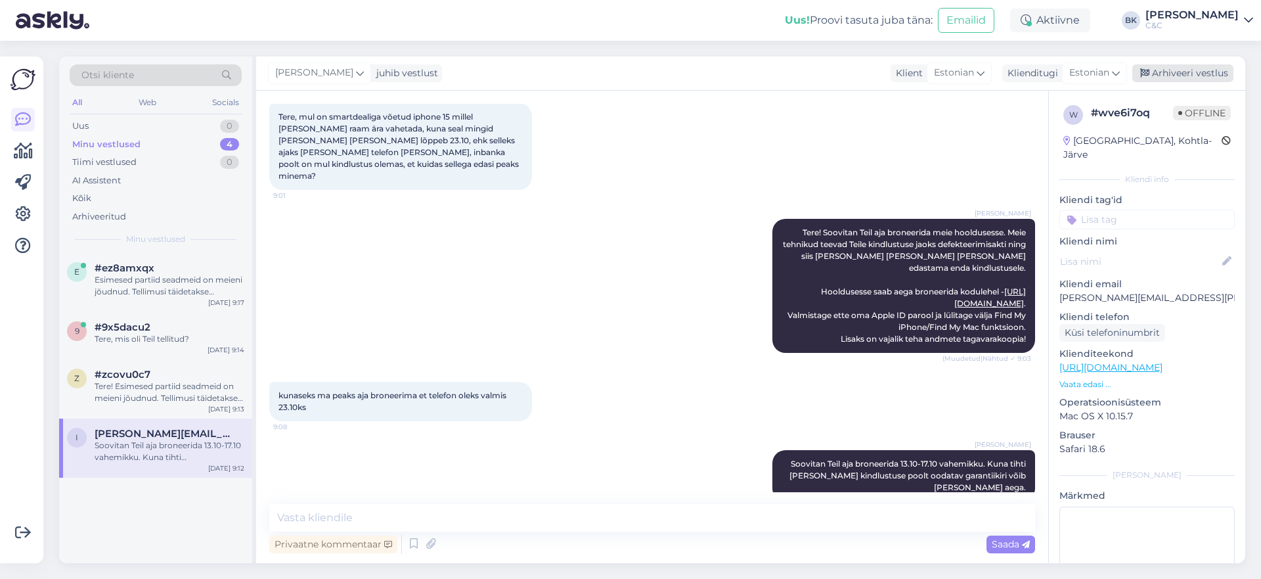
click at [1088, 74] on div "Arhiveeri vestlus" at bounding box center [1182, 73] width 101 height 18
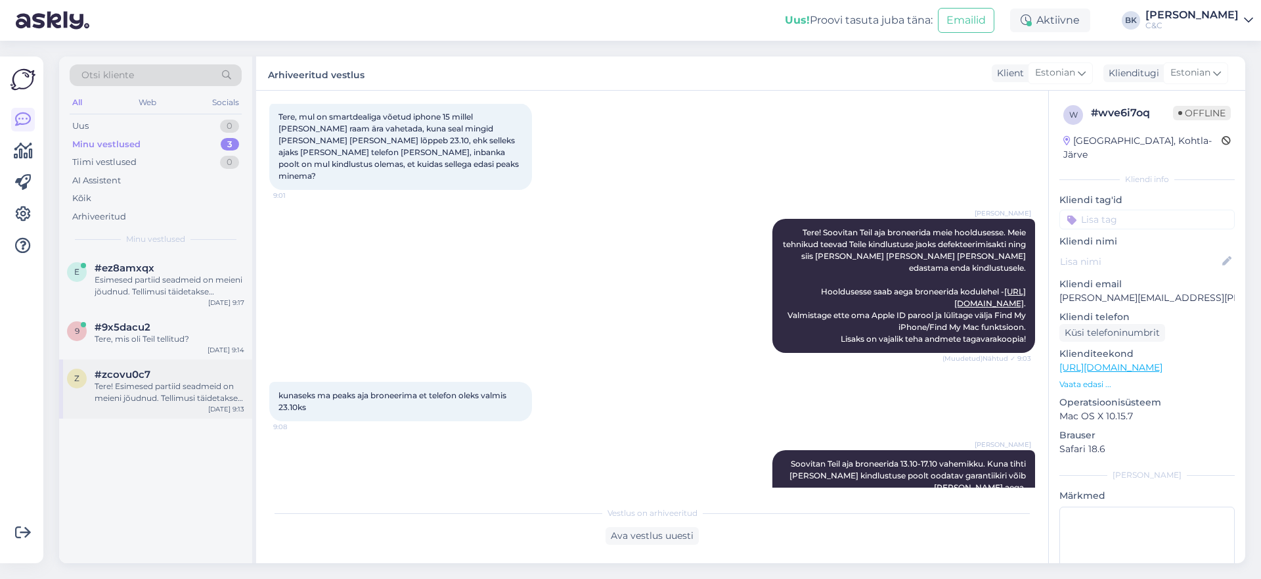
click at [158, 380] on div "Tere! Esimesed partiid seadmeid on meieni jõudnud. Tellimusi täidetakse virtuaa…" at bounding box center [170, 392] width 150 height 24
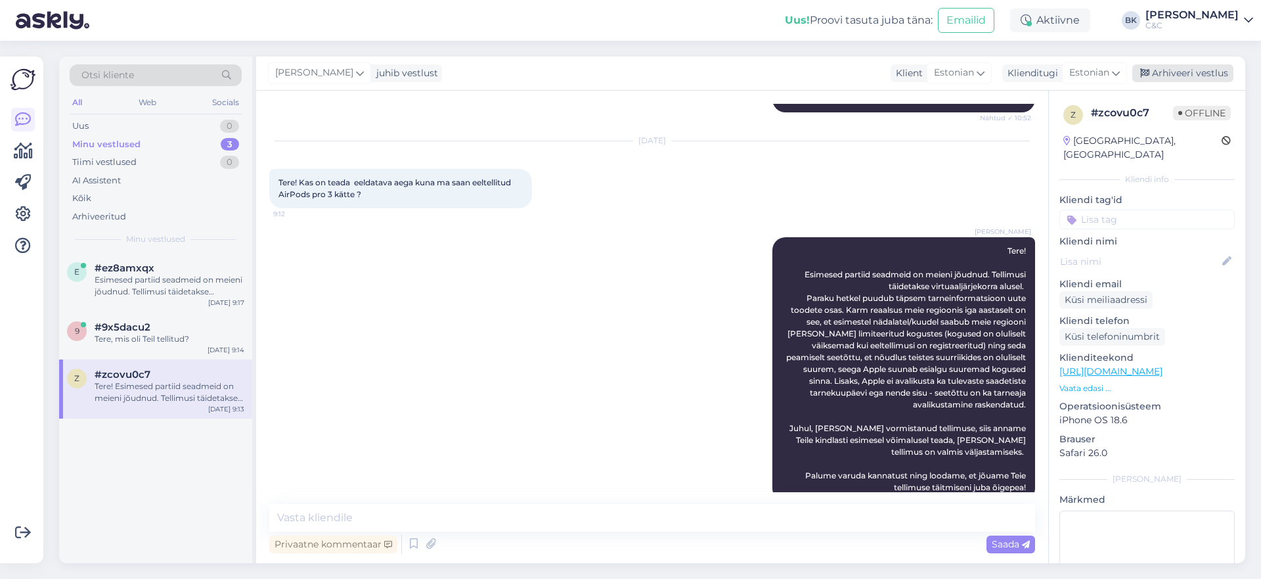
click at [1088, 68] on div "Arhiveeri vestlus" at bounding box center [1182, 73] width 101 height 18
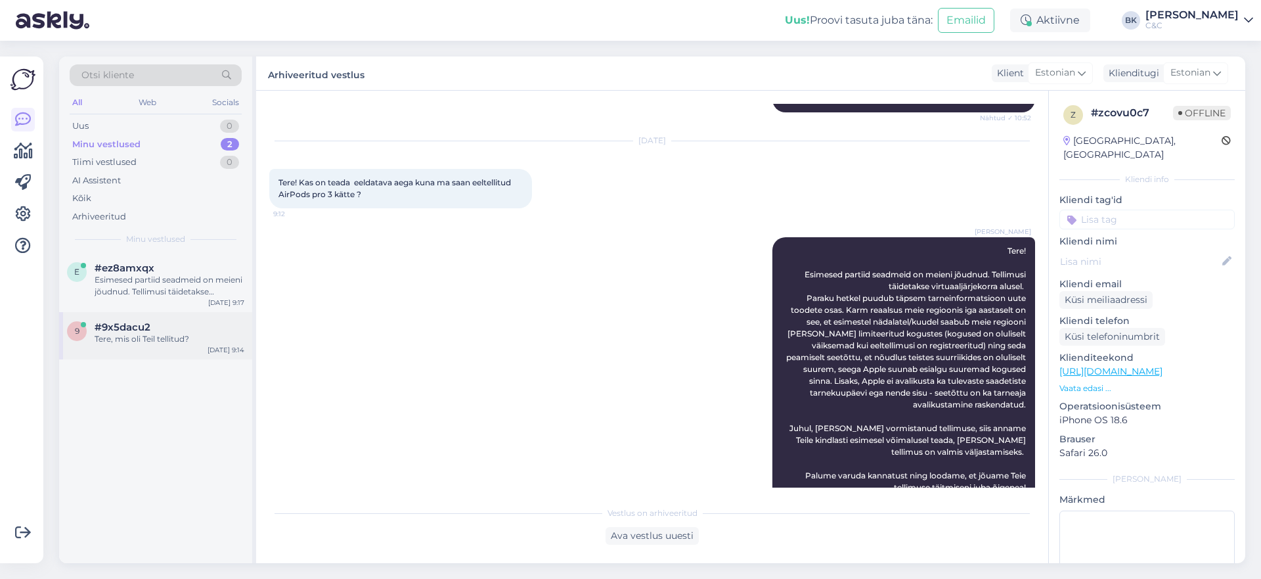
click at [144, 317] on div "9 #9x5dacu2 Tere, mis oli Teil tellitud? [DATE] 9:14" at bounding box center [155, 335] width 193 height 47
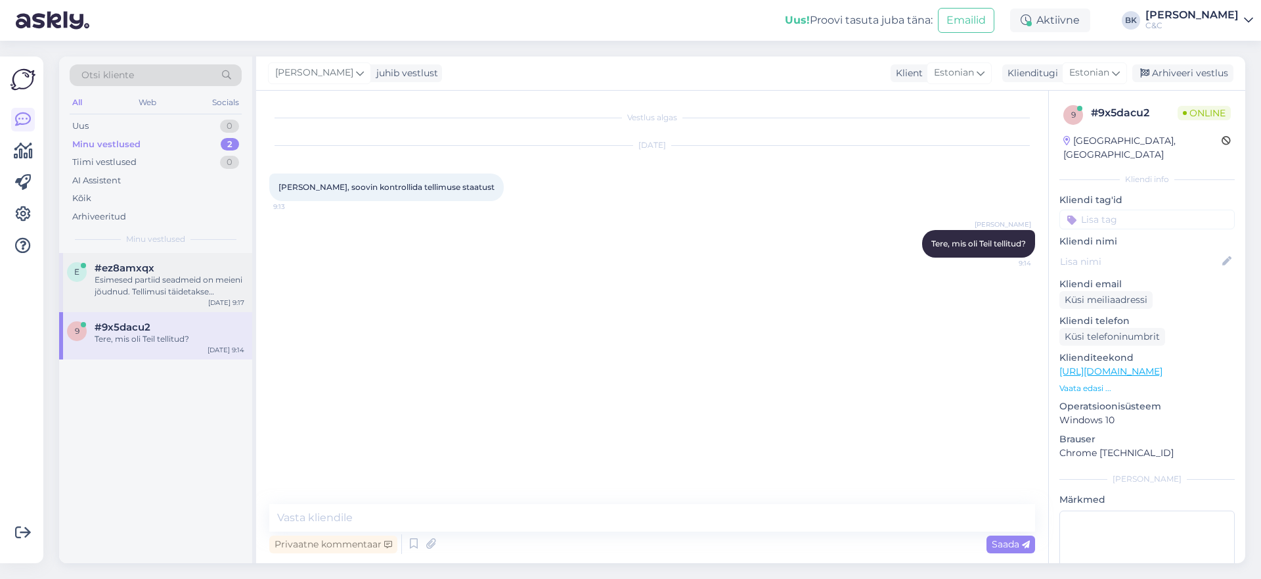
click at [173, 281] on div "Esimesed partiid seadmeid on meieni jõudnud. Tellimusi täidetakse virtuaaljärje…" at bounding box center [170, 286] width 150 height 24
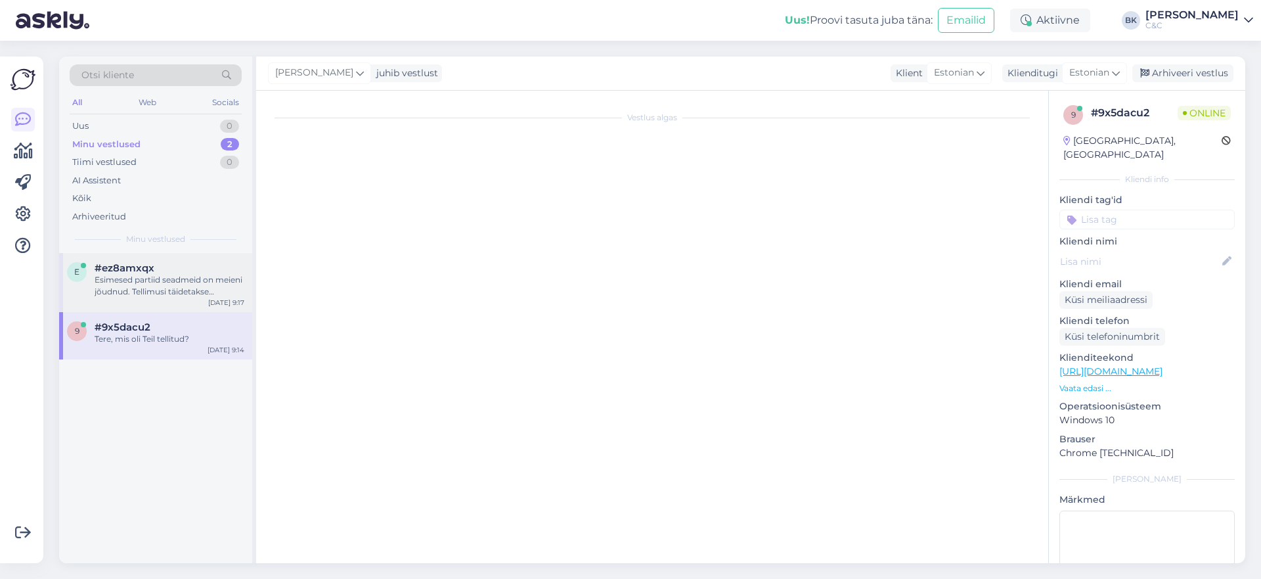
scroll to position [118, 0]
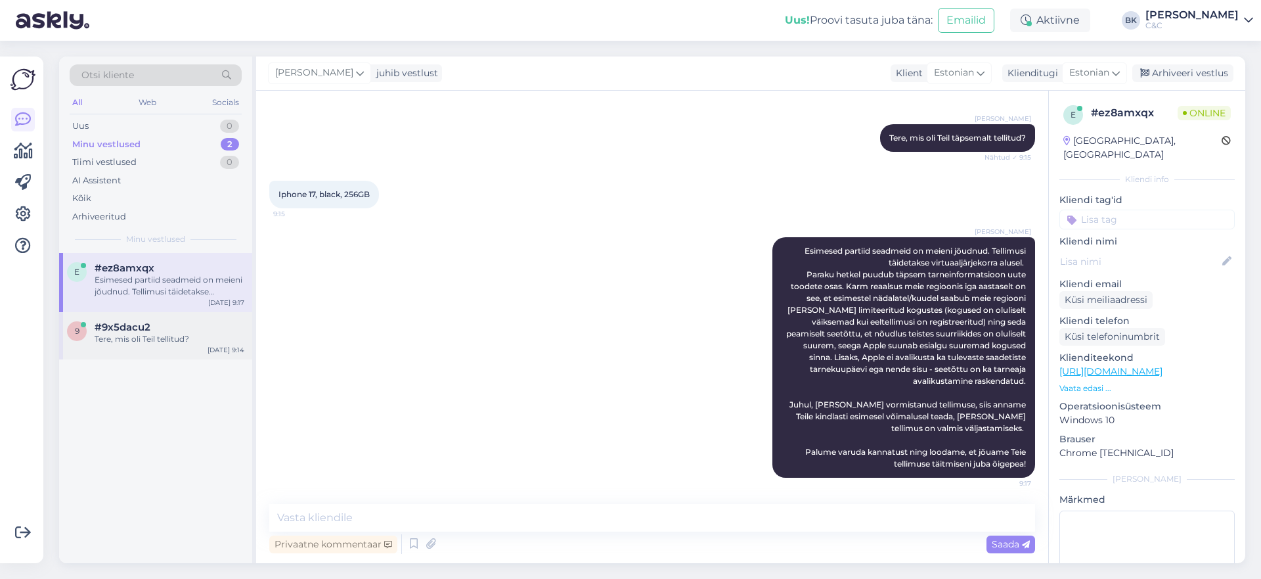
click at [182, 334] on div "Tere, mis oli Teil tellitud?" at bounding box center [170, 339] width 150 height 12
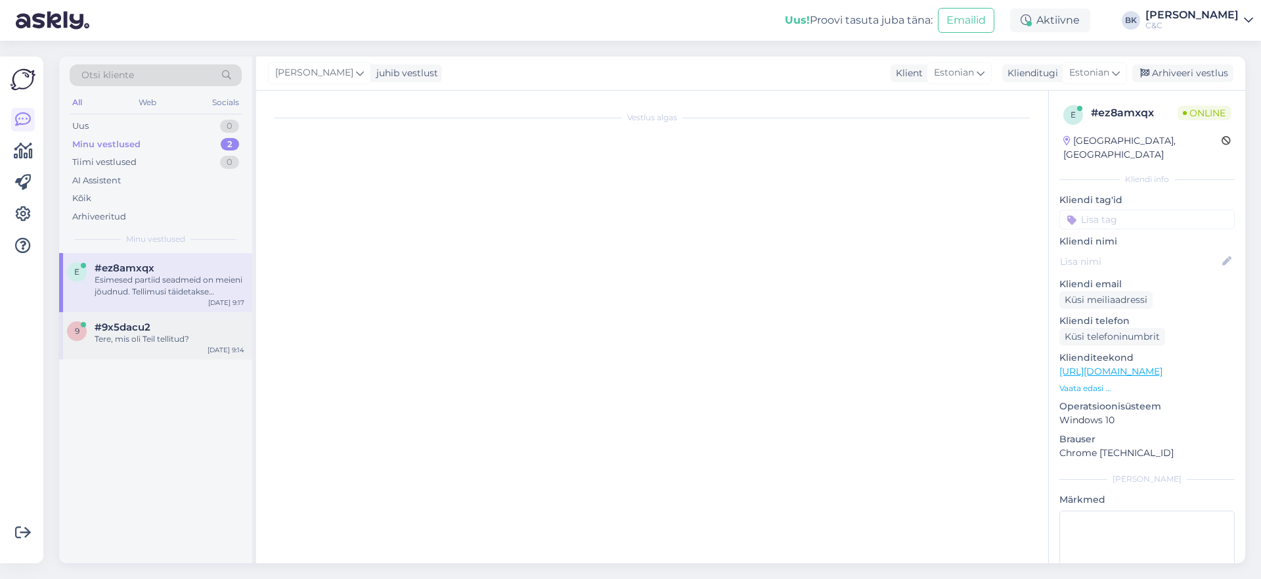
scroll to position [0, 0]
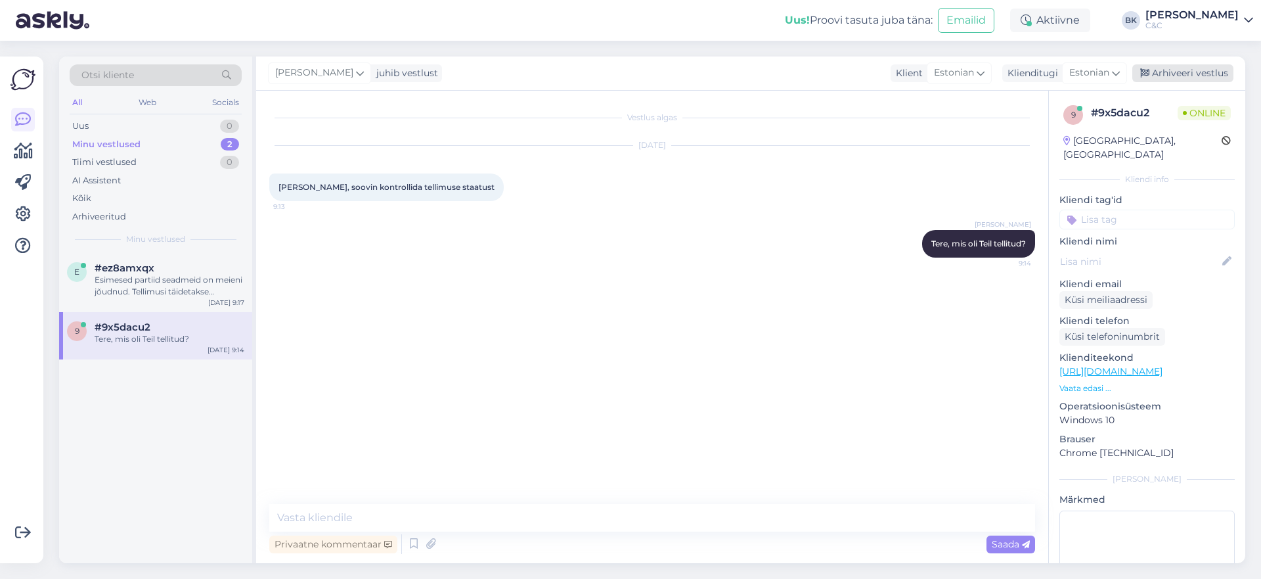
click at [1088, 77] on div "Arhiveeri vestlus" at bounding box center [1182, 73] width 101 height 18
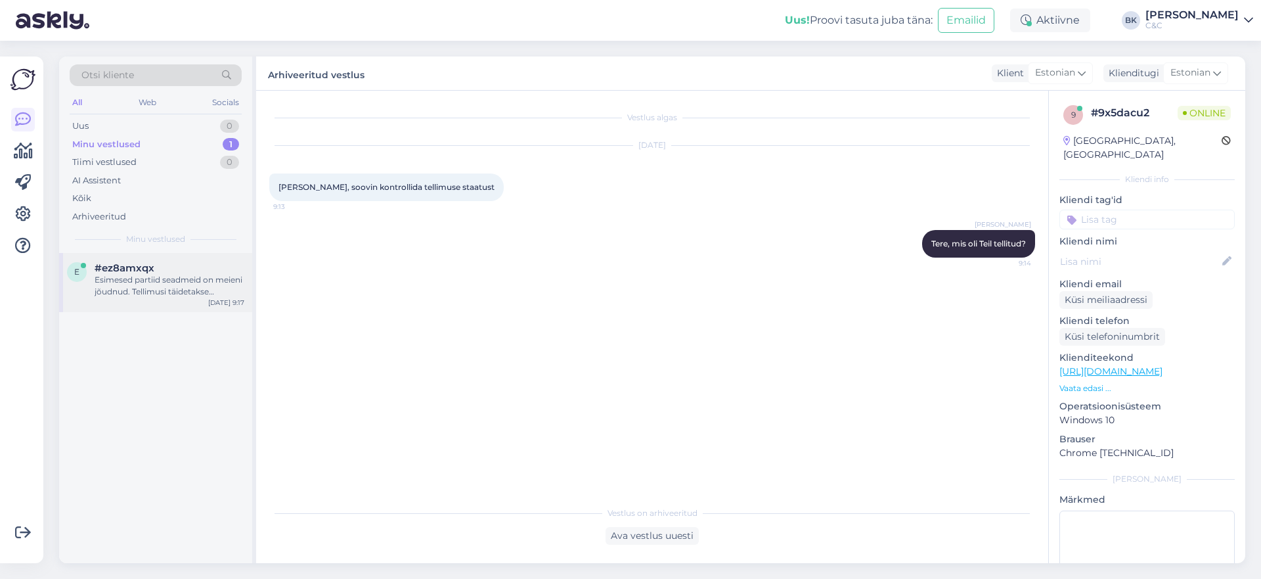
click at [171, 281] on div "Esimesed partiid seadmeid on meieni jõudnud. Tellimusi täidetakse virtuaaljärje…" at bounding box center [170, 286] width 150 height 24
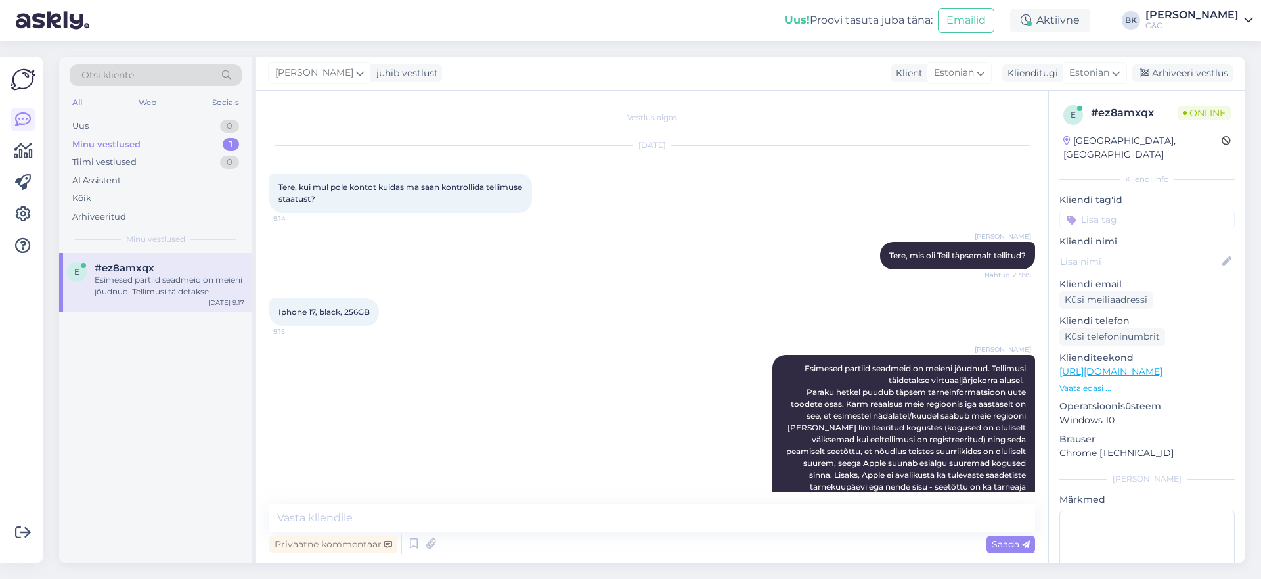
scroll to position [118, 0]
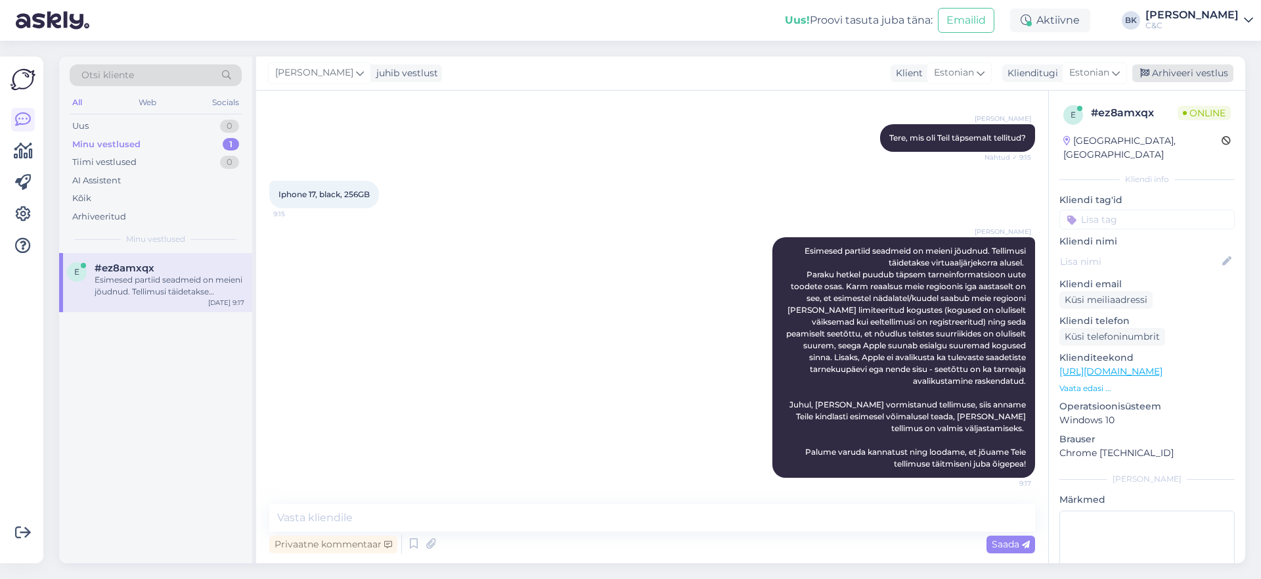
click at [1088, 72] on div "Arhiveeri vestlus" at bounding box center [1182, 73] width 101 height 18
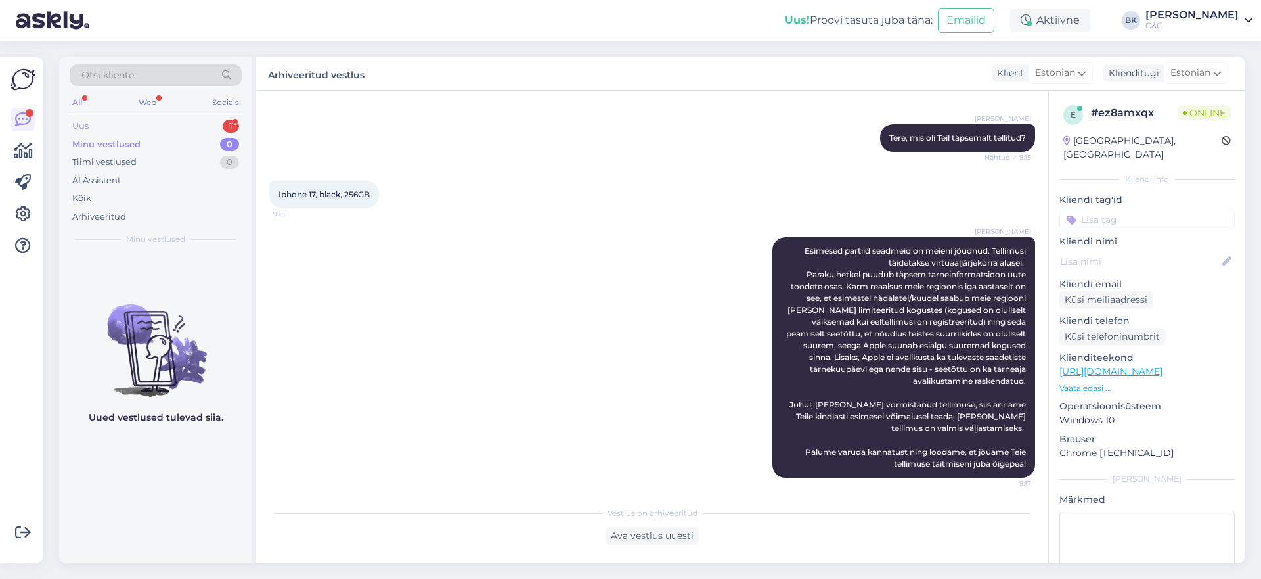
click at [100, 124] on div "Uus 1" at bounding box center [156, 126] width 172 height 18
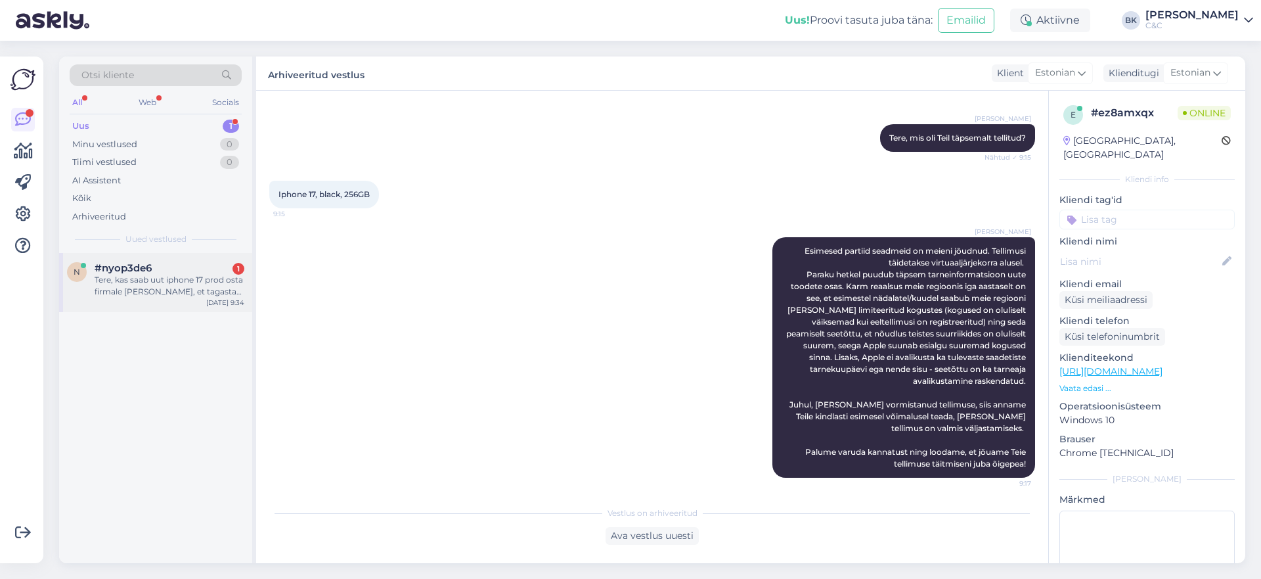
click at [158, 299] on div "n #nyop3de6 1 Tere, kas saab uut iphone 17 prod osta firmale [PERSON_NAME], et …" at bounding box center [155, 282] width 193 height 59
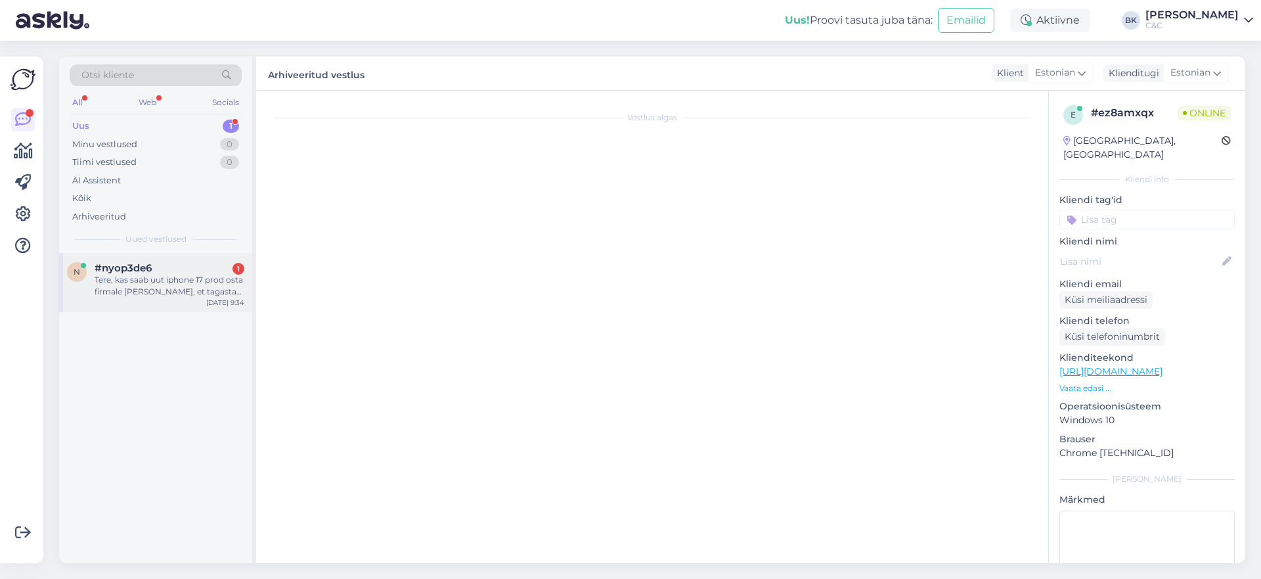
scroll to position [0, 0]
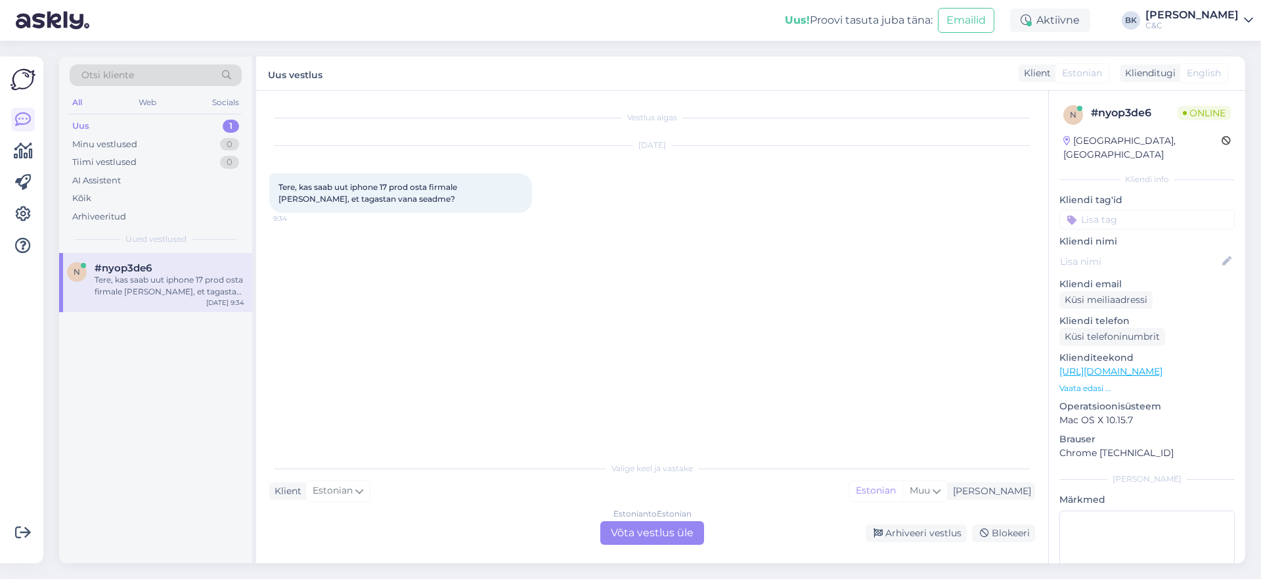
click at [650, 531] on div "Estonian to Estonian Võta vestlus üle" at bounding box center [652, 533] width 104 height 24
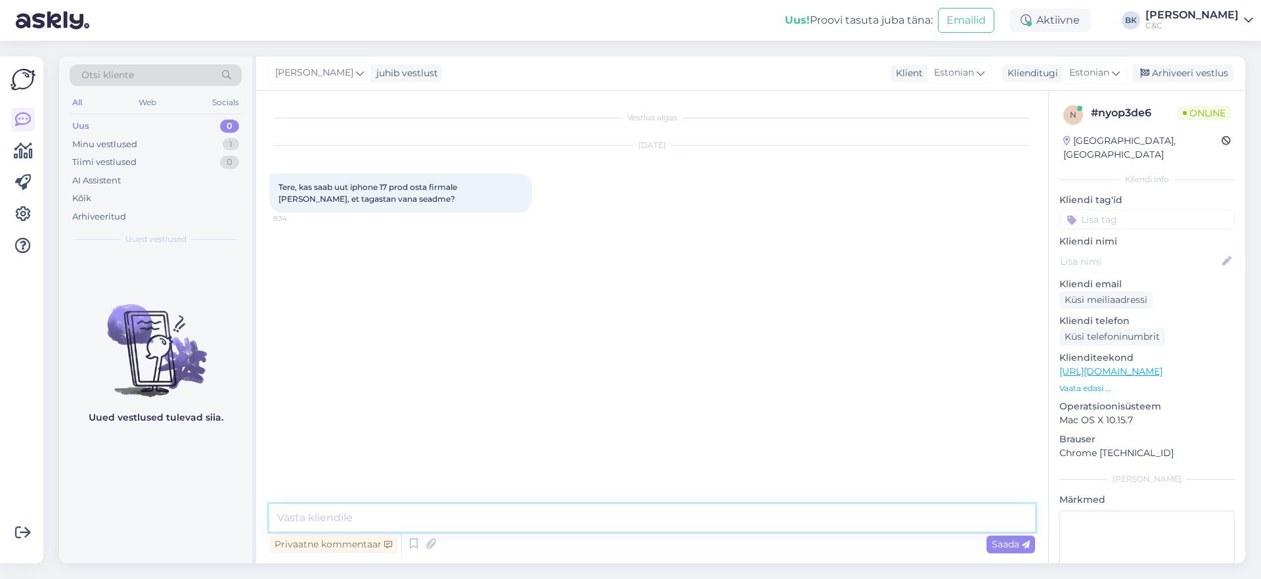
click at [558, 514] on textarea at bounding box center [652, 518] width 766 height 28
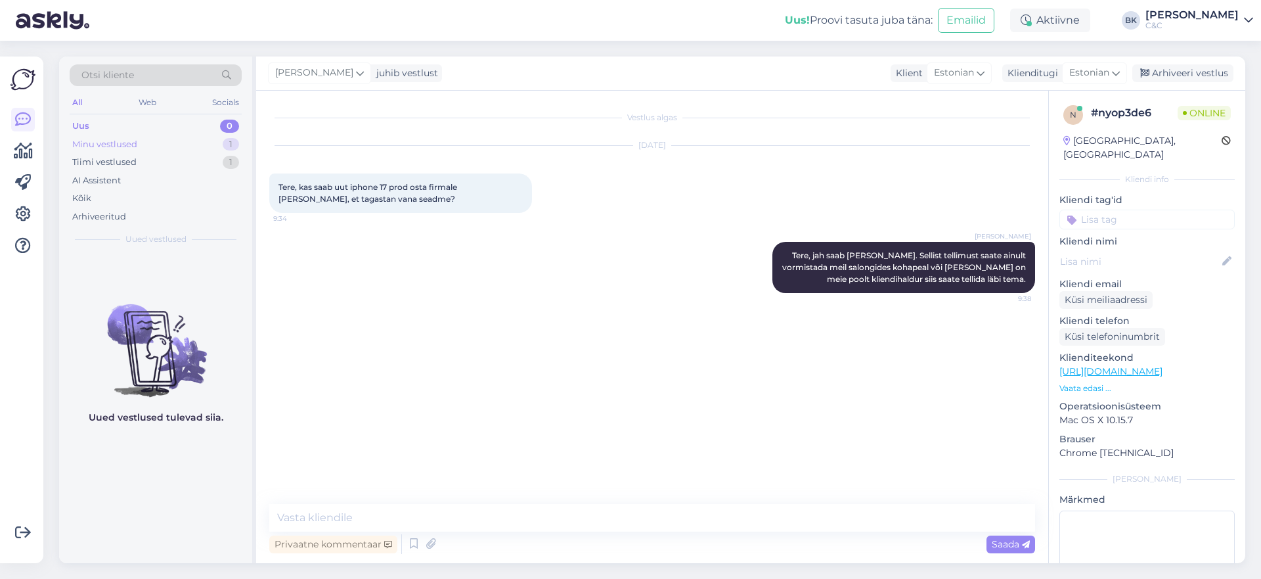
click at [196, 141] on div "Minu vestlused 1" at bounding box center [156, 144] width 172 height 18
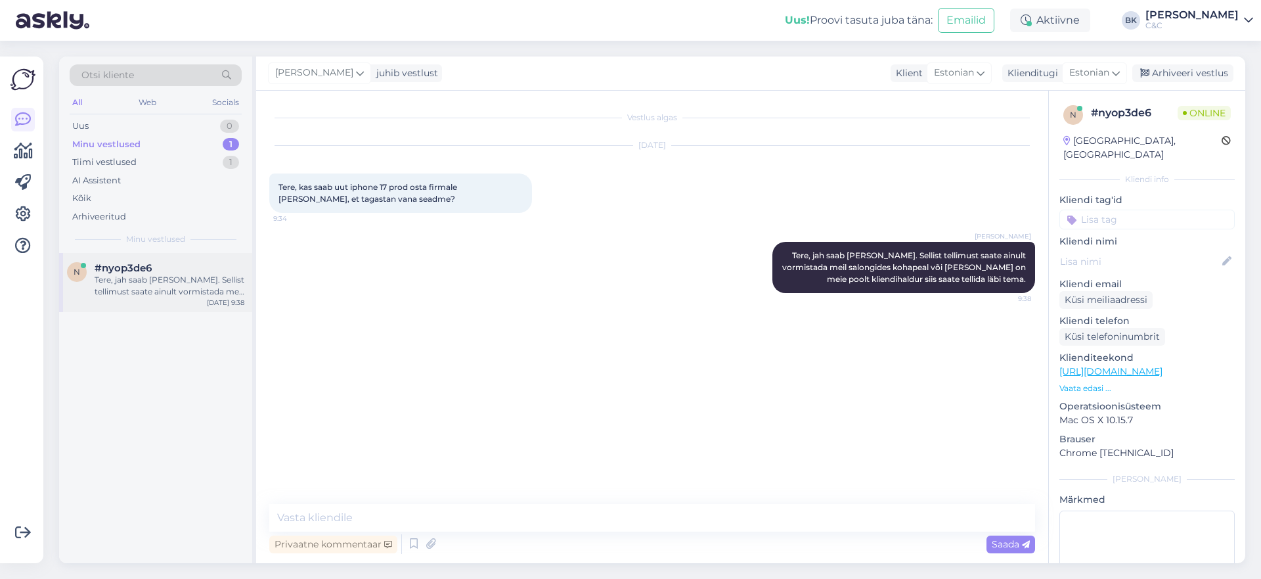
click at [202, 274] on div "Tere, jah saab [PERSON_NAME]. Sellist tellimust saate ainult vormistada meil sa…" at bounding box center [170, 286] width 150 height 24
click at [222, 158] on div "Tiimi vestlused 1" at bounding box center [156, 162] width 172 height 18
click at [208, 267] on div "#glnjdszx" at bounding box center [170, 268] width 150 height 12
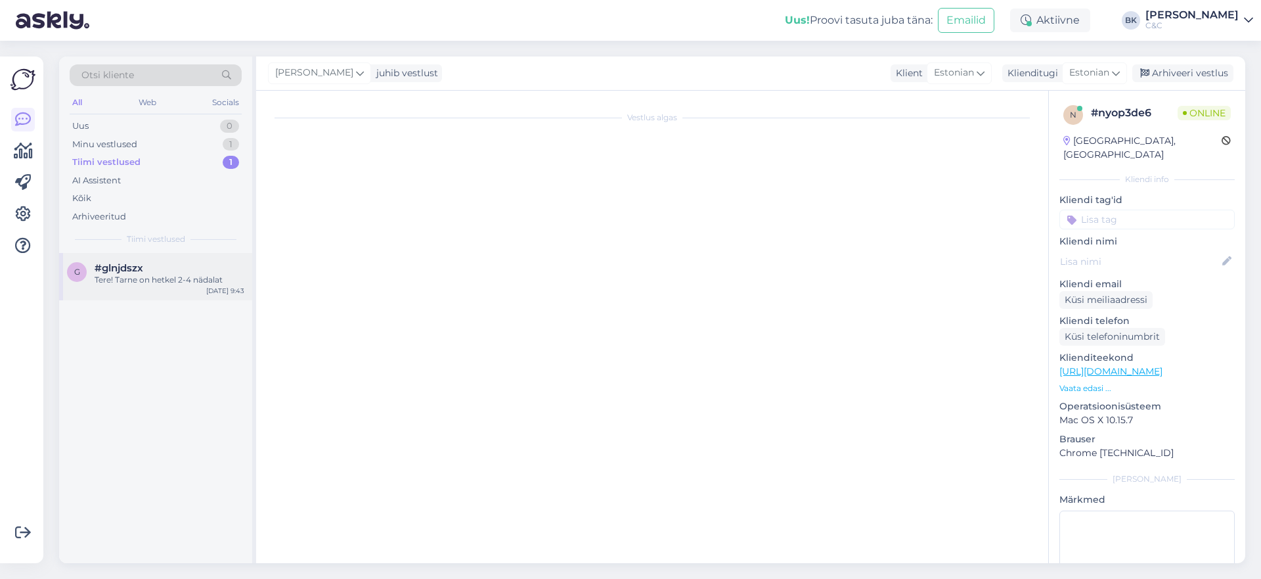
scroll to position [267, 0]
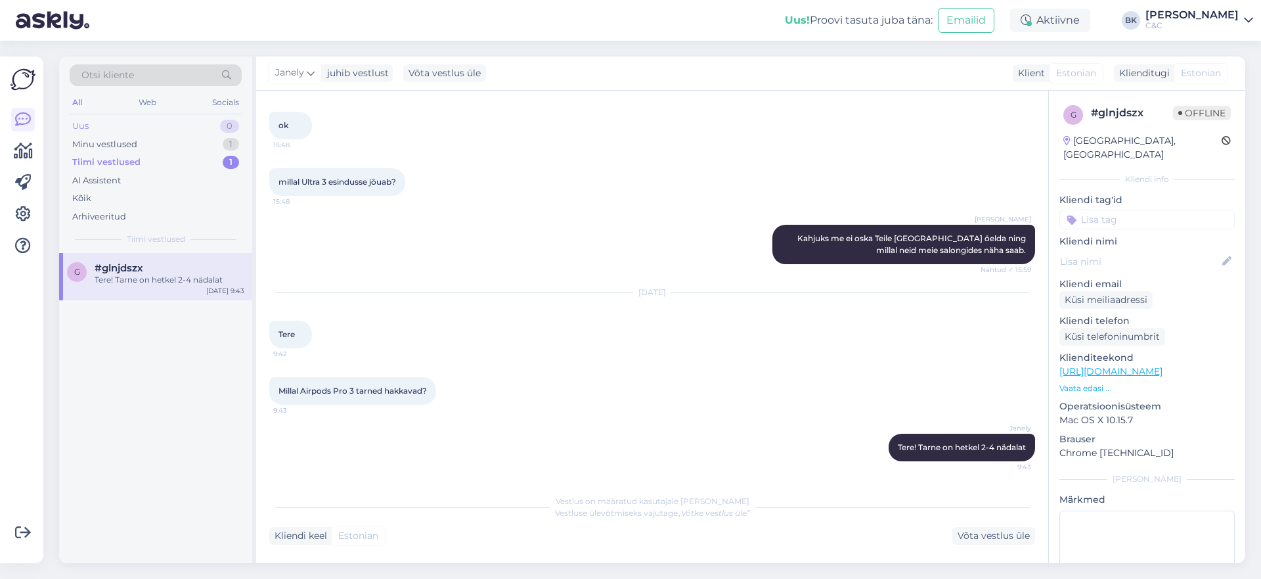
click at [211, 118] on div "Uus 0" at bounding box center [156, 126] width 172 height 18
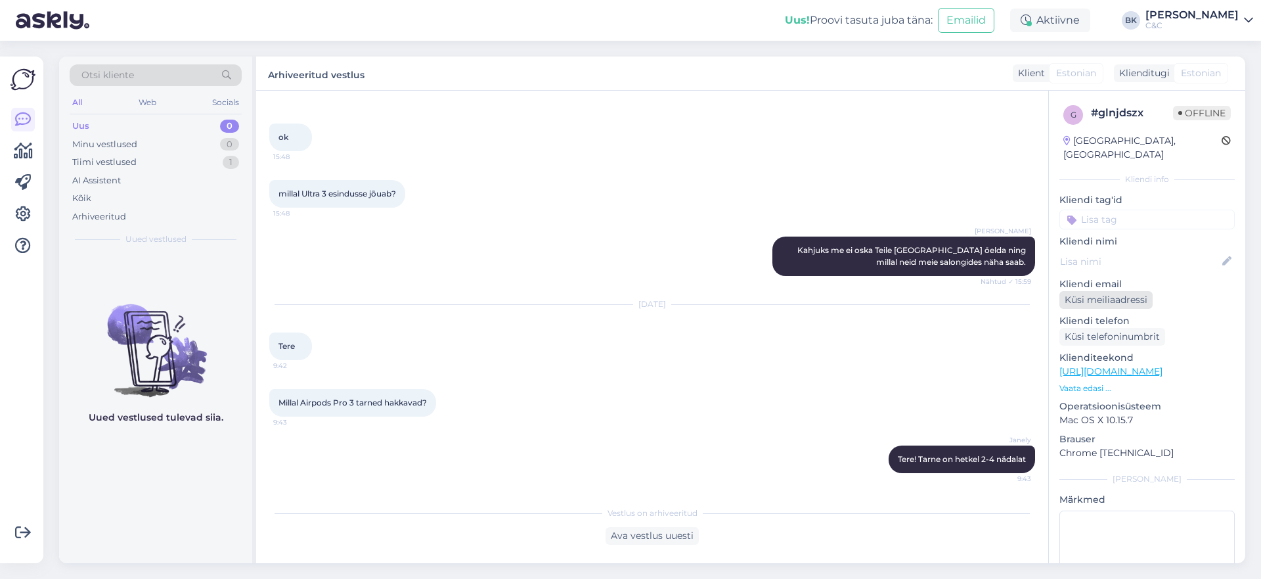
scroll to position [255, 0]
click at [231, 143] on div "0" at bounding box center [229, 144] width 19 height 13
click at [176, 123] on div "Uus 0" at bounding box center [156, 126] width 172 height 18
click at [185, 160] on div "Tiimi vestlused 1" at bounding box center [156, 162] width 172 height 18
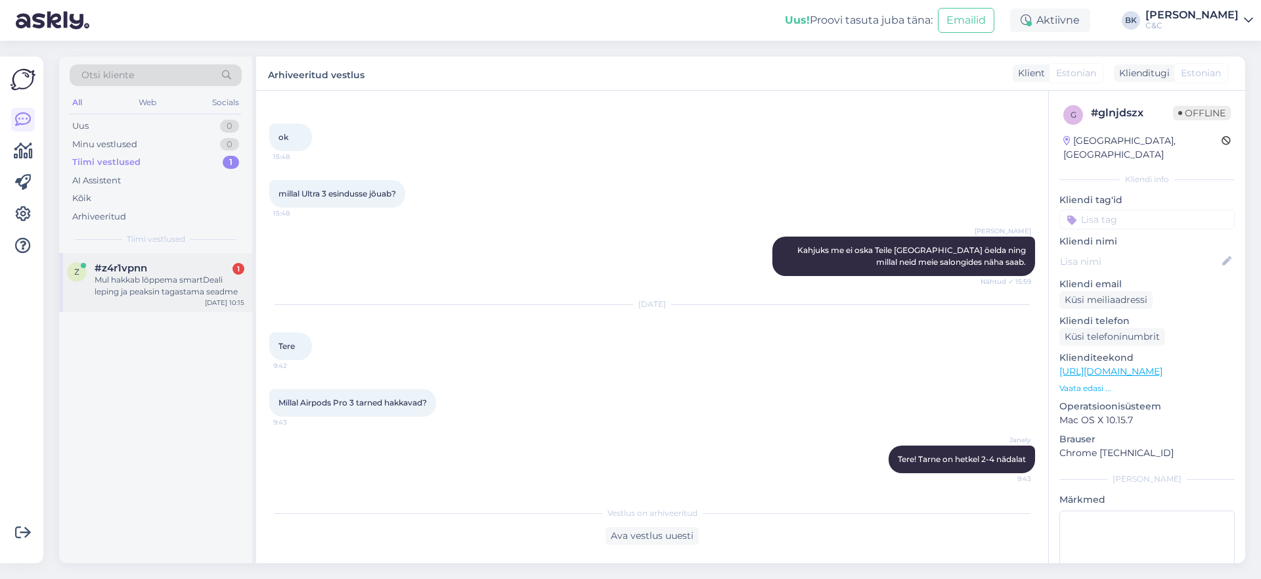
click at [191, 275] on div "Mul hakkab lõppema smartDeali leping ja peaksin tagastama seadme" at bounding box center [170, 286] width 150 height 24
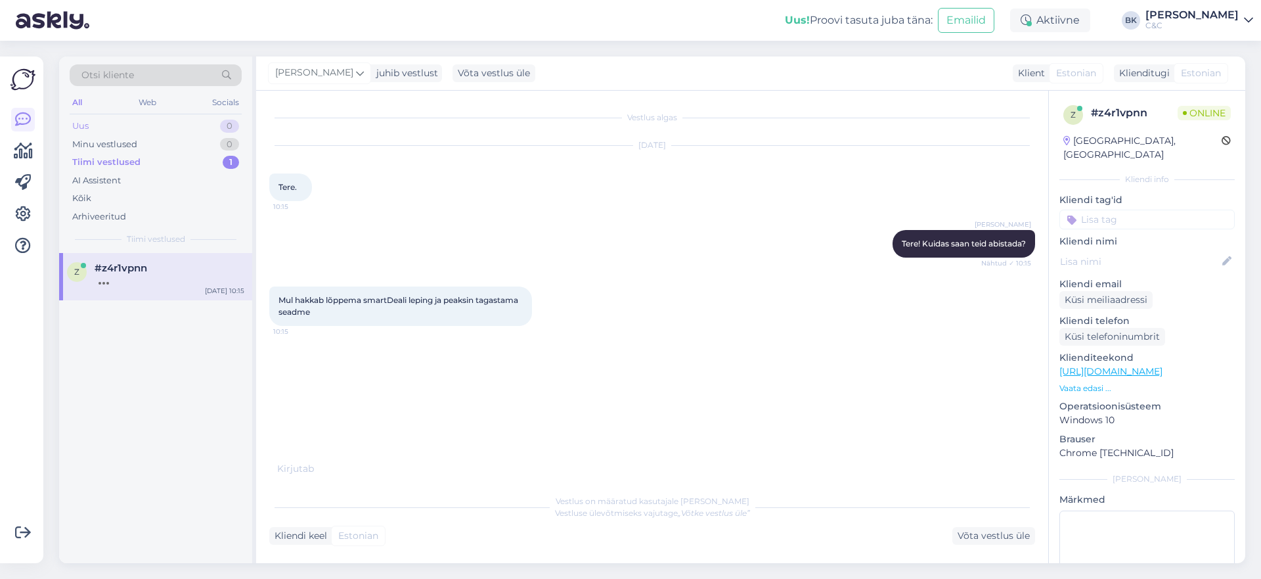
click at [155, 123] on div "Uus 0" at bounding box center [156, 126] width 172 height 18
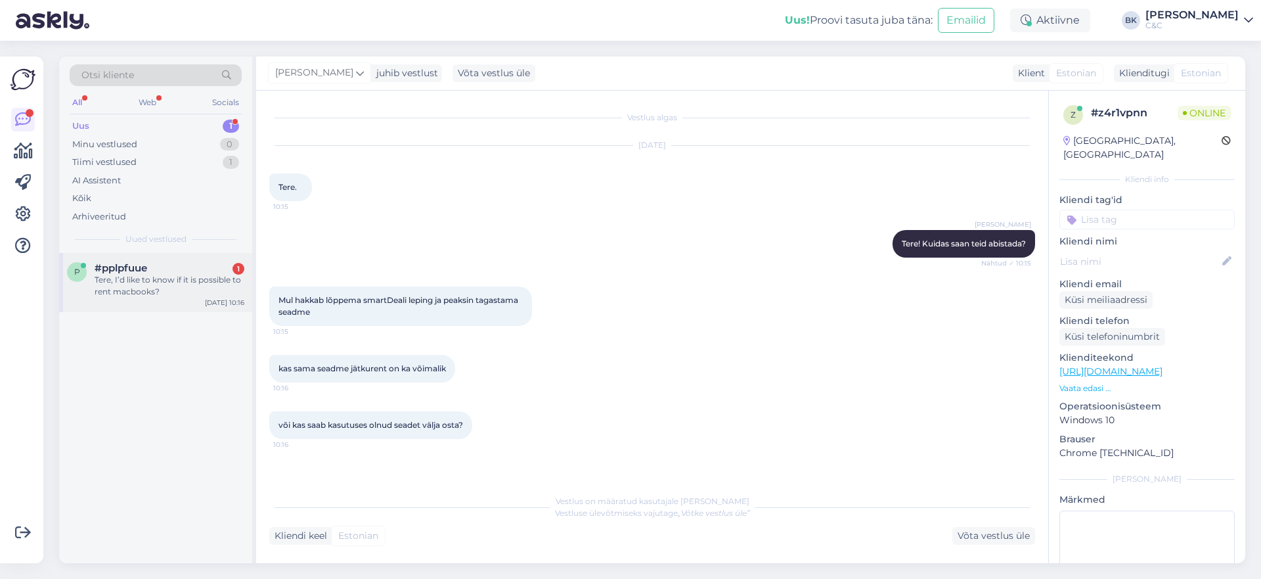
click at [179, 298] on div "p #pplpfuue 1 Tere, I’d like to know if it is possible to rent macbooks? [DATE]…" at bounding box center [155, 282] width 193 height 59
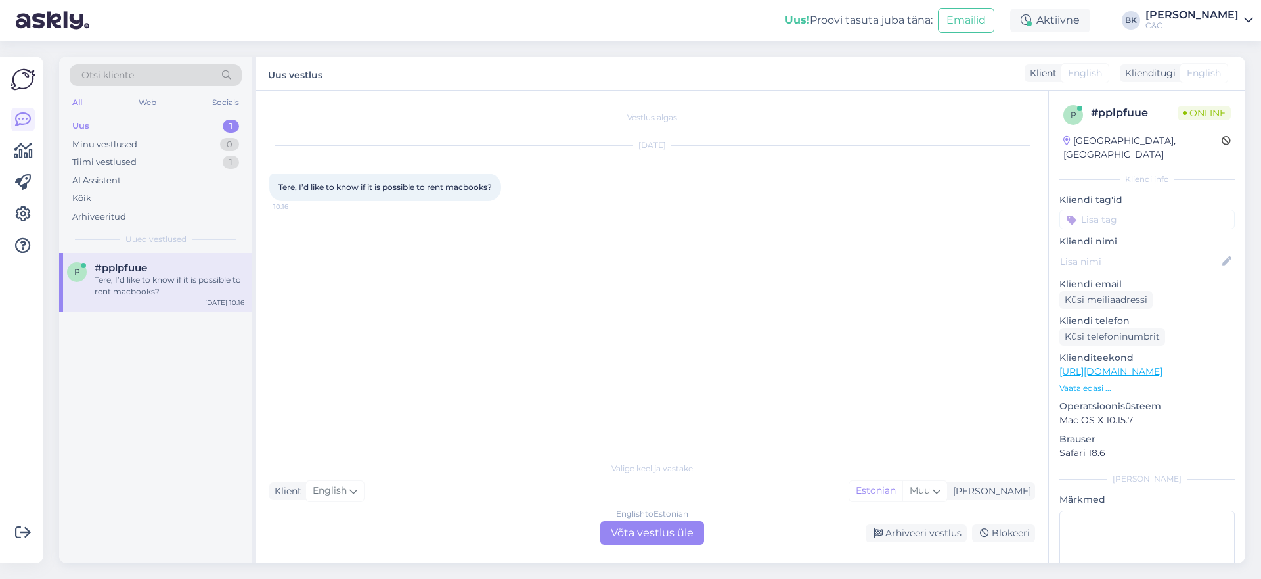
click at [677, 534] on div "English to Estonian Võta vestlus üle" at bounding box center [652, 533] width 104 height 24
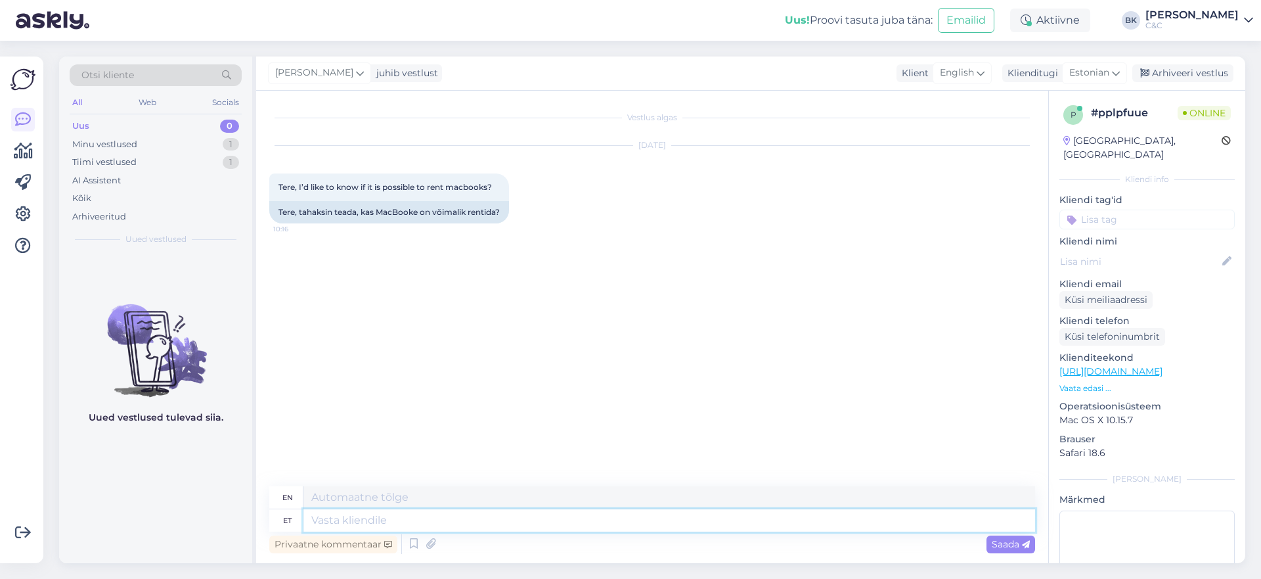
click at [523, 524] on textarea at bounding box center [669, 520] width 732 height 22
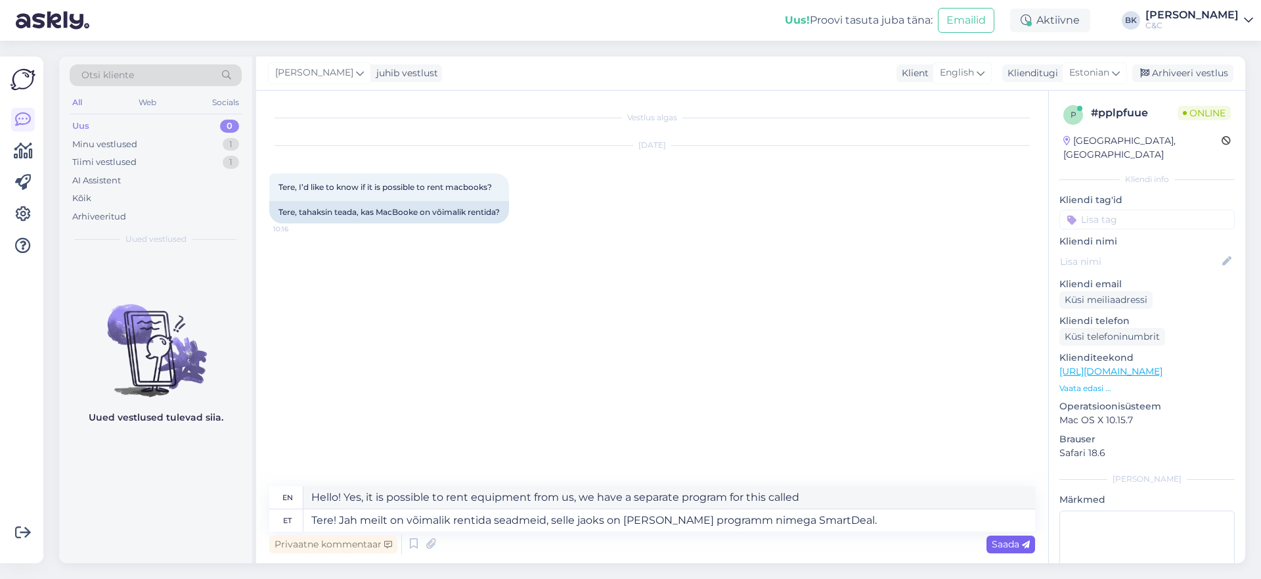
click at [1022, 546] on icon at bounding box center [1026, 545] width 8 height 8
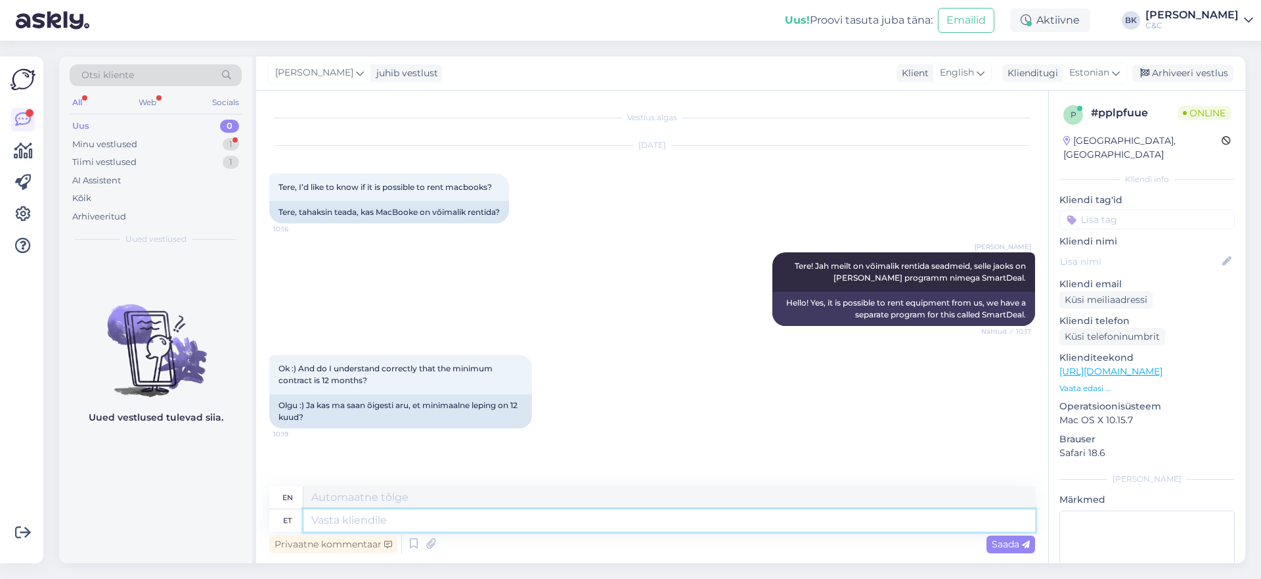
click at [440, 516] on textarea at bounding box center [669, 520] width 732 height 22
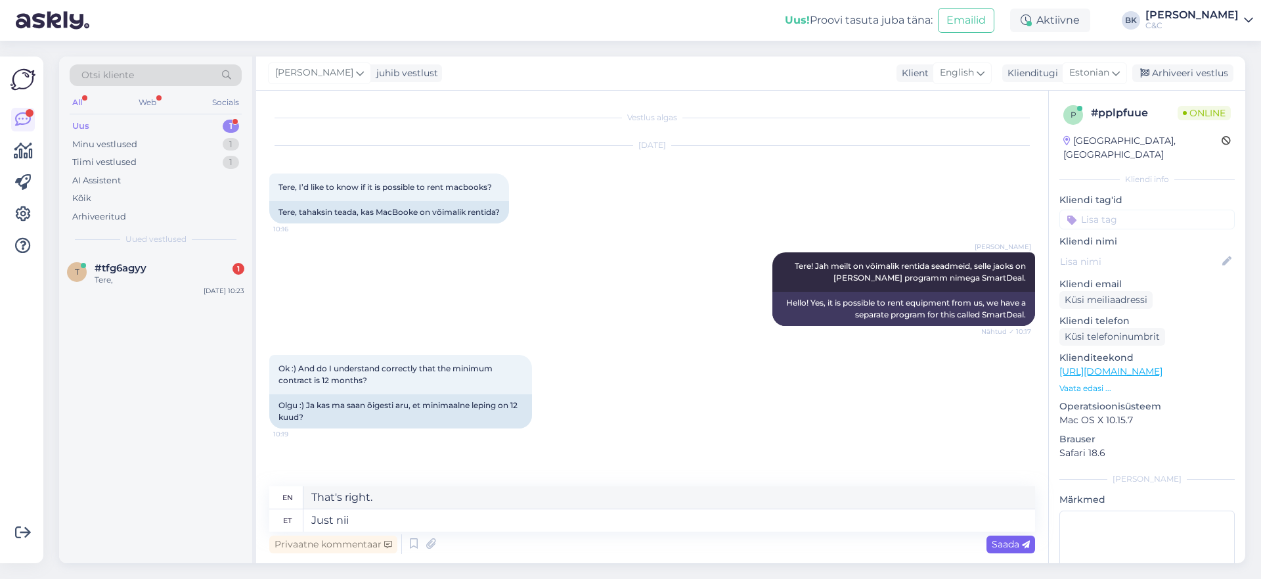
click at [1010, 545] on span "Saada" at bounding box center [1011, 544] width 38 height 12
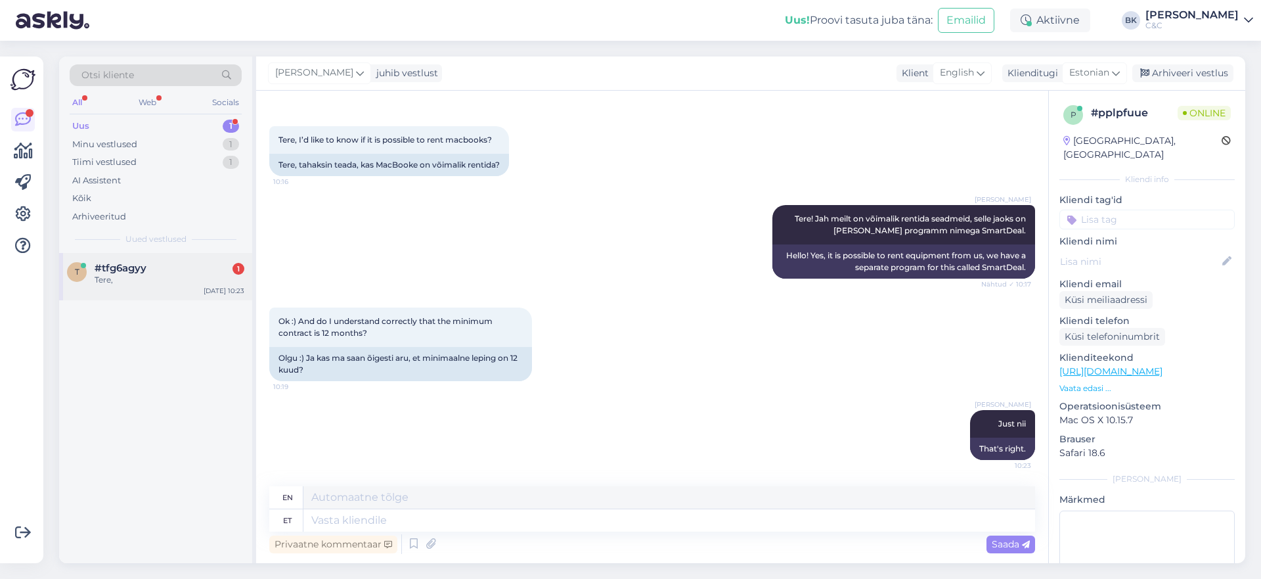
click at [141, 284] on div "Tere," at bounding box center [170, 280] width 150 height 12
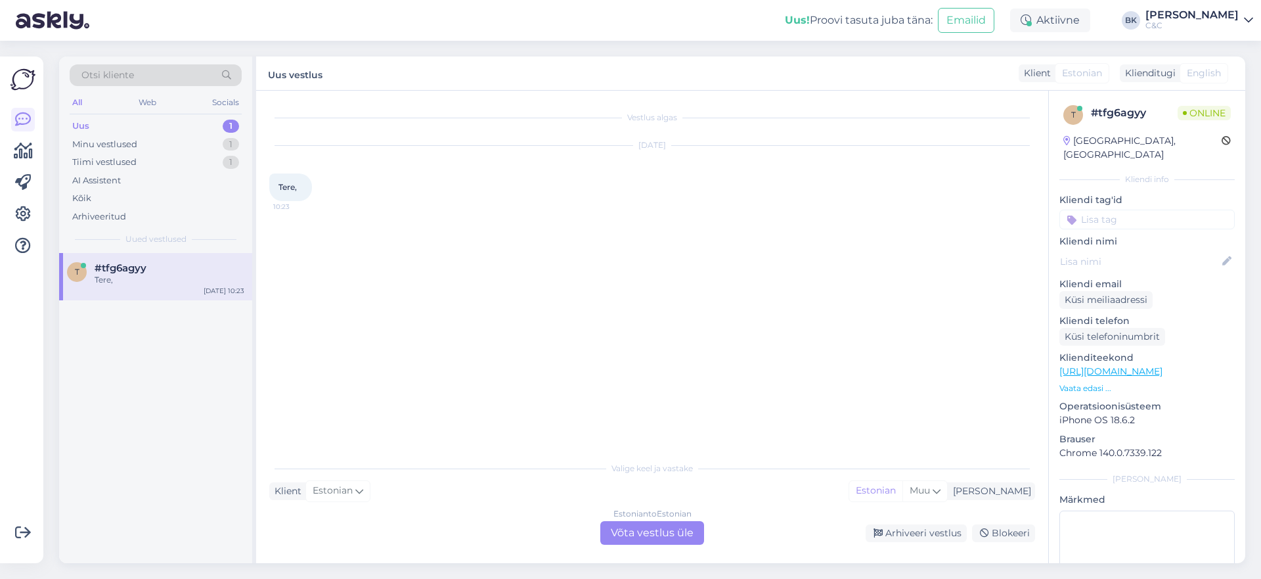
scroll to position [0, 0]
click at [687, 534] on div "Estonian to Estonian Võta vestlus üle" at bounding box center [652, 533] width 104 height 24
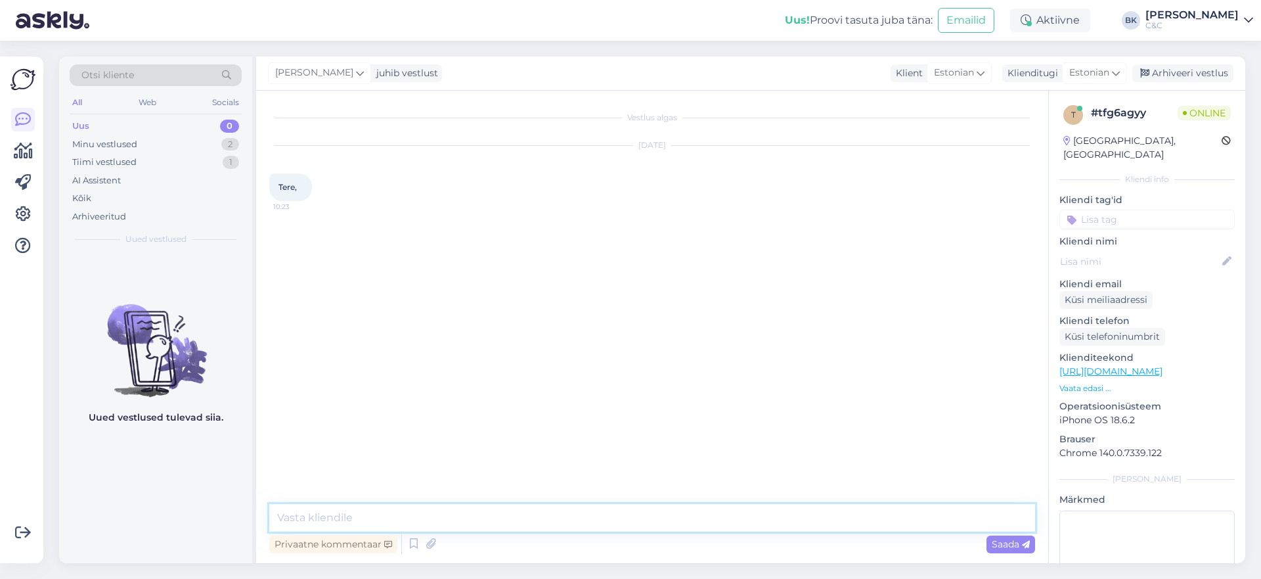
click at [612, 514] on textarea at bounding box center [652, 518] width 766 height 28
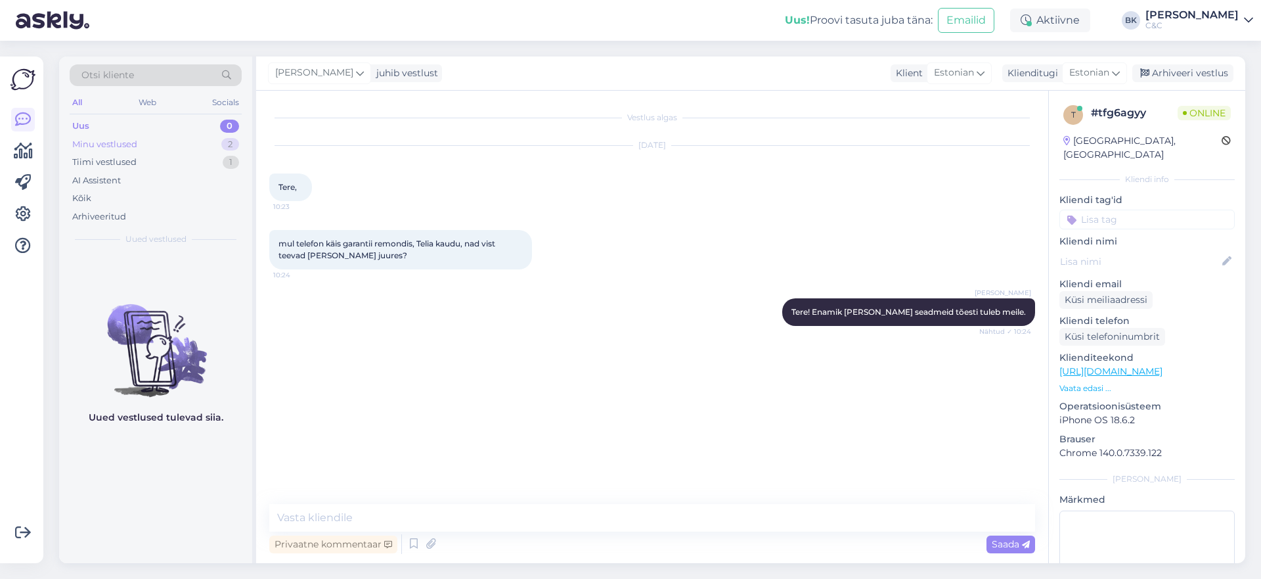
click at [108, 145] on div "Minu vestlused" at bounding box center [104, 144] width 65 height 13
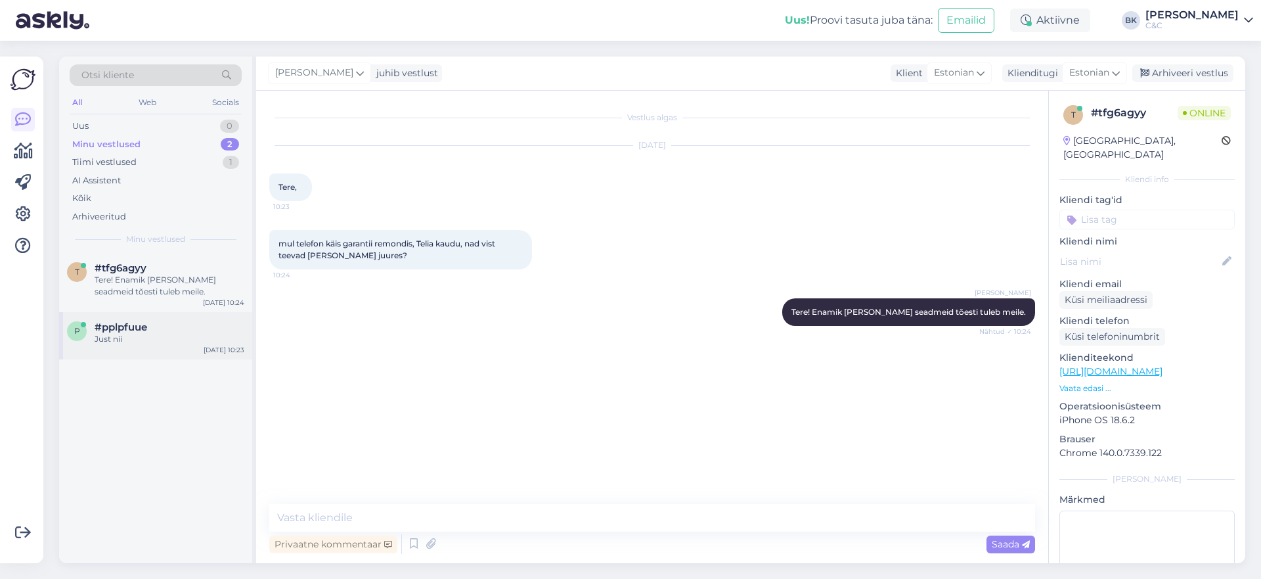
click at [133, 341] on div "Just nii" at bounding box center [170, 339] width 150 height 12
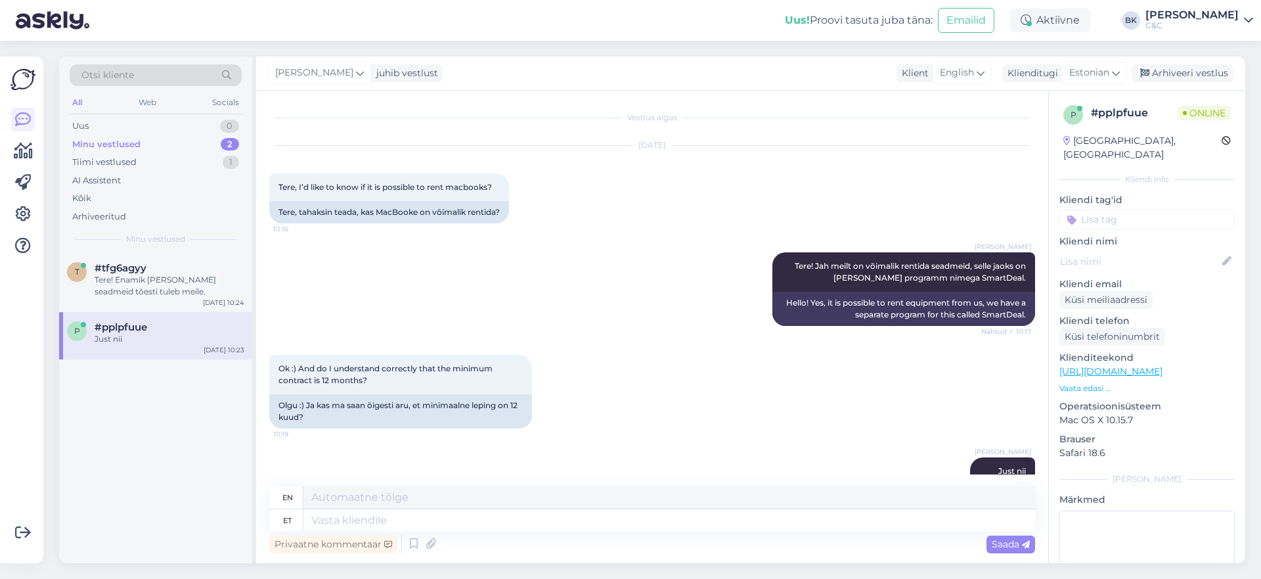
scroll to position [47, 0]
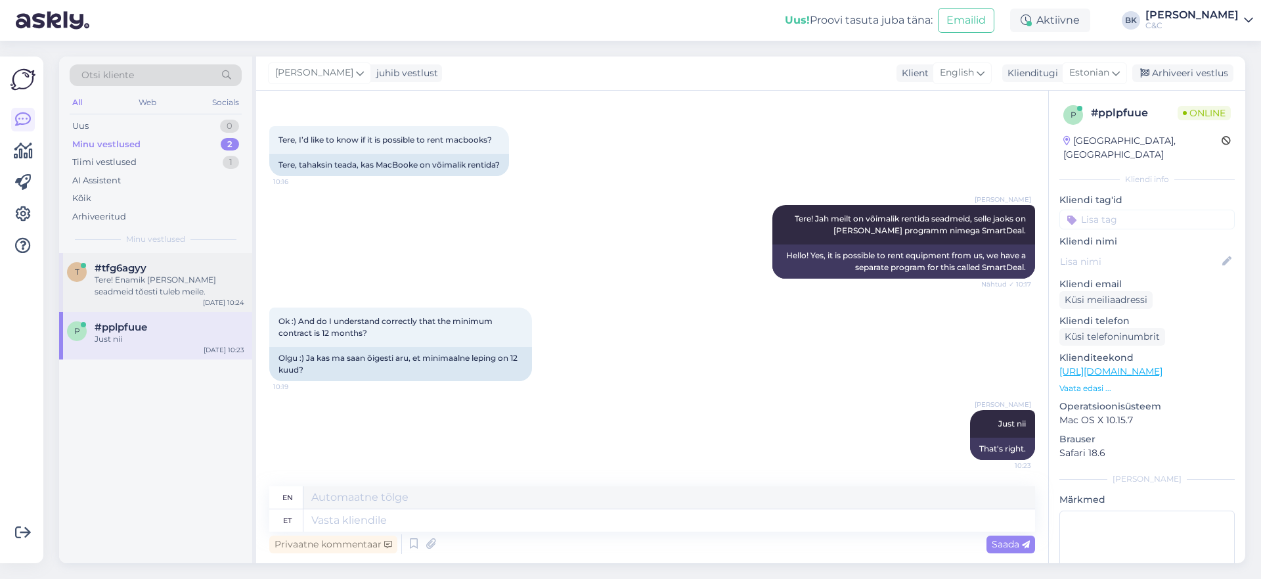
click at [214, 279] on div "Tere! Enamik [PERSON_NAME] seadmeid tõesti tuleb meile." at bounding box center [170, 286] width 150 height 24
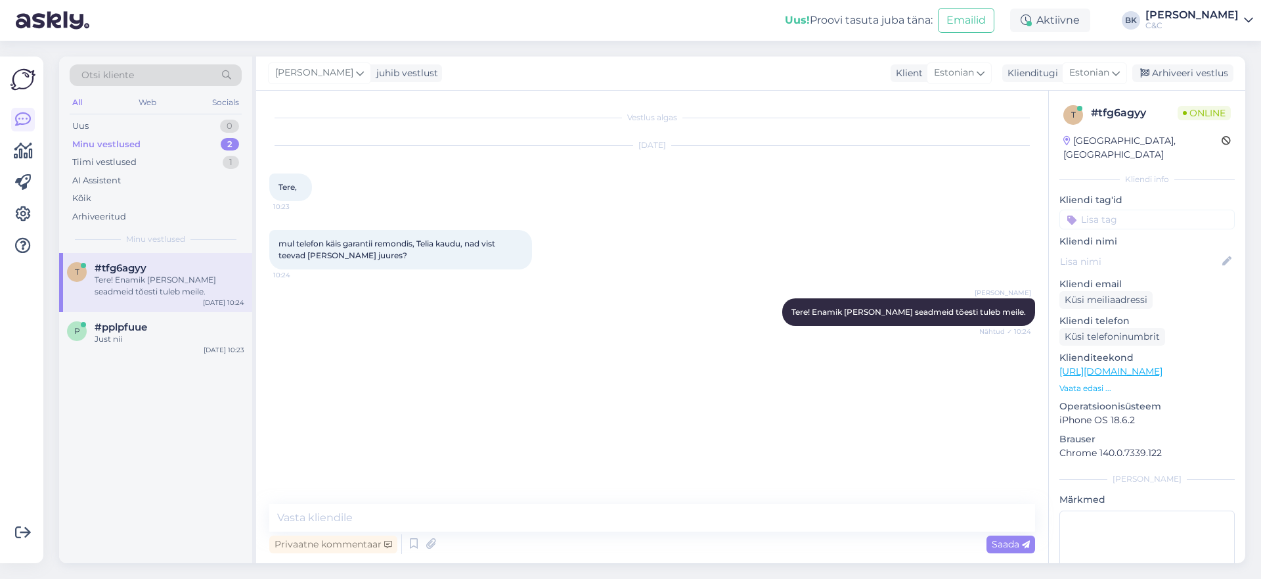
scroll to position [0, 0]
click at [193, 164] on div "Tiimi vestlused 1" at bounding box center [156, 162] width 172 height 18
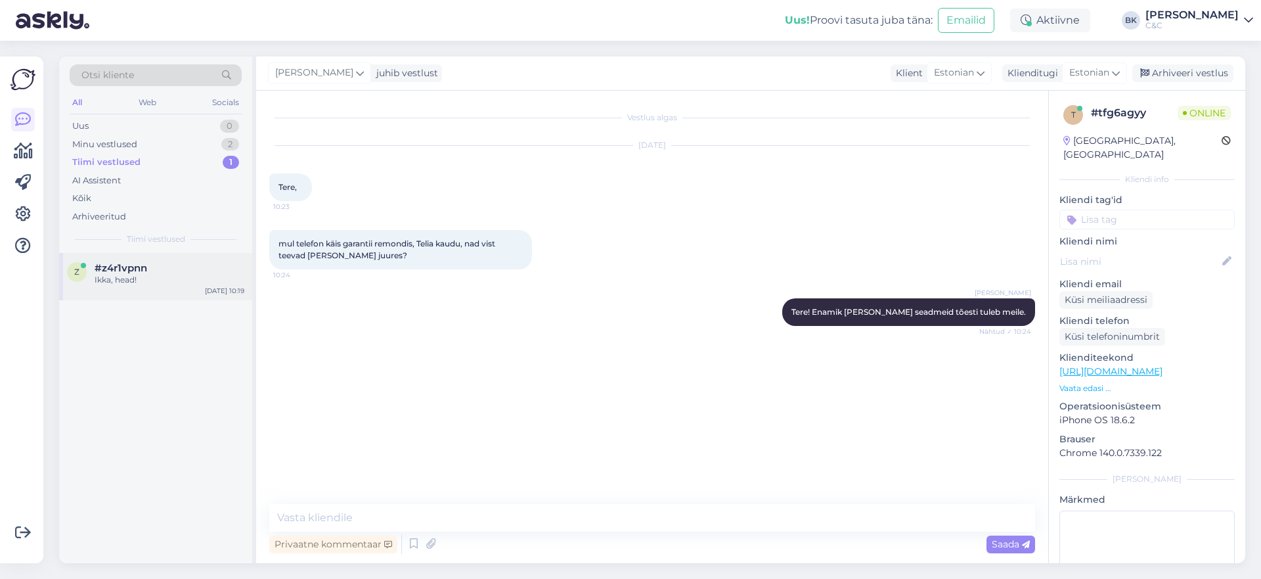
click at [164, 286] on div "z #z4r1vpnn Ikka, head! [DATE] 10:19" at bounding box center [155, 276] width 193 height 47
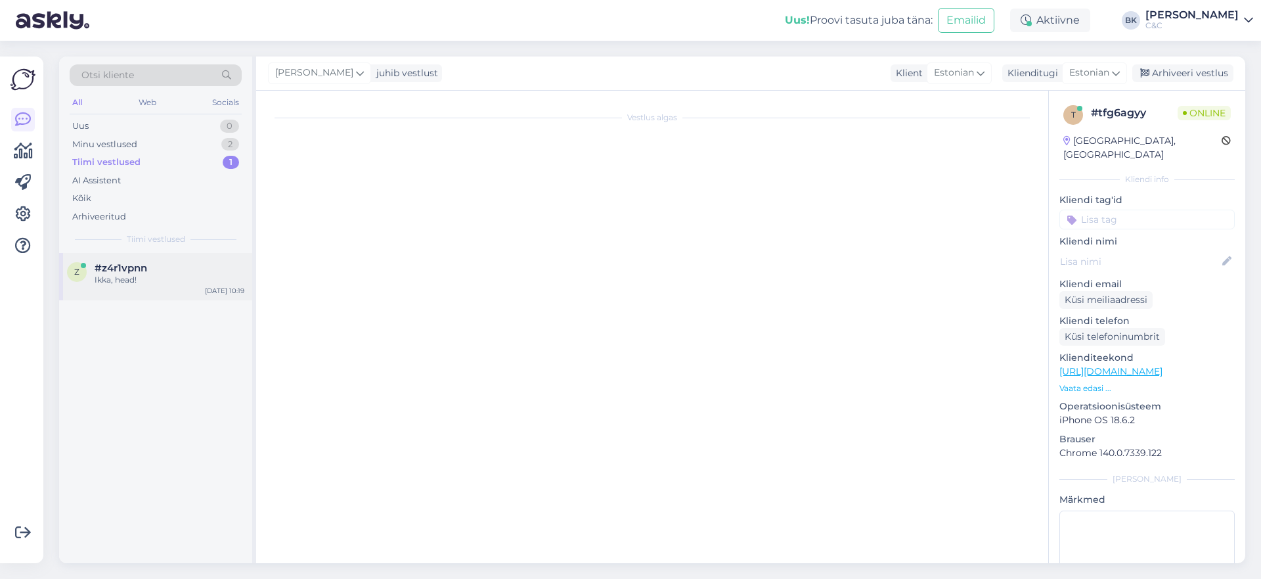
scroll to position [465, 0]
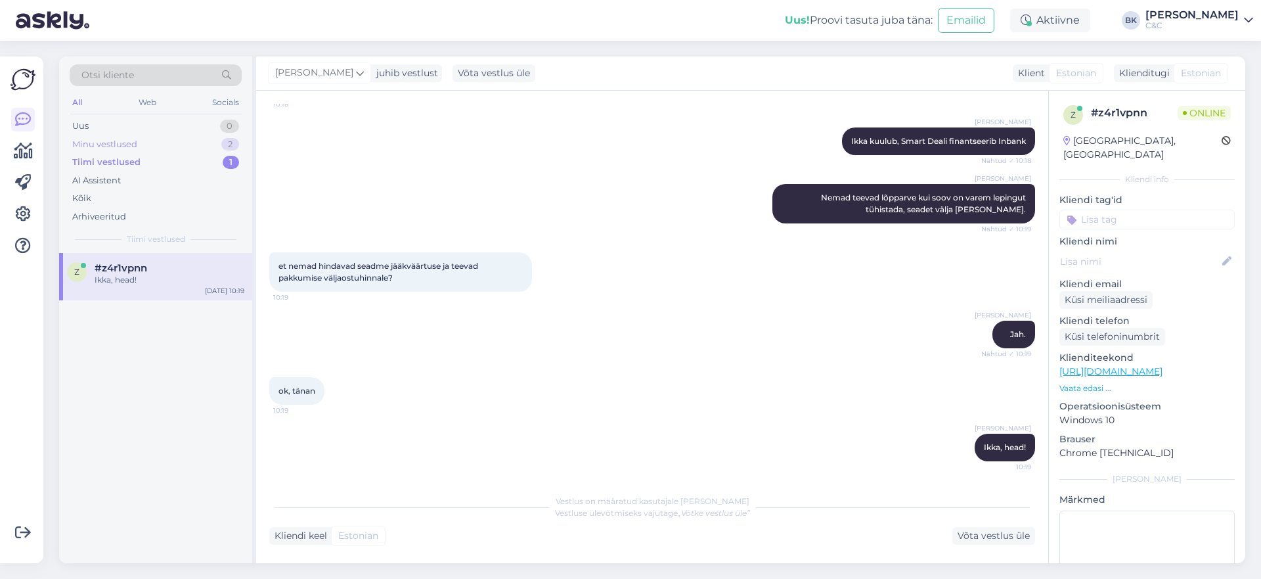
click at [150, 141] on div "Minu vestlused 2" at bounding box center [156, 144] width 172 height 18
click at [179, 282] on div "Tere! Enamik [PERSON_NAME] seadmeid tõesti tuleb meile." at bounding box center [170, 286] width 150 height 24
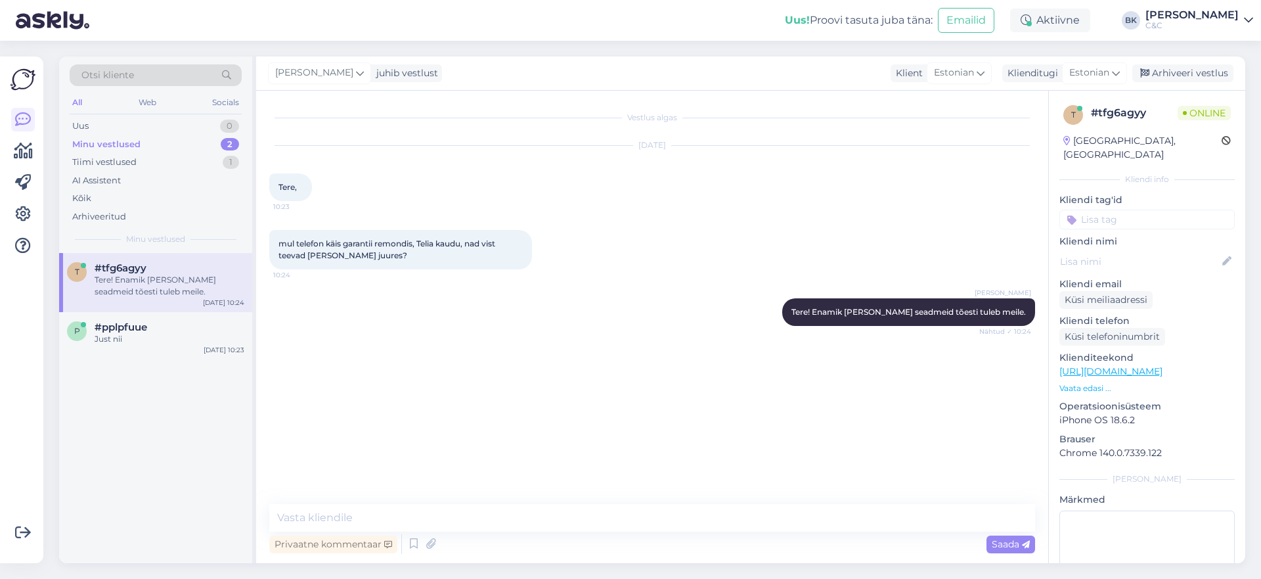
scroll to position [0, 0]
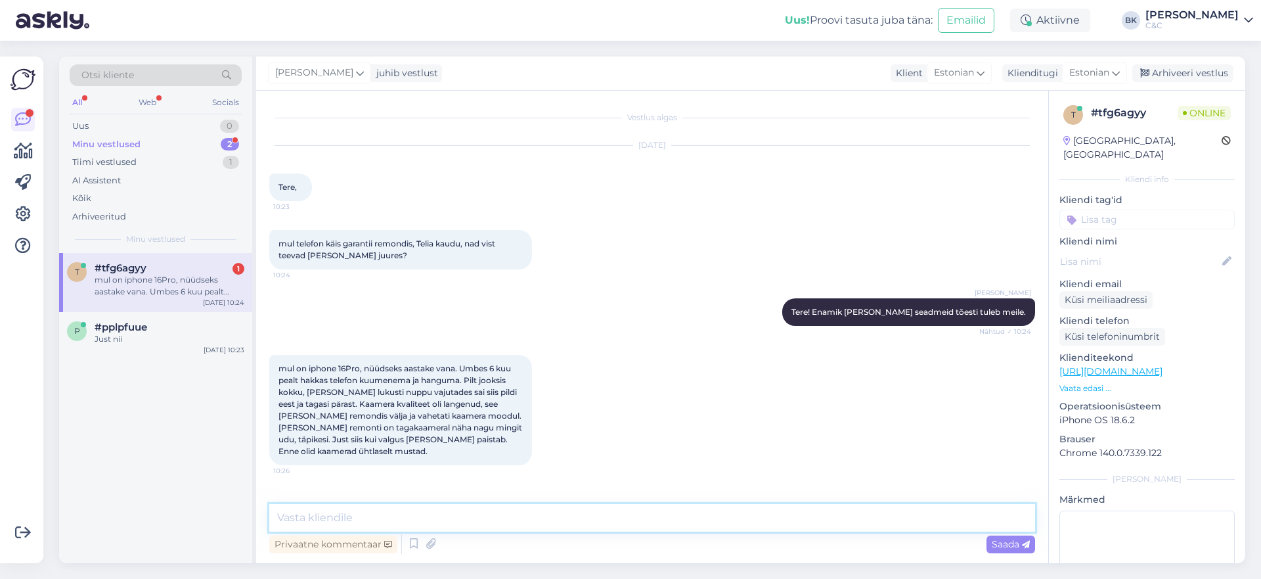
click at [403, 521] on textarea at bounding box center [652, 518] width 766 height 28
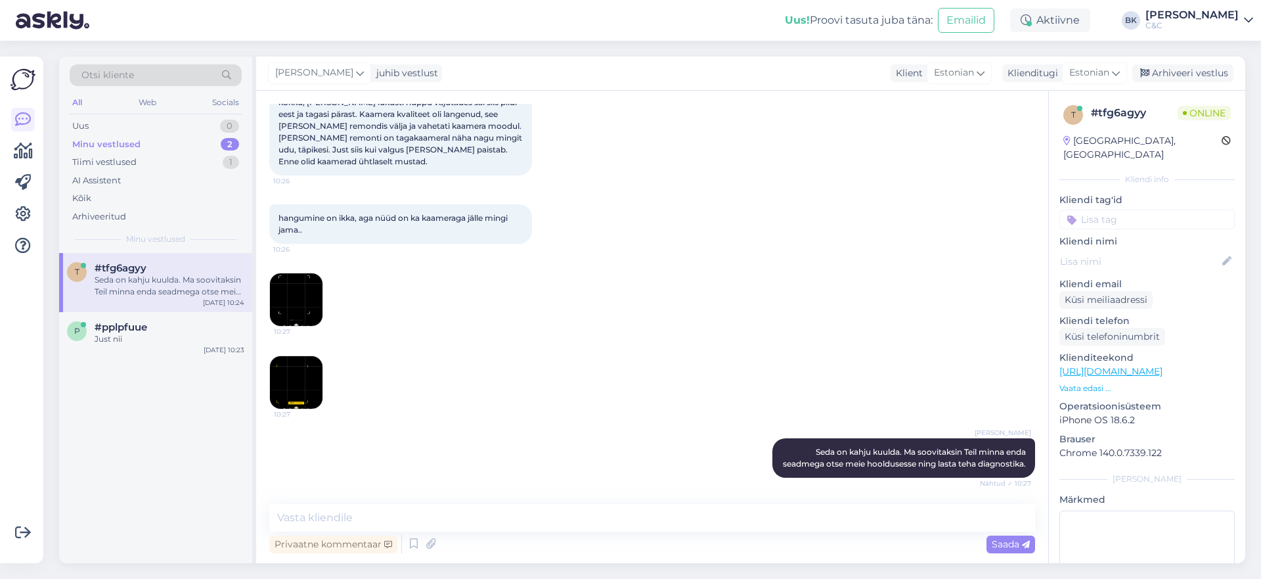
scroll to position [346, 0]
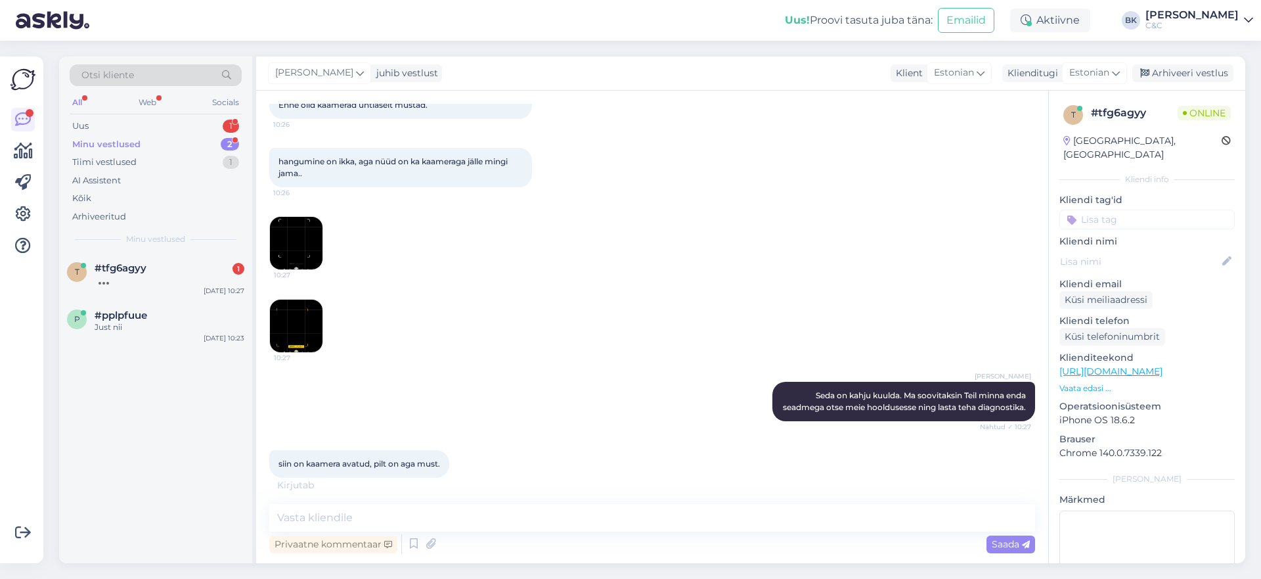
click at [300, 327] on img at bounding box center [296, 325] width 53 height 53
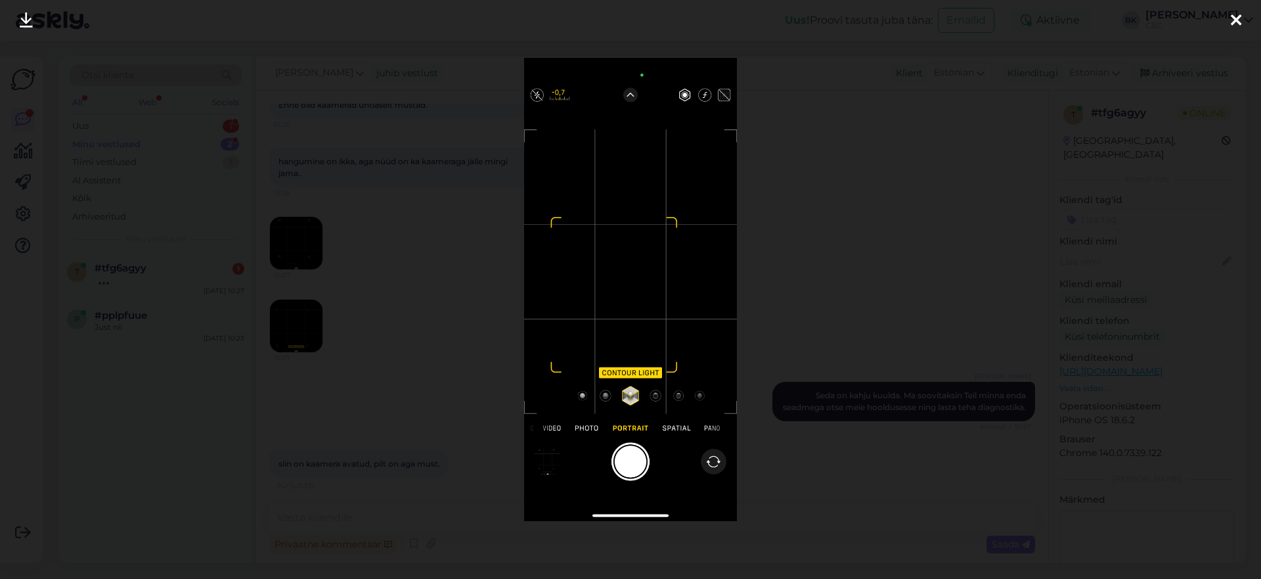
click at [397, 312] on div at bounding box center [630, 289] width 1261 height 579
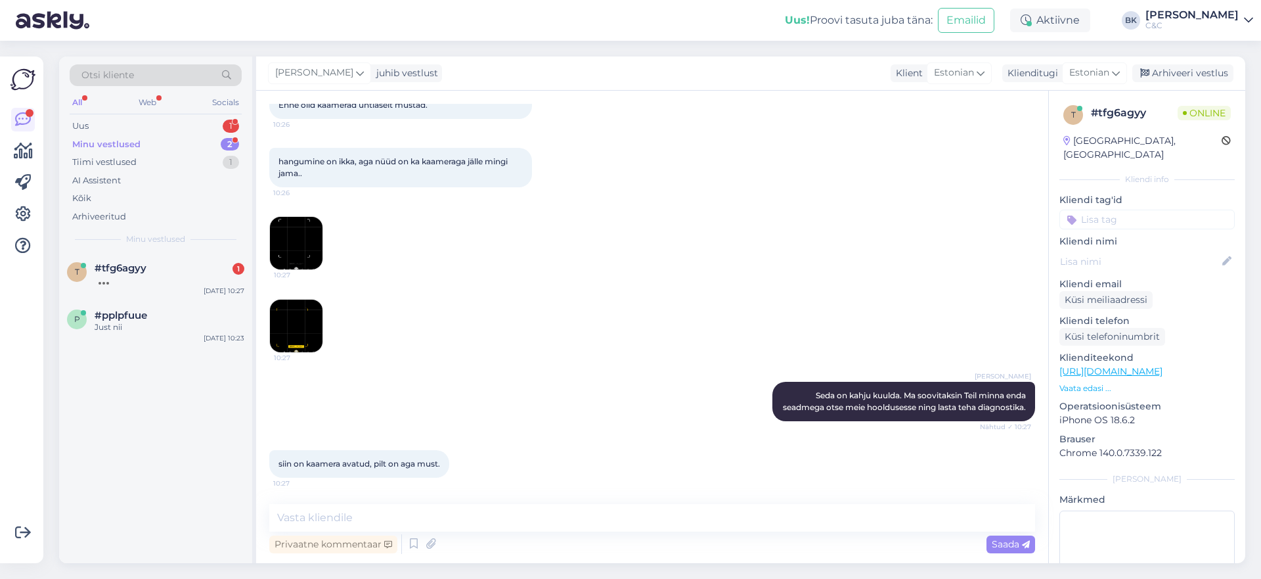
click at [292, 227] on img at bounding box center [296, 243] width 53 height 53
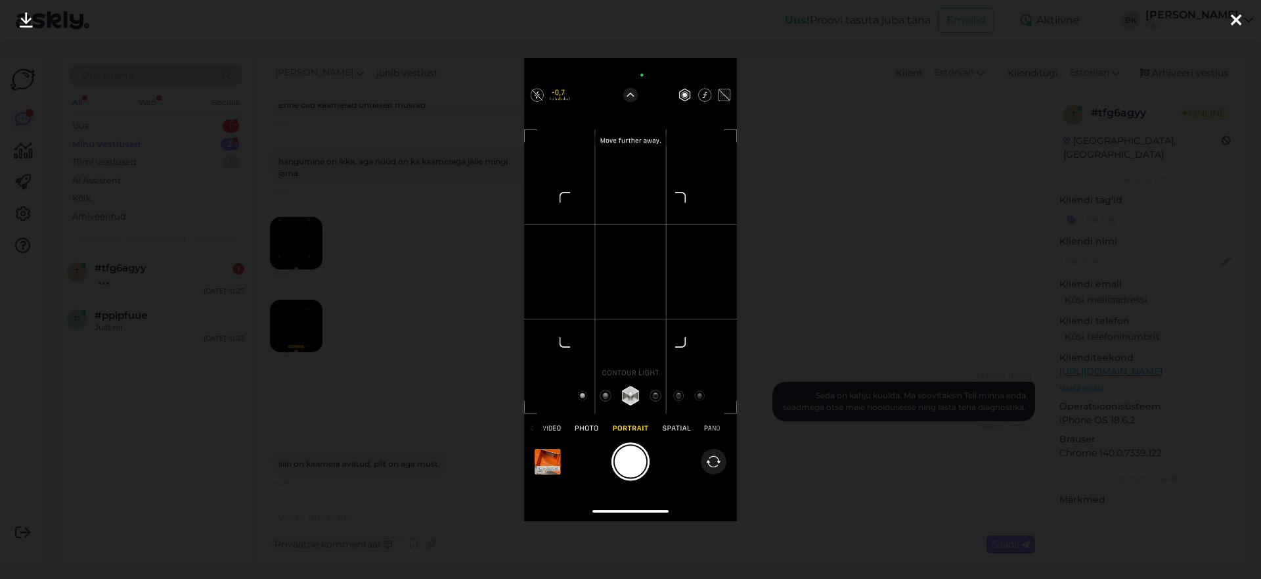
click at [296, 229] on div at bounding box center [630, 289] width 1261 height 579
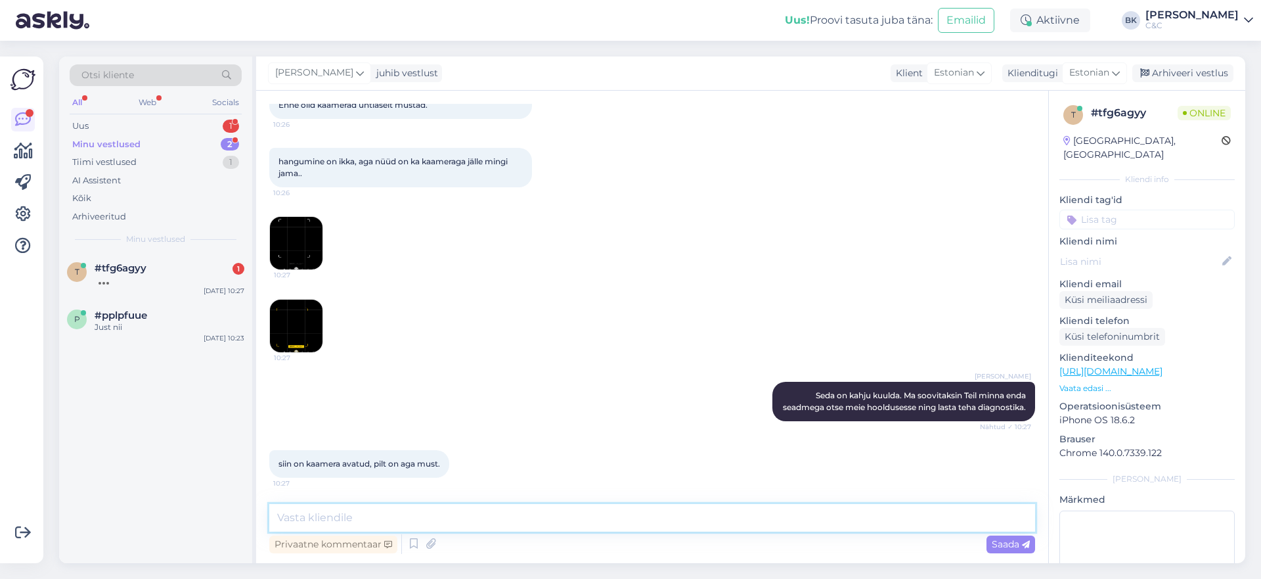
click at [502, 519] on textarea at bounding box center [652, 518] width 766 height 28
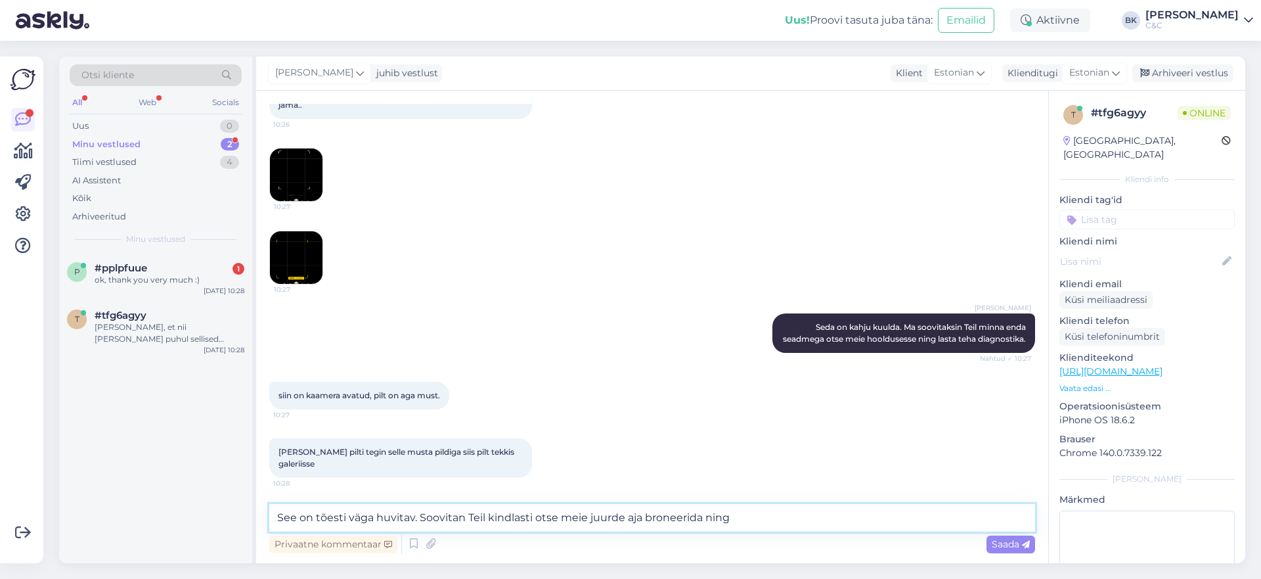
scroll to position [483, 0]
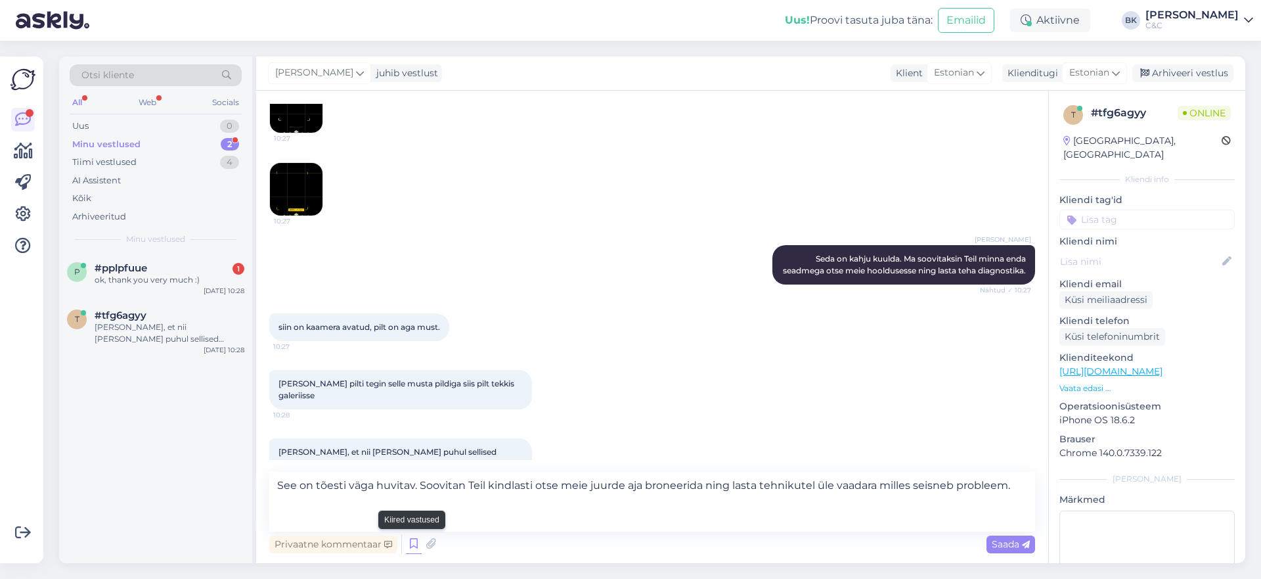
click at [410, 546] on icon at bounding box center [414, 544] width 16 height 20
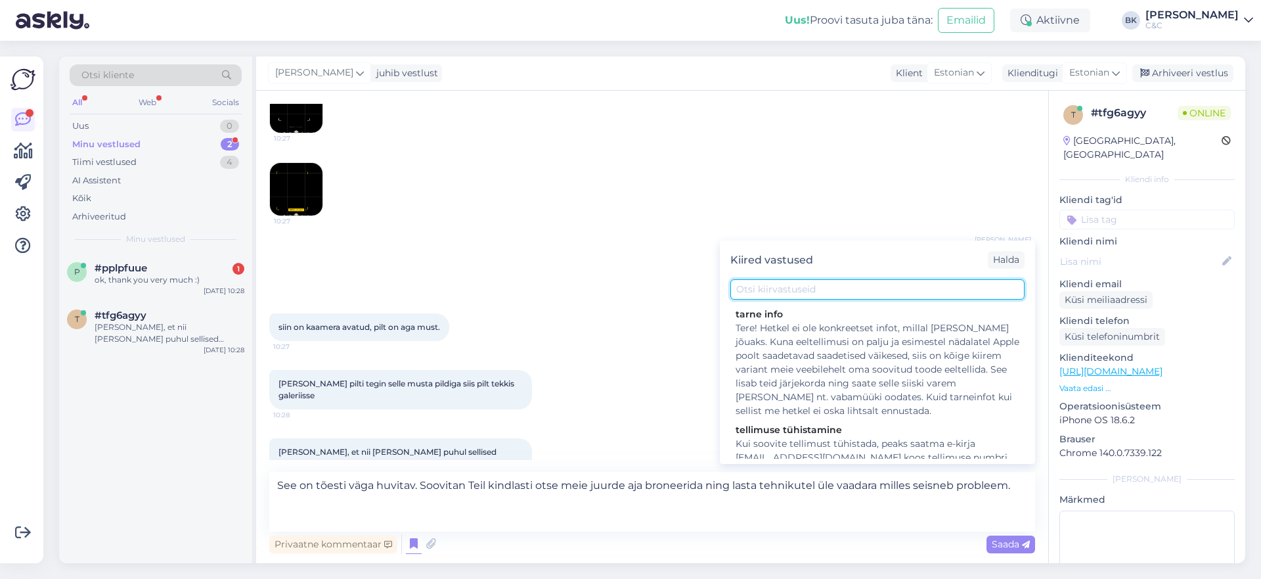
click at [766, 292] on input "text" at bounding box center [877, 289] width 294 height 20
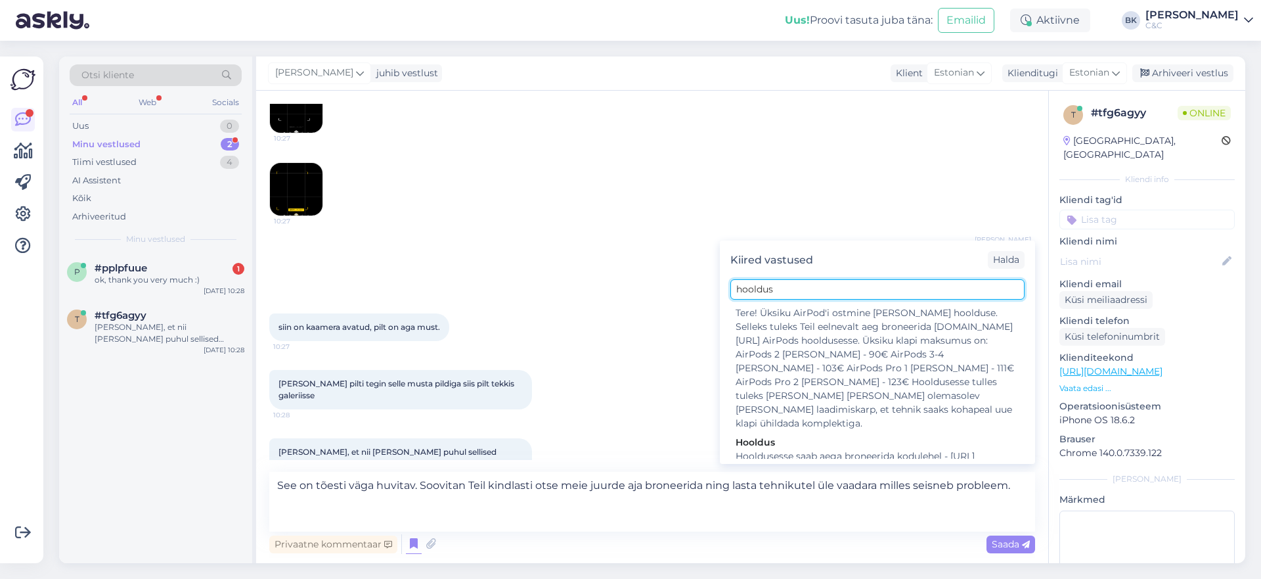
scroll to position [207, 0]
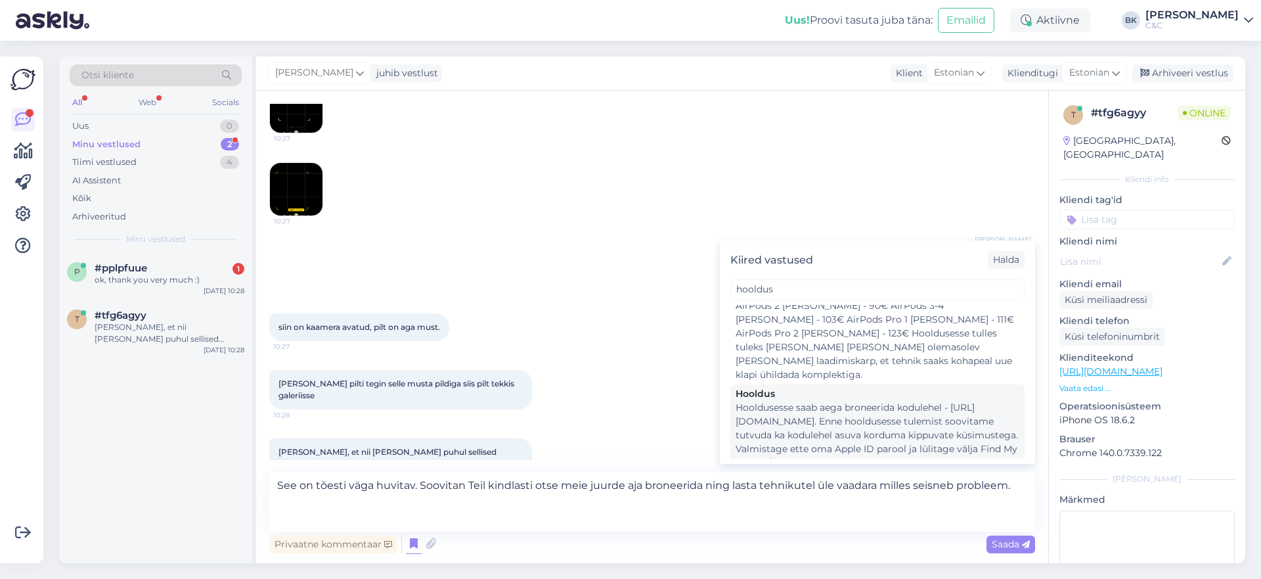
click at [901, 403] on div "Hooldusesse saab aega broneerida kodulehel - [URL][DOMAIN_NAME]. Enne hoolduses…" at bounding box center [878, 442] width 284 height 83
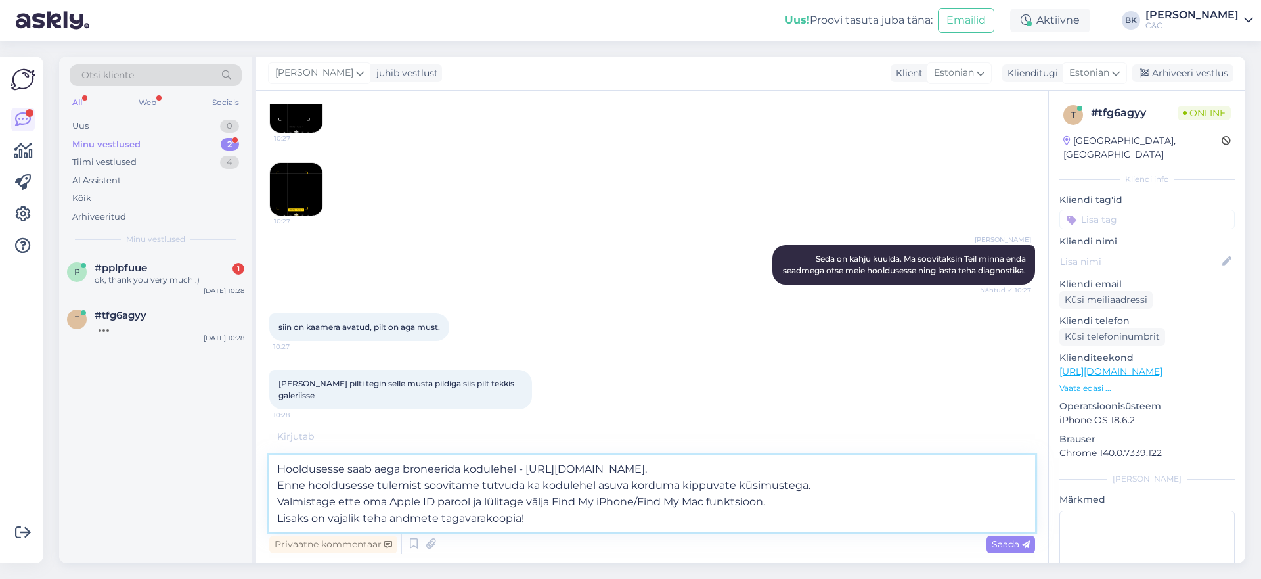
drag, startPoint x: 278, startPoint y: 485, endPoint x: 762, endPoint y: 484, distance: 483.4
click at [762, 484] on textarea "Hooldusesse saab aega broneerida kodulehel - [URL][DOMAIN_NAME]. Enne hoolduses…" at bounding box center [652, 493] width 766 height 76
drag, startPoint x: 808, startPoint y: 485, endPoint x: 276, endPoint y: 484, distance: 531.3
click at [276, 484] on textarea "Hooldusesse saab aega broneerida kodulehel - [URL][DOMAIN_NAME]. Enne hoolduses…" at bounding box center [652, 493] width 766 height 76
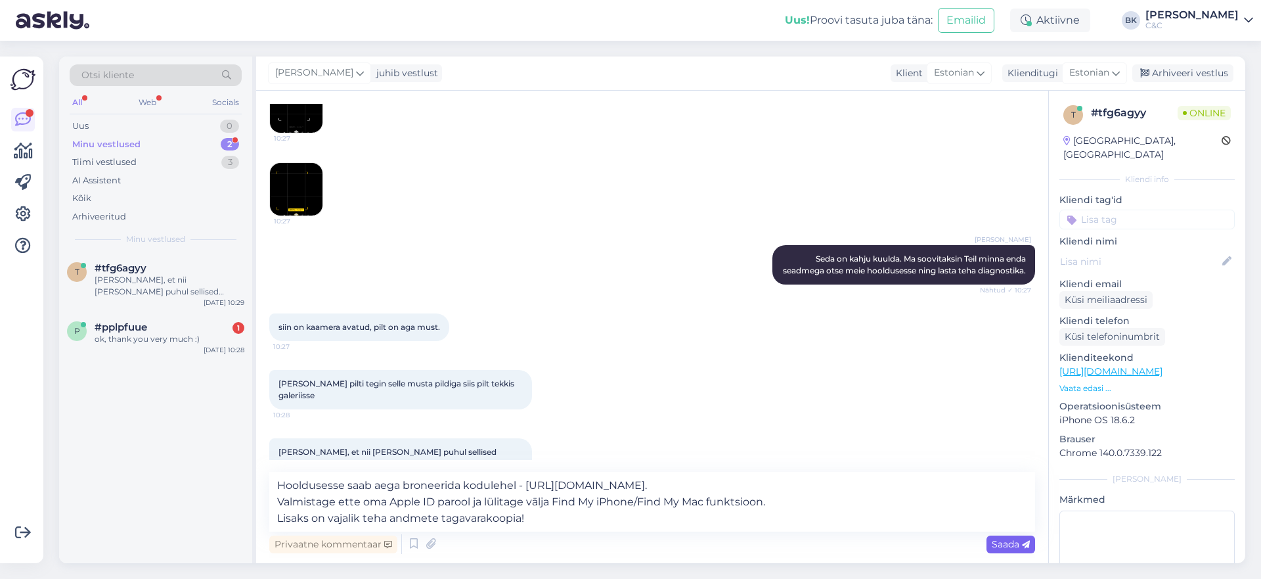
click at [1013, 541] on span "Saada" at bounding box center [1011, 544] width 38 height 12
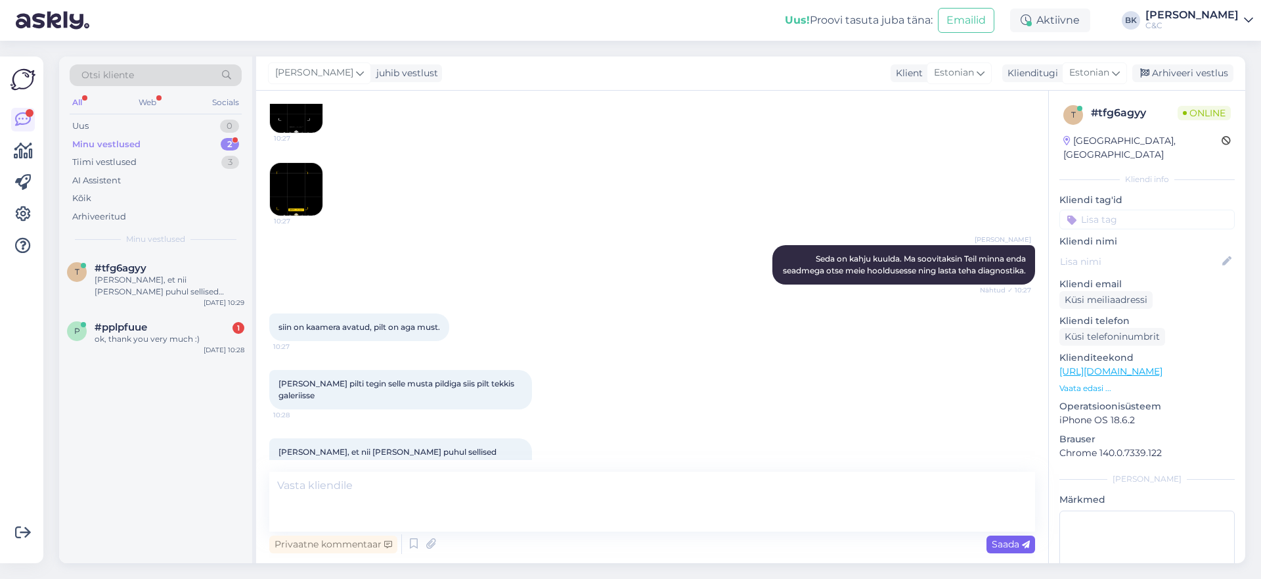
scroll to position [586, 0]
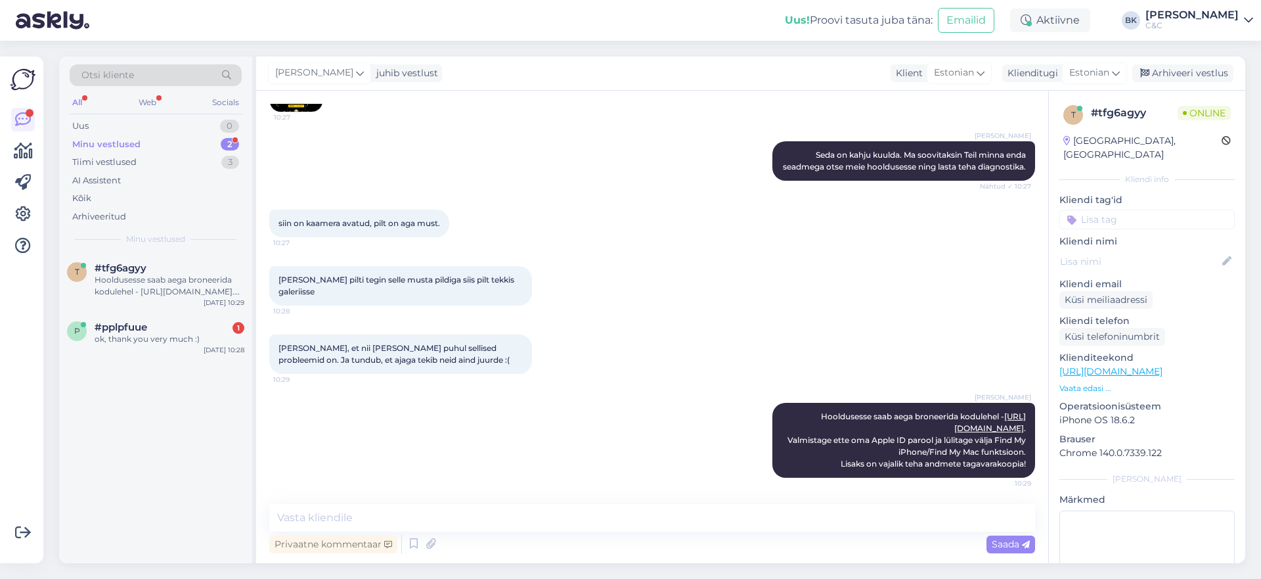
click at [868, 542] on div "Privaatne kommentaar Saada" at bounding box center [652, 543] width 766 height 25
click at [856, 537] on div "Privaatne kommentaar Saada" at bounding box center [652, 543] width 766 height 25
click at [847, 523] on textarea at bounding box center [652, 518] width 766 height 28
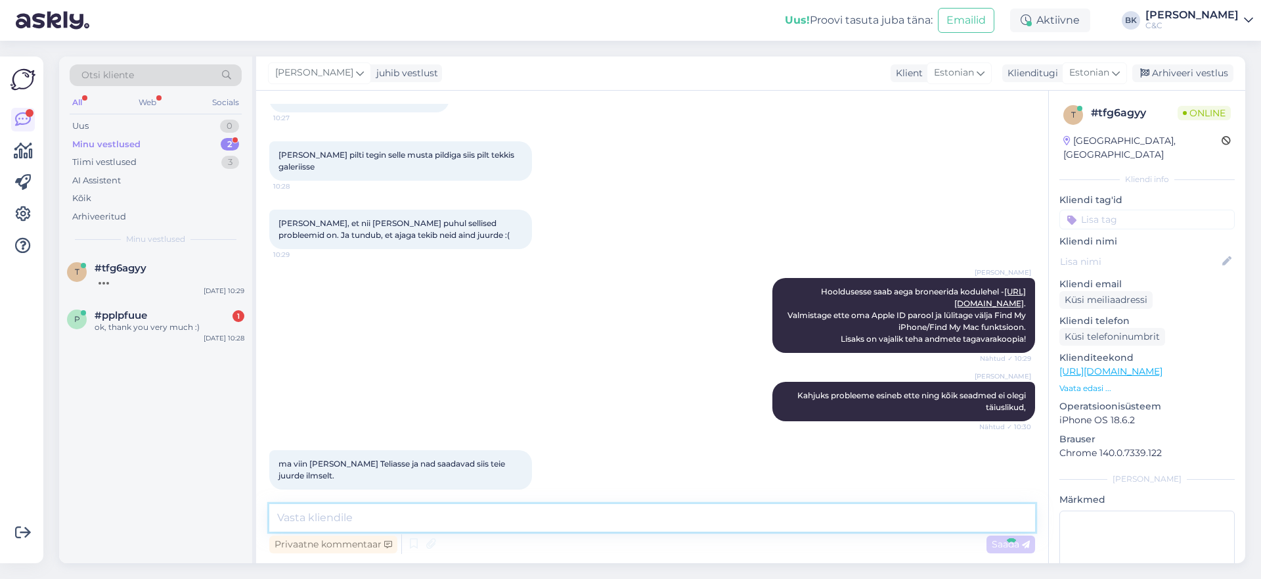
scroll to position [768, 0]
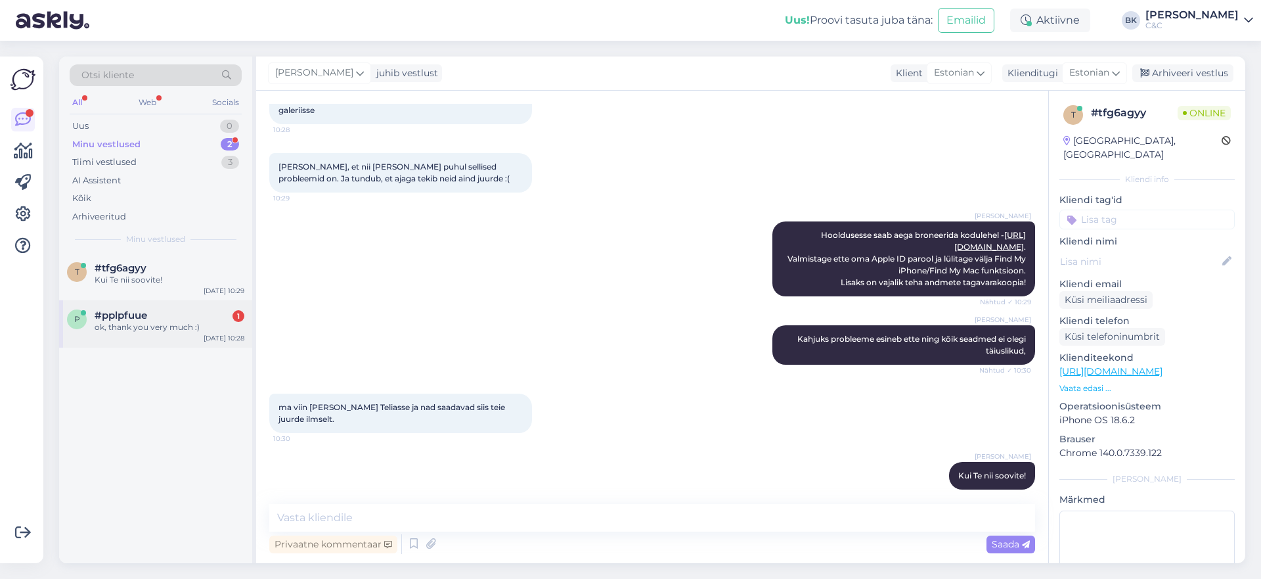
click at [204, 309] on div "#pplpfuue 1" at bounding box center [170, 315] width 150 height 12
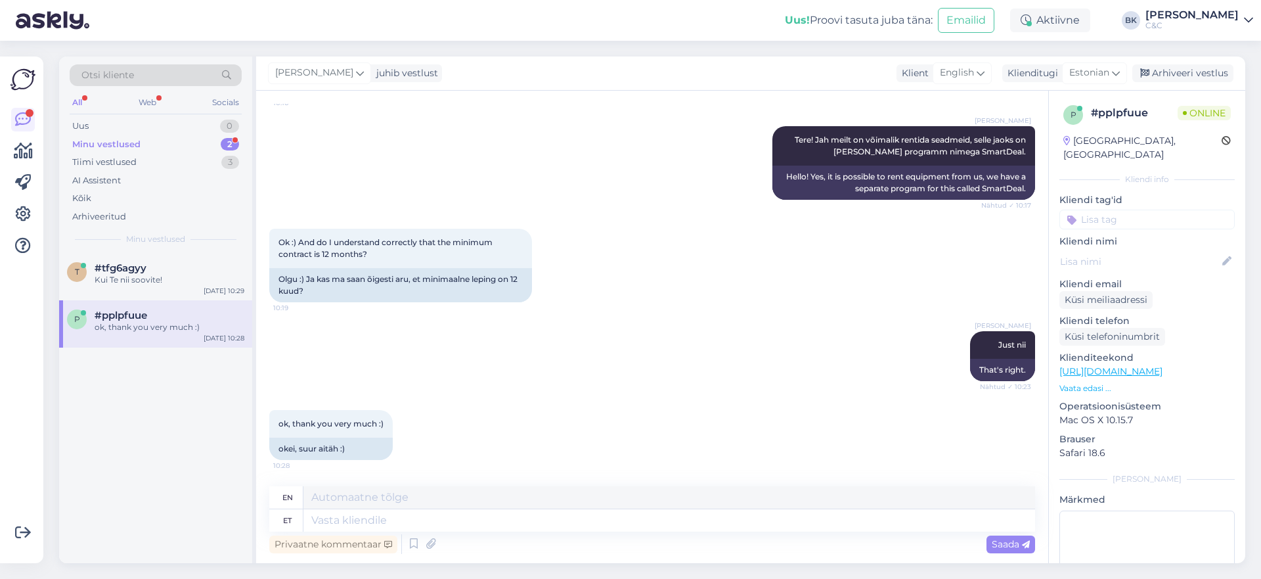
scroll to position [126, 0]
click at [517, 519] on textarea at bounding box center [669, 520] width 732 height 22
click at [337, 521] on textarea "Ikka, ilusat päeva! :)" at bounding box center [669, 520] width 732 height 22
click at [1016, 544] on span "Saada" at bounding box center [1011, 544] width 38 height 12
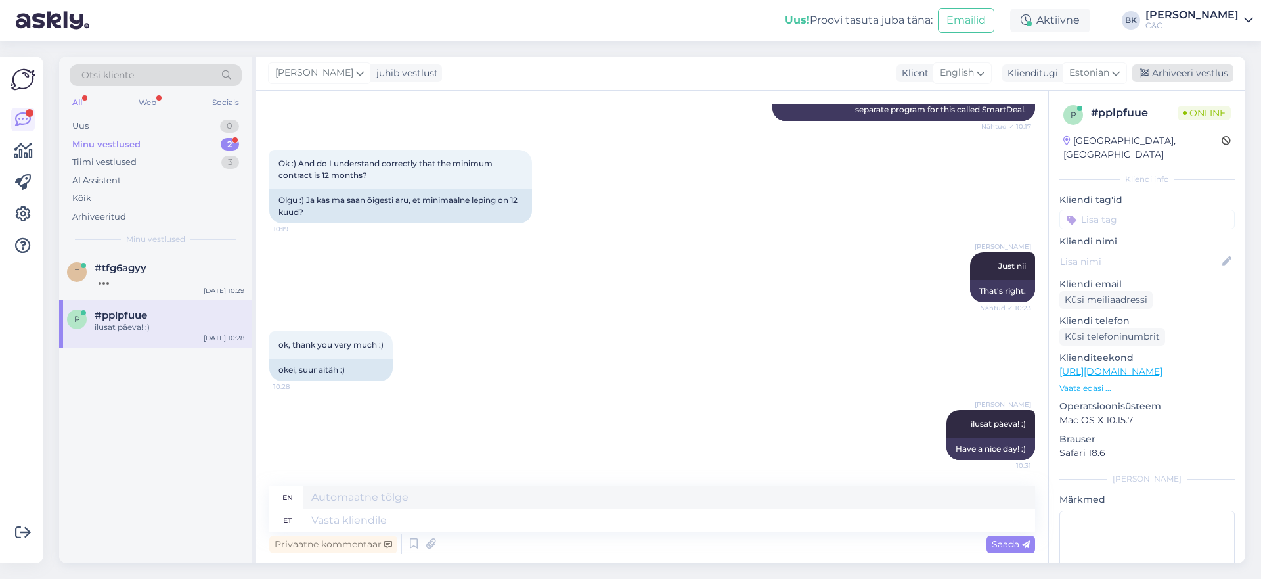
click at [1088, 71] on div "Arhiveeri vestlus" at bounding box center [1182, 73] width 101 height 18
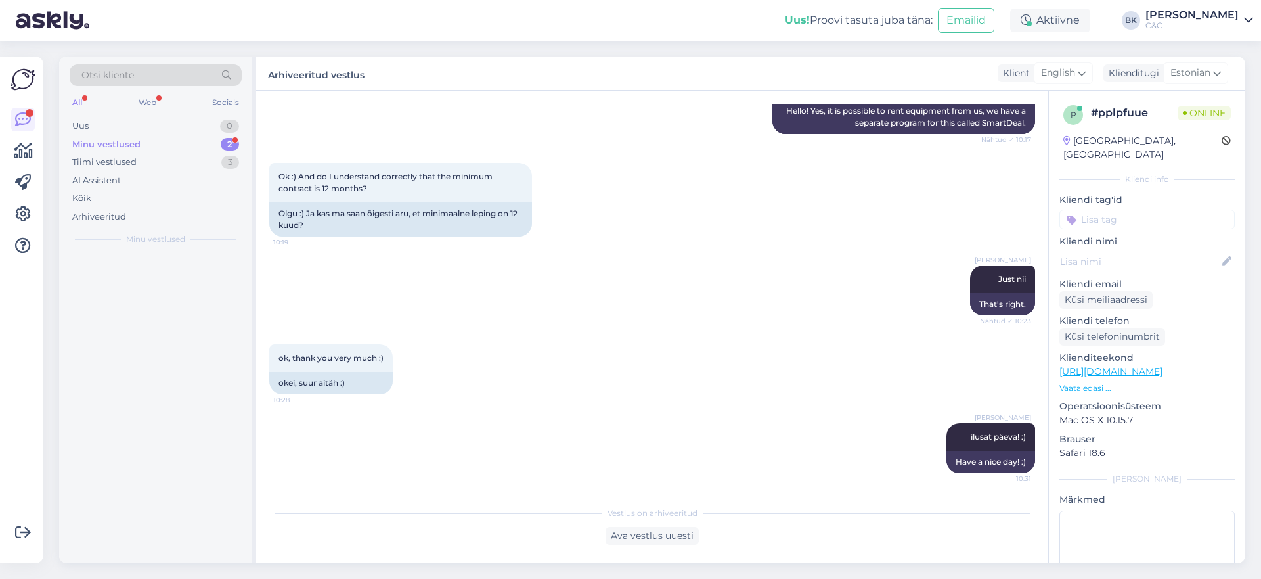
scroll to position [192, 0]
click at [169, 284] on div "Kui Te nii soovite!" at bounding box center [170, 280] width 150 height 12
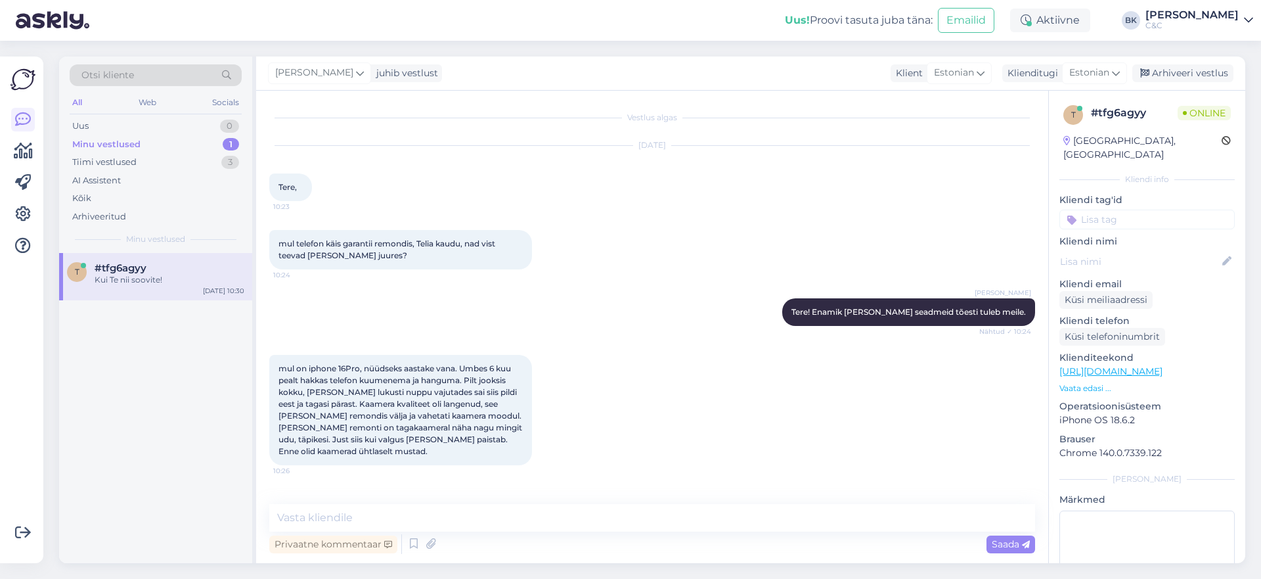
scroll to position [768, 0]
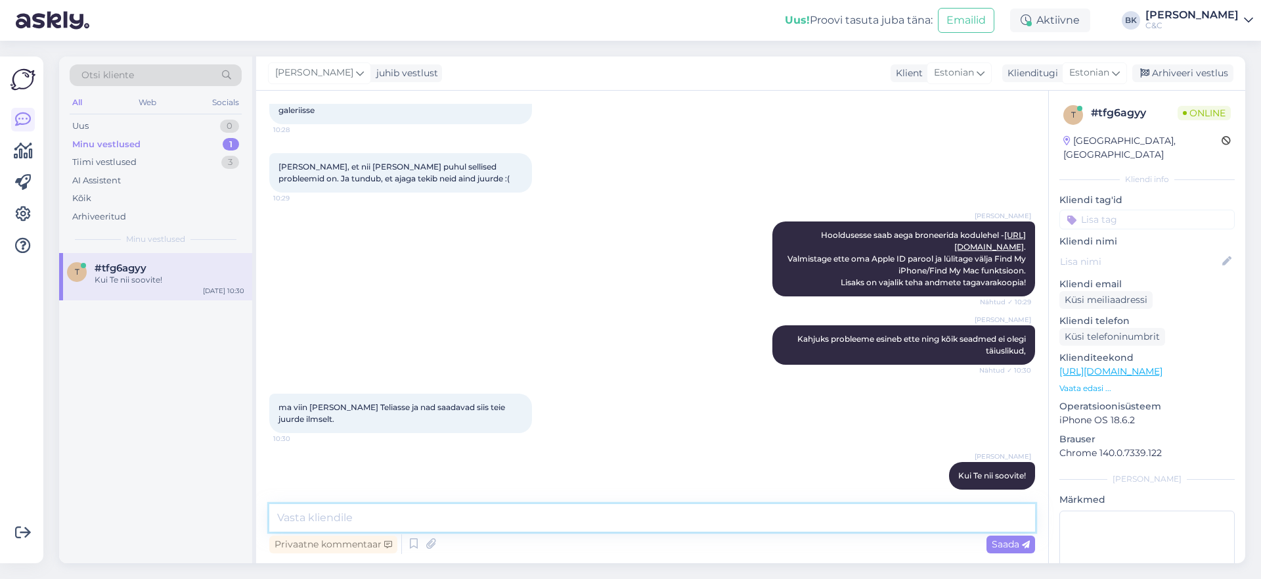
click at [466, 509] on textarea at bounding box center [652, 518] width 766 height 28
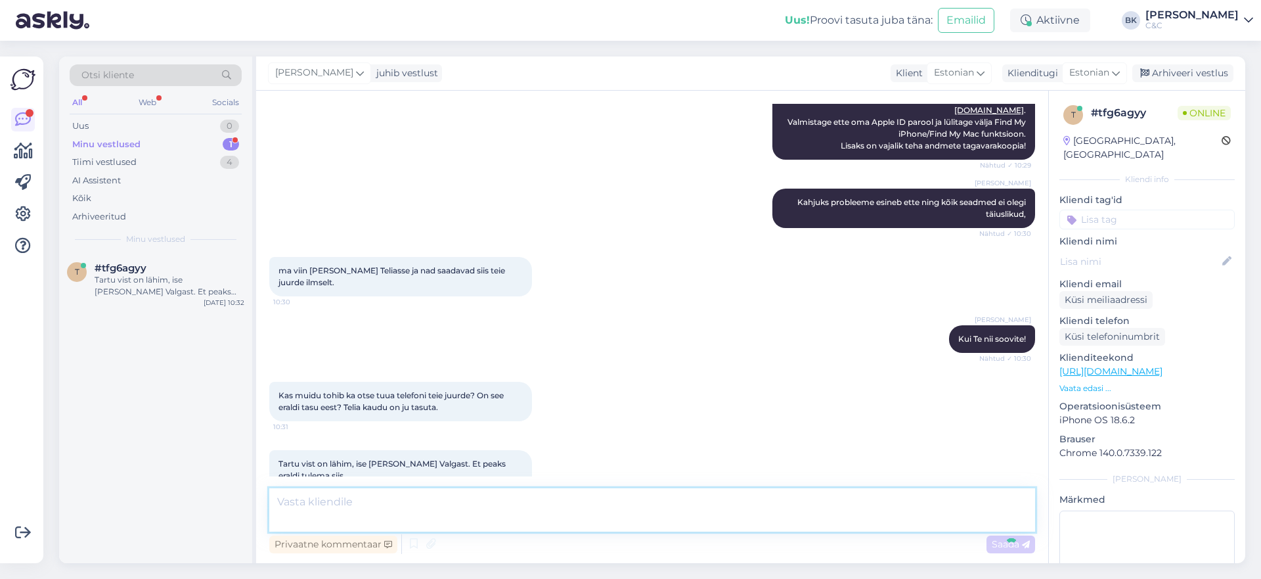
scroll to position [1008, 0]
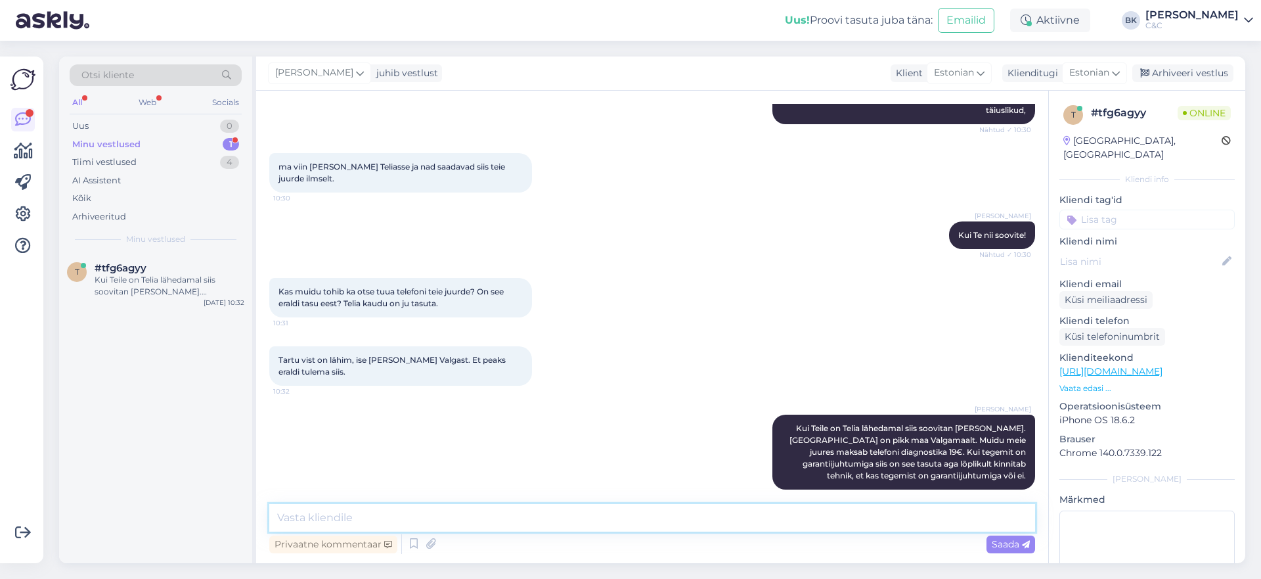
click at [594, 518] on textarea at bounding box center [652, 518] width 766 height 28
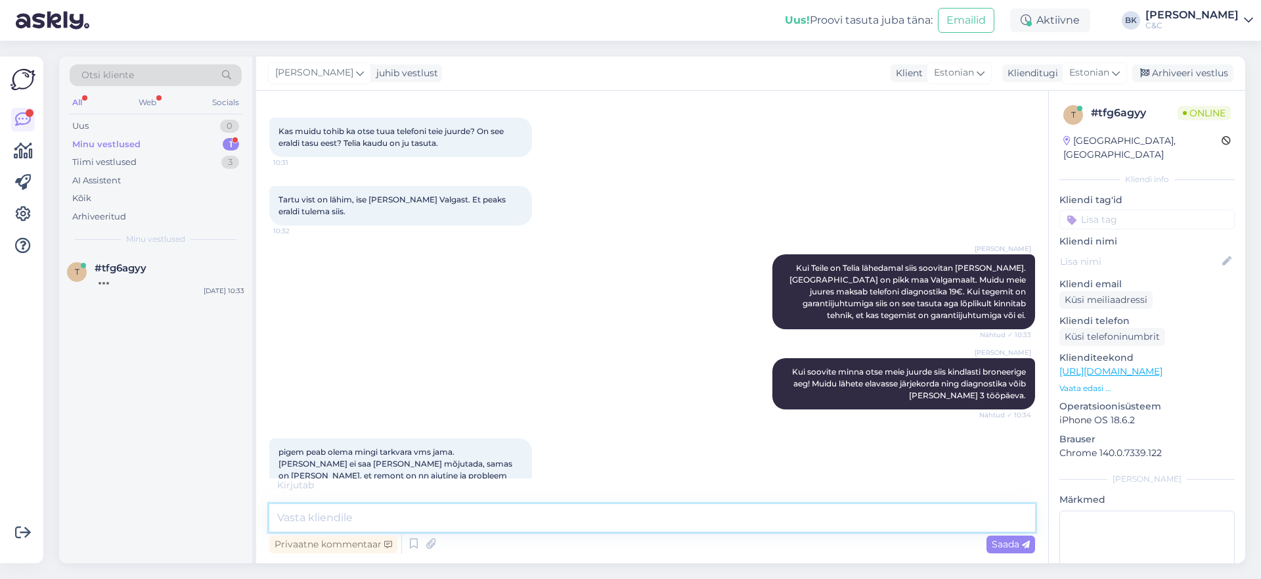
scroll to position [1225, 0]
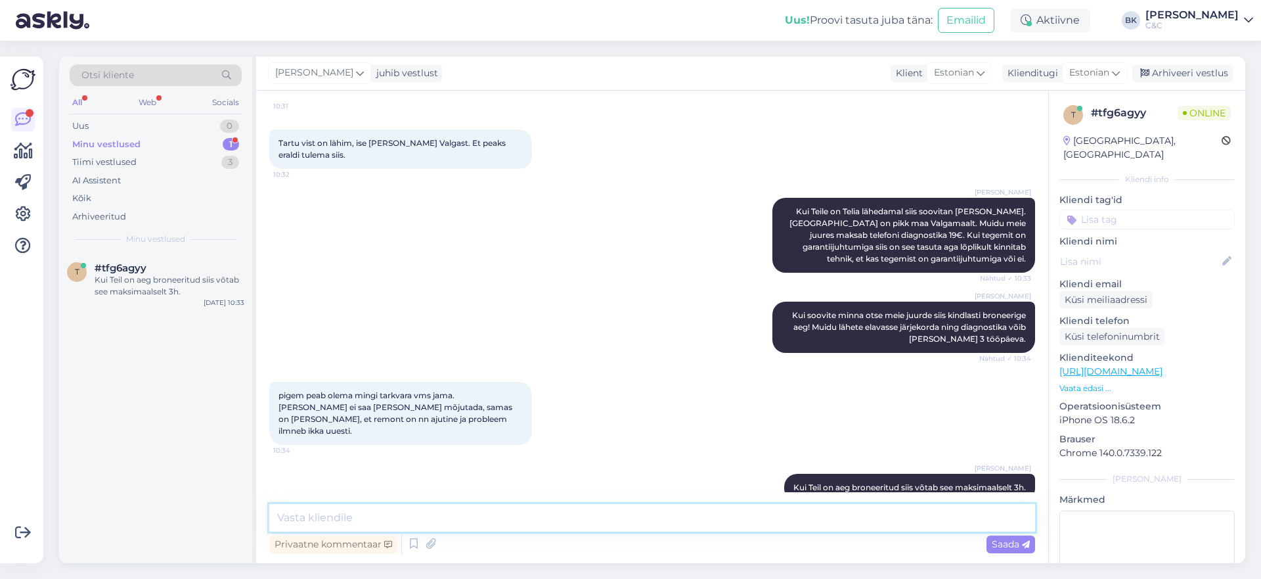
click at [483, 512] on textarea at bounding box center [652, 518] width 766 height 28
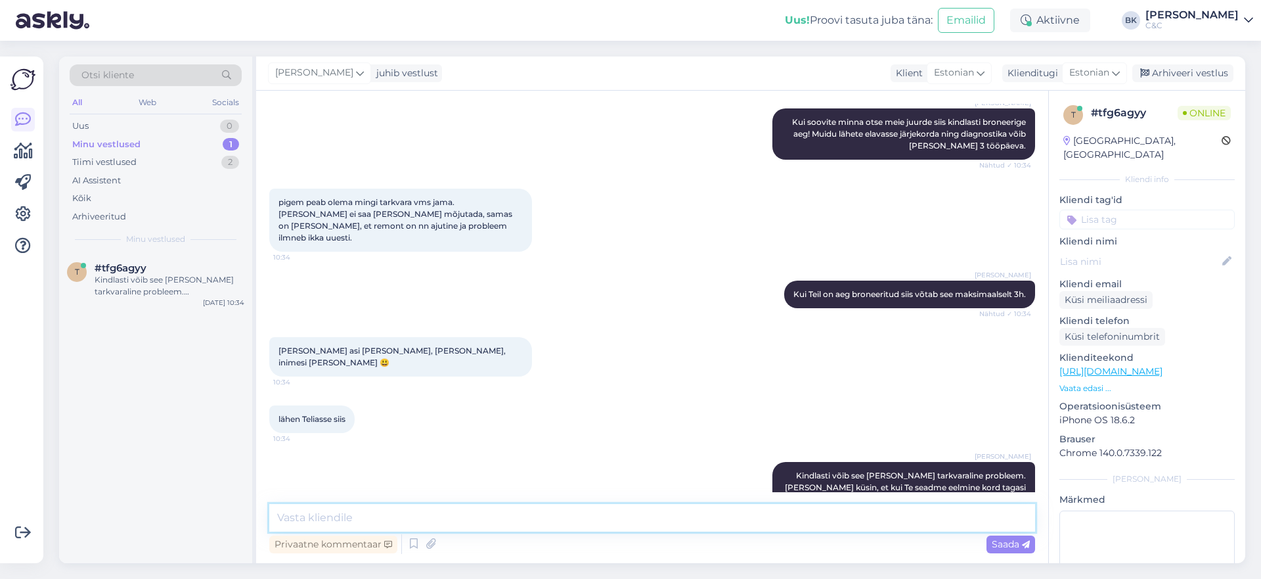
scroll to position [1474, 0]
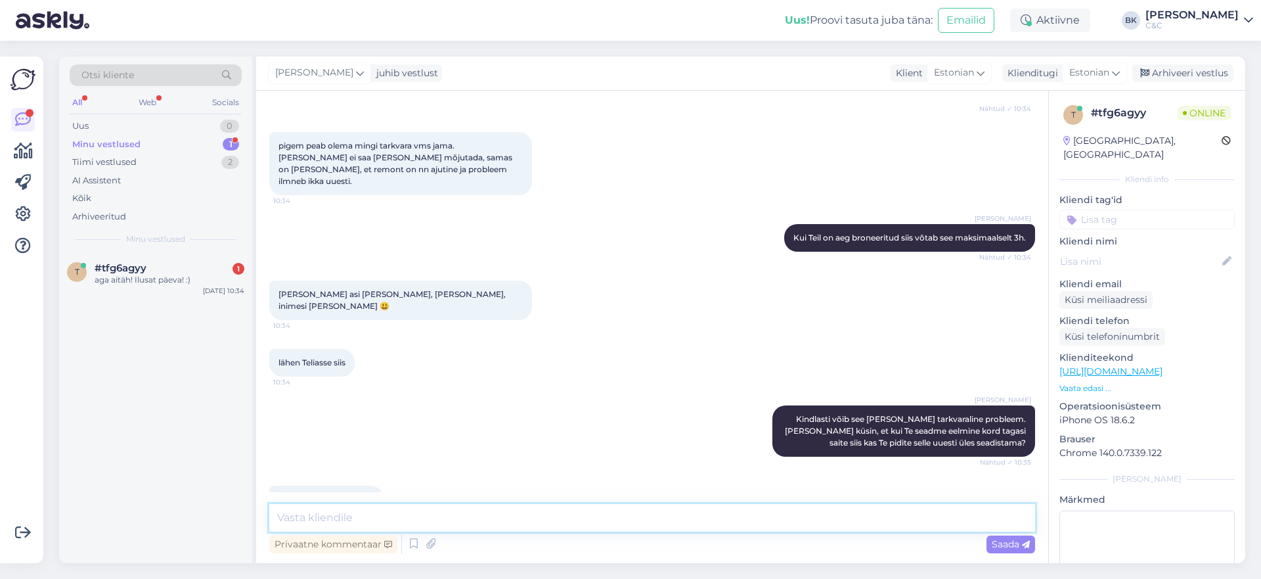
click at [352, 512] on textarea at bounding box center [652, 518] width 766 height 28
click at [546, 525] on textarea "Ikka, ilusat päeva" at bounding box center [652, 518] width 766 height 28
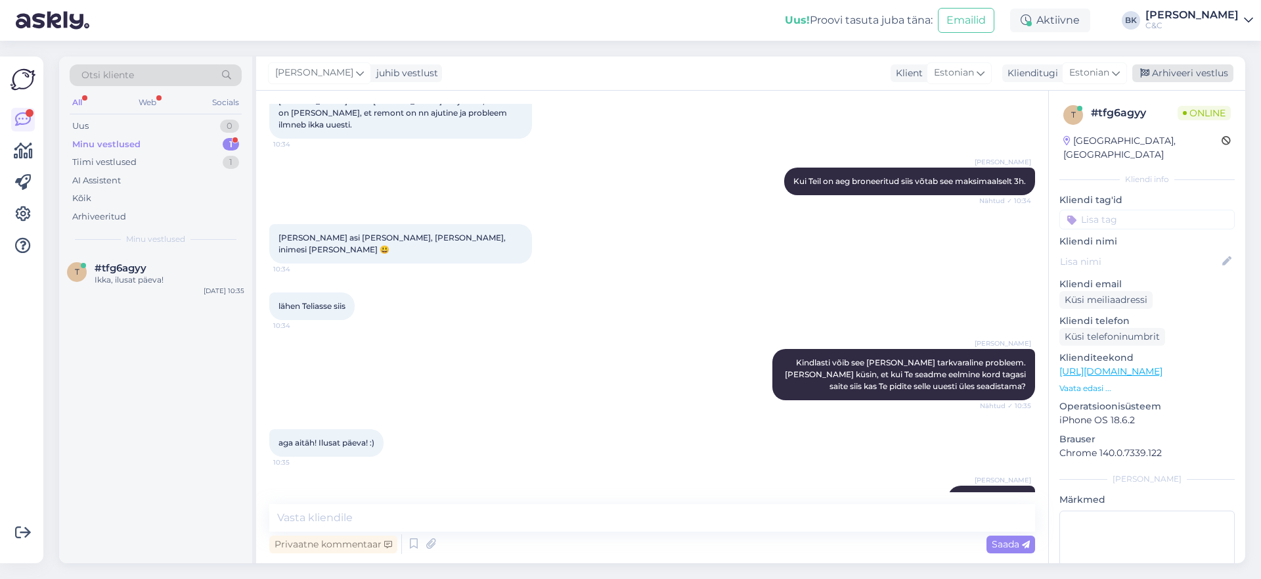
click at [1088, 67] on div "Arhiveeri vestlus" at bounding box center [1182, 73] width 101 height 18
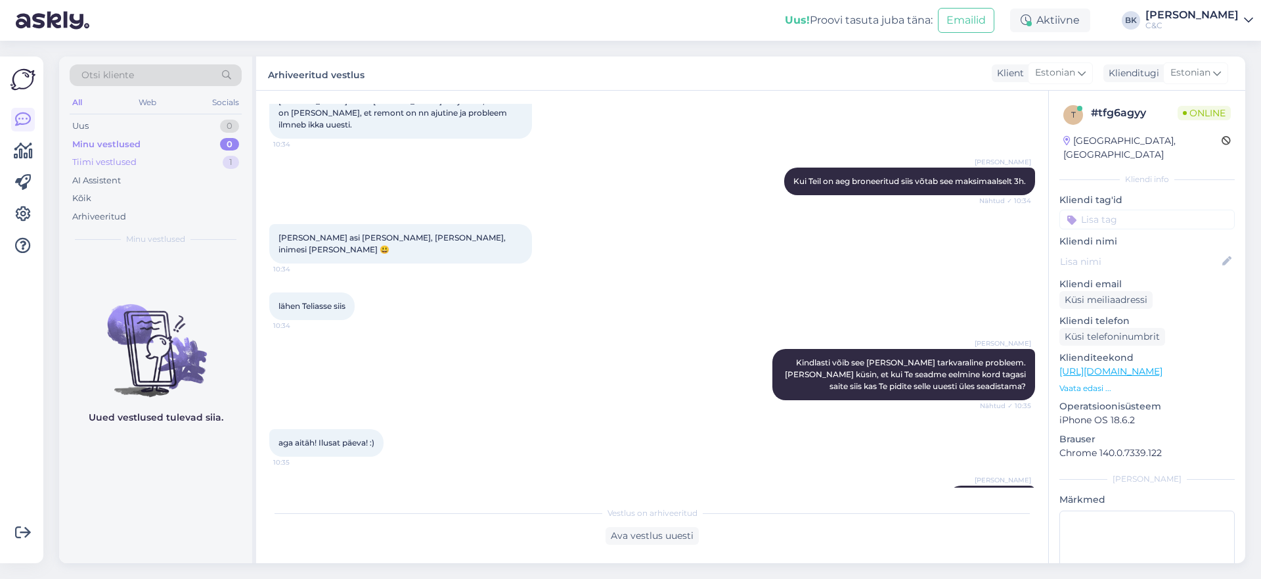
click at [92, 169] on div "Tiimi vestlused 1" at bounding box center [156, 162] width 172 height 18
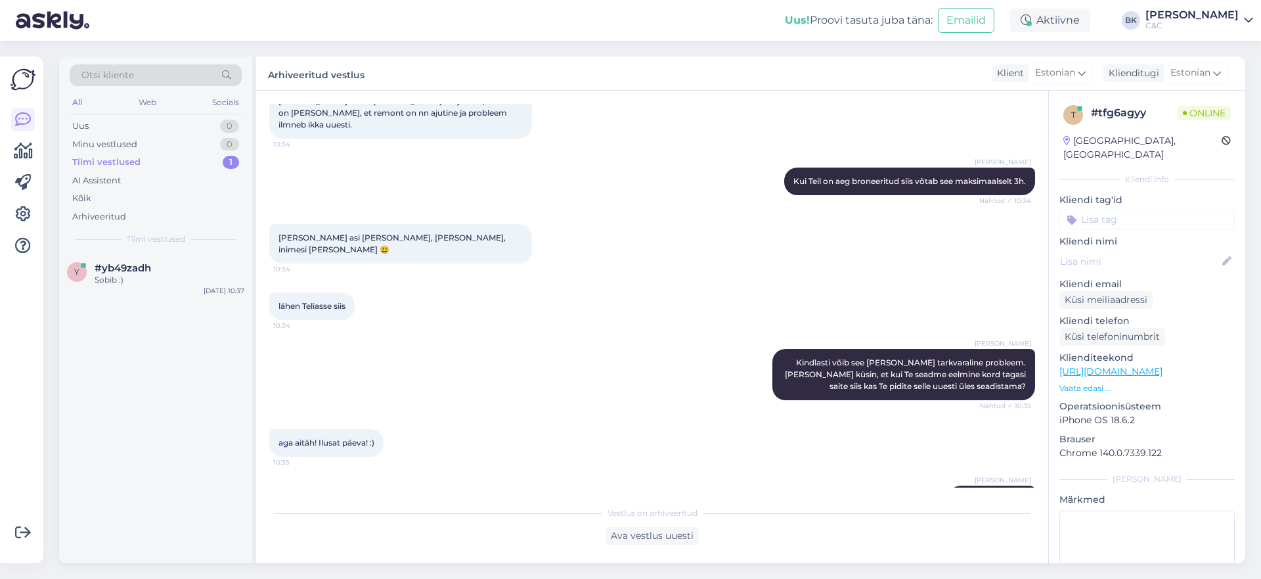
click at [127, 114] on div "All Web Socials" at bounding box center [156, 104] width 172 height 20
click at [128, 123] on div "Uus 0" at bounding box center [156, 126] width 172 height 18
click at [162, 277] on div "Hi! When was last delivery for new iphones?" at bounding box center [170, 286] width 150 height 24
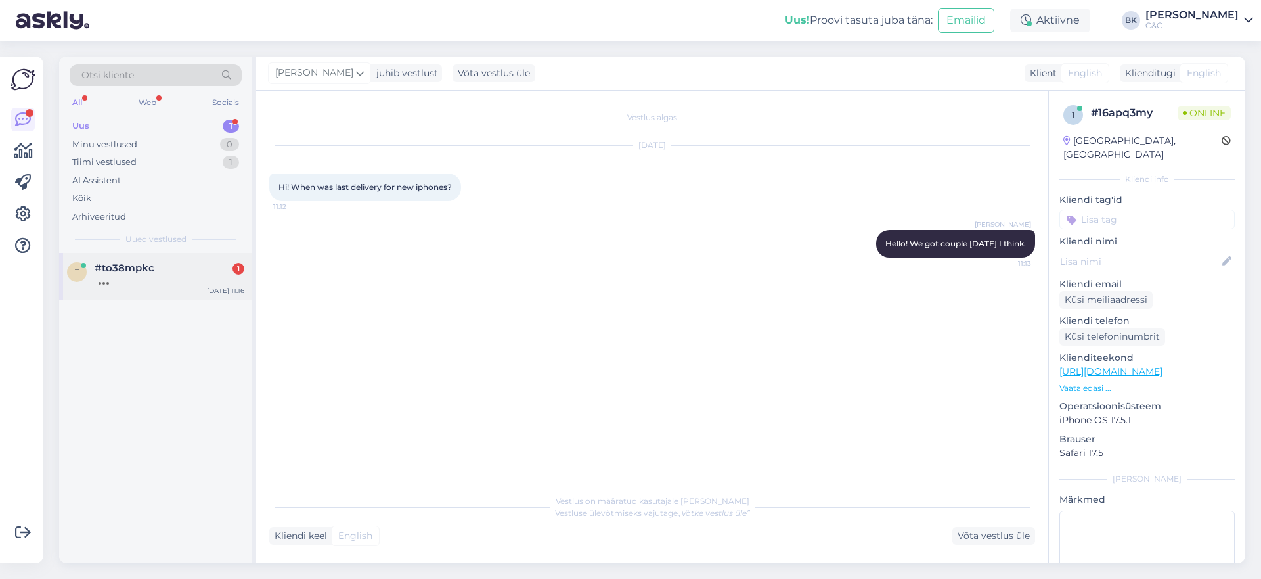
click at [188, 273] on div "#to38mpkc 1" at bounding box center [170, 268] width 150 height 12
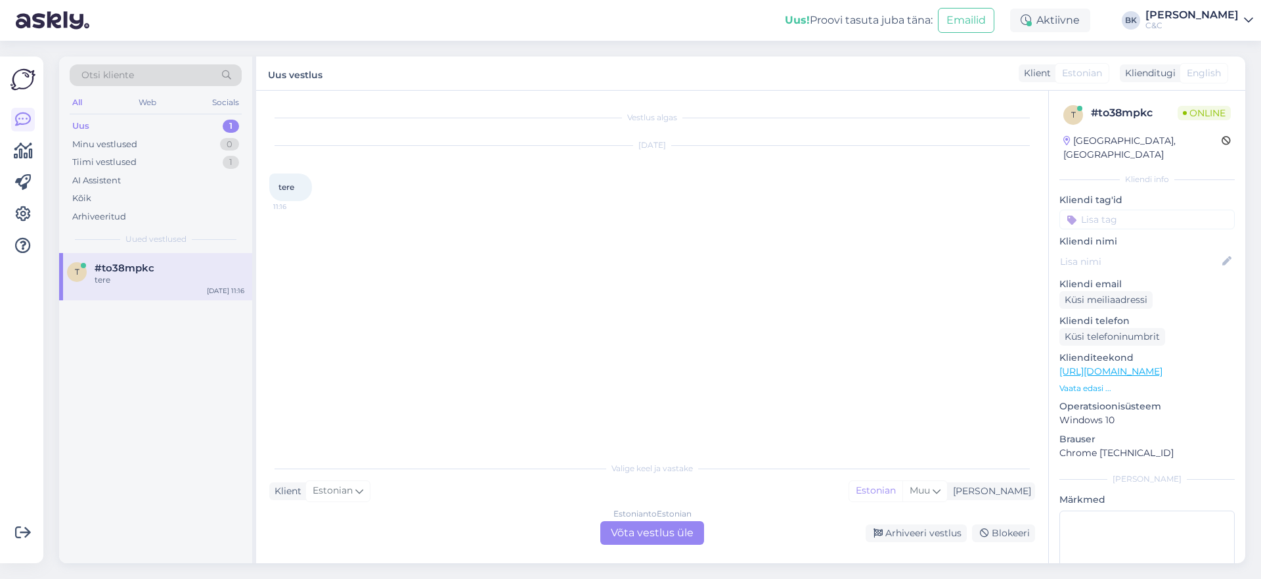
click at [677, 533] on div "Estonian to Estonian Võta vestlus üle" at bounding box center [652, 533] width 104 height 24
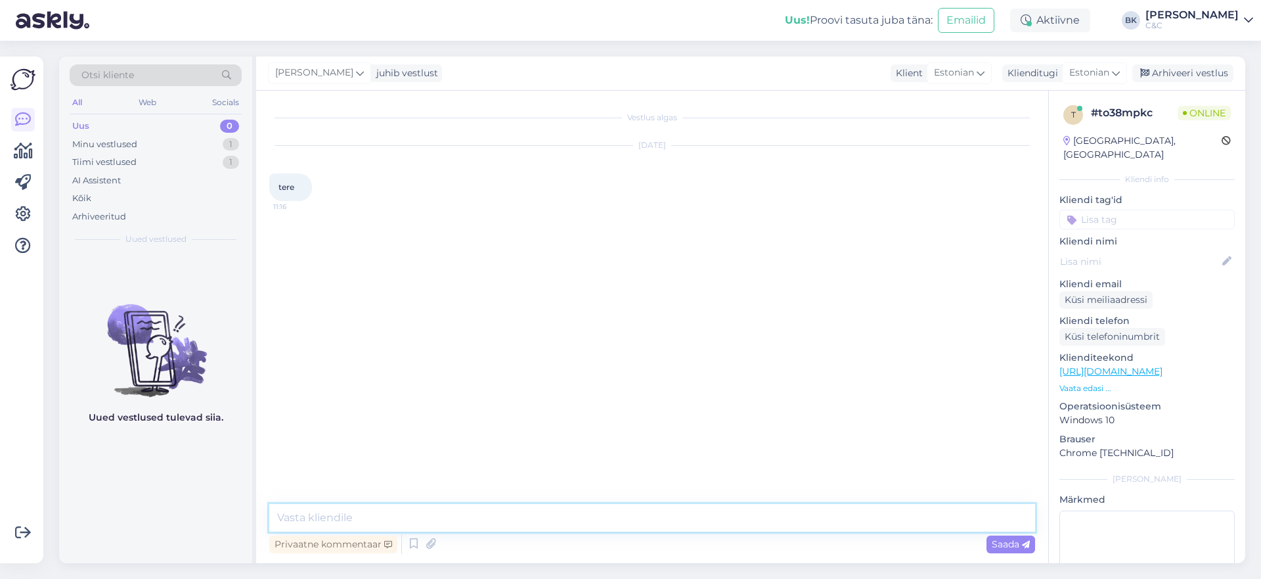
click at [618, 526] on textarea at bounding box center [652, 518] width 766 height 28
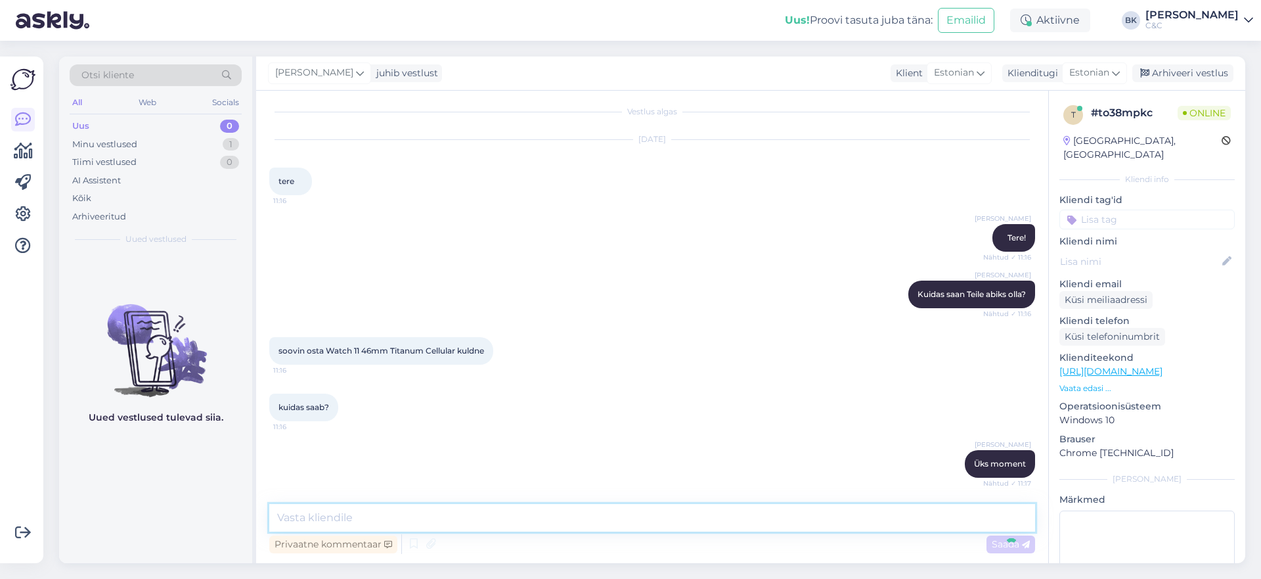
scroll to position [62, 0]
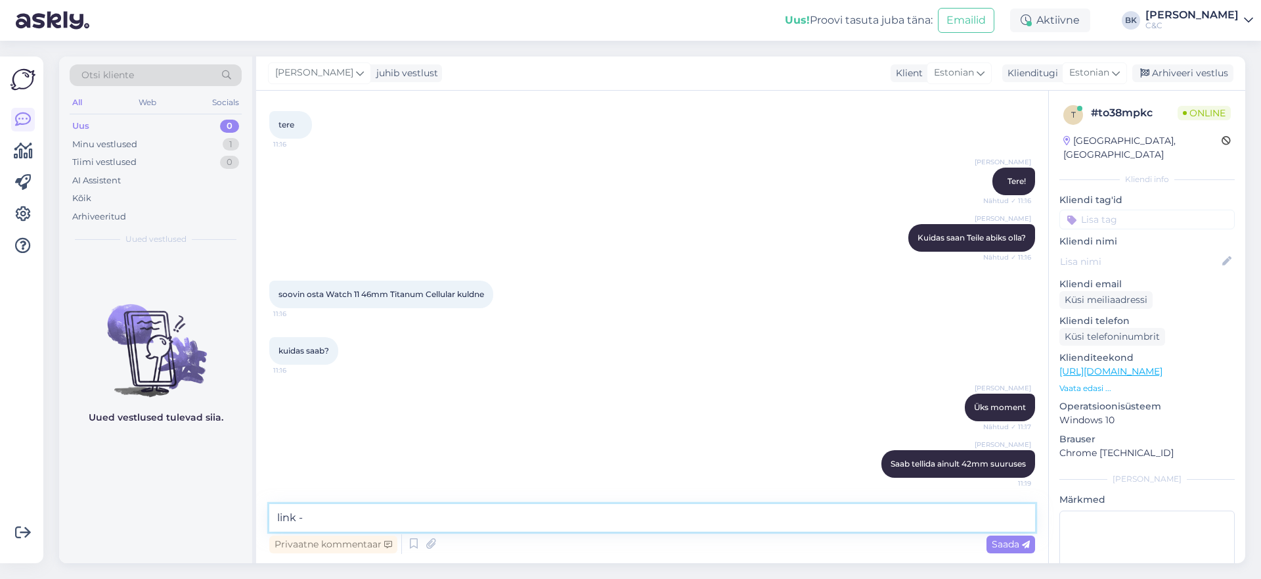
paste textarea "[URL][DOMAIN_NAME]"
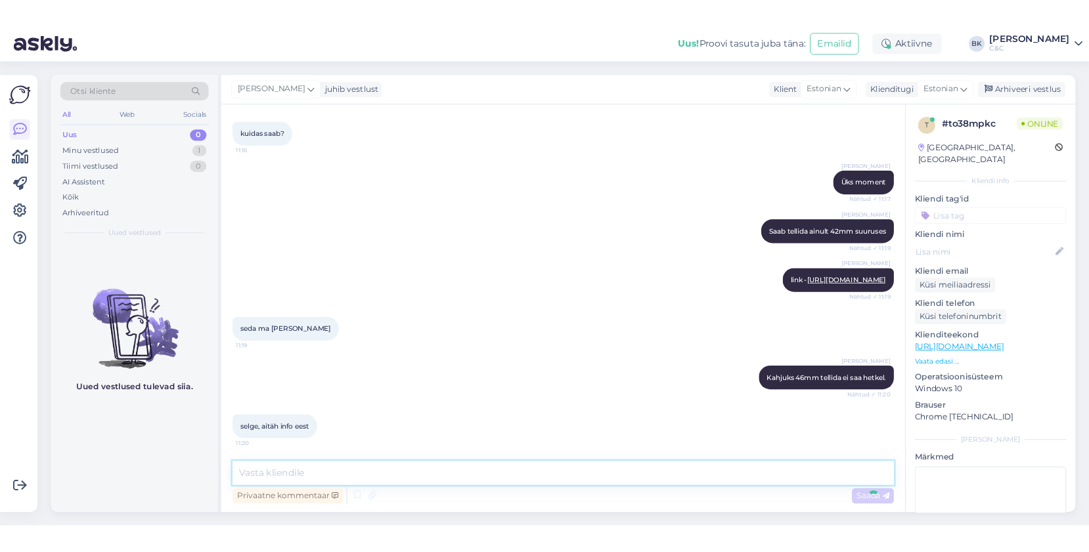
scroll to position [380, 0]
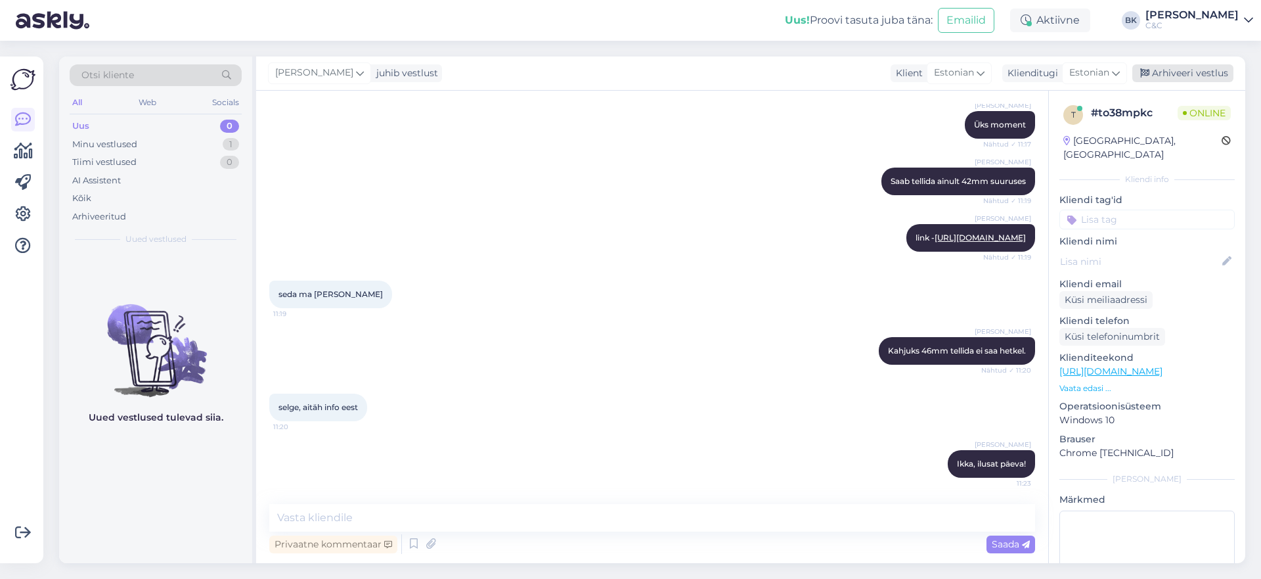
click at [1088, 68] on div "Arhiveeri vestlus" at bounding box center [1182, 73] width 101 height 18
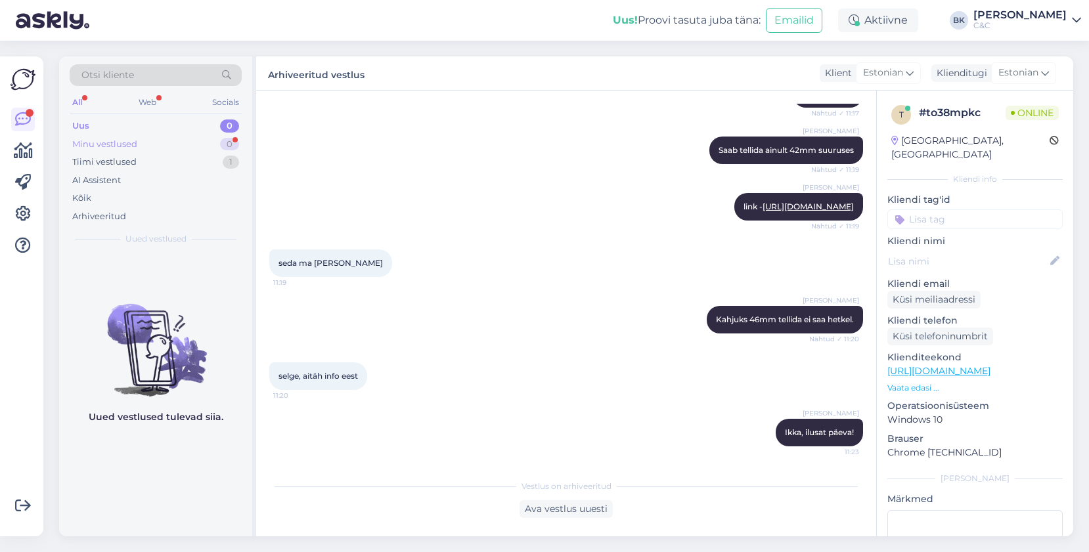
click at [223, 151] on div "Minu vestlused 0" at bounding box center [156, 144] width 172 height 18
click at [206, 131] on div "Uus 0" at bounding box center [156, 126] width 172 height 18
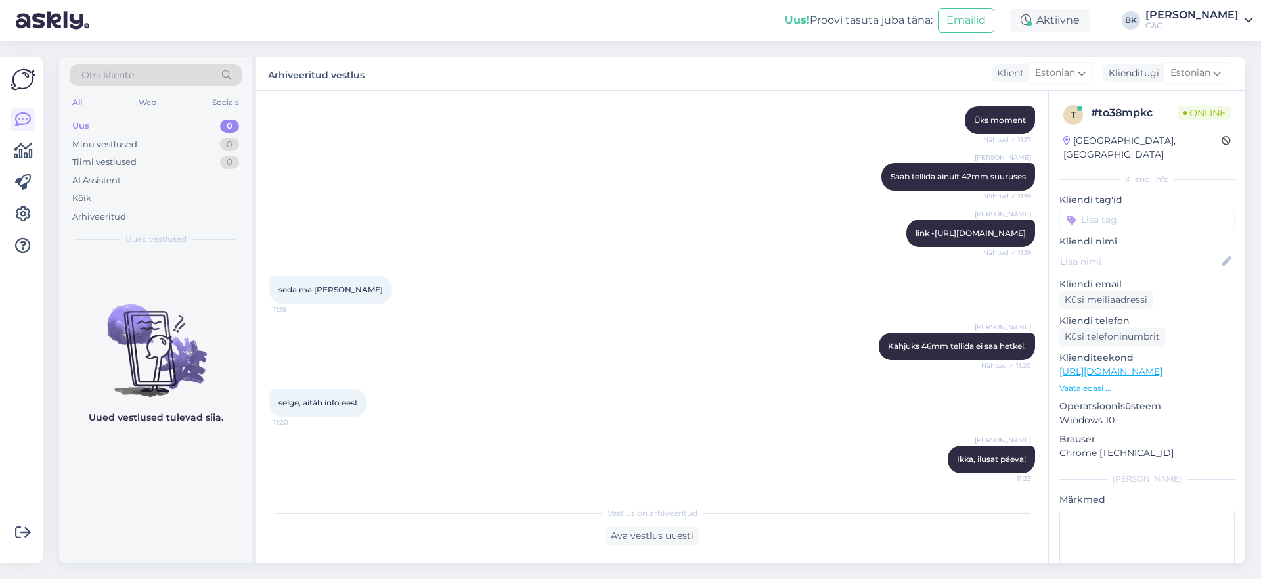
scroll to position [385, 0]
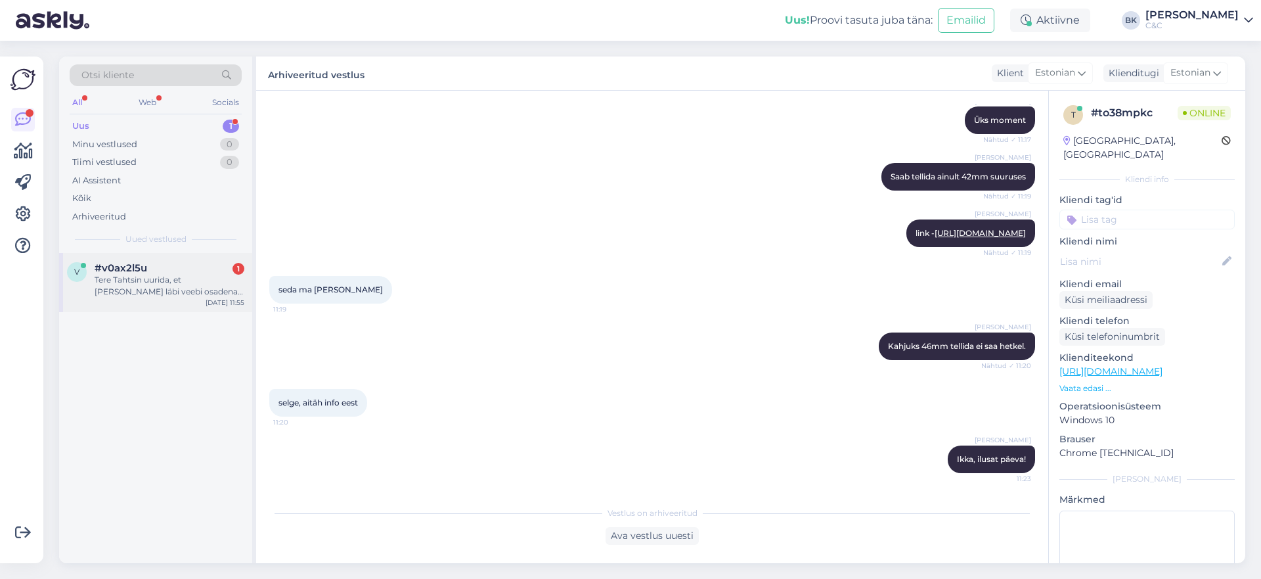
click at [164, 260] on div "v #v0ax2l5u 1 Tere Tahtsin uurida, et [PERSON_NAME] läbi veebi osadena makse, k…" at bounding box center [155, 282] width 193 height 59
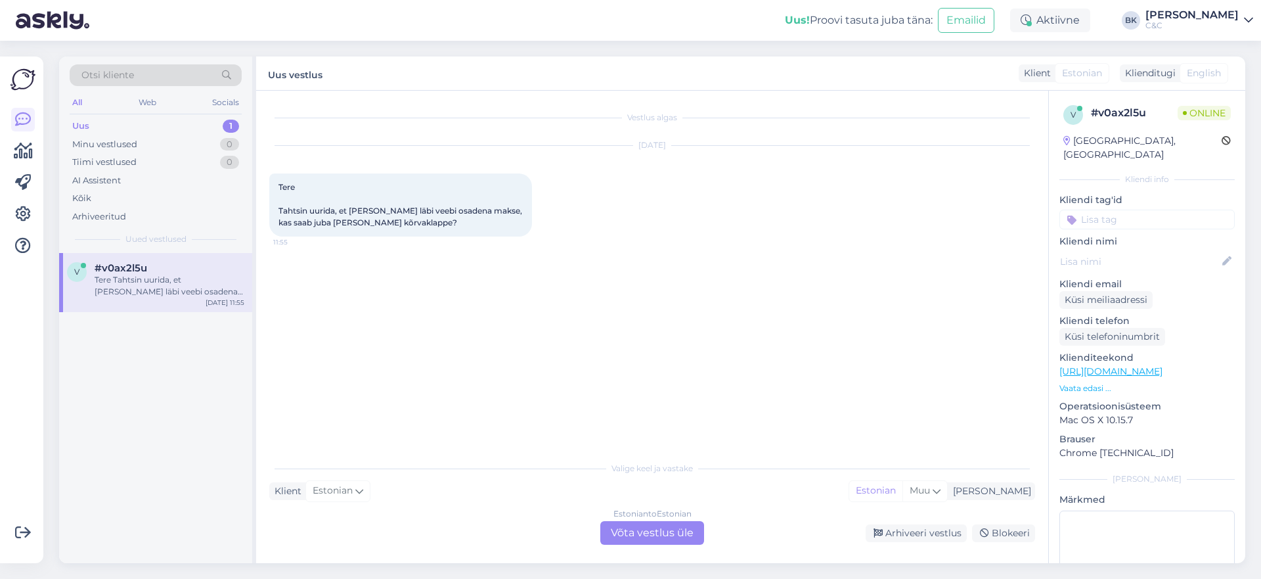
click at [676, 540] on div "Estonian to Estonian Võta vestlus üle" at bounding box center [652, 533] width 104 height 24
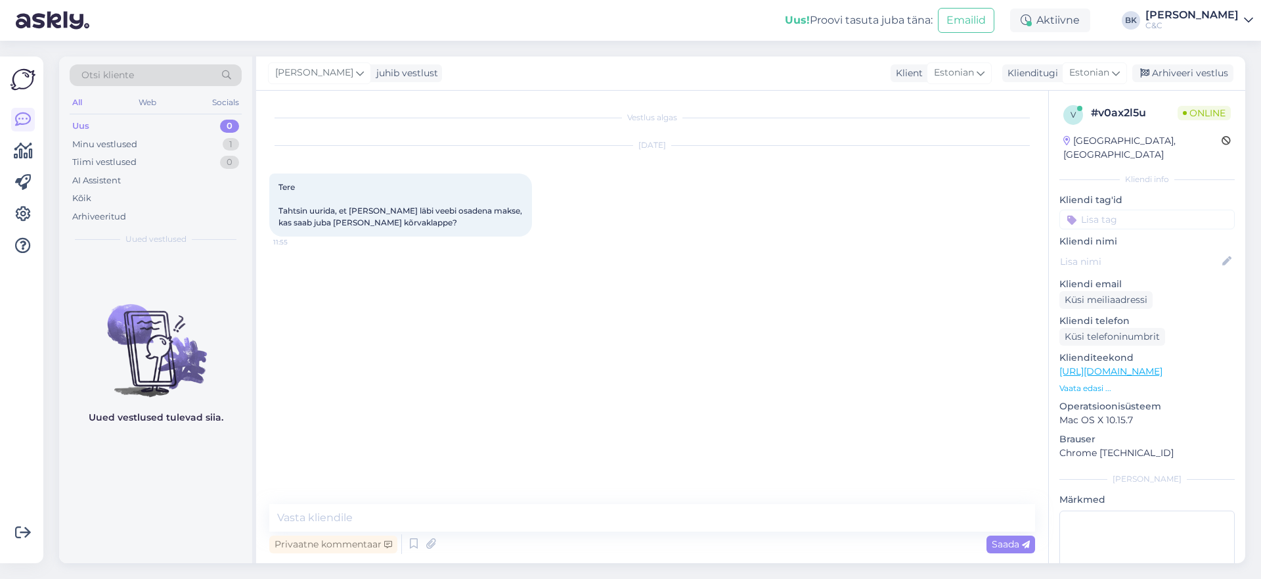
click at [634, 535] on div "Privaatne kommentaar Saada" at bounding box center [652, 543] width 766 height 25
click at [612, 510] on textarea at bounding box center [652, 518] width 766 height 28
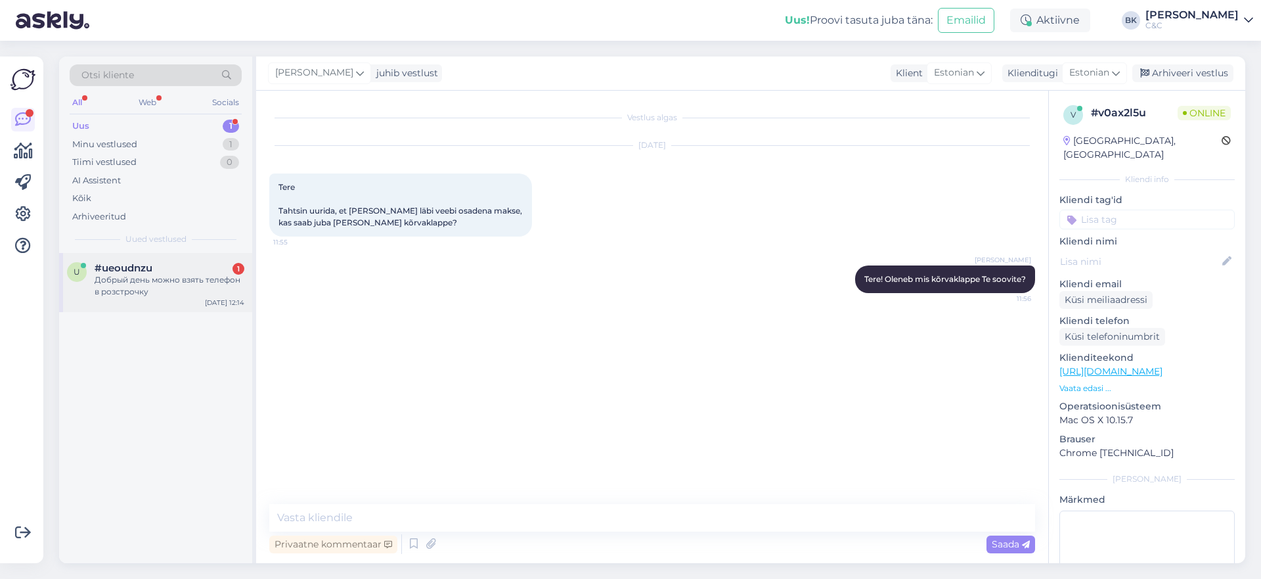
click at [112, 289] on div "Добрый день можно взять телефон в розстрочку" at bounding box center [170, 286] width 150 height 24
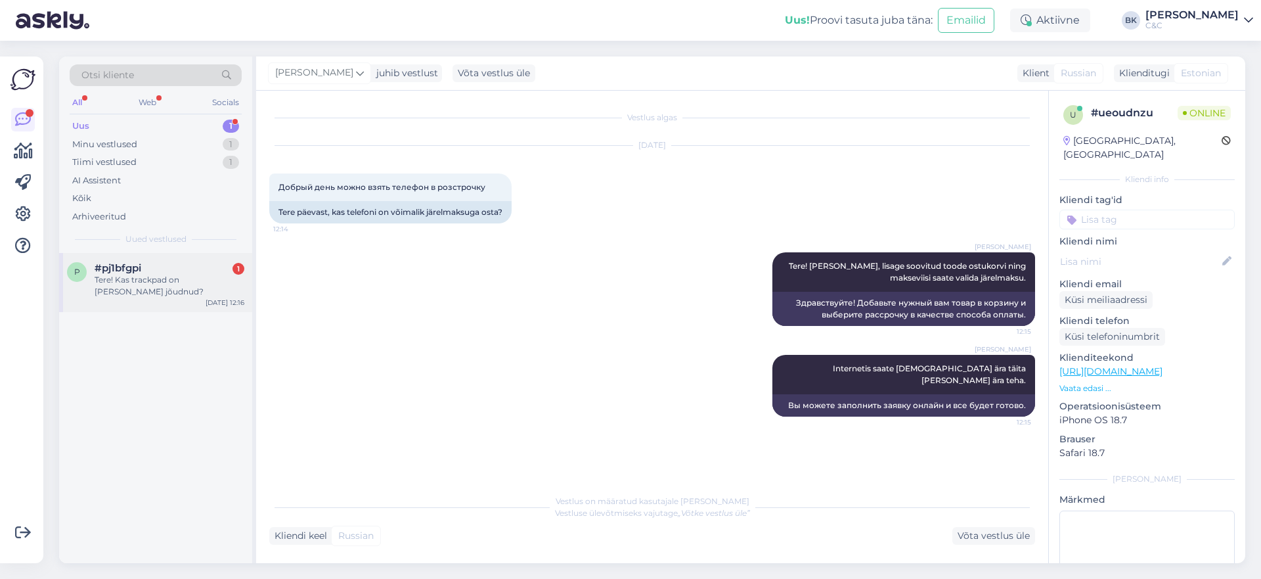
click at [125, 280] on div "Tere! Kas trackpad on [PERSON_NAME] jõudnud?" at bounding box center [170, 286] width 150 height 24
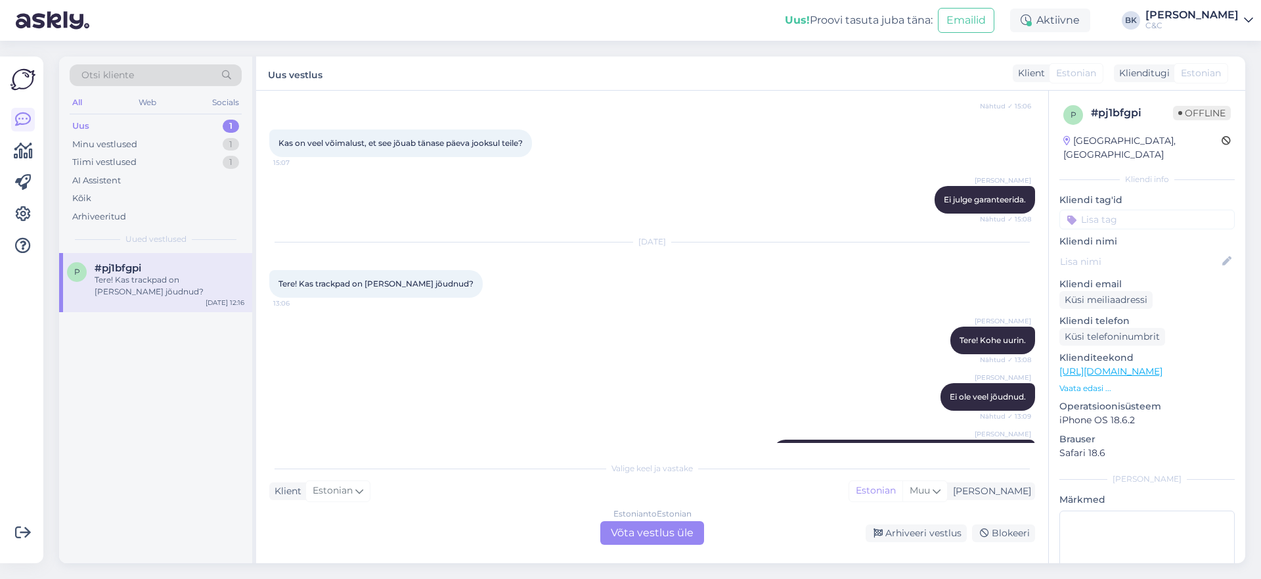
scroll to position [384, 0]
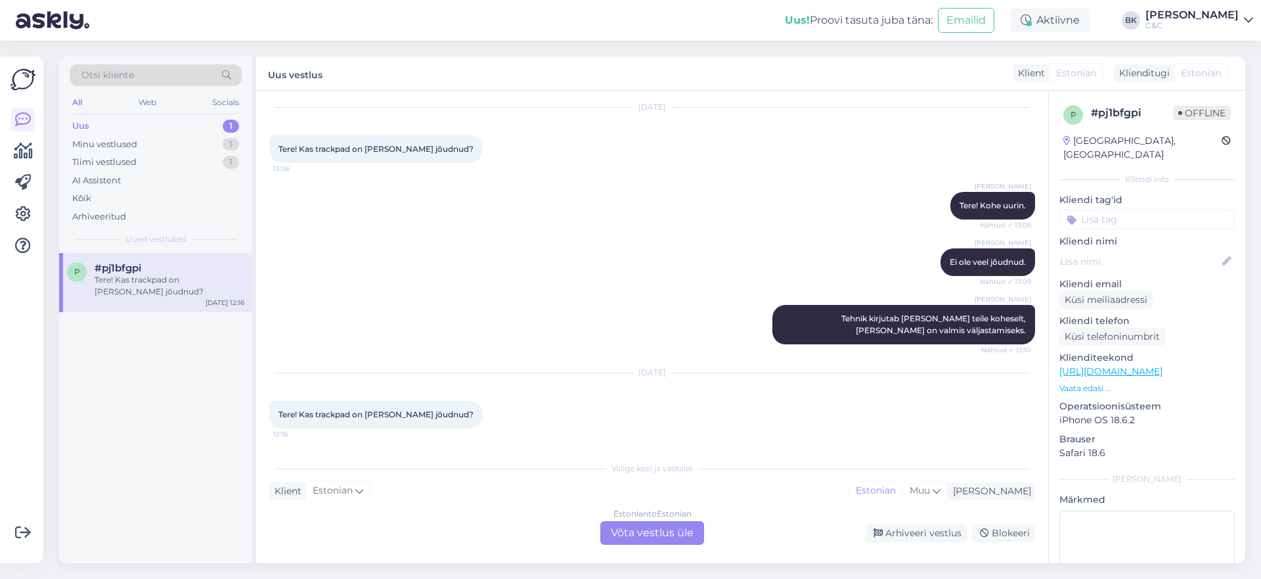
click at [625, 529] on div "Estonian to Estonian Võta vestlus üle" at bounding box center [652, 533] width 104 height 24
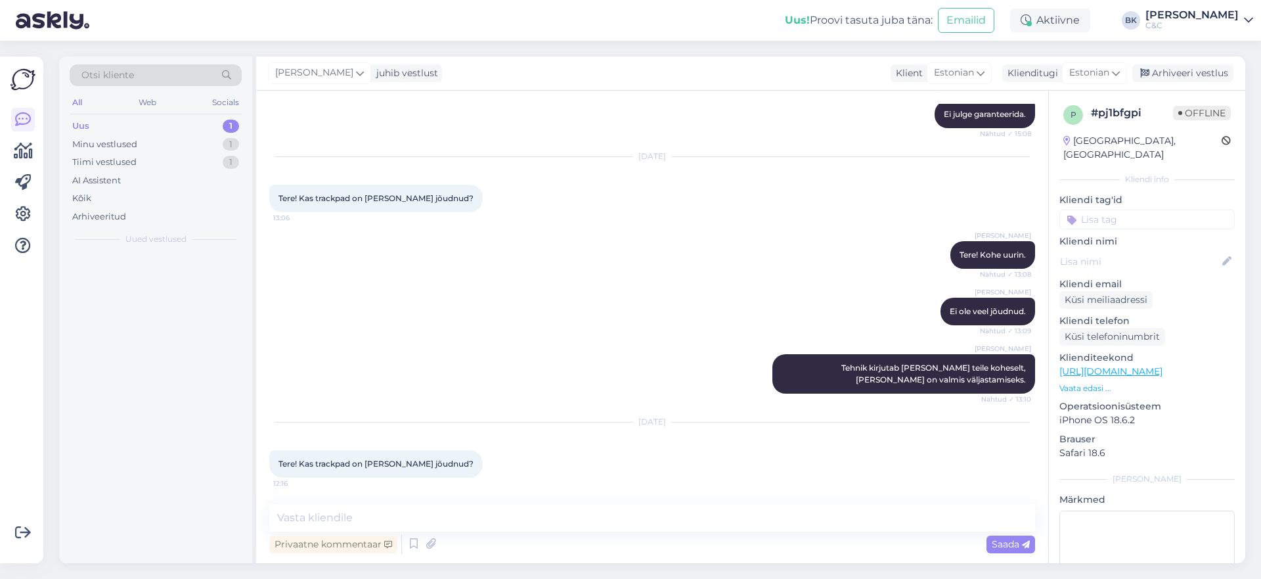
scroll to position [334, 0]
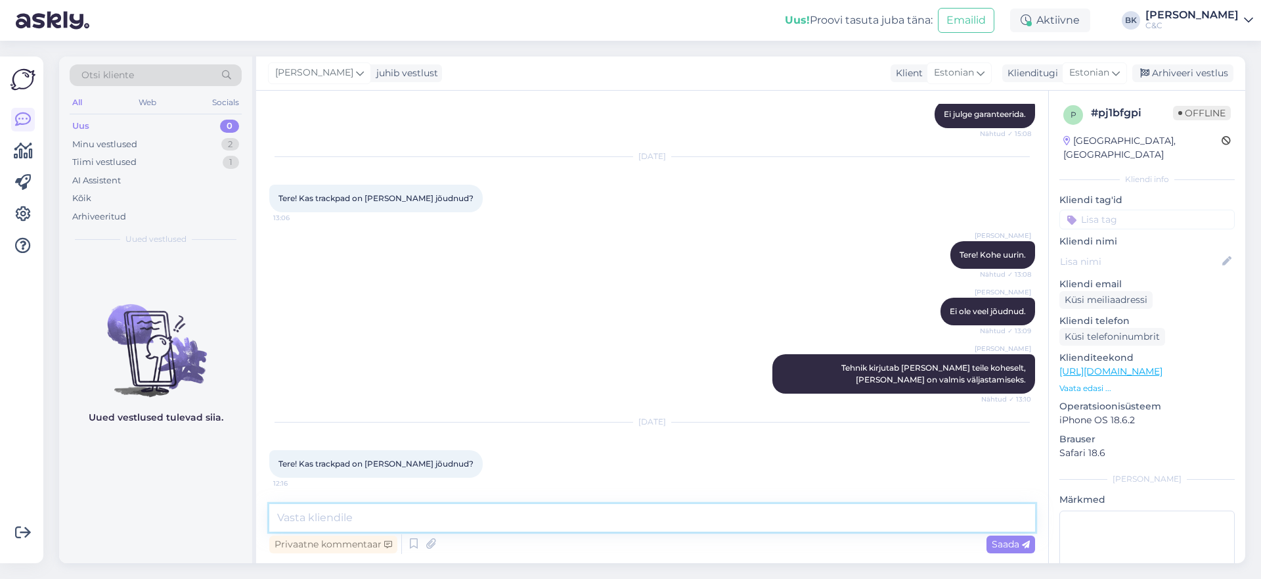
click at [549, 528] on textarea at bounding box center [652, 518] width 766 height 28
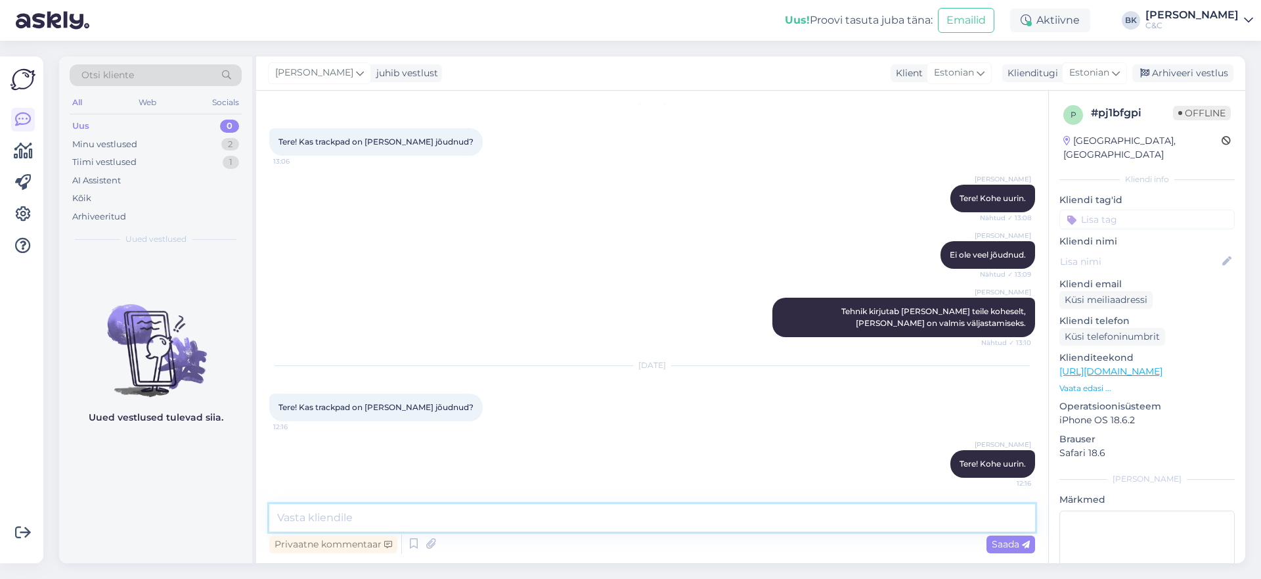
scroll to position [0, 0]
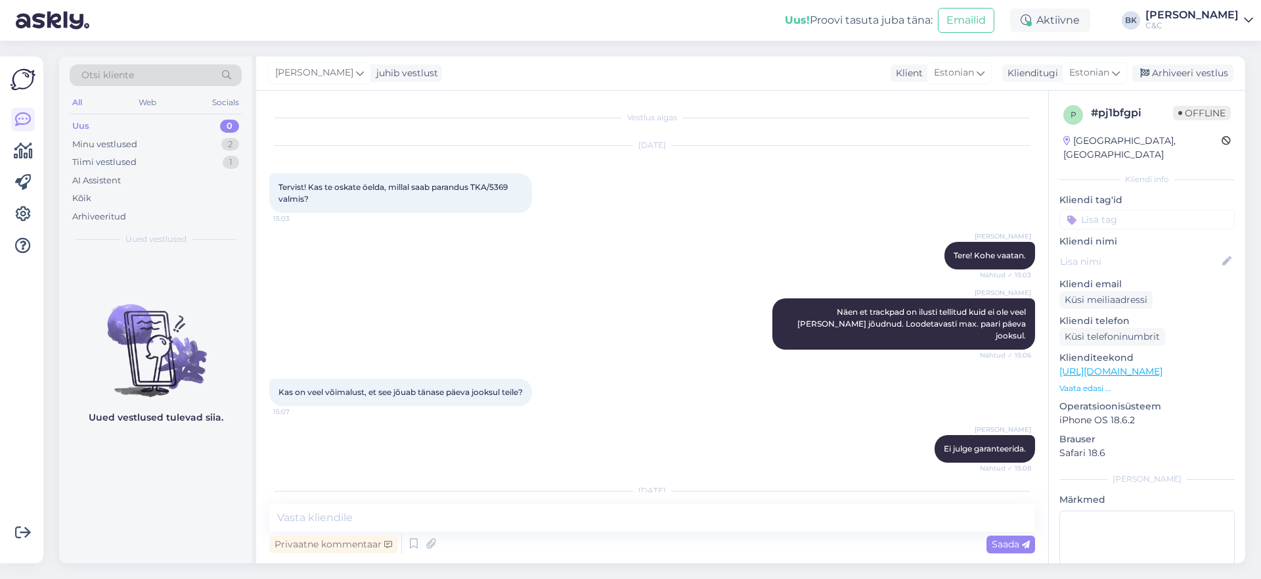
click at [503, 187] on span "Tervist! Kas te oskate öelda, millal saab parandus TKA/5369 valmis?" at bounding box center [393, 193] width 231 height 22
copy span "5369"
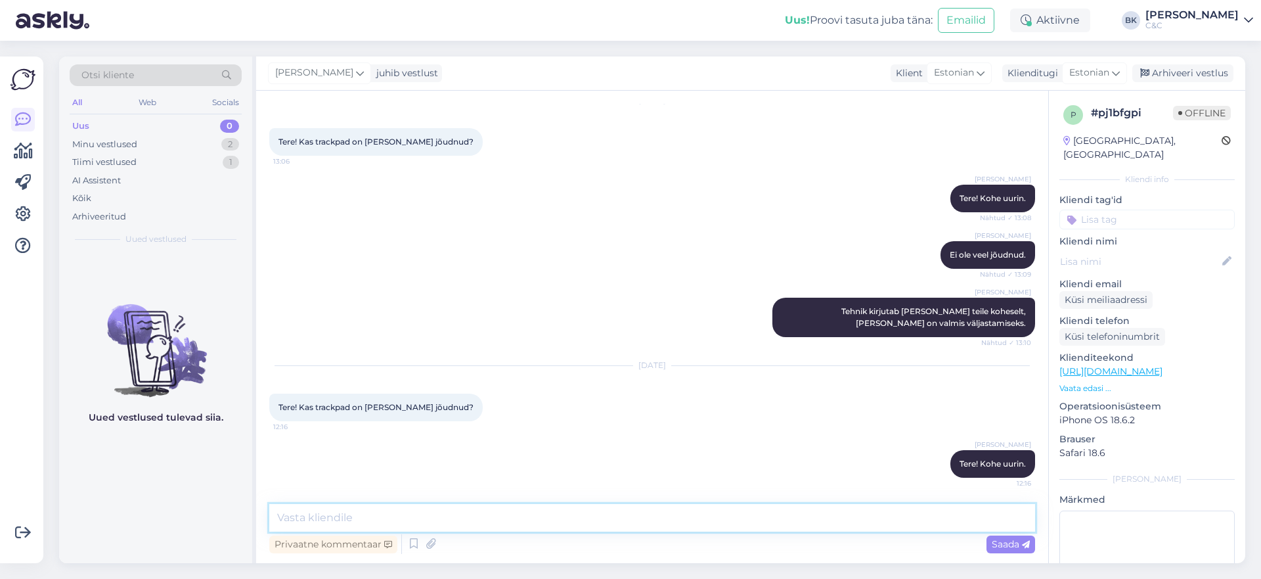
click at [435, 515] on textarea at bounding box center [652, 518] width 766 height 28
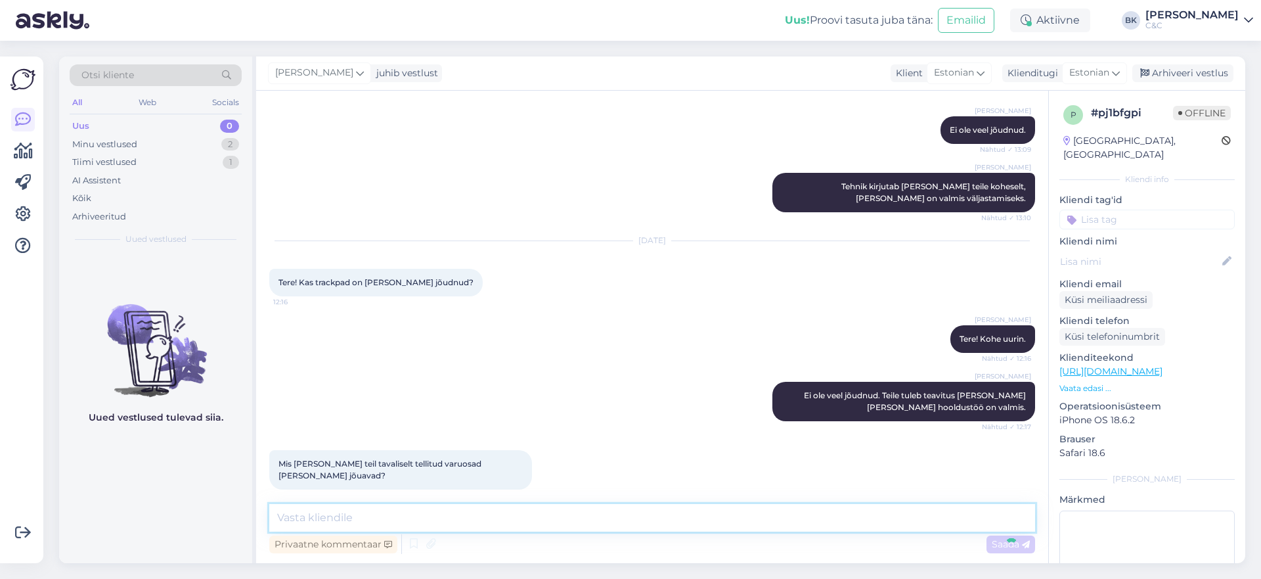
scroll to position [572, 0]
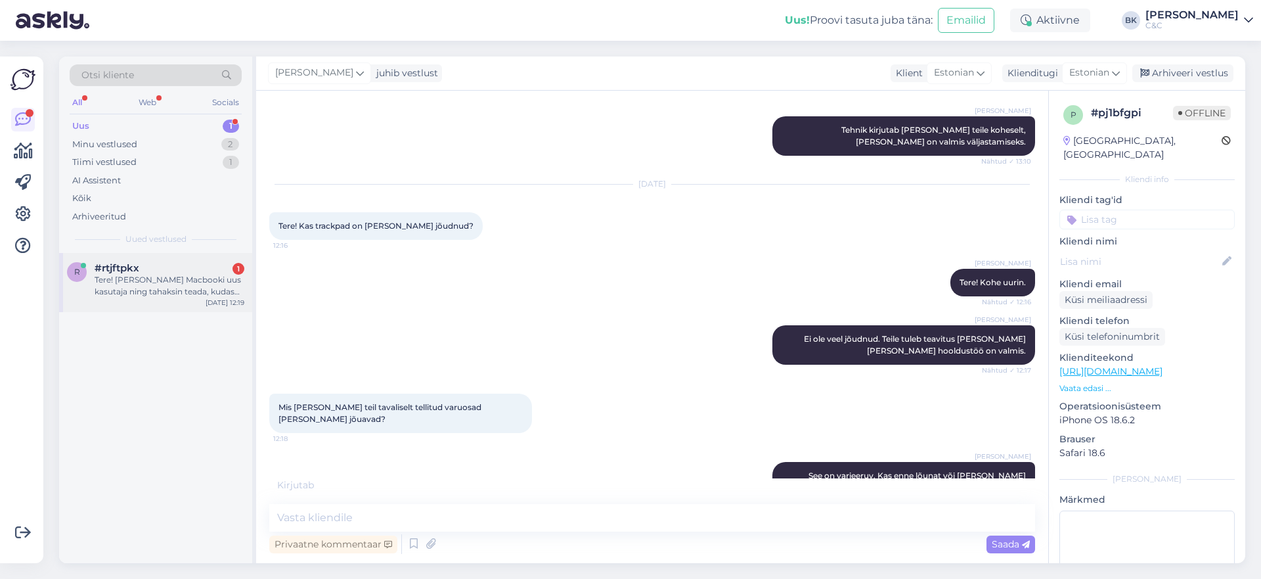
click at [191, 287] on div "Tere! [PERSON_NAME] Macbooki uus kasutaja ning tahaksin teada, kudas saaks teha…" at bounding box center [170, 286] width 150 height 24
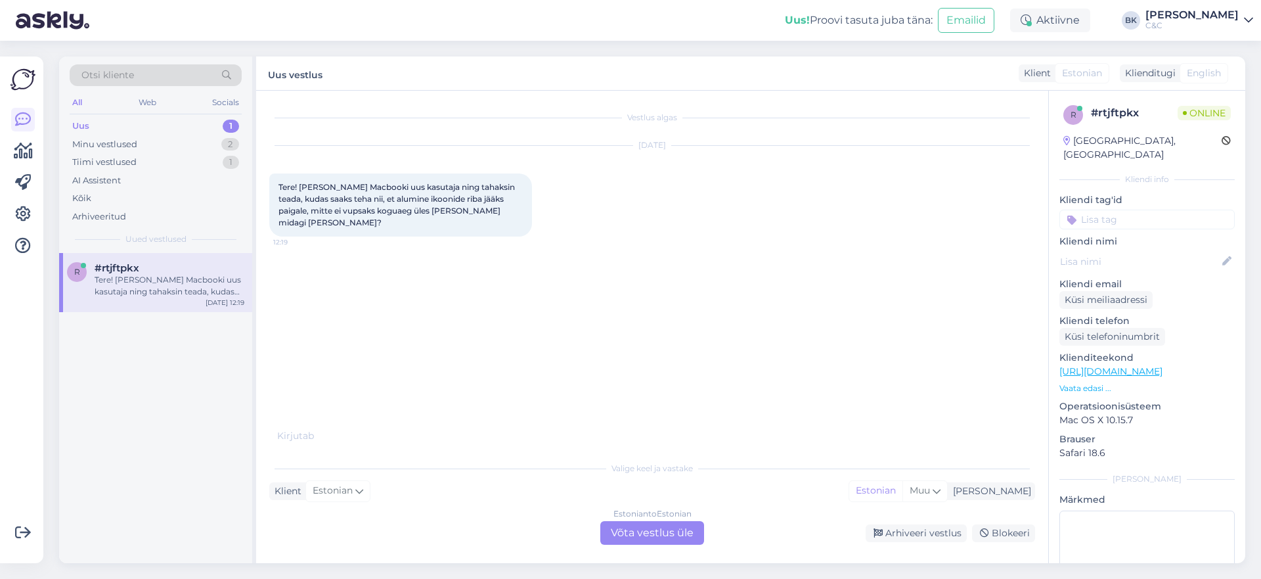
click at [681, 523] on div "Estonian to Estonian Võta vestlus üle" at bounding box center [652, 533] width 104 height 24
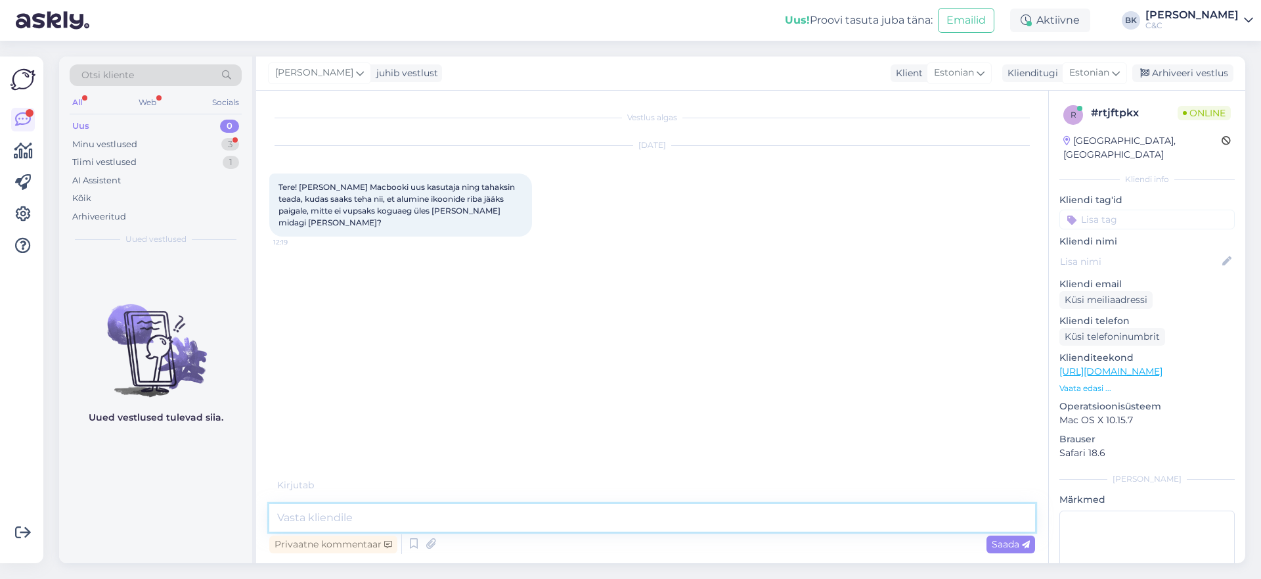
click at [634, 527] on textarea at bounding box center [652, 518] width 766 height 28
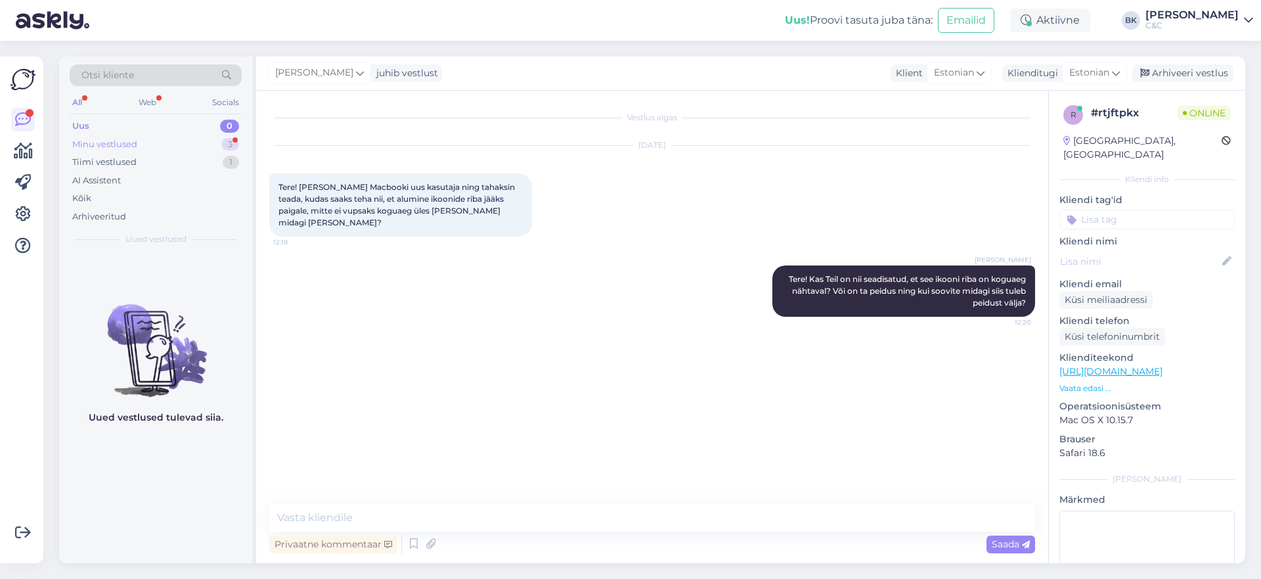
click at [162, 144] on div "Minu vestlused 3" at bounding box center [156, 144] width 172 height 18
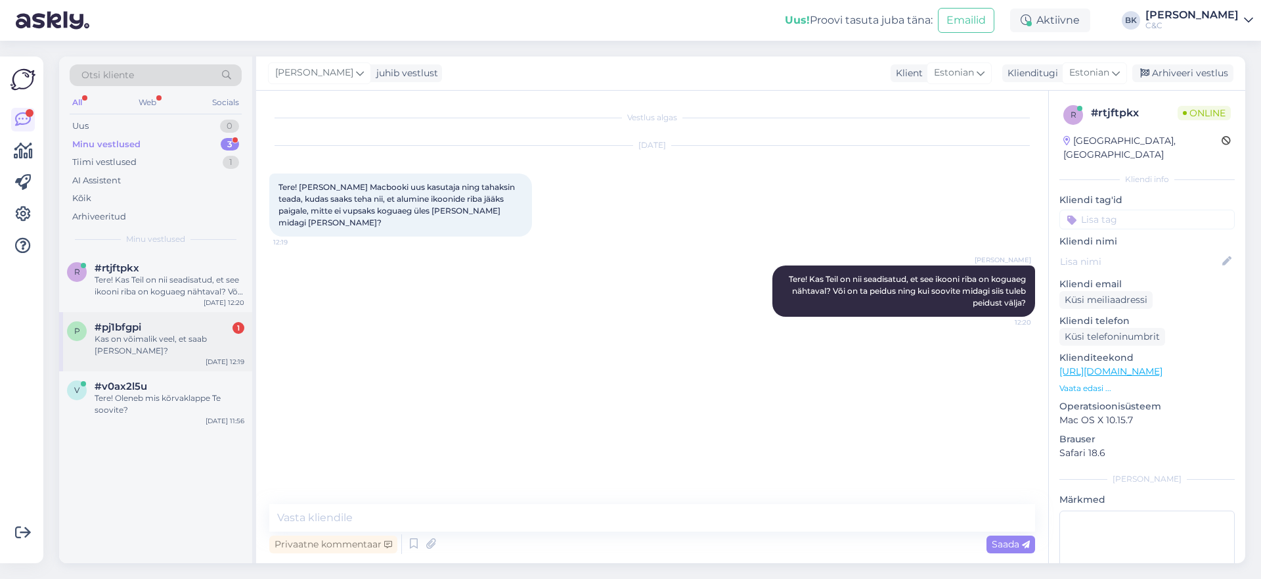
click at [191, 324] on div "#pj1bfgpi 1" at bounding box center [170, 327] width 150 height 12
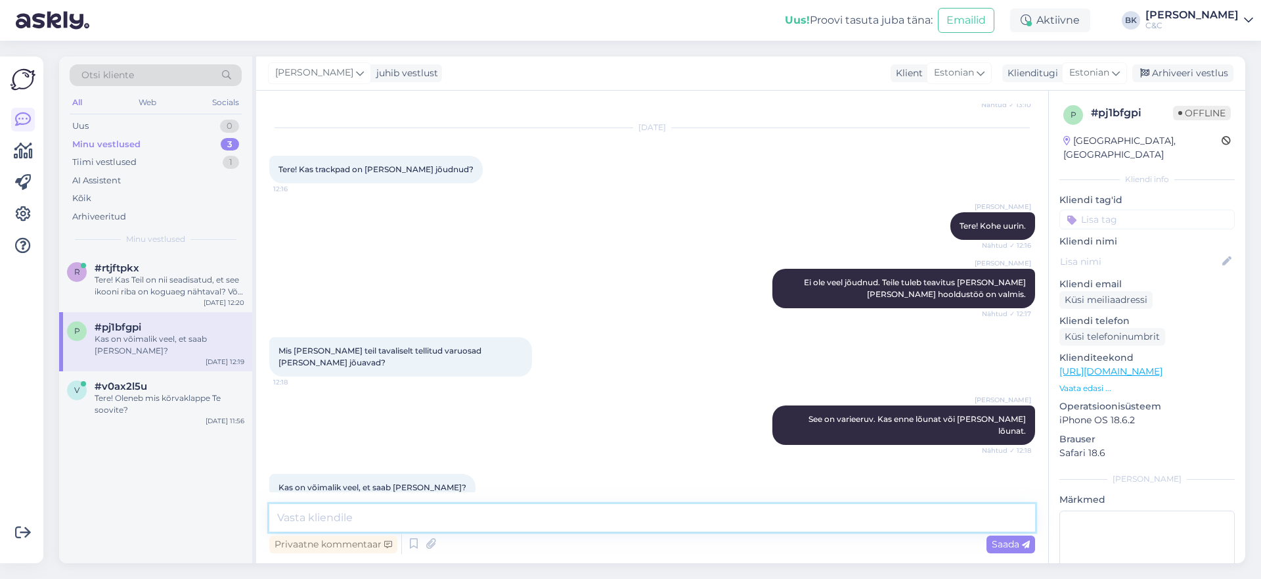
click at [396, 525] on textarea at bounding box center [652, 518] width 766 height 28
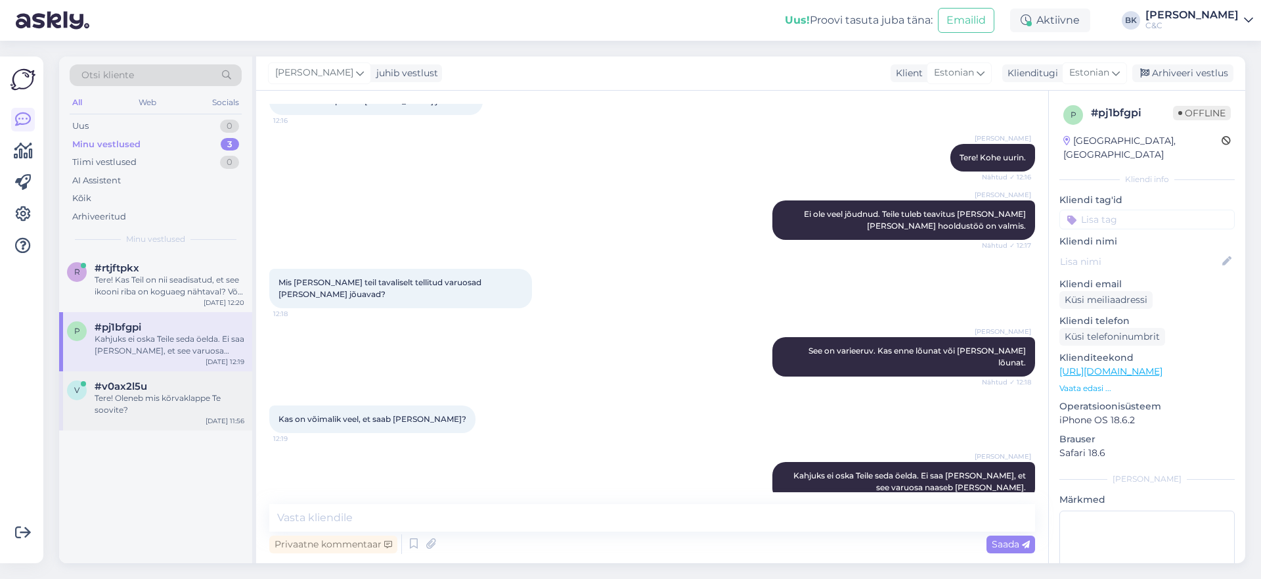
click at [166, 389] on div "#v0ax2l5u" at bounding box center [170, 386] width 150 height 12
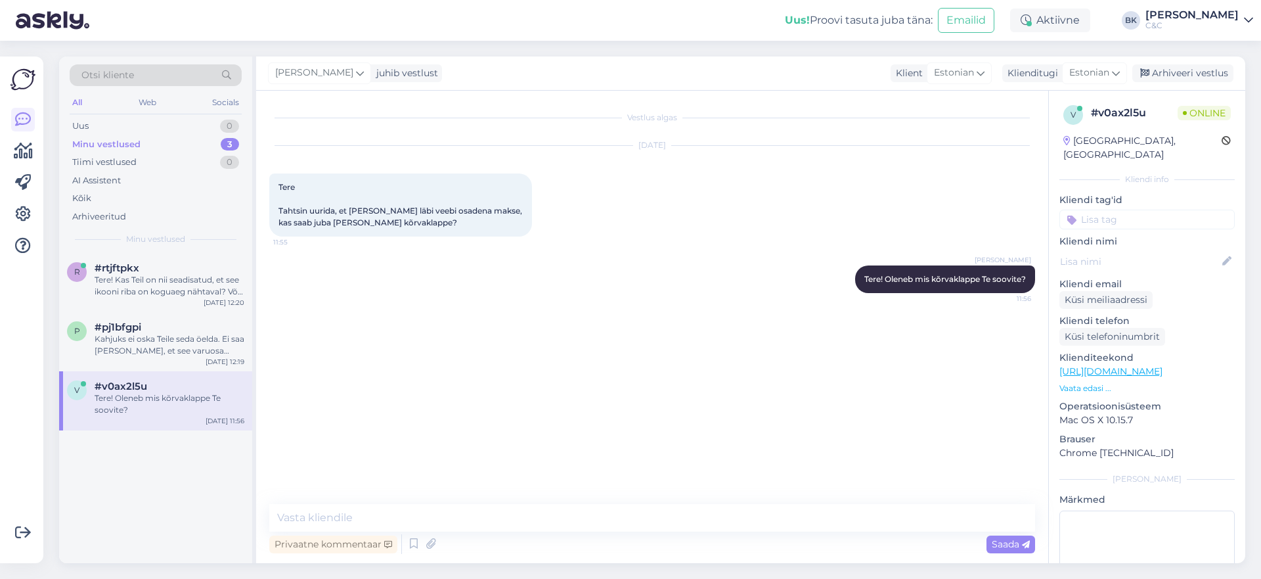
scroll to position [0, 0]
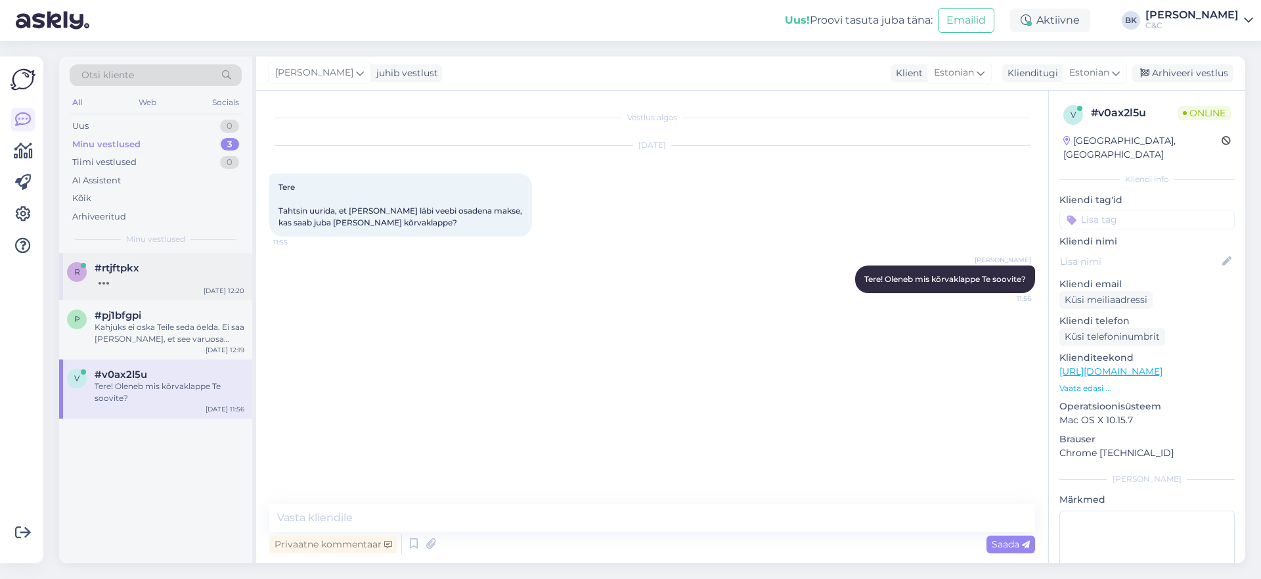
click at [195, 285] on div at bounding box center [170, 280] width 150 height 12
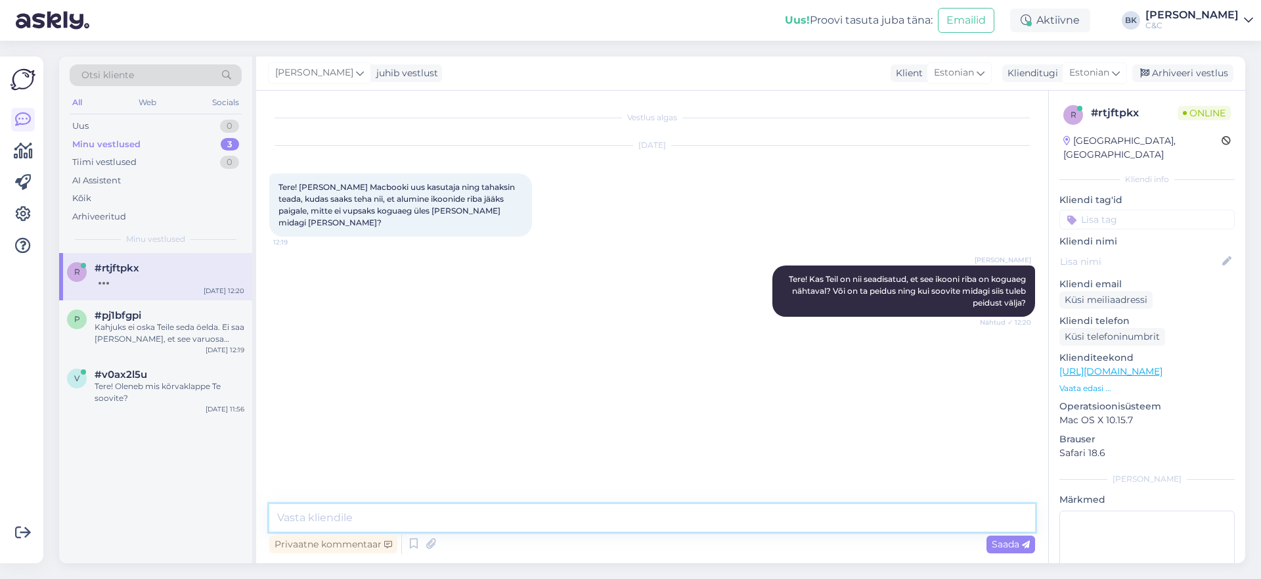
click at [428, 515] on textarea at bounding box center [652, 518] width 766 height 28
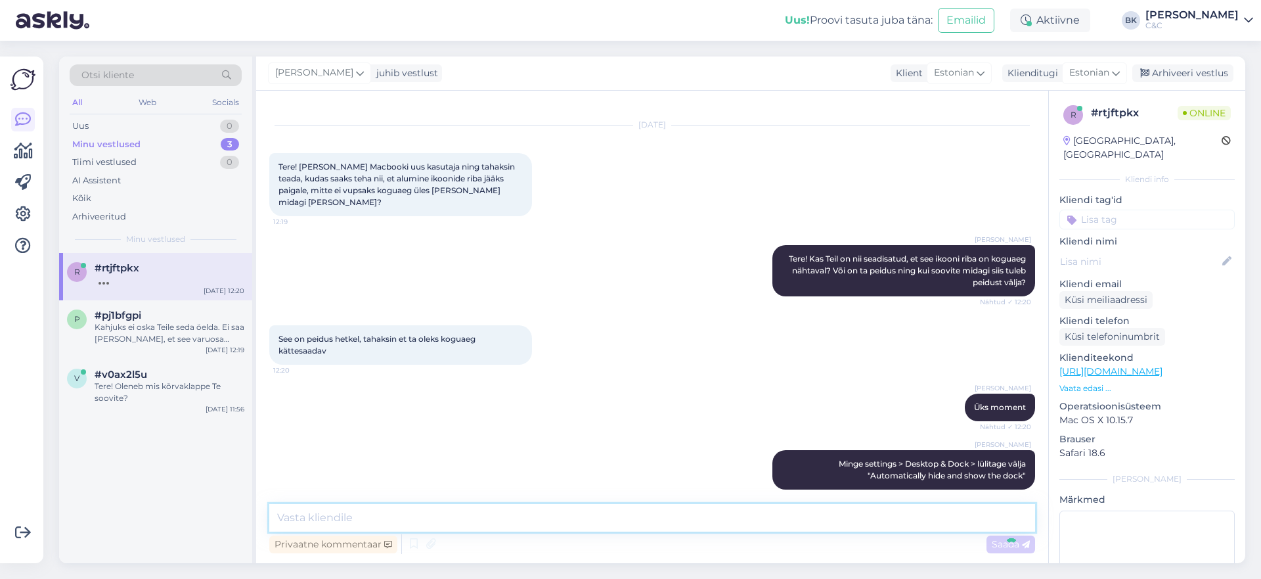
scroll to position [77, 0]
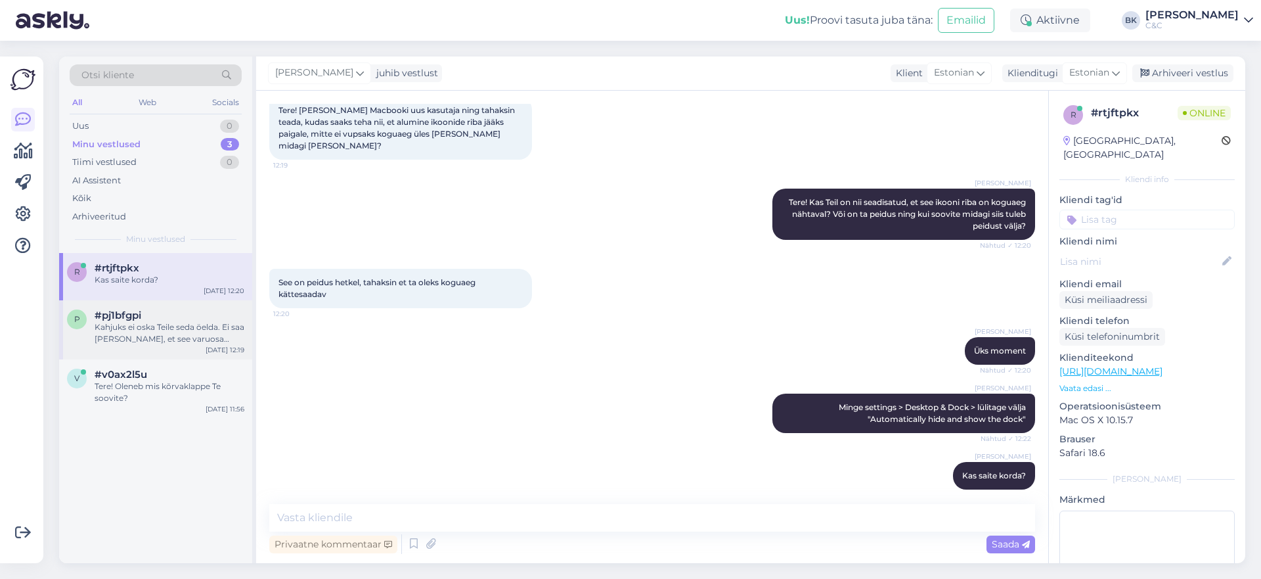
click at [173, 337] on div "Kahjuks ei oska Teile seda öelda. Ei saa [PERSON_NAME], et see varuosa naaseb […" at bounding box center [170, 333] width 150 height 24
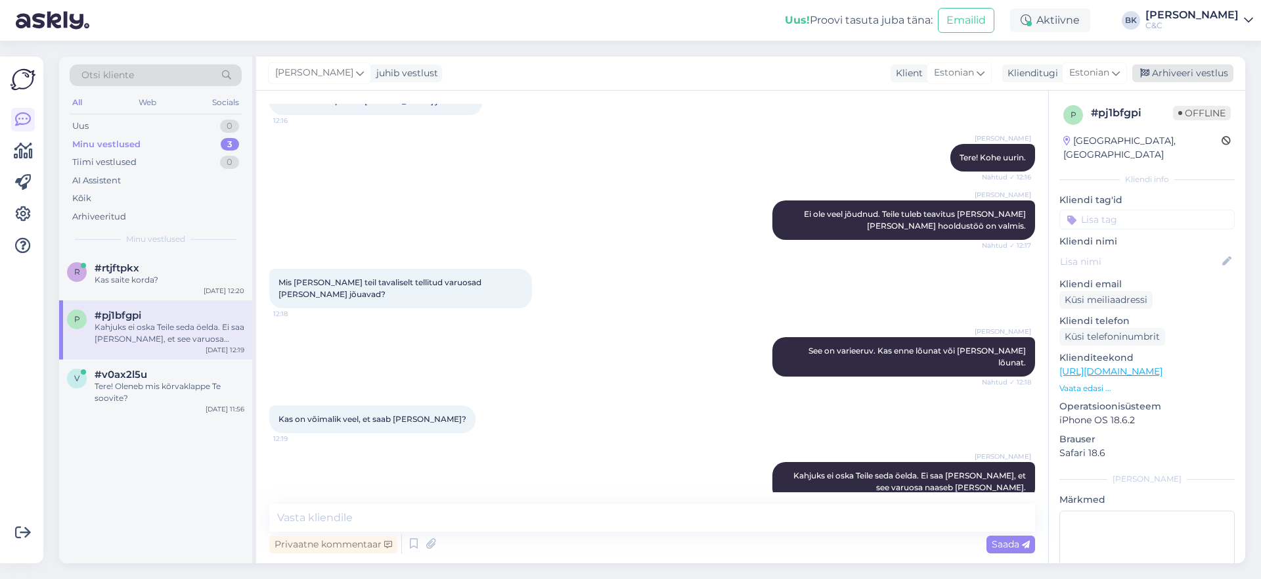
click at [1088, 72] on div "Arhiveeri vestlus" at bounding box center [1182, 73] width 101 height 18
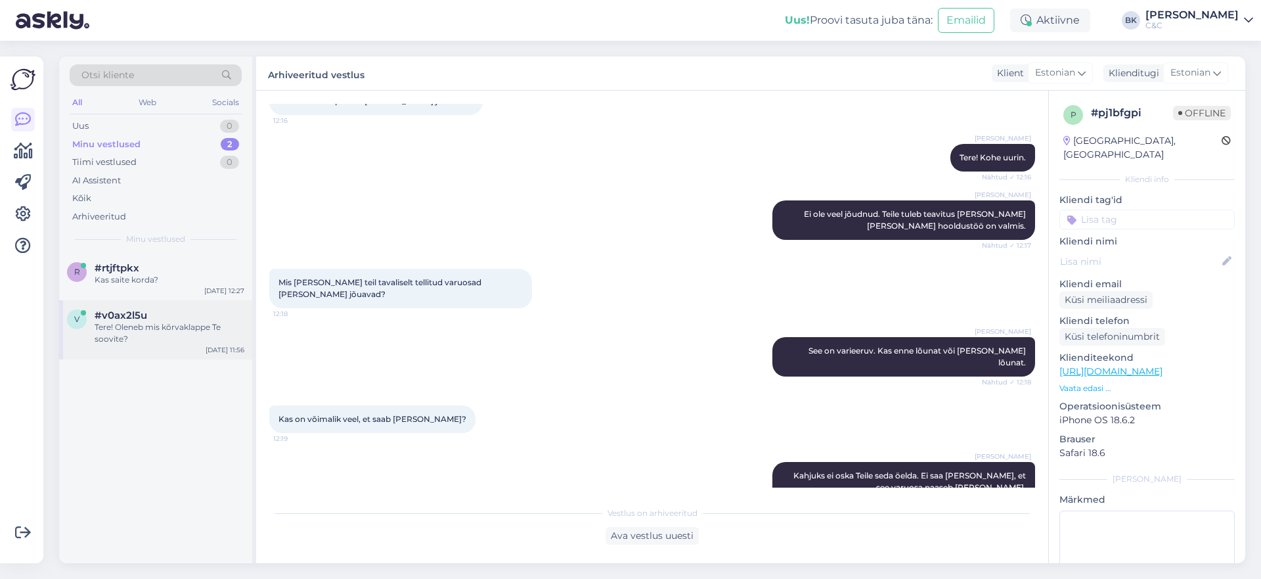
click at [135, 328] on div "Tere! Oleneb mis kõrvaklappe Te soovite?" at bounding box center [170, 333] width 150 height 24
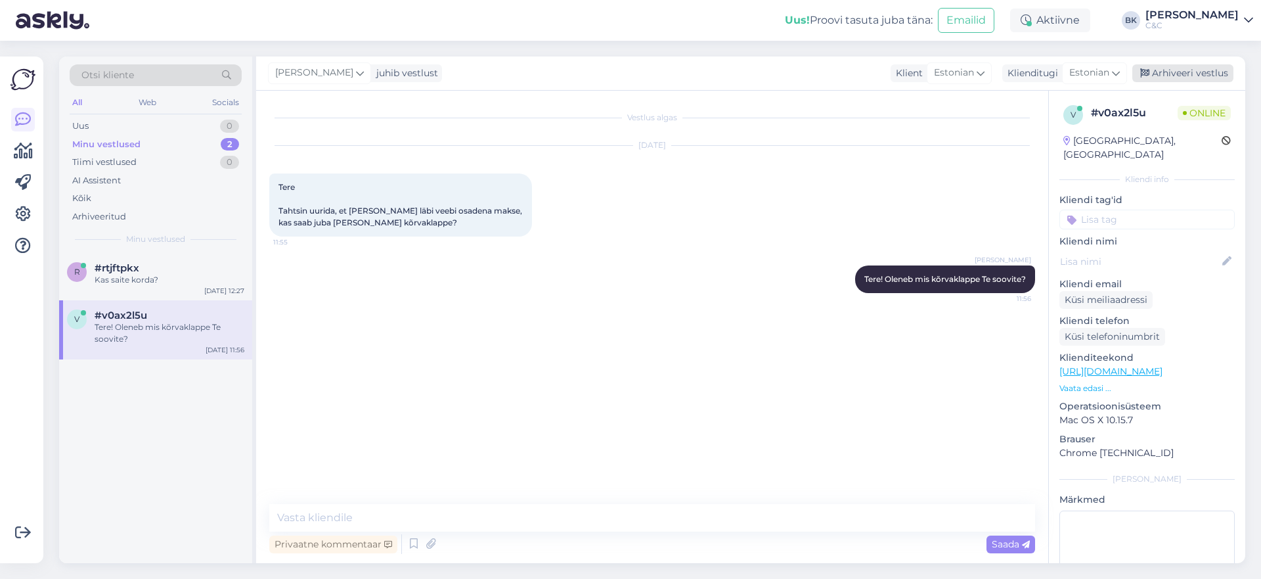
click at [1088, 76] on div "Arhiveeri vestlus" at bounding box center [1182, 73] width 101 height 18
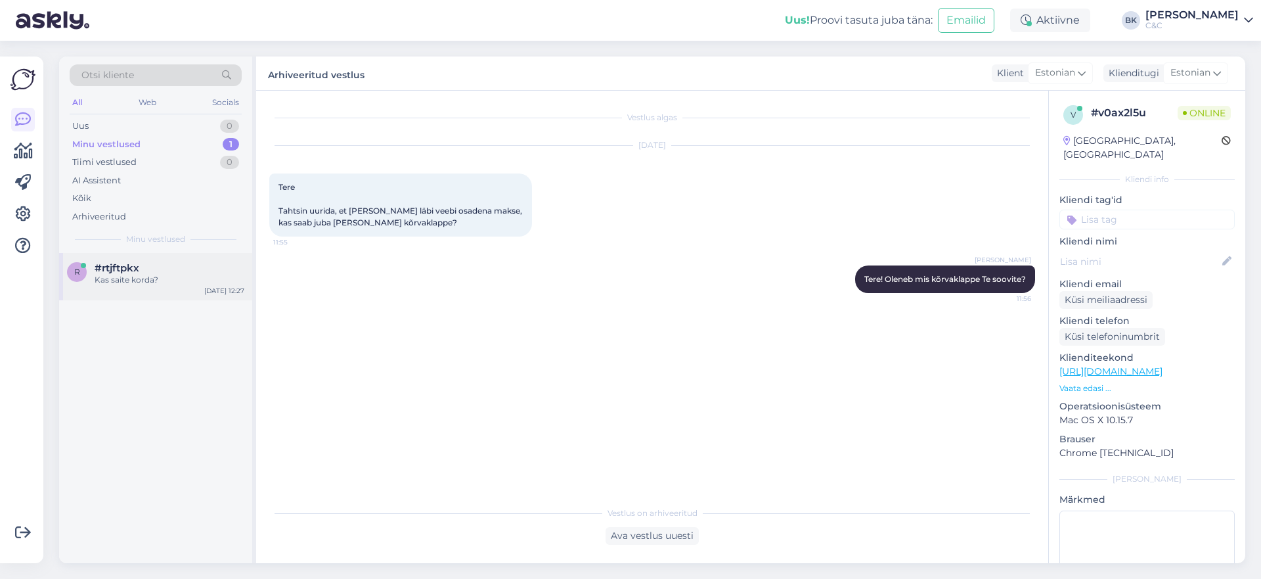
click at [171, 286] on div "r #rtjftpkx Kas saite korda? [DATE] 12:27" at bounding box center [155, 276] width 193 height 47
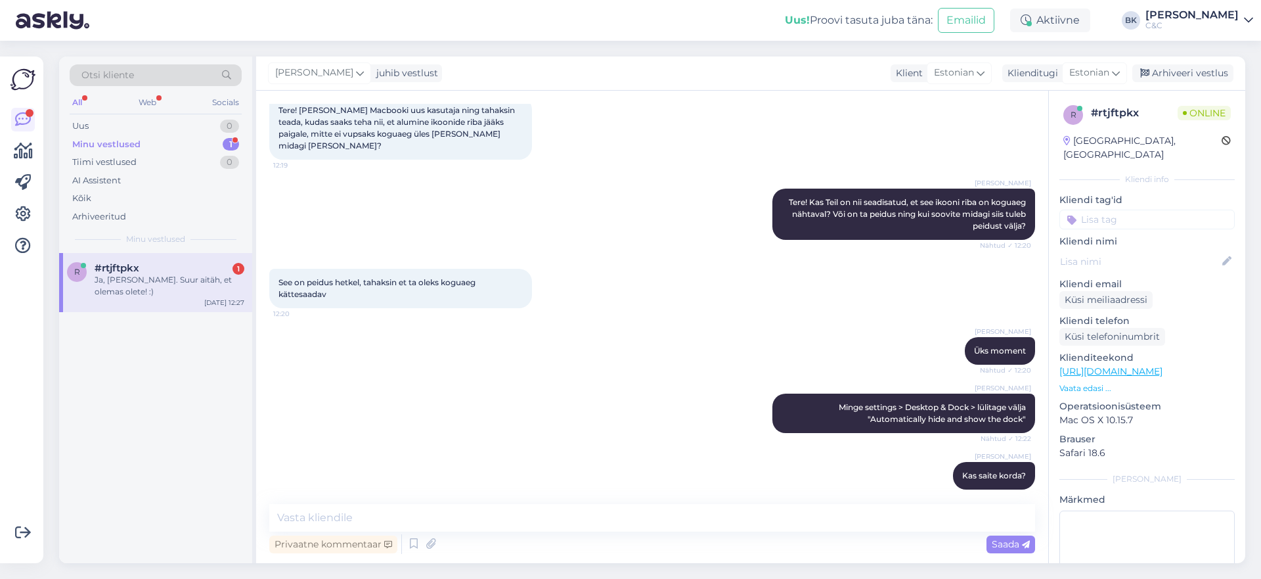
scroll to position [133, 0]
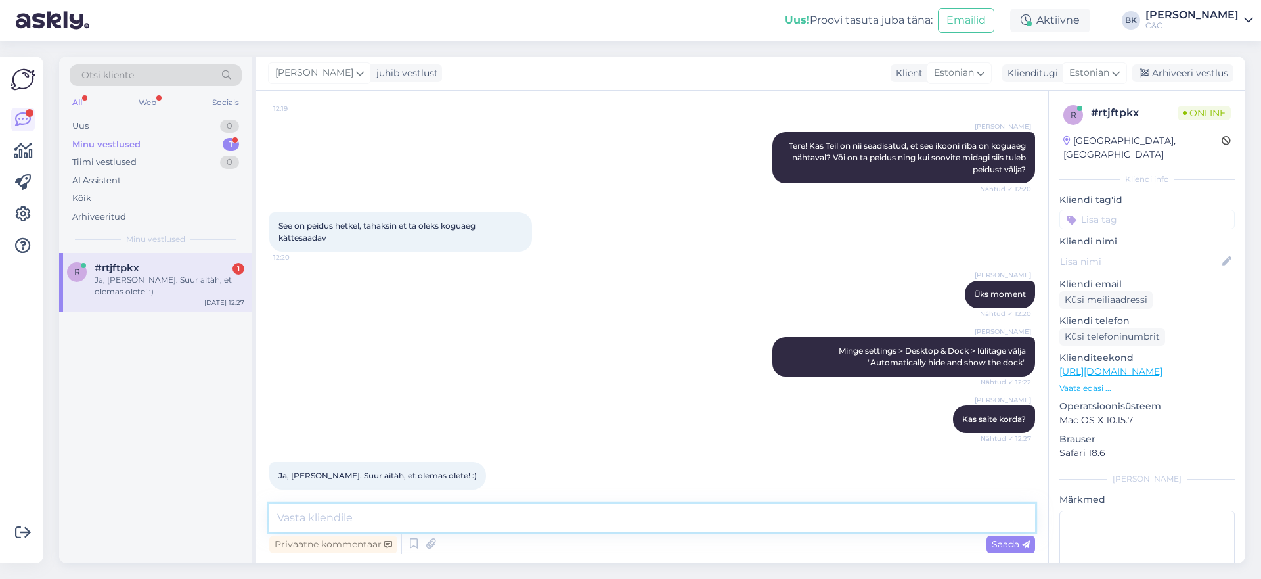
click at [525, 514] on textarea at bounding box center [652, 518] width 766 height 28
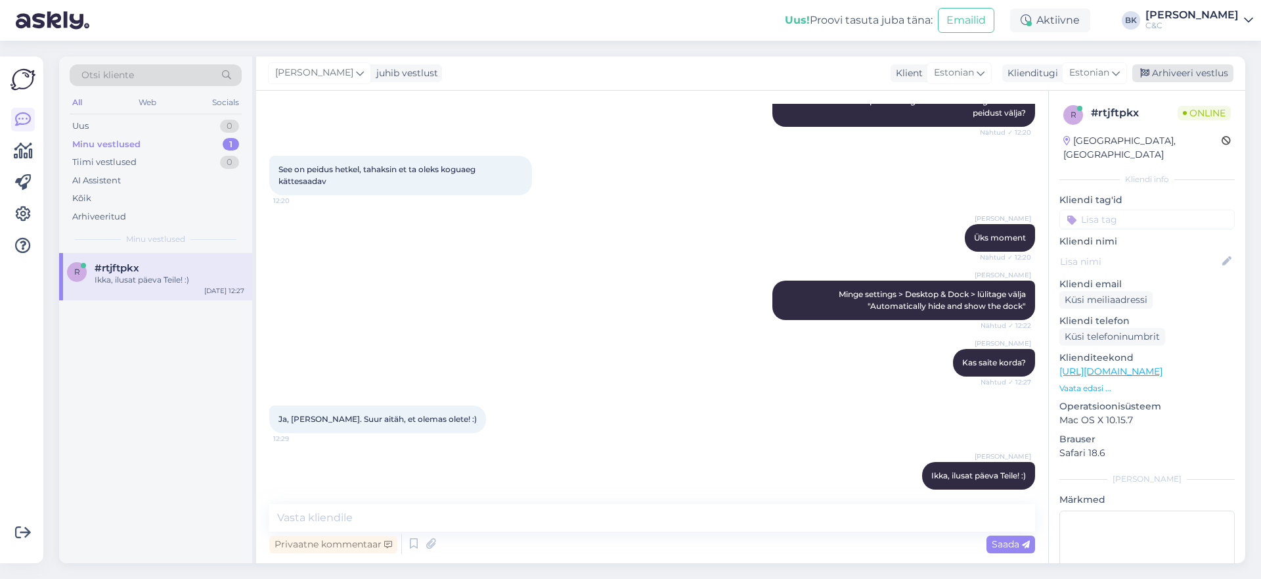
click at [1088, 71] on div "Arhiveeri vestlus" at bounding box center [1182, 73] width 101 height 18
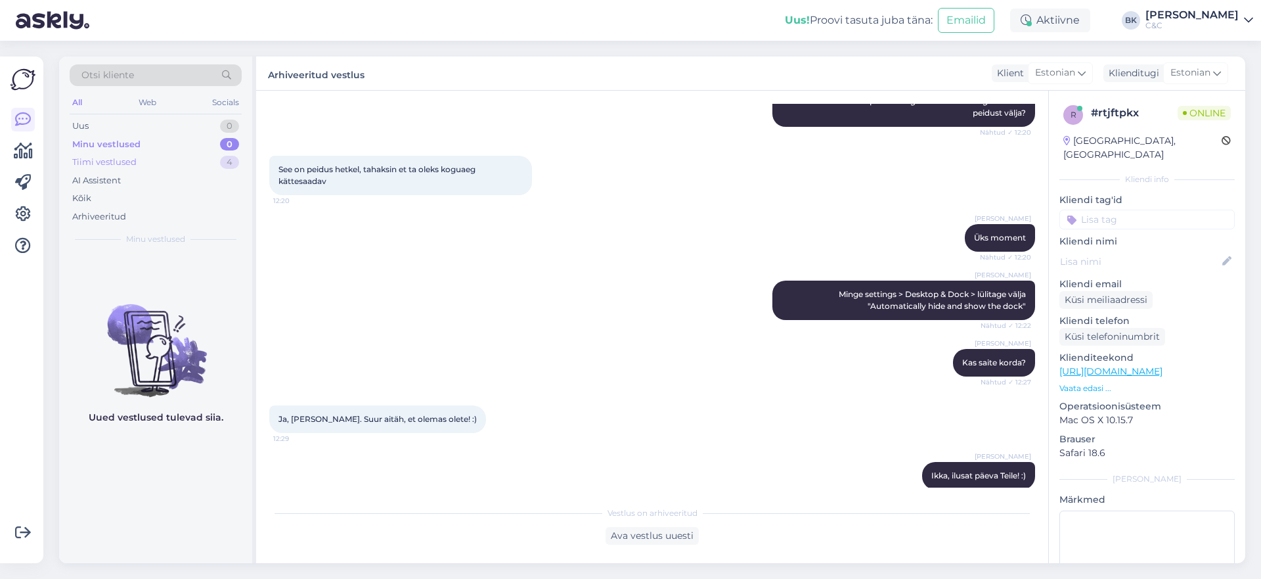
click at [207, 162] on div "Tiimi vestlused 4" at bounding box center [156, 162] width 172 height 18
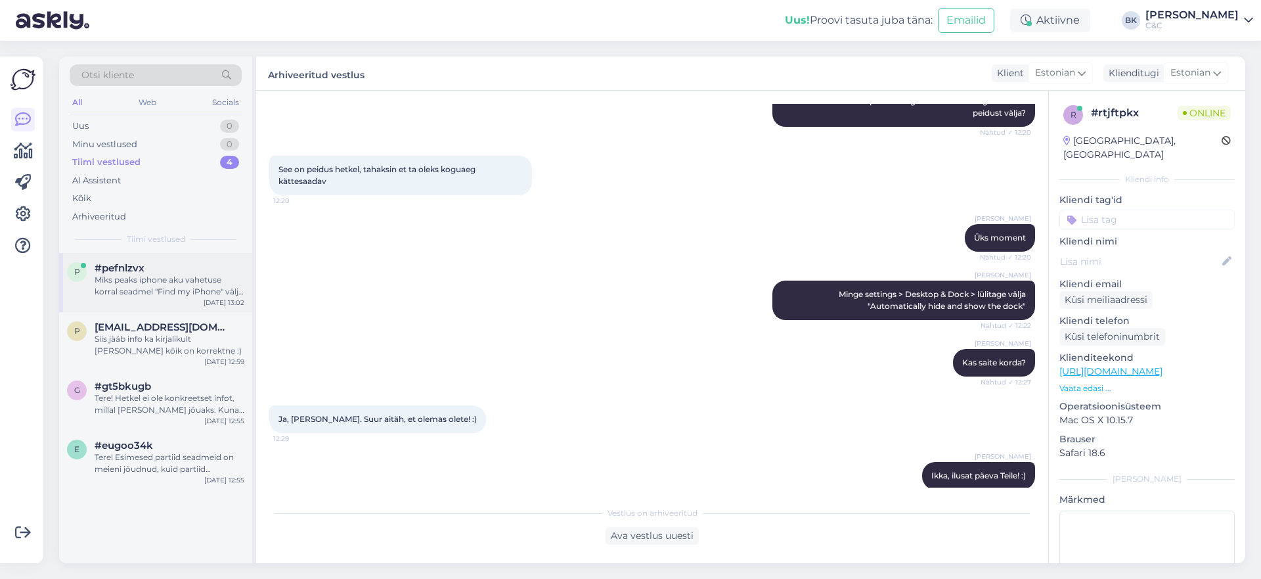
click at [196, 270] on div "#pefnlzvx" at bounding box center [170, 268] width 150 height 12
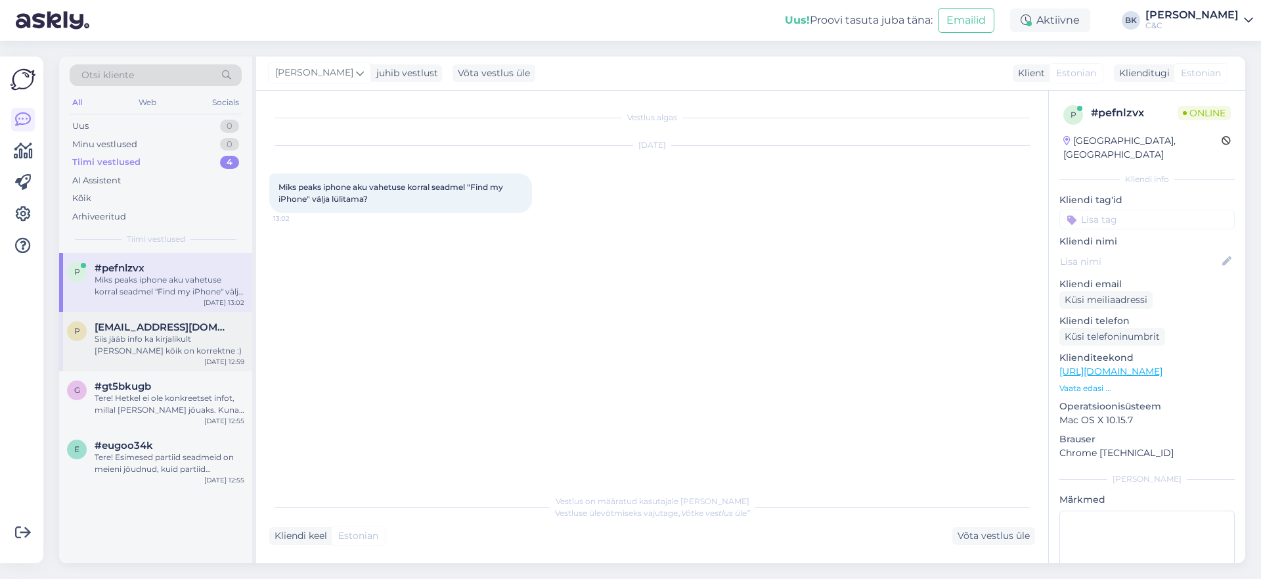
click at [178, 341] on div "Siis jääb info ka kirjalikult [PERSON_NAME] kõik on korrektne :)" at bounding box center [170, 345] width 150 height 24
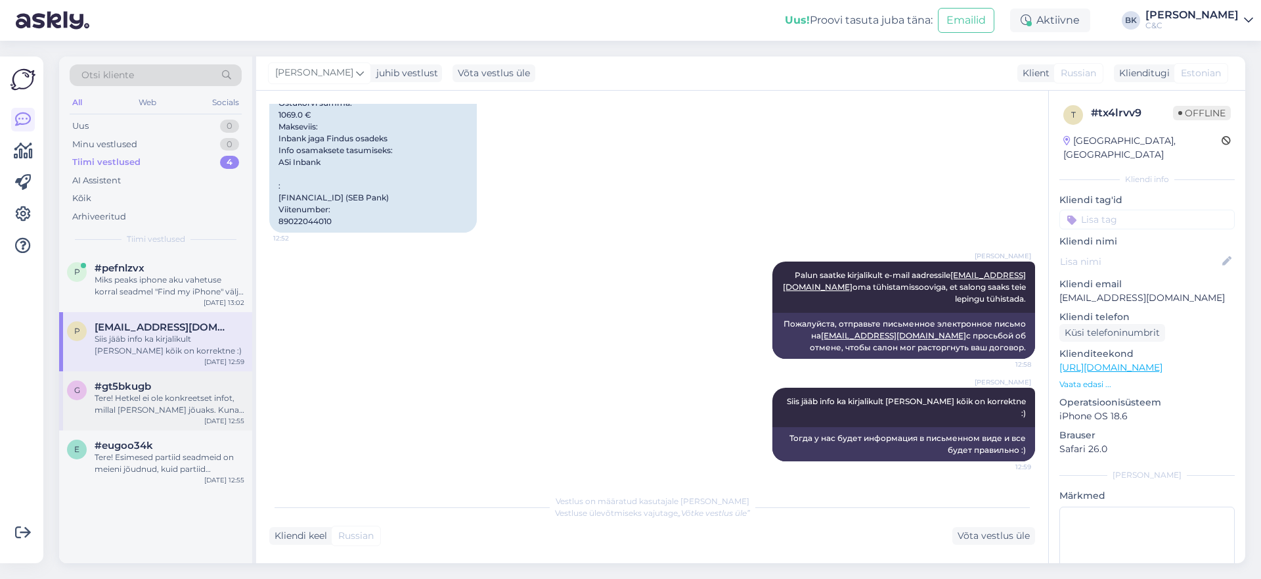
click at [183, 410] on div "Tere! Hetkel ei ole konkreetset infot, millal [PERSON_NAME] jõuaks. Kuna eeltel…" at bounding box center [170, 404] width 150 height 24
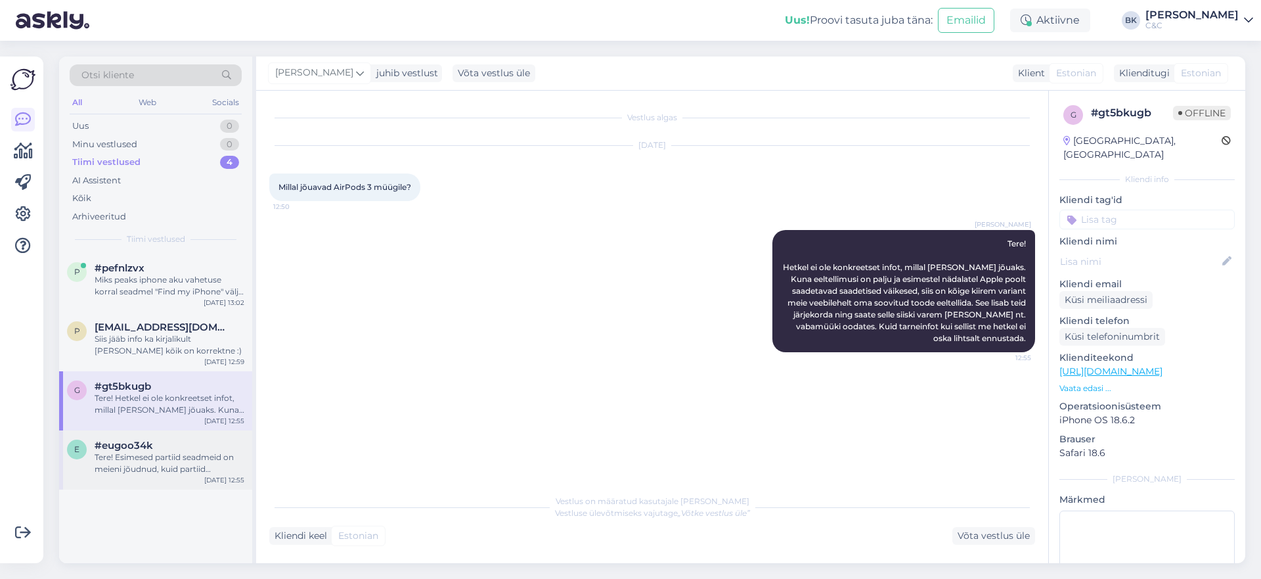
click at [186, 439] on div "#eugoo34k" at bounding box center [170, 445] width 150 height 12
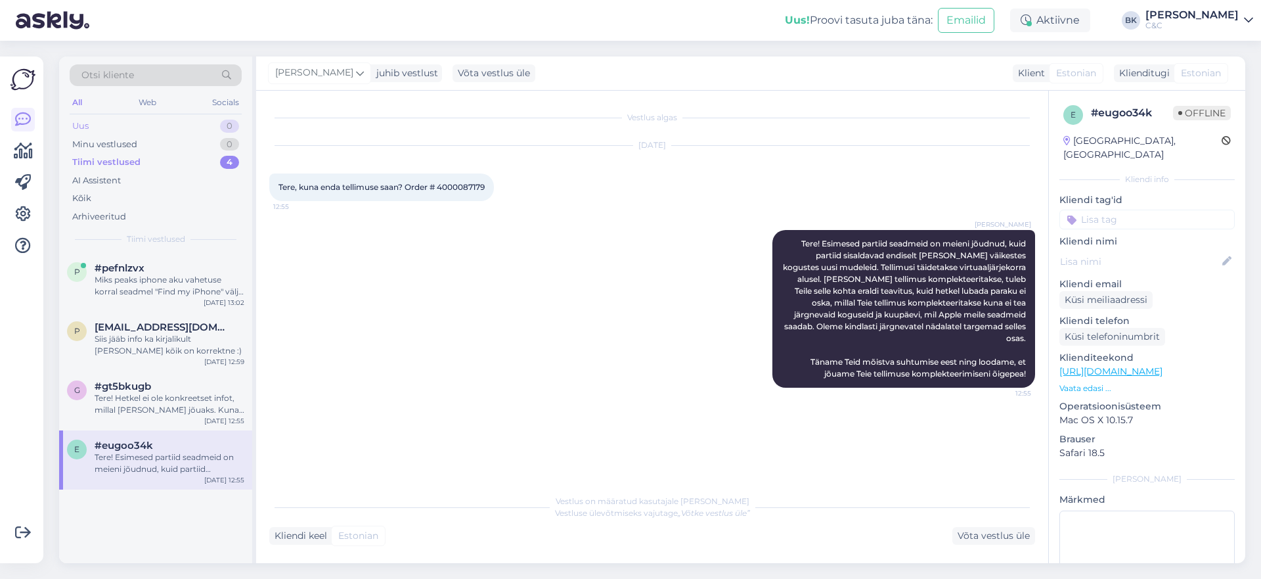
click at [137, 127] on div "Uus 0" at bounding box center [156, 126] width 172 height 18
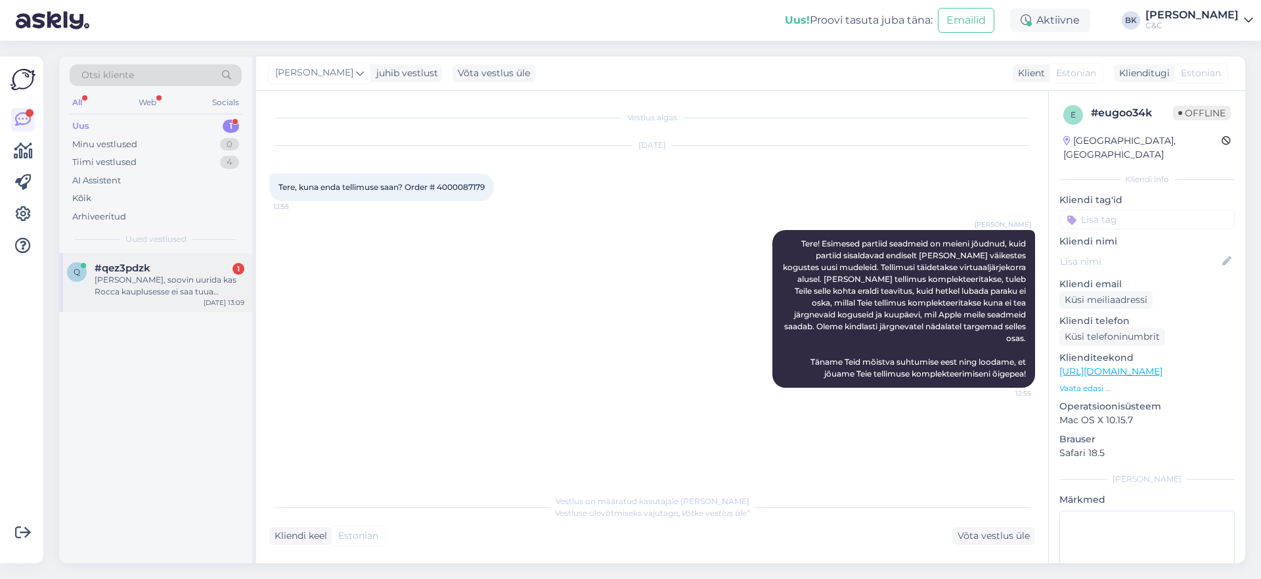
click at [164, 280] on div "[PERSON_NAME], soovin uurida kas Rocca kauplusesse ei saa tuua telefoni akuvahe…" at bounding box center [170, 286] width 150 height 24
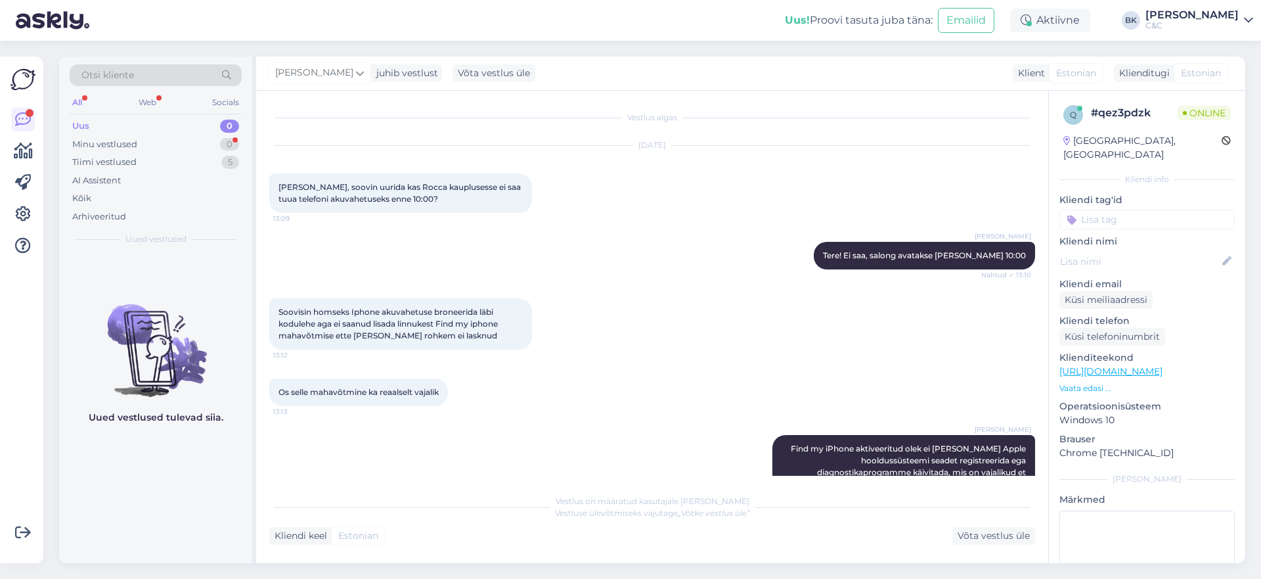
scroll to position [37, 0]
